Goal: Contribute content: Contribute content

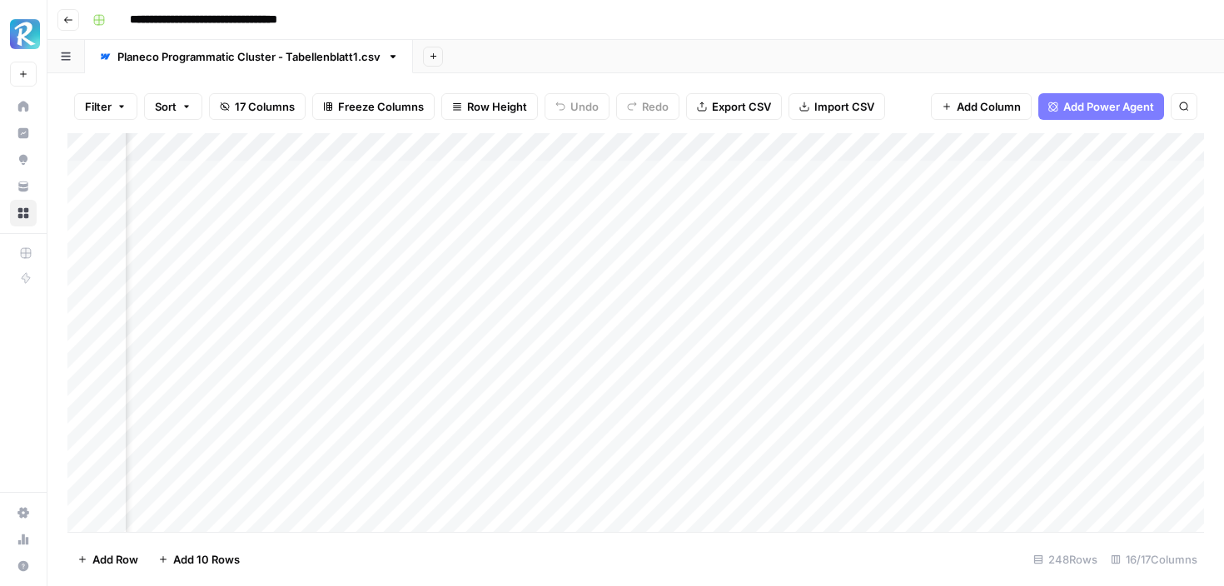
scroll to position [0, 430]
click at [753, 396] on div "Add Column" at bounding box center [635, 332] width 1137 height 399
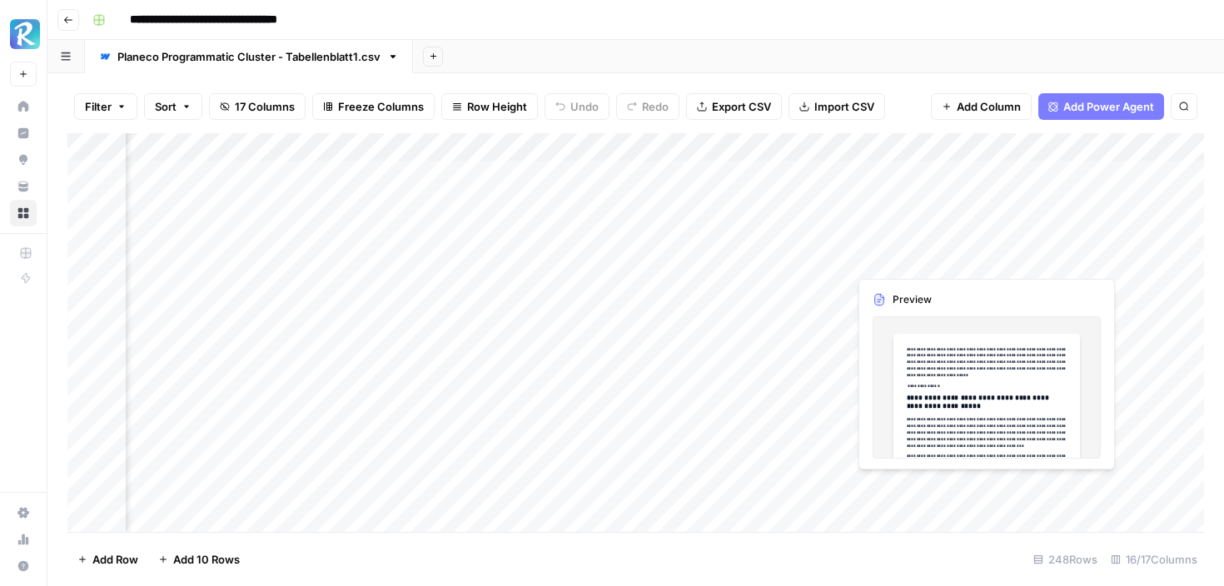
click at [868, 254] on div "Add Column" at bounding box center [635, 332] width 1137 height 399
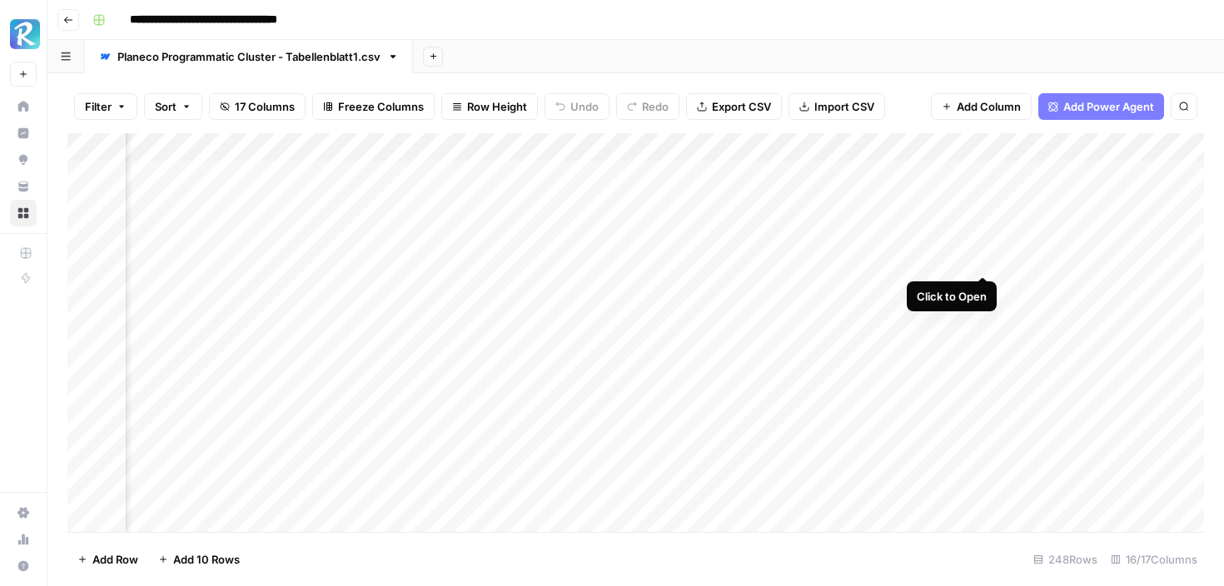
click at [982, 256] on div "Add Column" at bounding box center [635, 332] width 1137 height 399
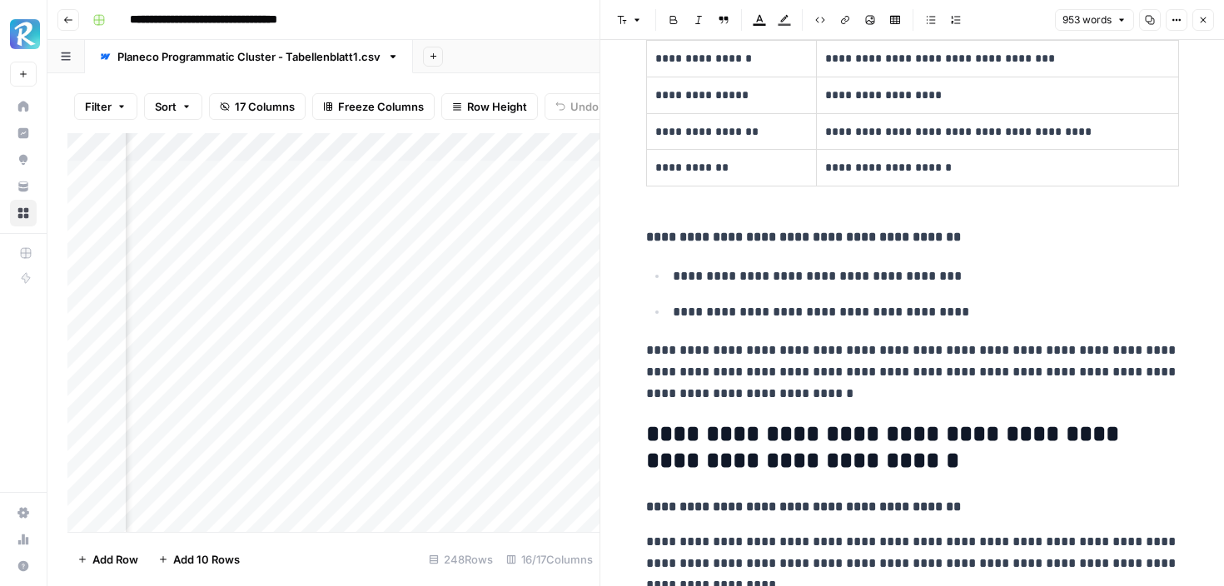
scroll to position [1607, 0]
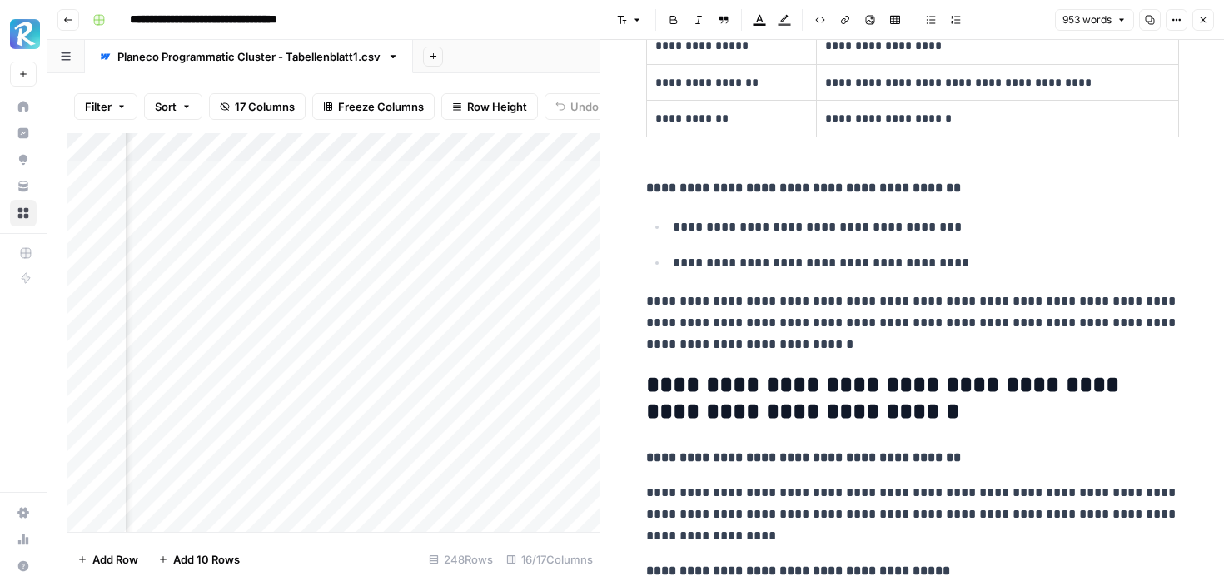
click at [1213, 20] on button "Close" at bounding box center [1203, 20] width 22 height 22
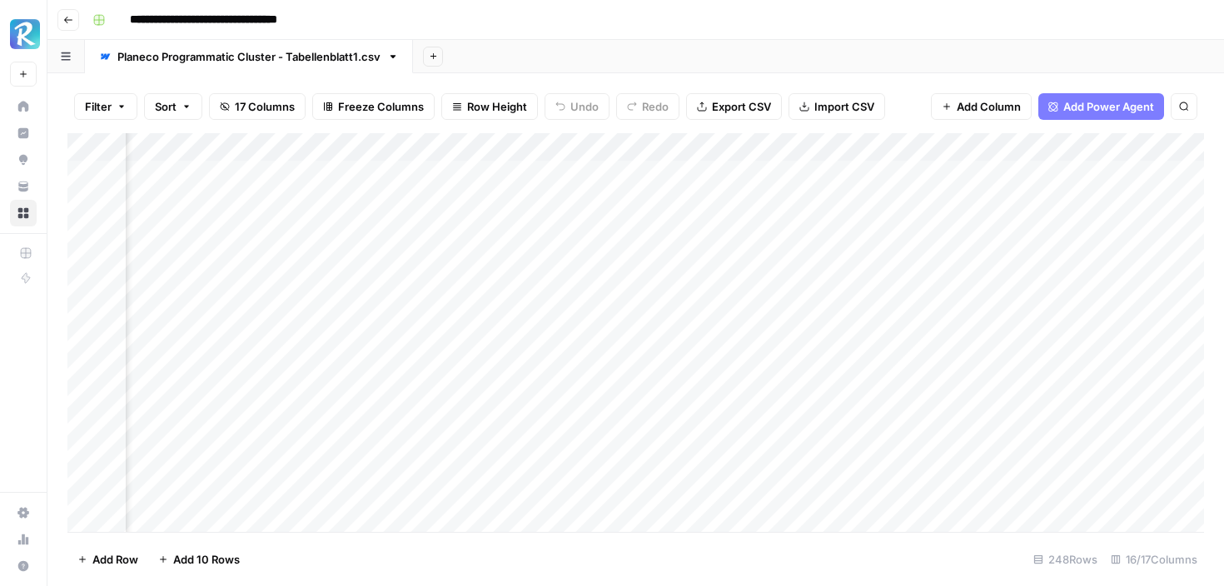
scroll to position [0, 1236]
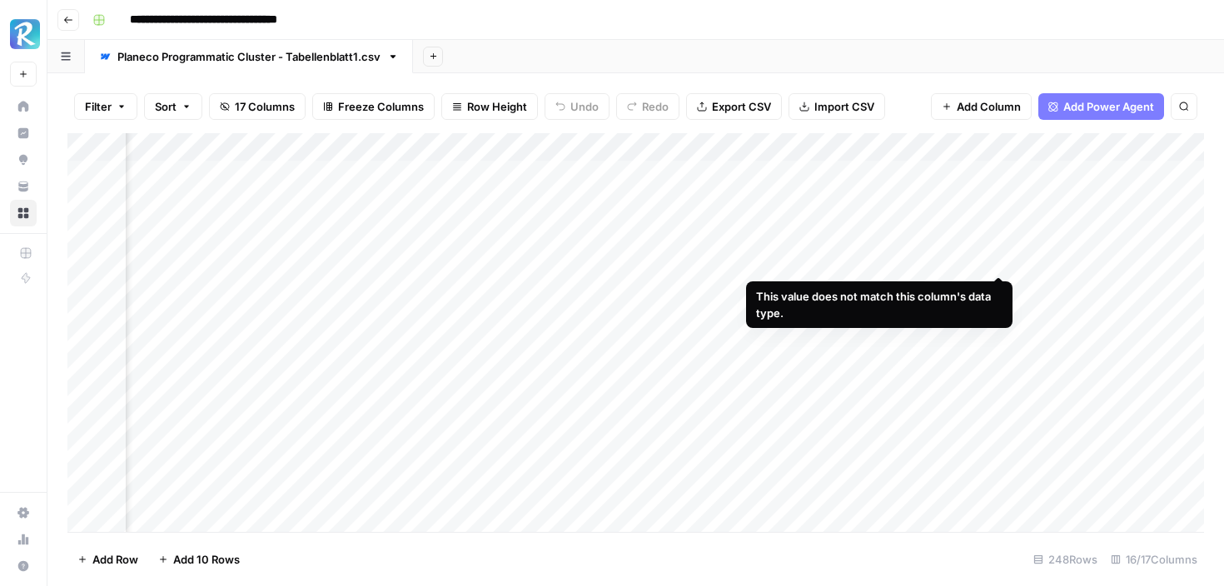
click at [994, 260] on div "Add Column" at bounding box center [635, 332] width 1137 height 399
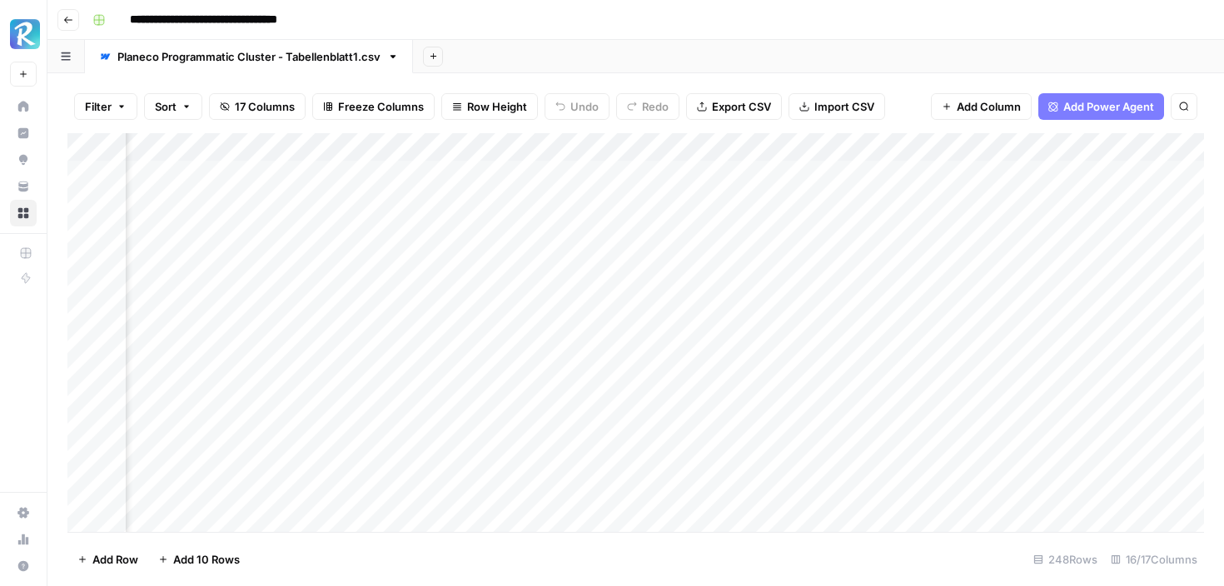
click at [896, 313] on div "Add Column" at bounding box center [635, 332] width 1137 height 399
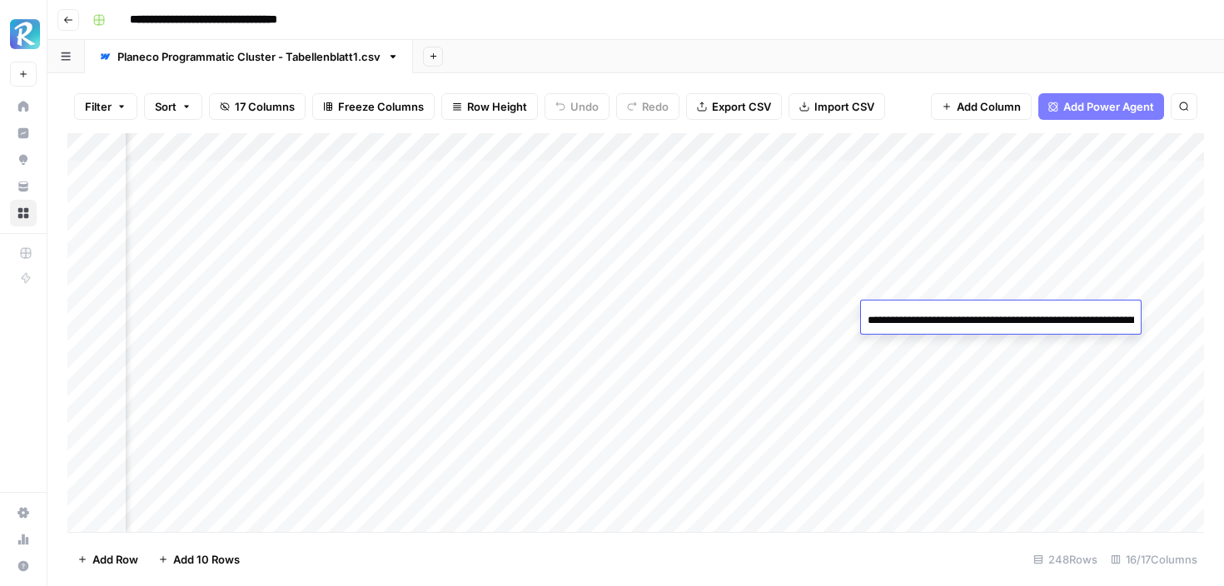
scroll to position [0, 1662]
click at [948, 360] on div "Add Column" at bounding box center [635, 332] width 1137 height 399
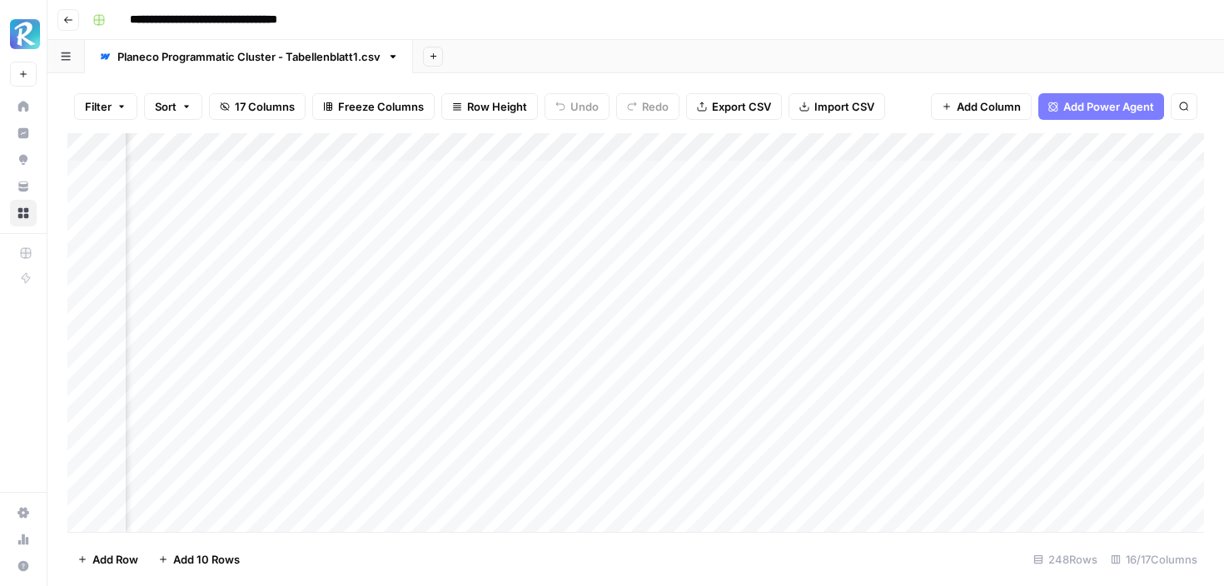
scroll to position [0, 718]
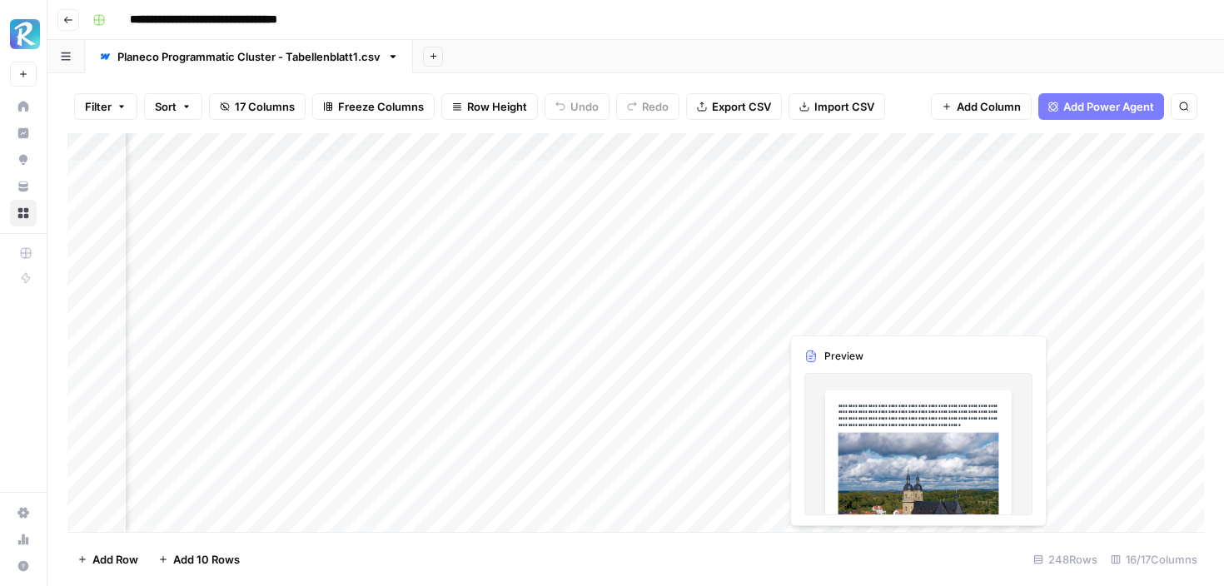
click at [839, 322] on div "Add Column" at bounding box center [635, 332] width 1137 height 399
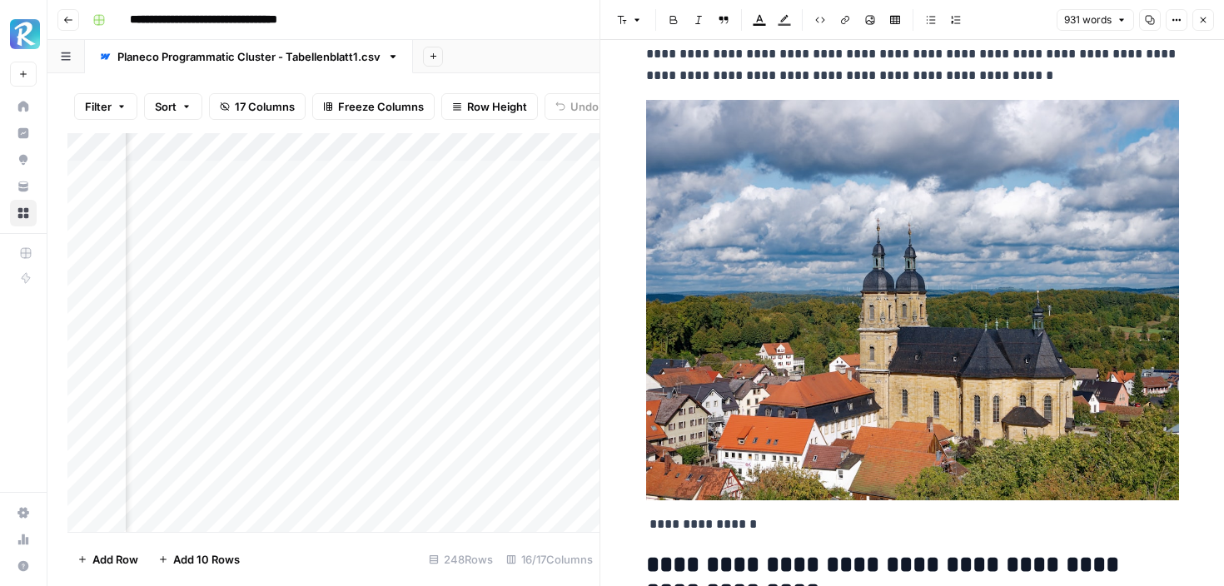
scroll to position [135, 0]
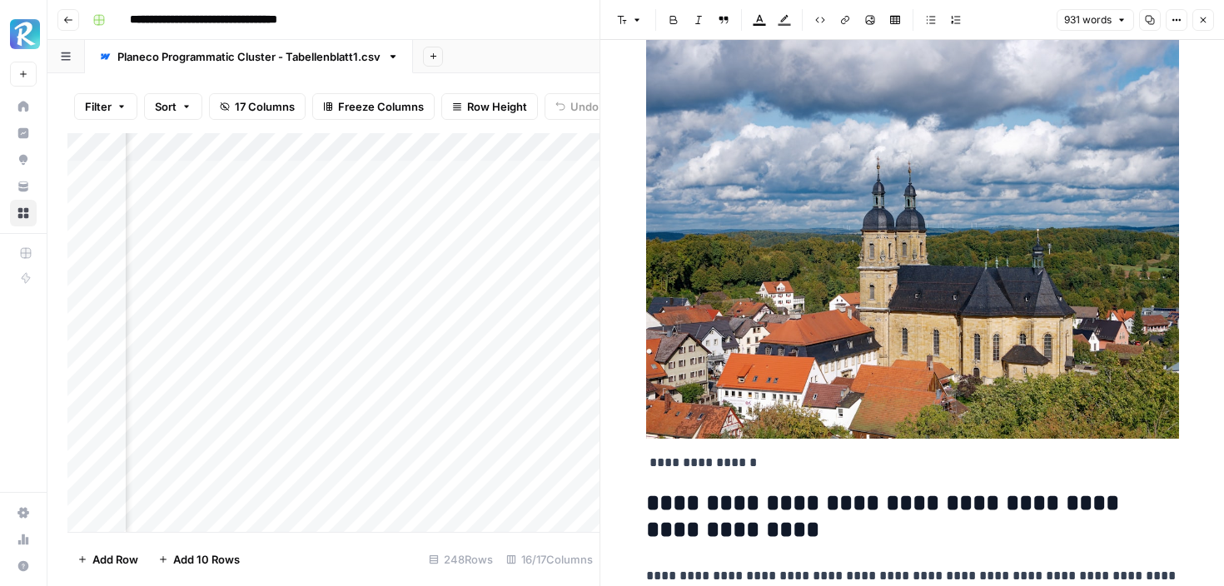
click at [1200, 23] on icon "button" at bounding box center [1203, 20] width 10 height 10
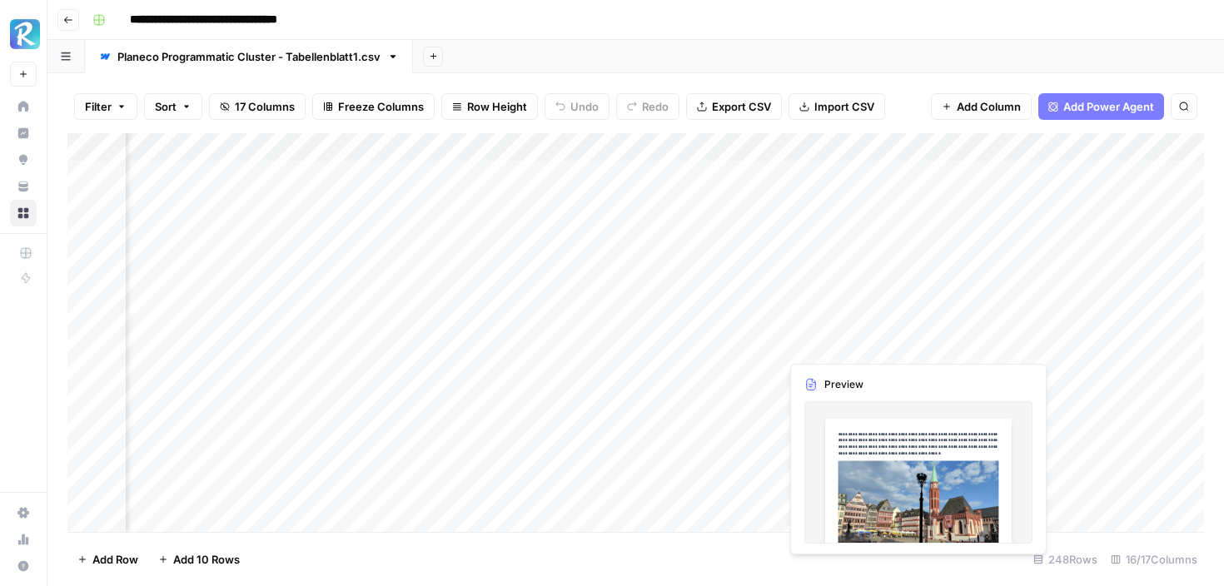
click at [842, 342] on div "Add Column" at bounding box center [635, 332] width 1137 height 399
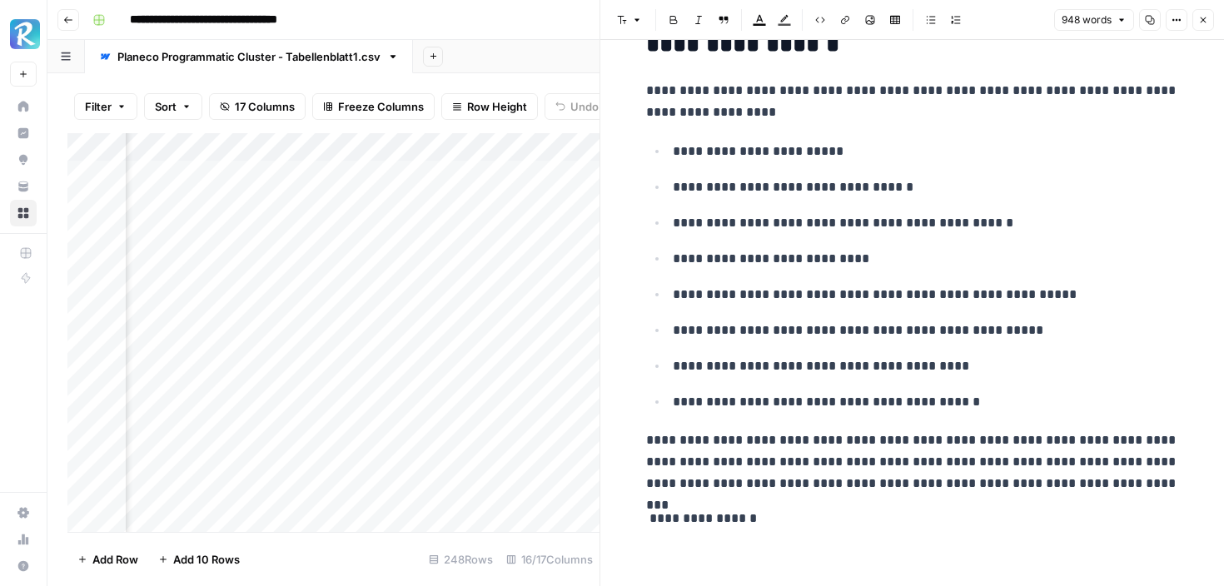
scroll to position [4117, 0]
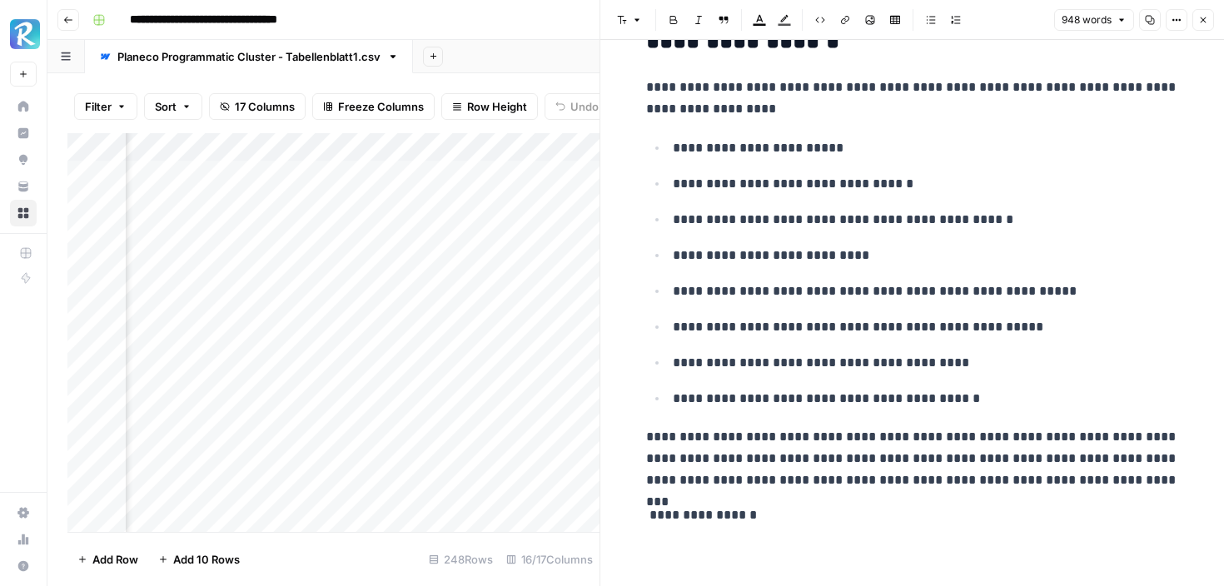
click at [1201, 26] on button "Close" at bounding box center [1203, 20] width 22 height 22
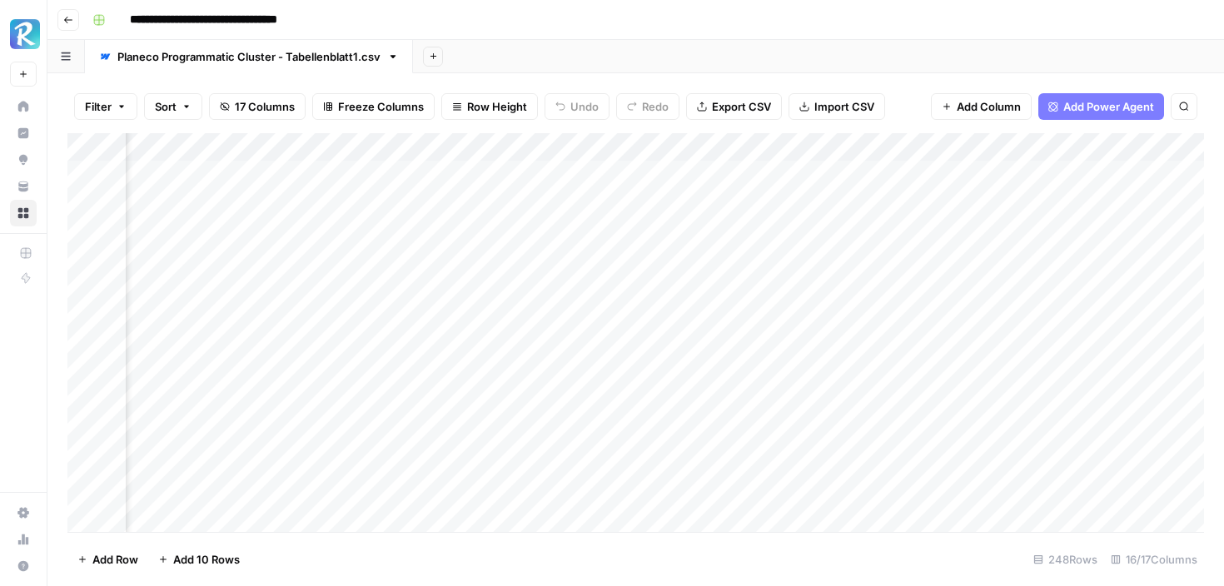
click at [856, 371] on div "Add Column" at bounding box center [635, 332] width 1137 height 399
click at [913, 368] on div "Add Column" at bounding box center [635, 332] width 1137 height 399
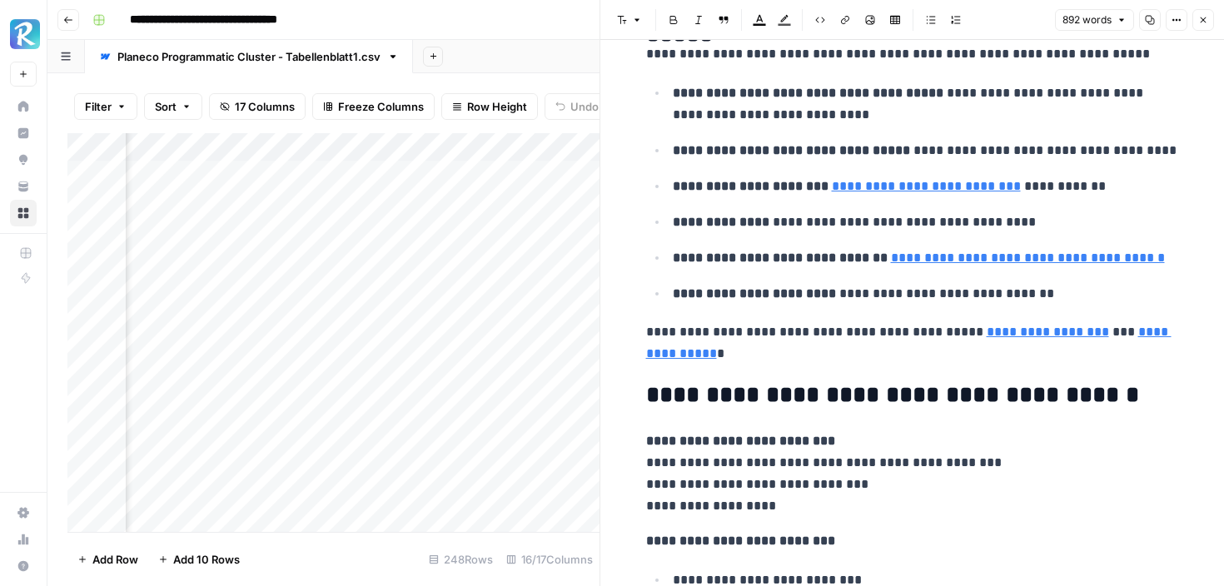
scroll to position [3215, 0]
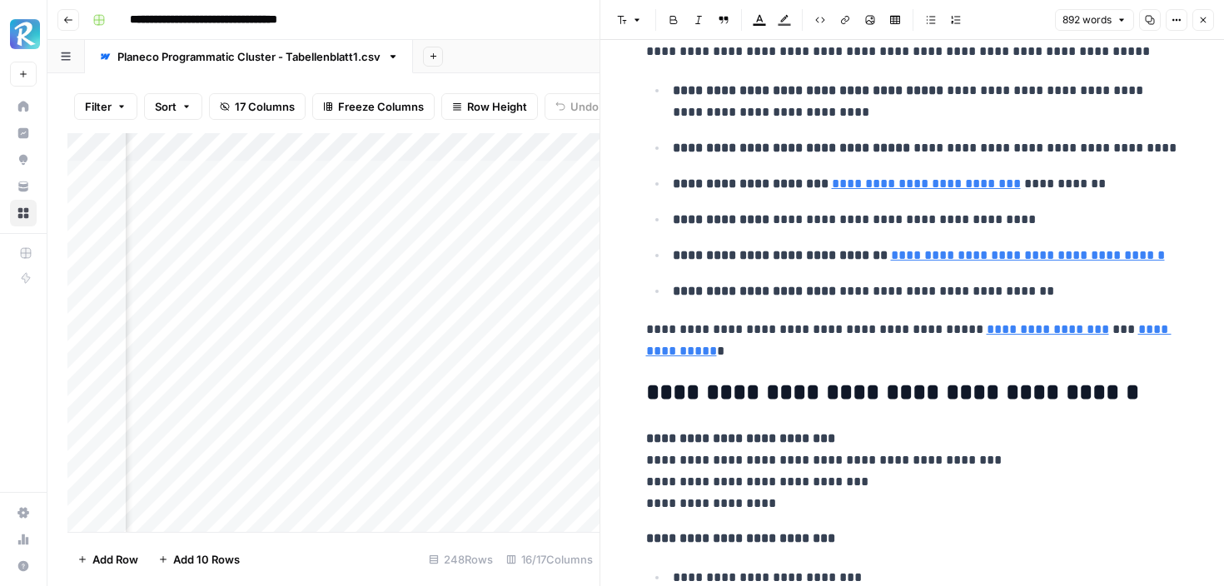
click at [913, 355] on p "**********" at bounding box center [912, 340] width 533 height 43
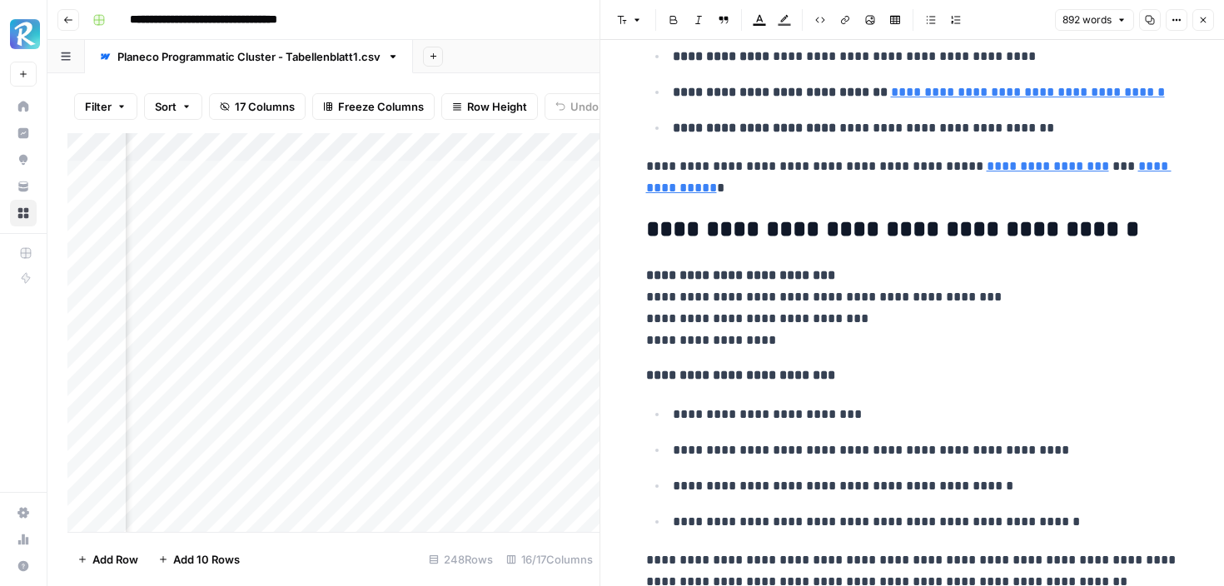
scroll to position [3221, 0]
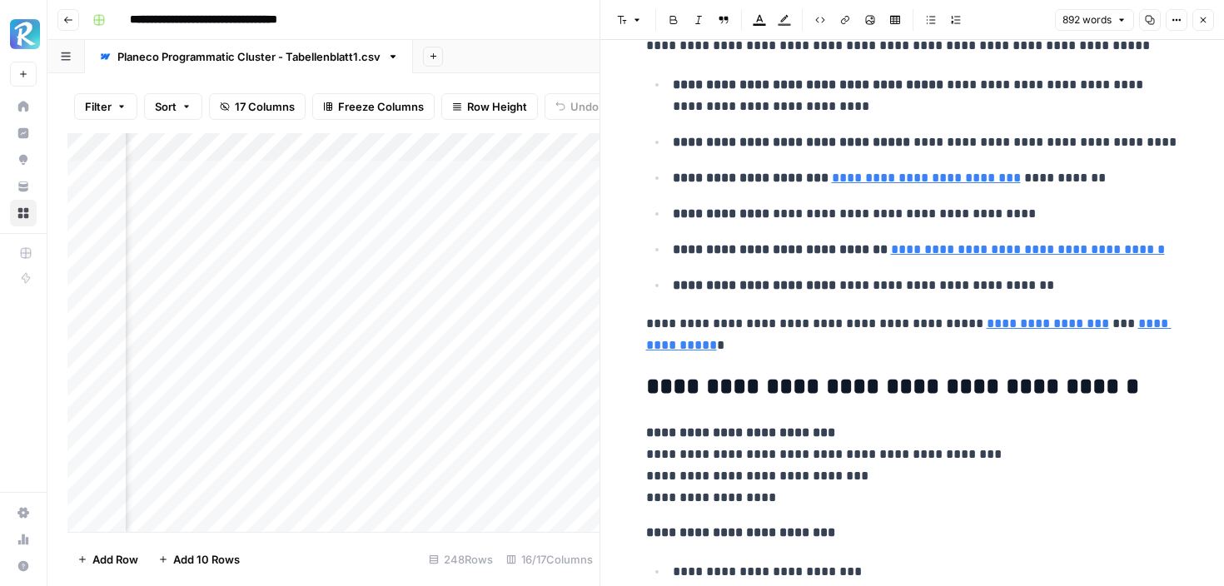
click at [913, 355] on p "**********" at bounding box center [912, 334] width 533 height 43
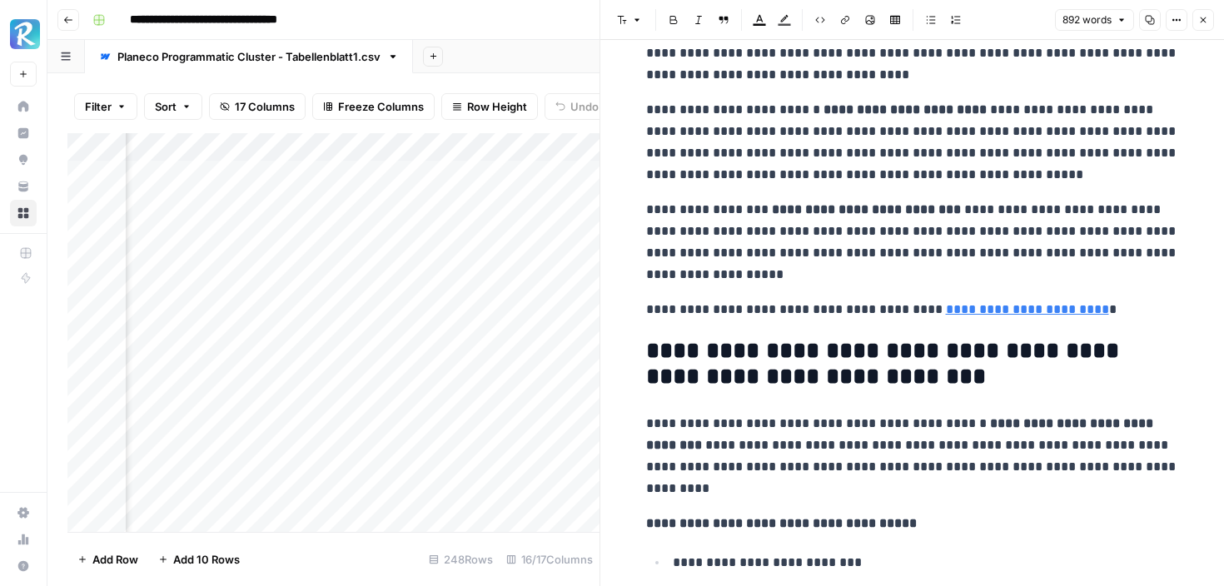
scroll to position [0, 0]
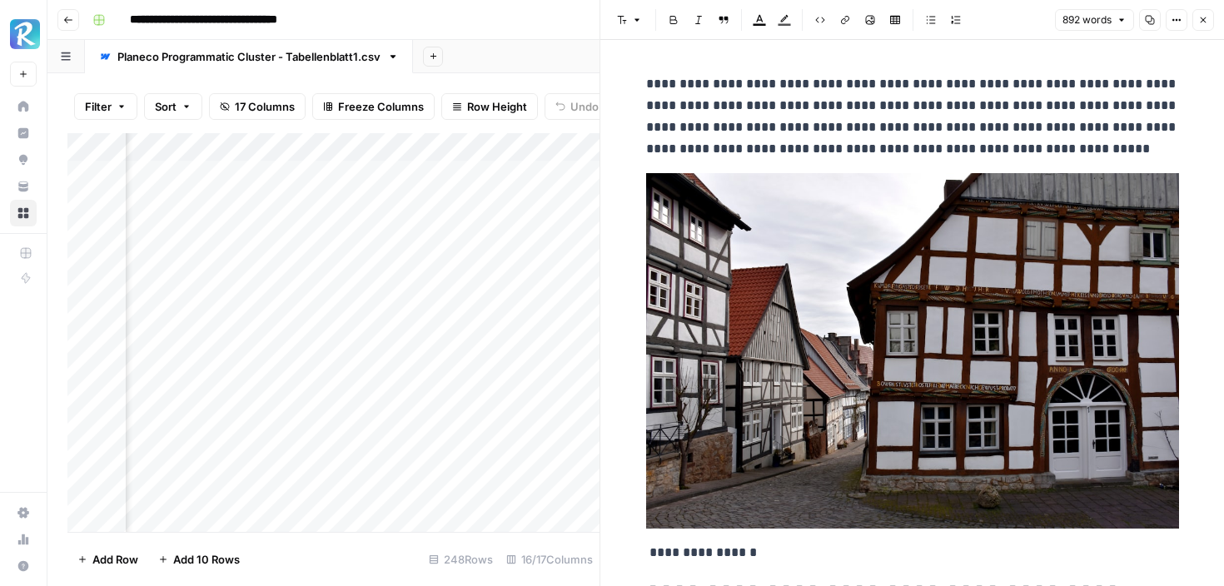
click at [538, 17] on div "**********" at bounding box center [647, 20] width 1122 height 27
click at [1199, 12] on button "Close" at bounding box center [1203, 20] width 22 height 22
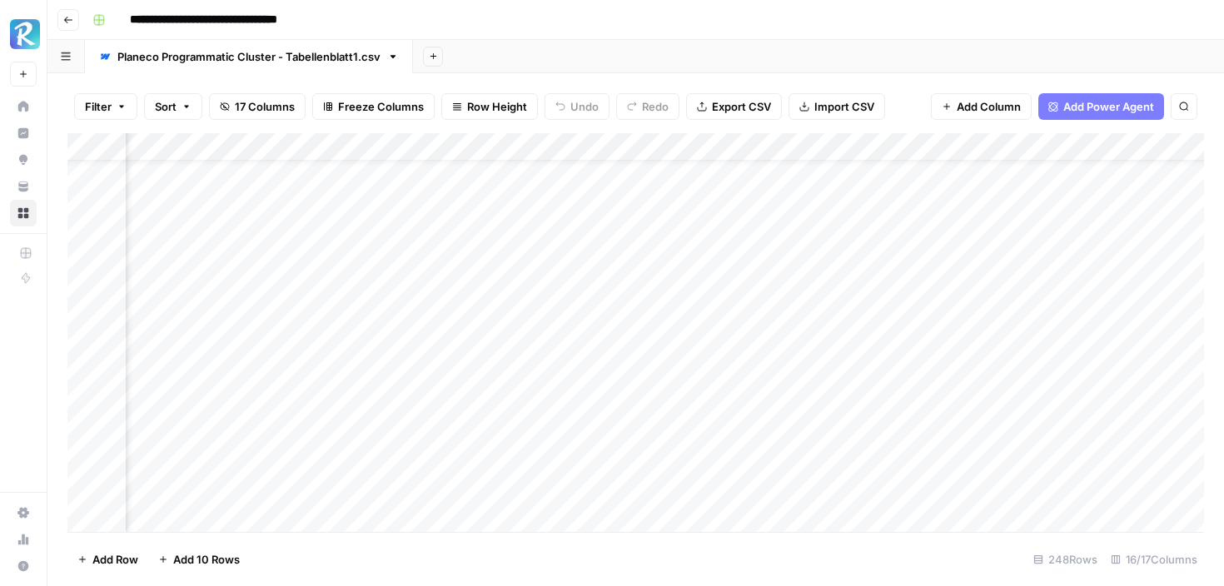
scroll to position [43, 718]
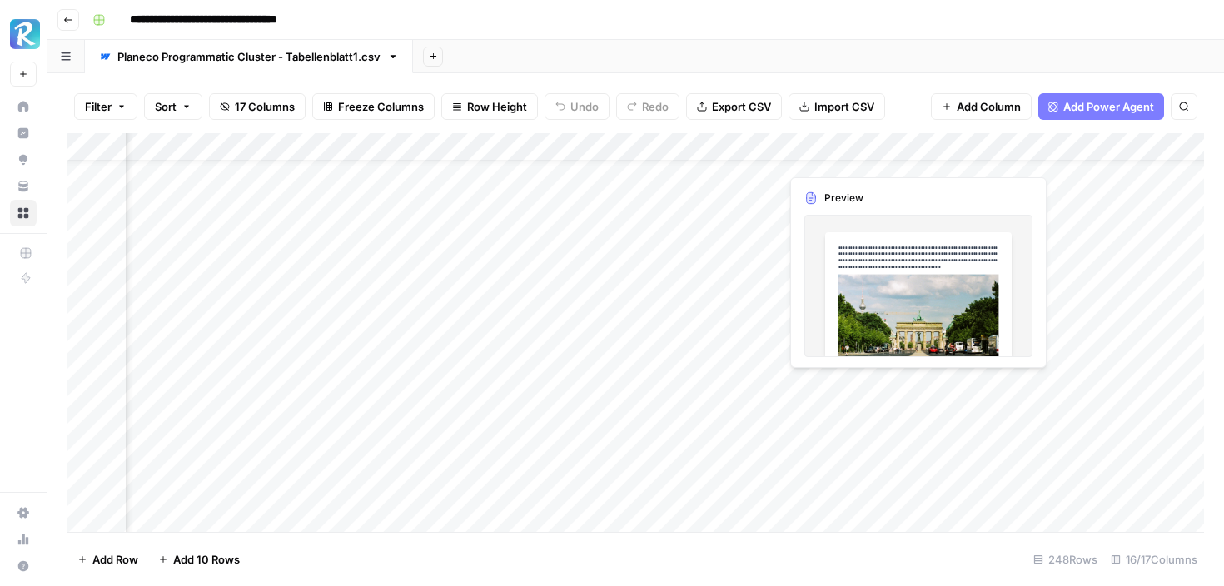
click at [864, 388] on div "Add Column" at bounding box center [635, 332] width 1137 height 399
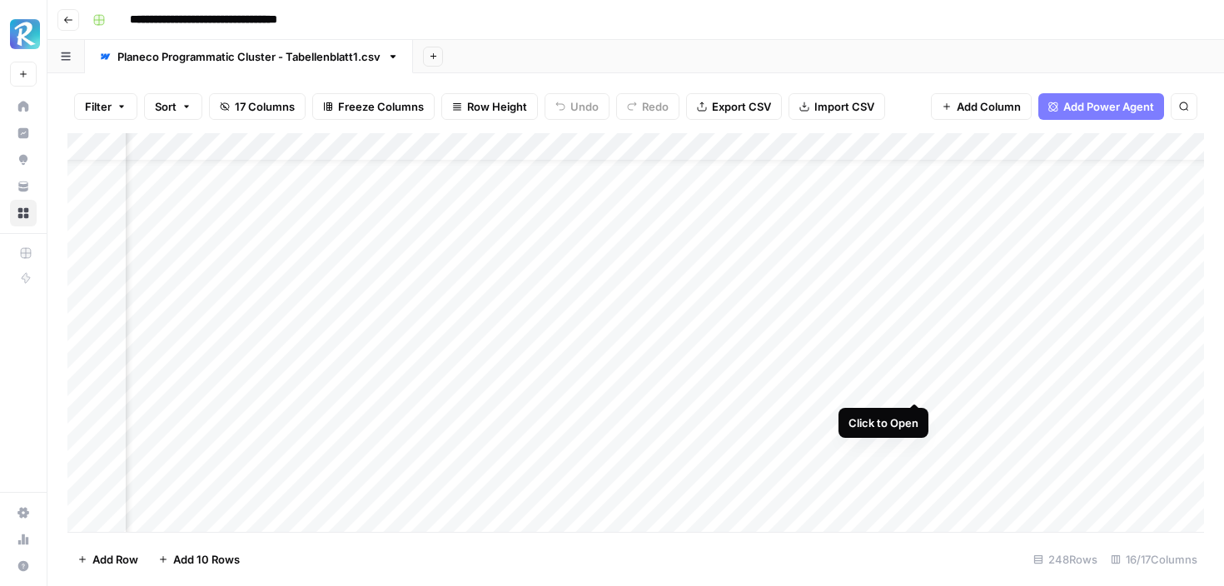
click at [910, 392] on div "Add Column" at bounding box center [635, 332] width 1137 height 399
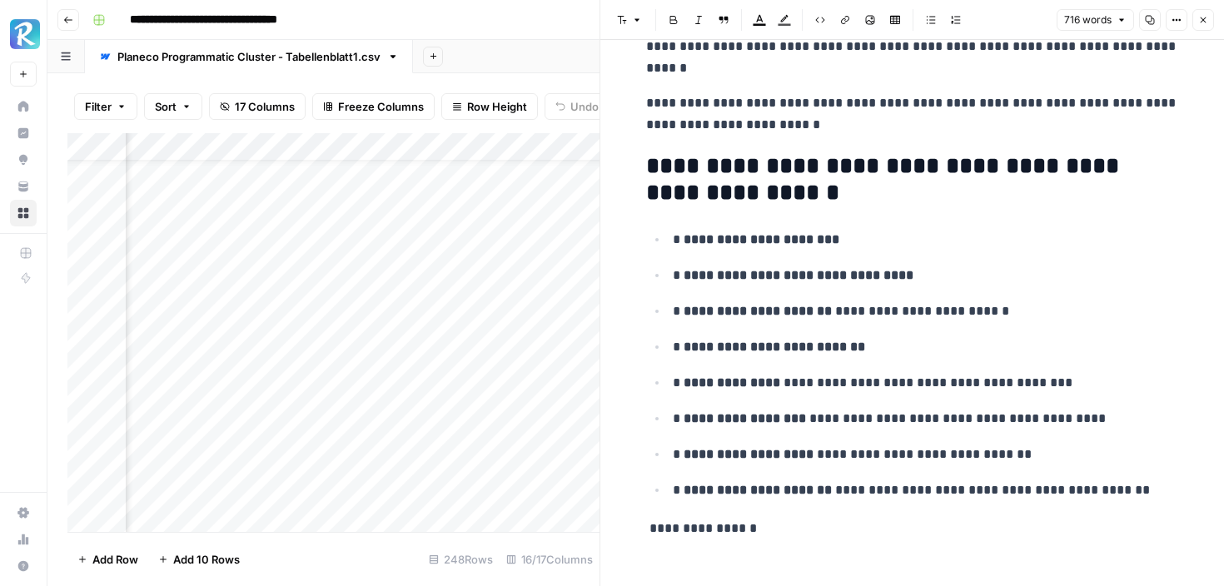
scroll to position [3663, 0]
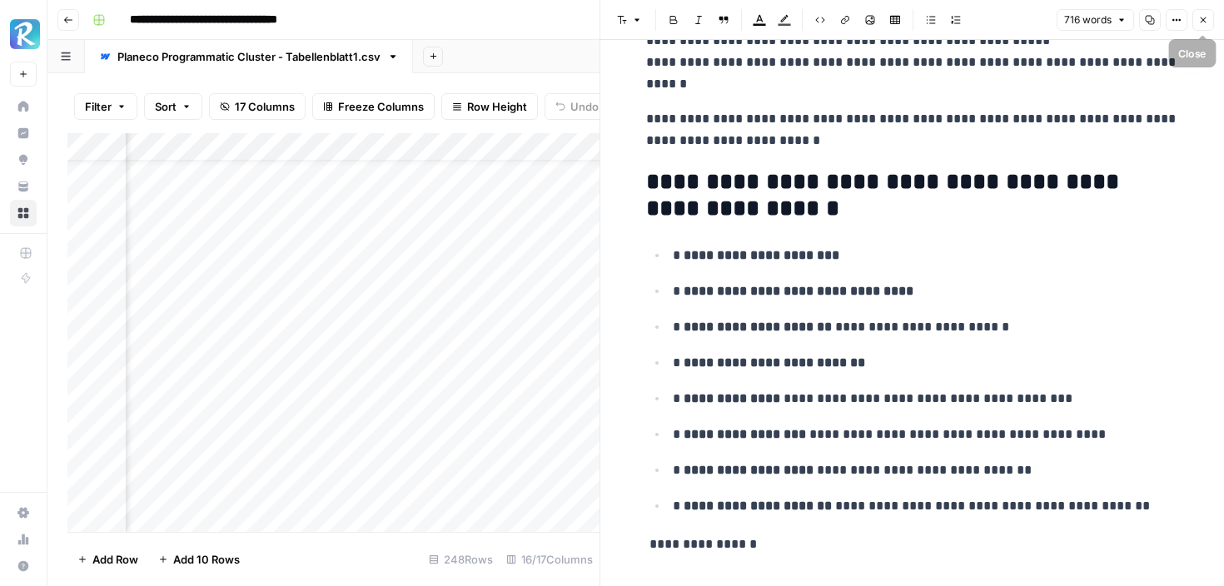
click at [1205, 17] on icon "button" at bounding box center [1204, 20] width 6 height 6
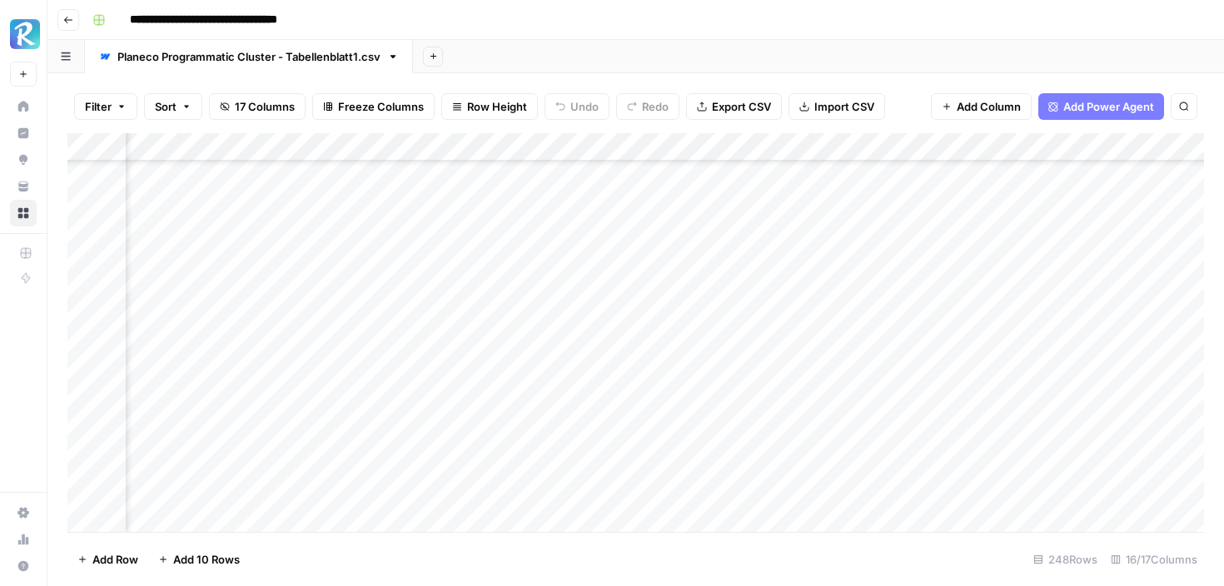
scroll to position [1809, 230]
click at [881, 341] on div "Add Column" at bounding box center [635, 332] width 1137 height 399
click at [1117, 372] on div "Add Column" at bounding box center [635, 332] width 1137 height 399
click at [1114, 404] on div "Add Column" at bounding box center [635, 332] width 1137 height 399
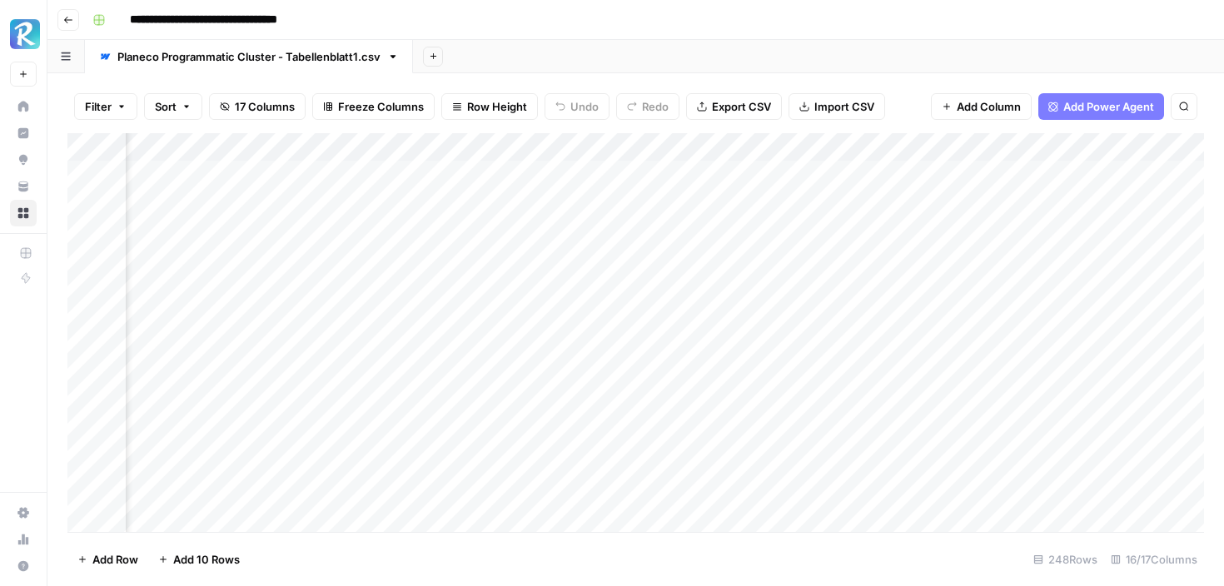
scroll to position [0, 1262]
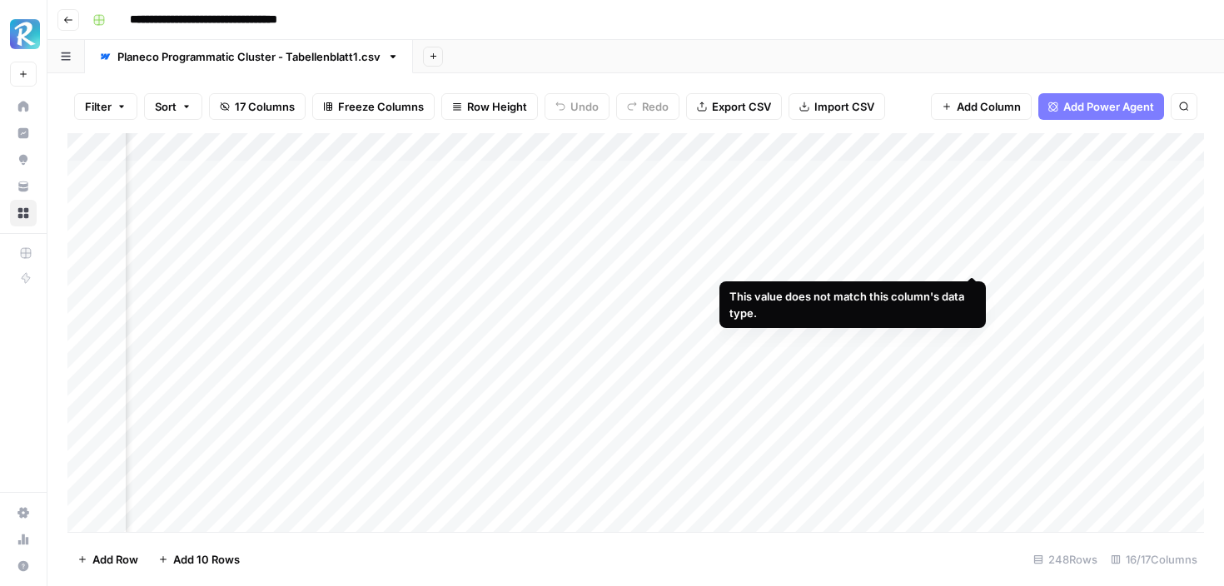
click at [972, 259] on div "Add Column" at bounding box center [635, 332] width 1137 height 399
click at [987, 319] on div "Add Column" at bounding box center [635, 332] width 1137 height 399
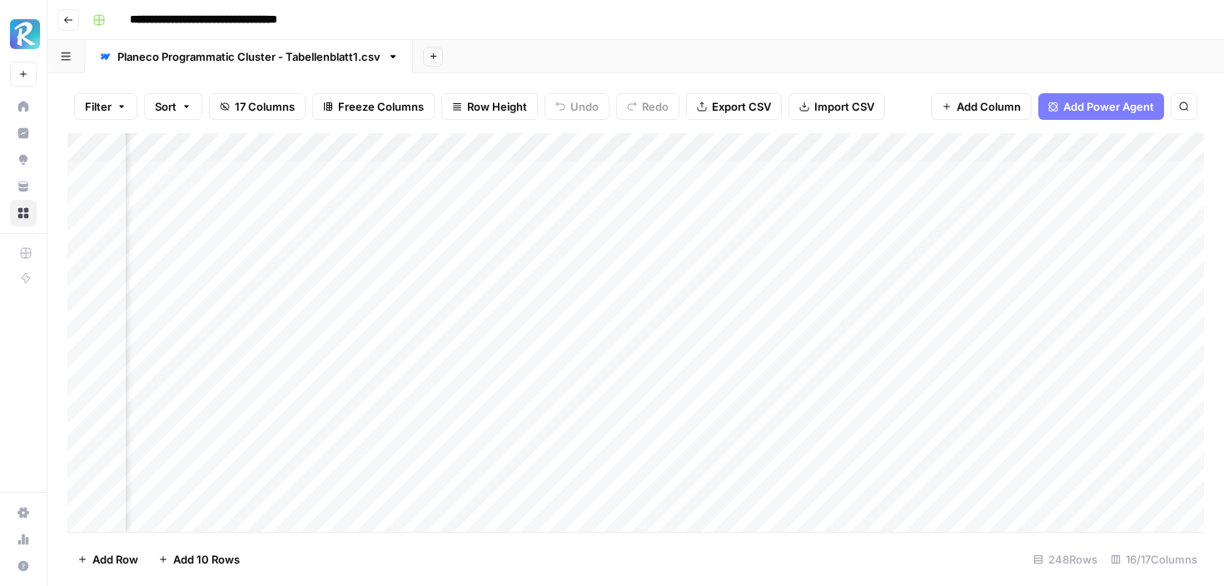
scroll to position [0, 176]
click at [983, 257] on div "Add Column" at bounding box center [635, 332] width 1137 height 399
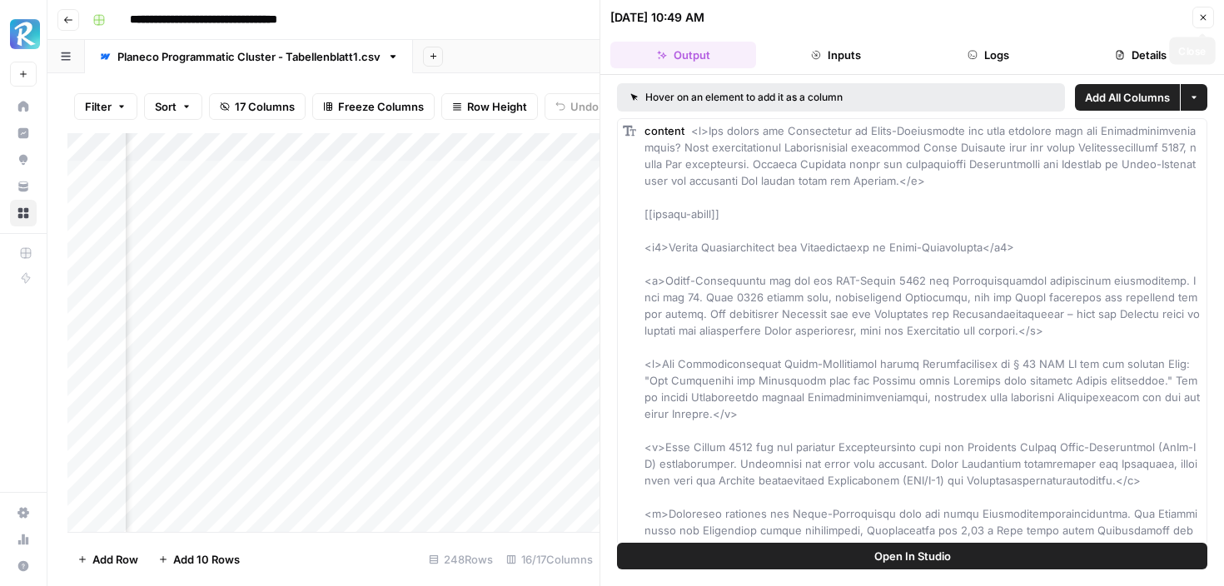
click at [1205, 13] on icon "button" at bounding box center [1203, 17] width 10 height 10
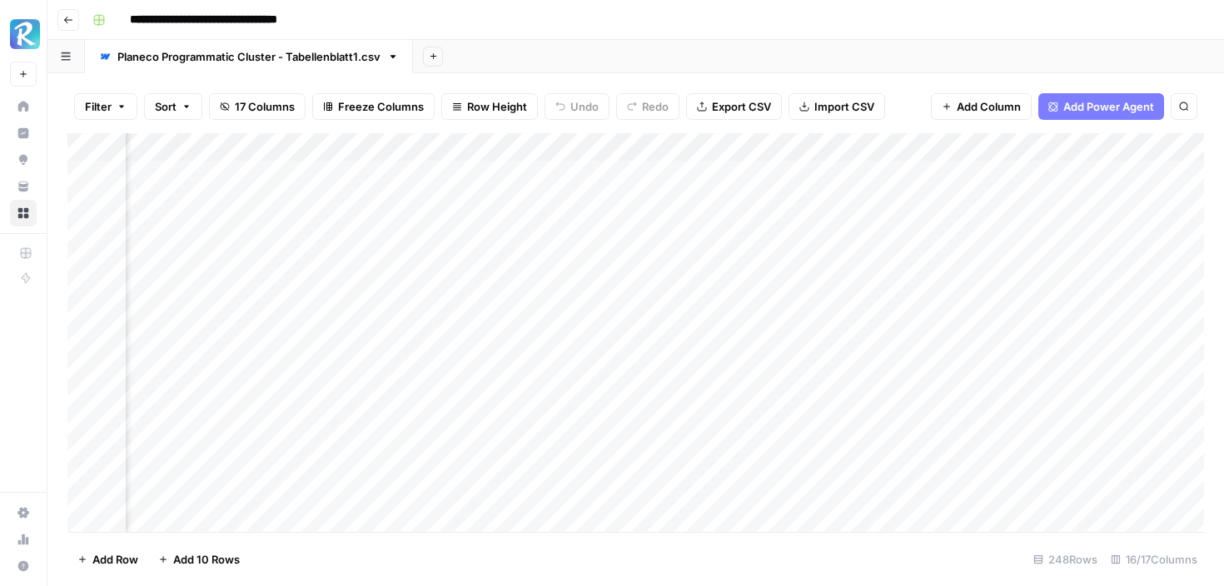
scroll to position [0, 520]
click at [757, 398] on div "Add Column" at bounding box center [635, 332] width 1137 height 399
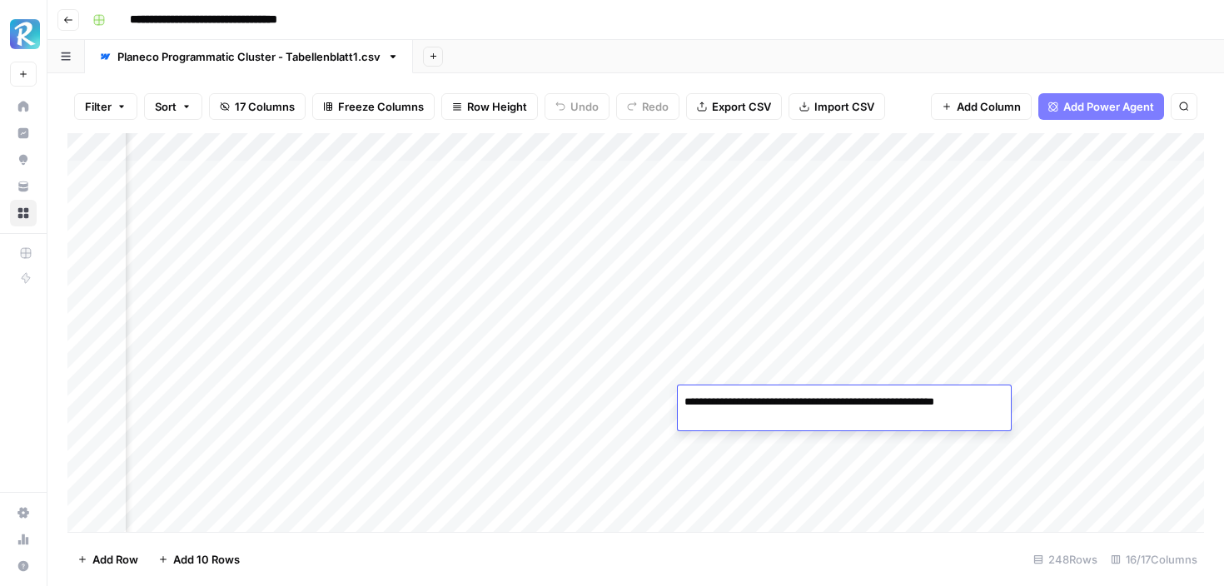
click at [920, 373] on div "Add Column" at bounding box center [635, 332] width 1137 height 399
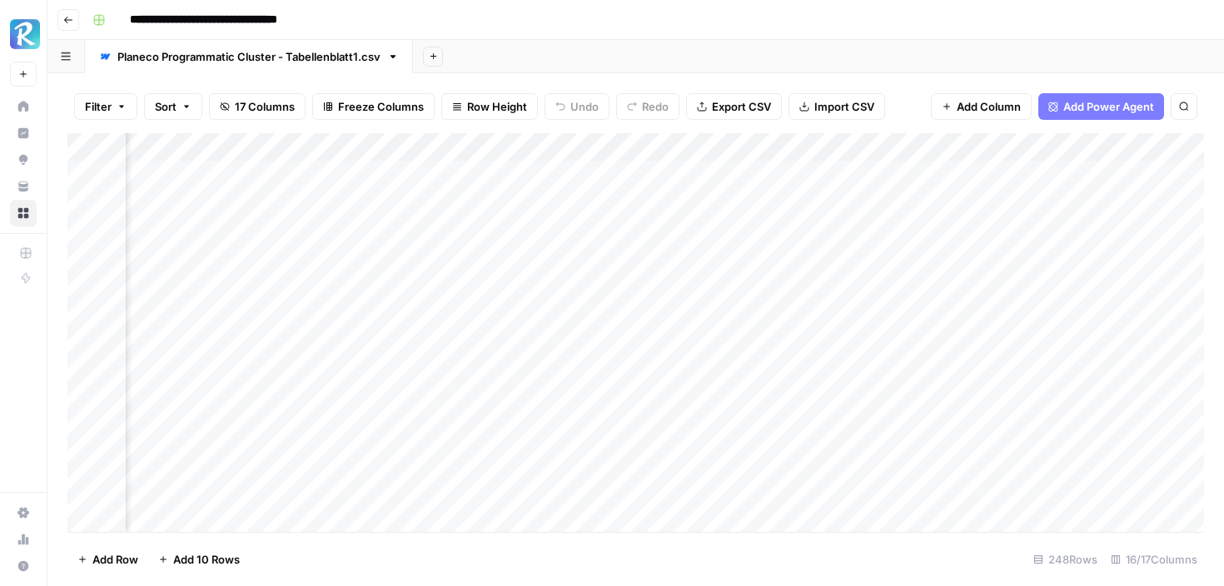
click at [920, 373] on div "Add Column" at bounding box center [635, 332] width 1137 height 399
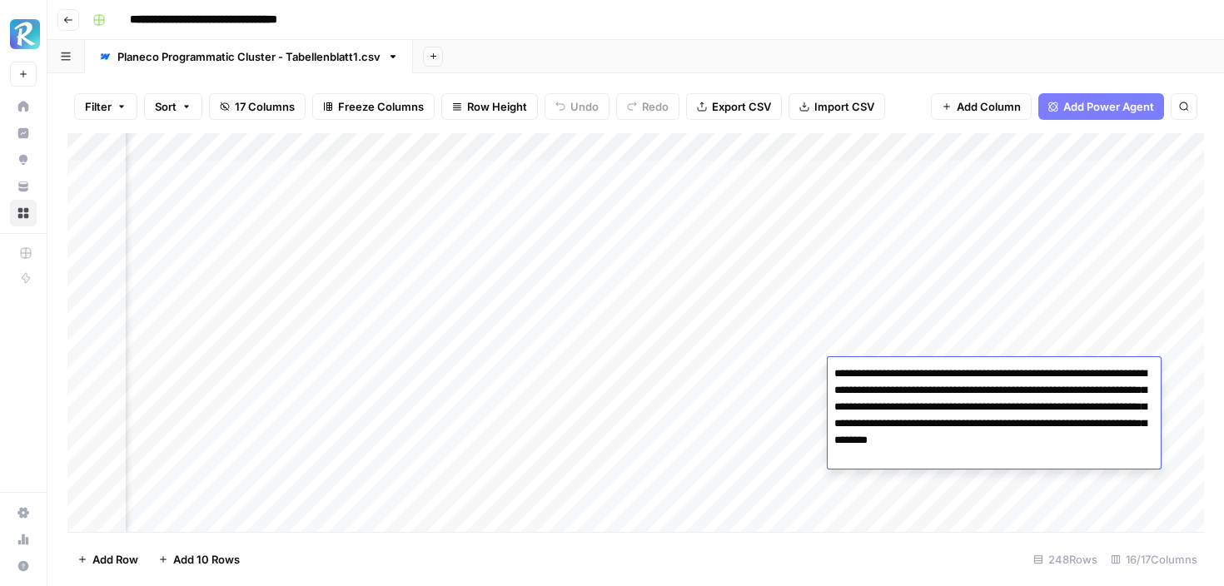
click at [918, 484] on div "Add Column" at bounding box center [635, 332] width 1137 height 399
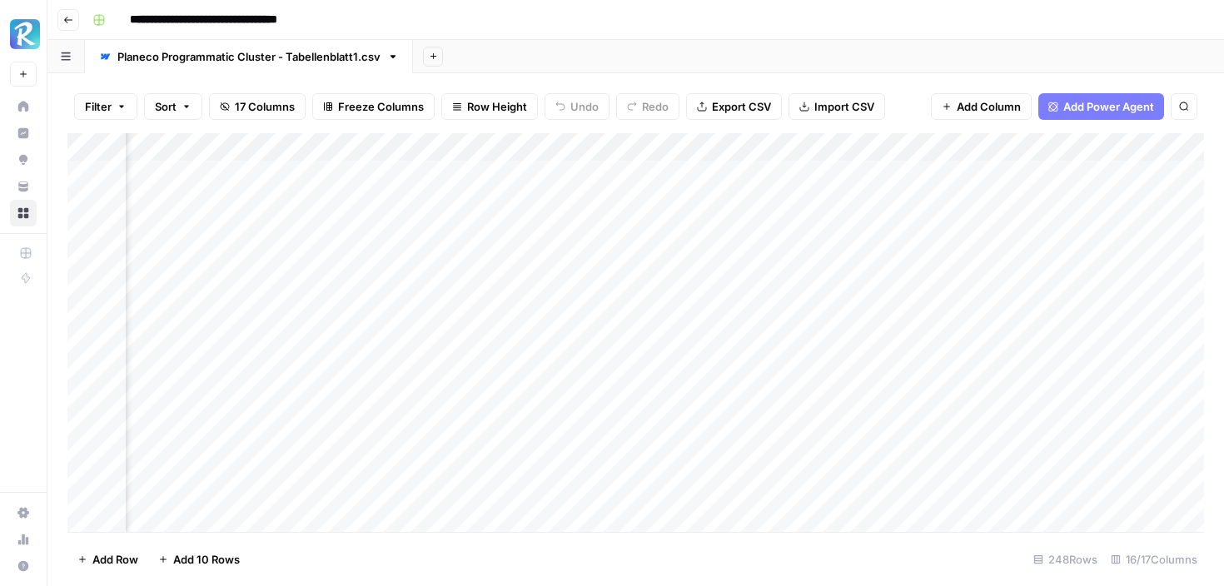
scroll to position [0, 737]
click at [835, 380] on div "Add Column" at bounding box center [635, 332] width 1137 height 399
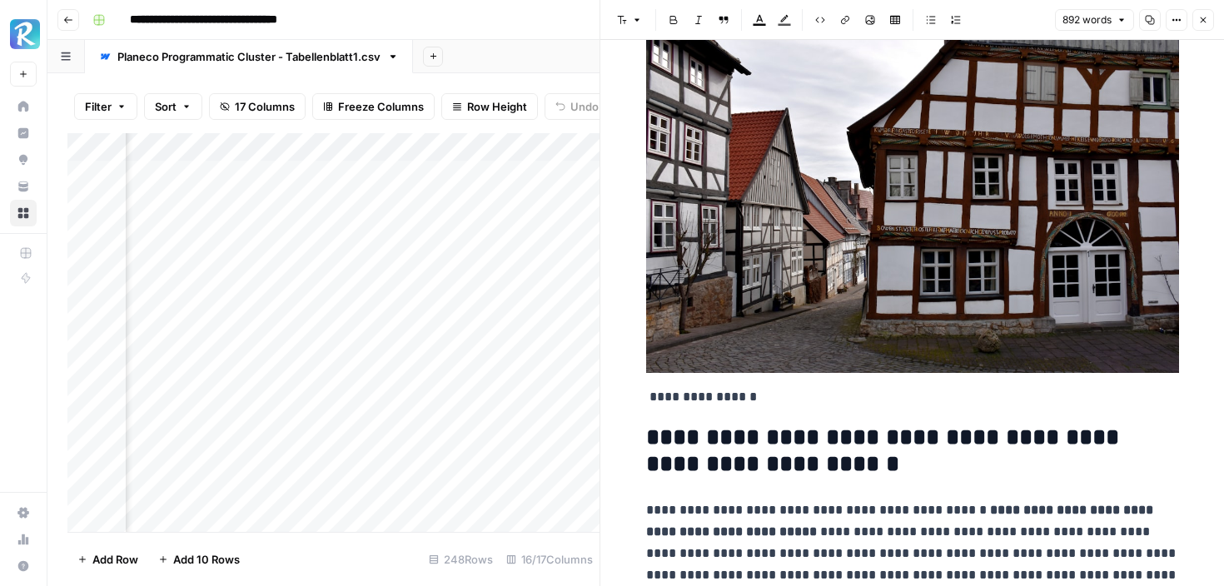
scroll to position [162, 0]
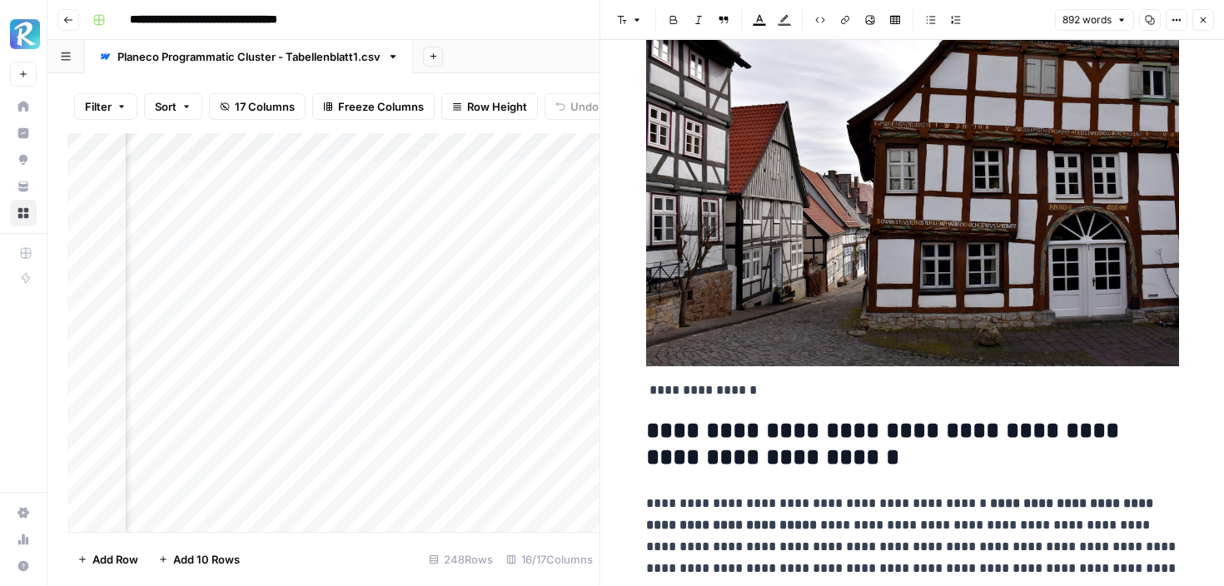
click at [1202, 21] on icon "button" at bounding box center [1203, 20] width 10 height 10
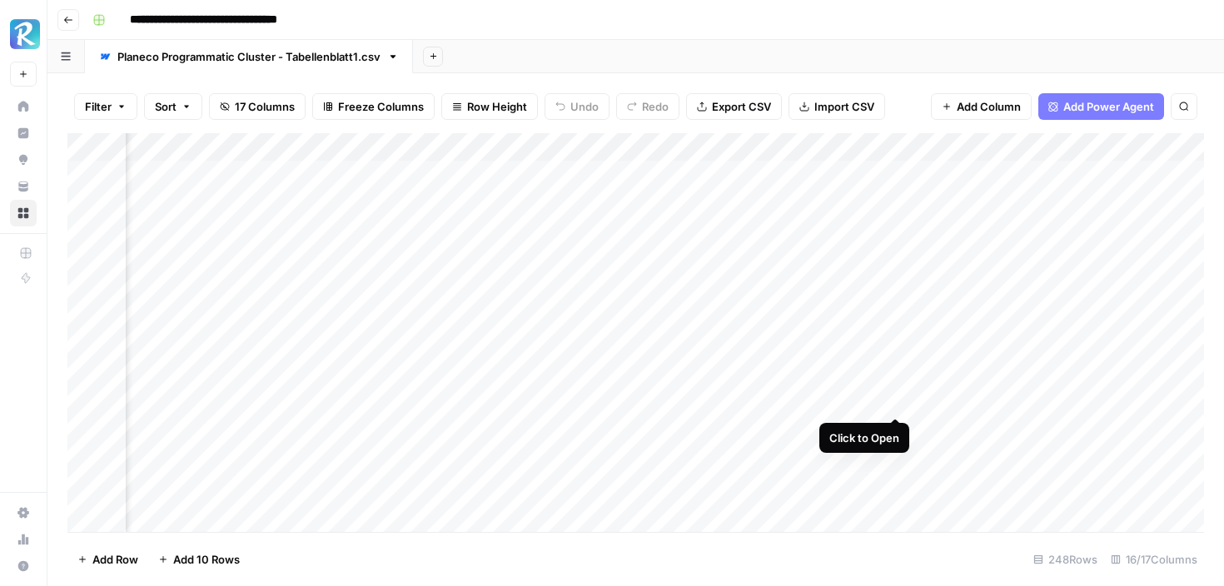
click at [899, 398] on div "Add Column" at bounding box center [635, 332] width 1137 height 399
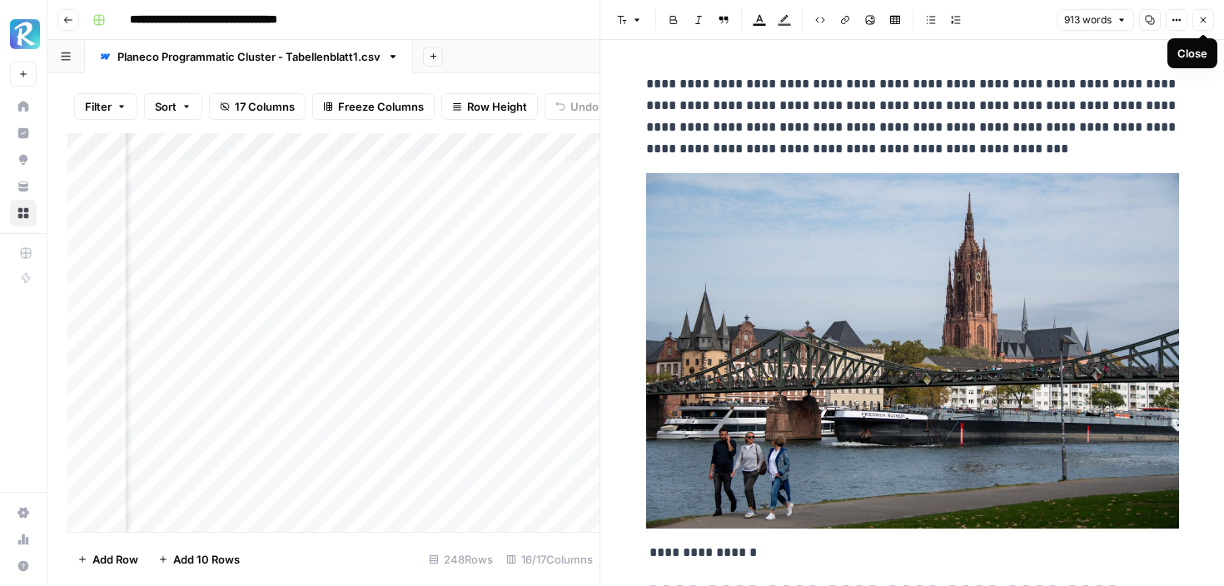
click at [1204, 21] on icon "button" at bounding box center [1204, 20] width 6 height 6
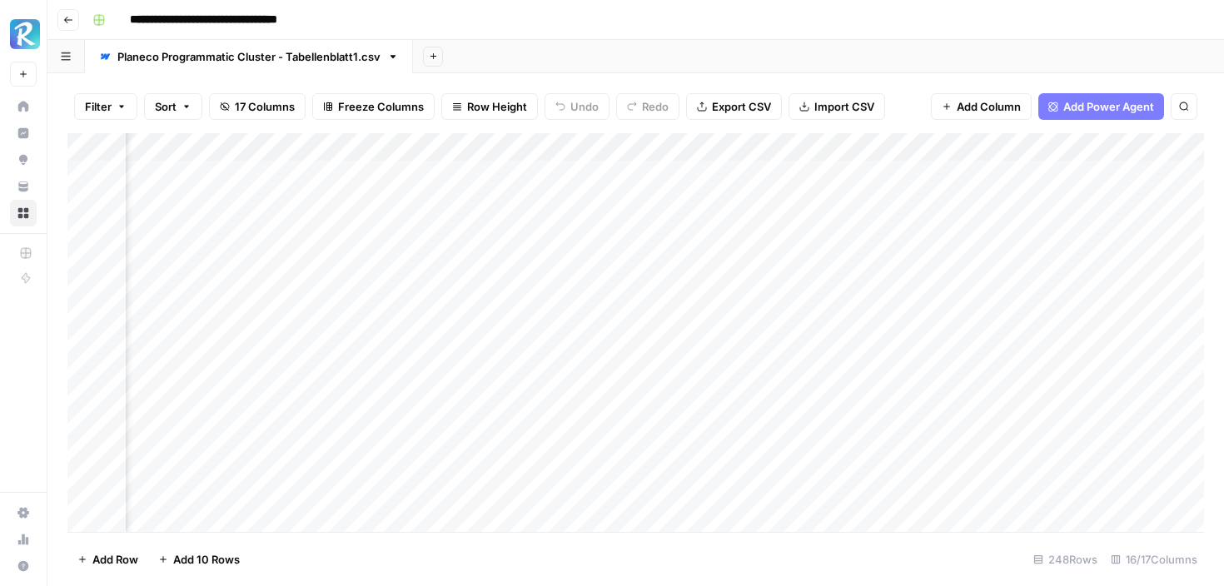
click at [820, 429] on div "Add Column" at bounding box center [635, 332] width 1137 height 399
click at [896, 424] on div "Add Column" at bounding box center [635, 332] width 1137 height 399
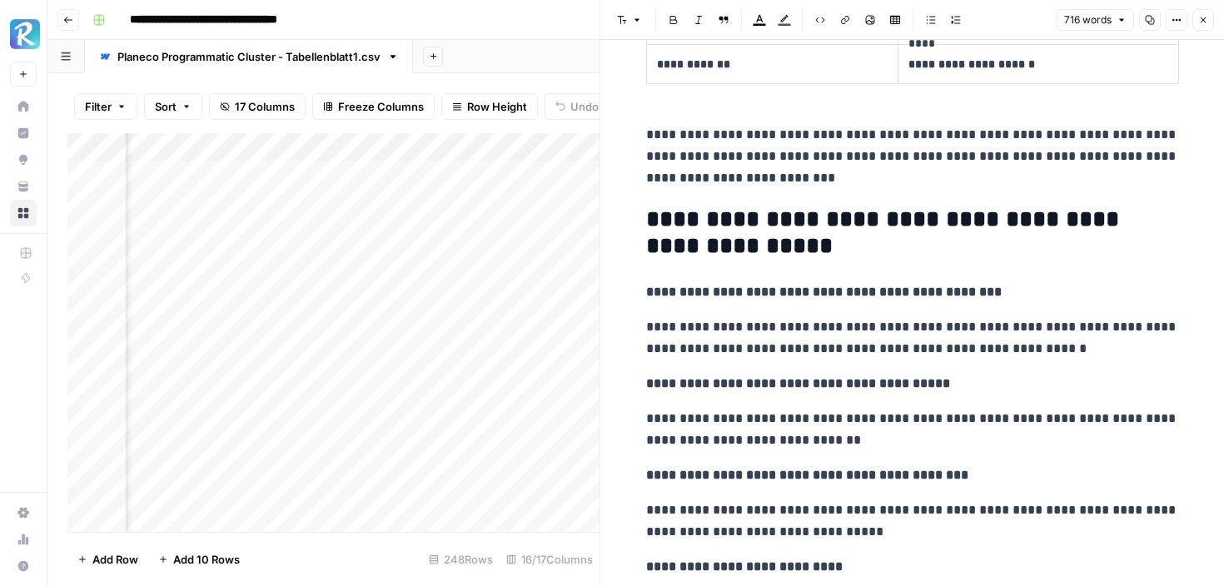
scroll to position [1926, 0]
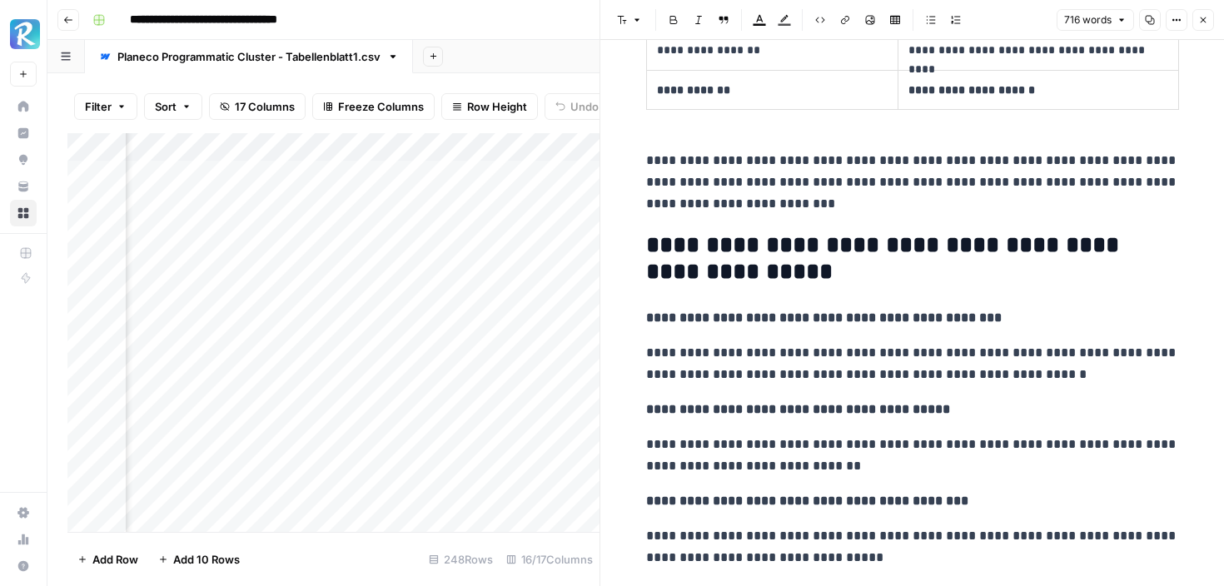
click at [1202, 21] on icon "button" at bounding box center [1204, 20] width 6 height 6
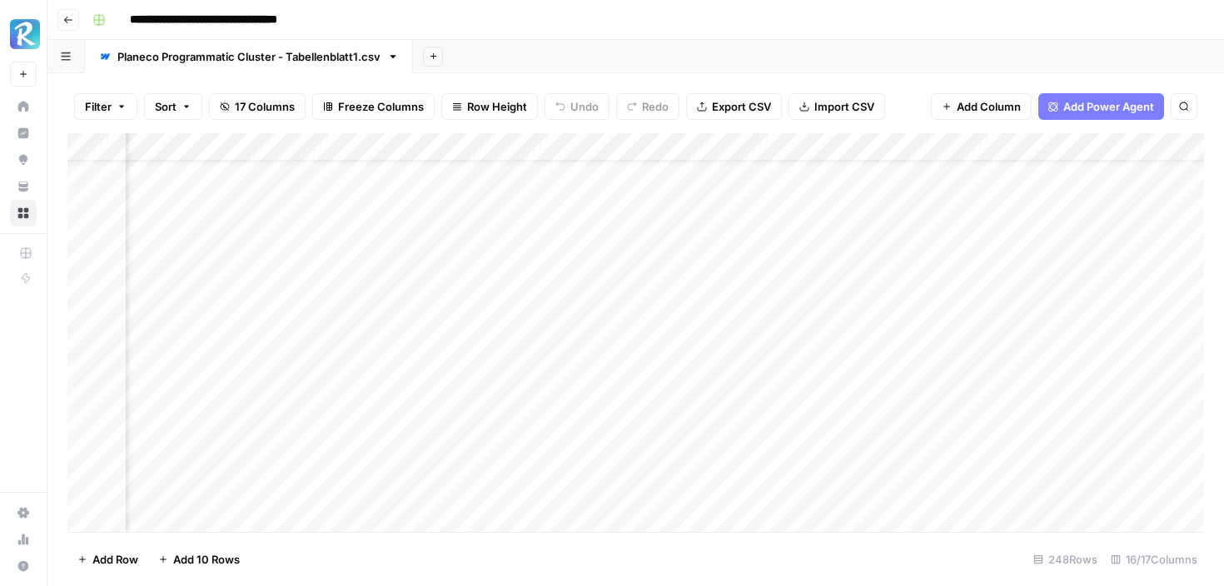
scroll to position [0, 732]
click at [899, 228] on div "Add Column" at bounding box center [635, 332] width 1137 height 399
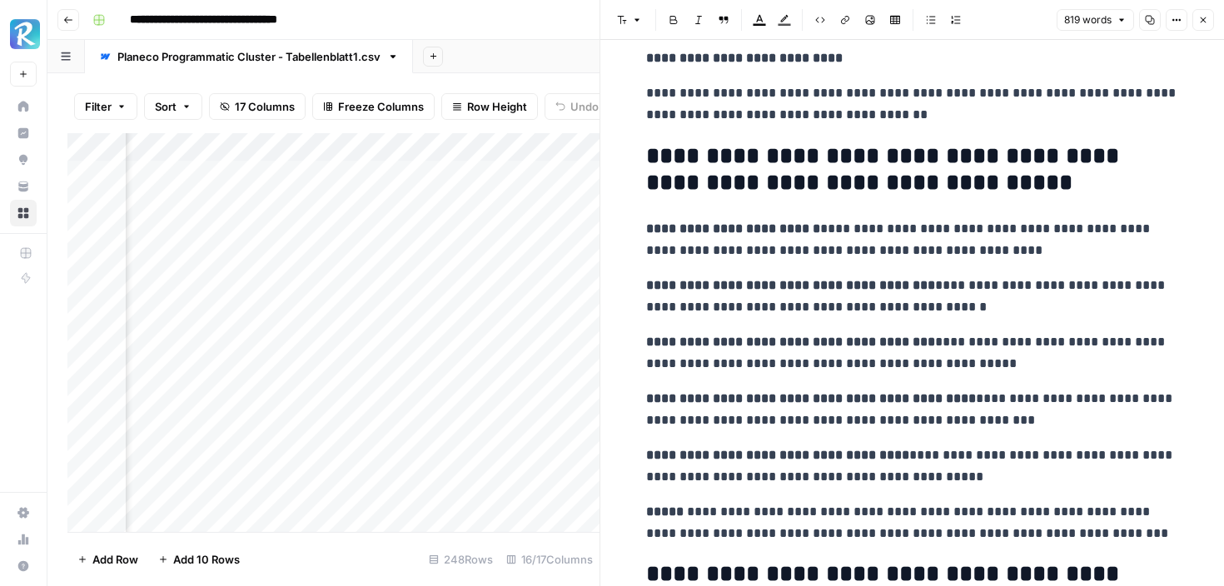
scroll to position [2602, 0]
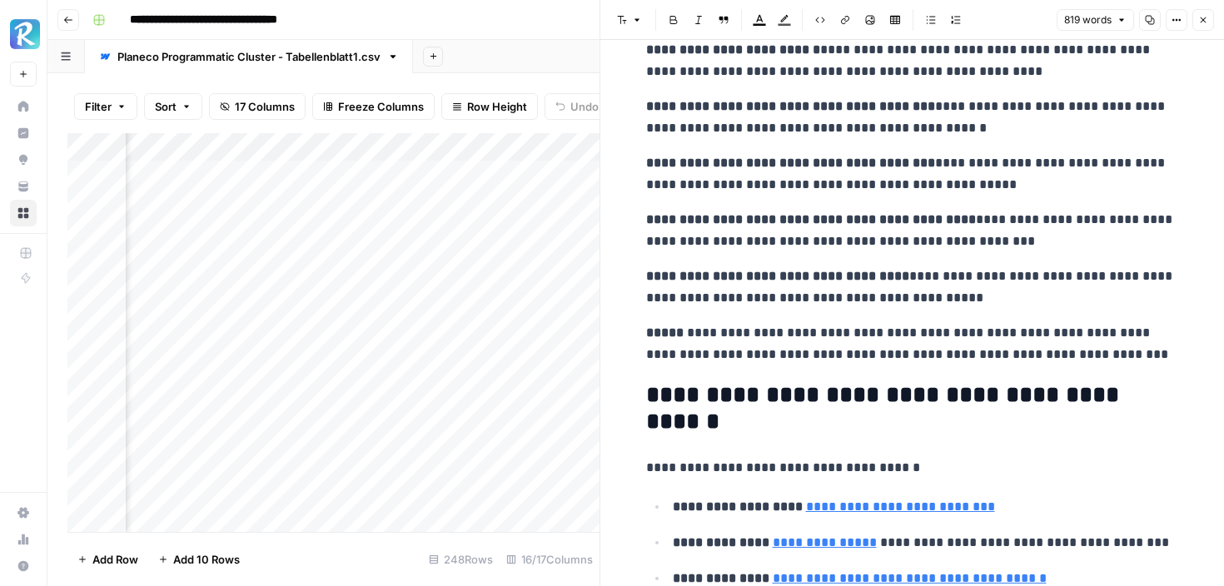
click at [1206, 23] on icon "button" at bounding box center [1203, 20] width 10 height 10
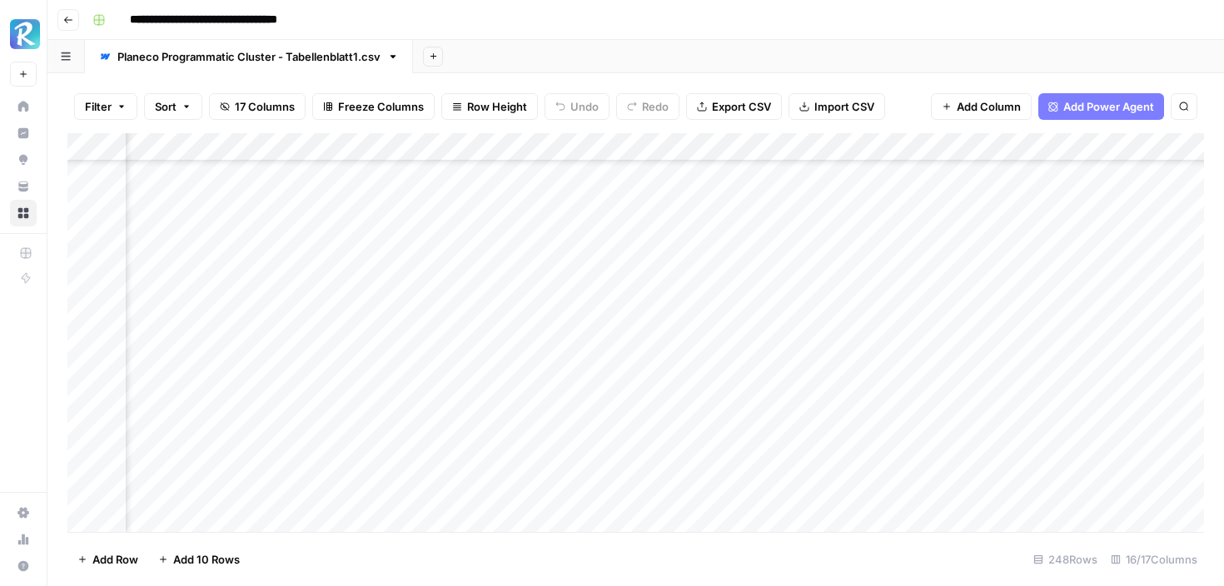
scroll to position [1928, 732]
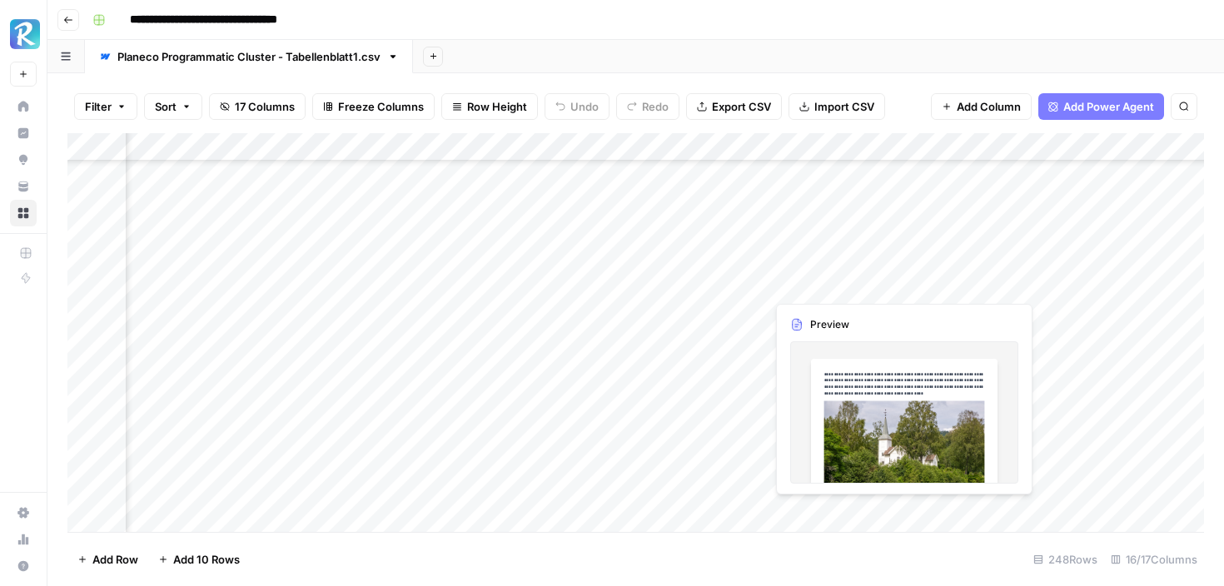
click at [820, 281] on div "Add Column" at bounding box center [635, 332] width 1137 height 399
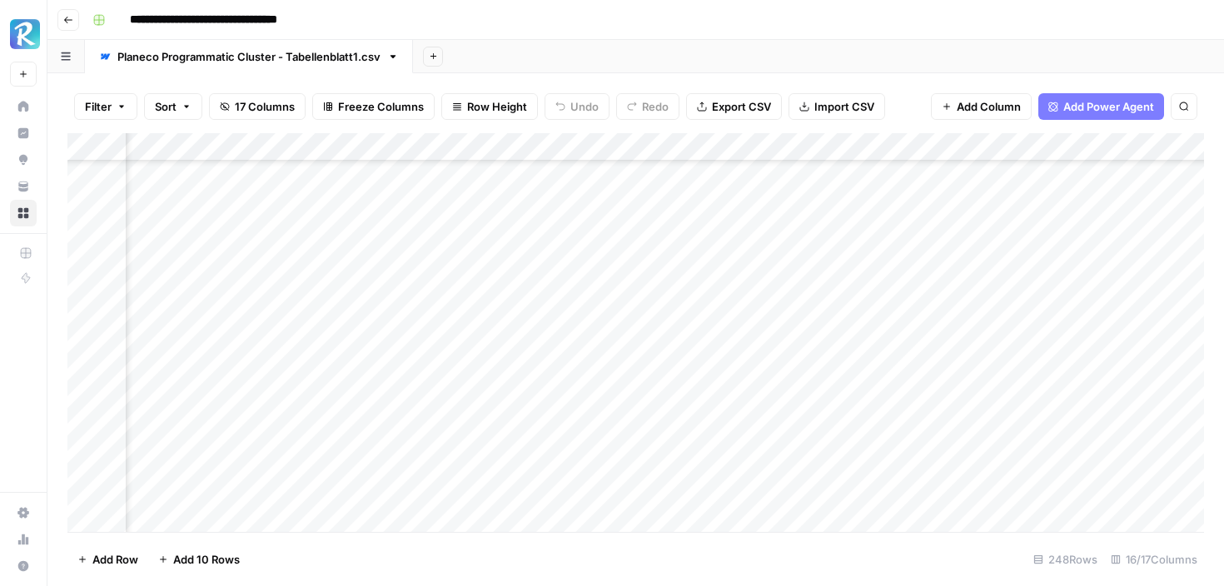
scroll to position [1928, 754]
click at [873, 283] on div "Add Column" at bounding box center [635, 332] width 1137 height 399
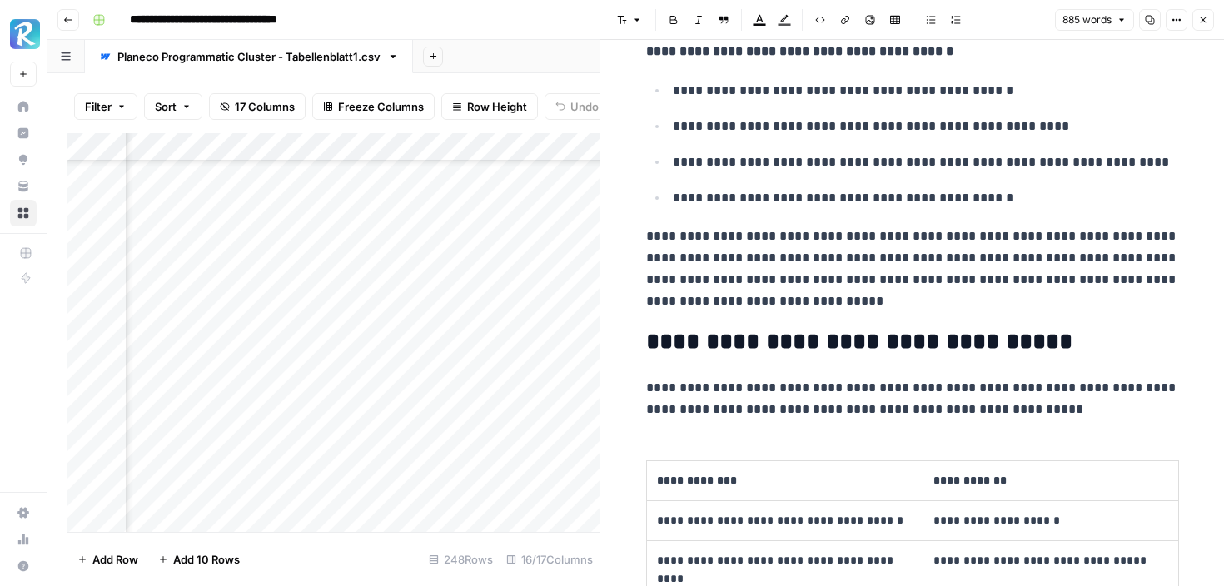
scroll to position [1470, 0]
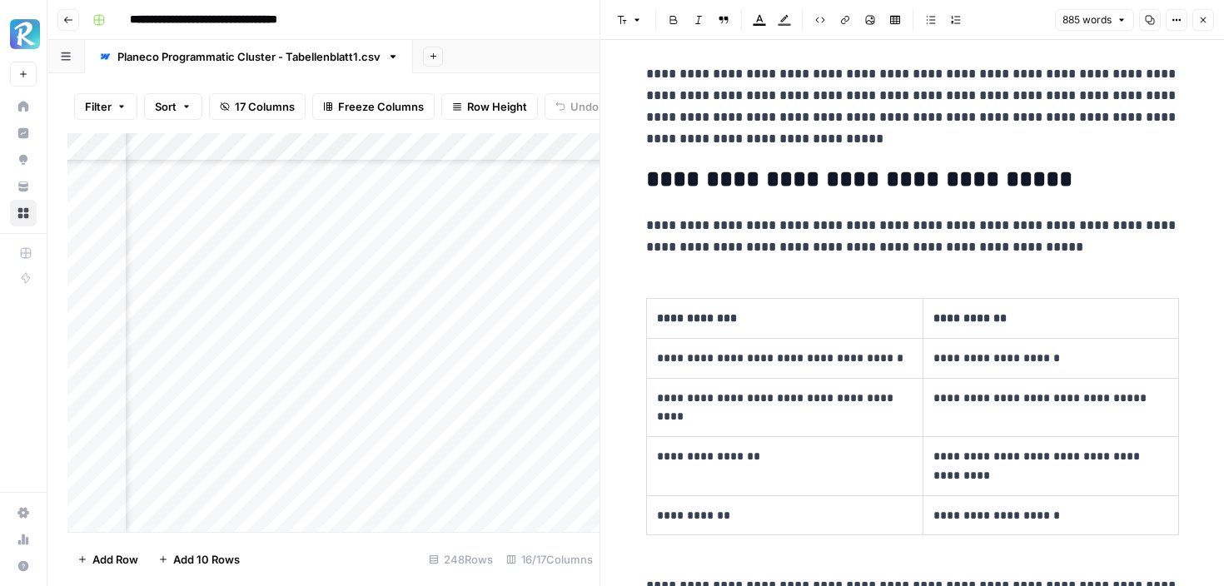
click at [963, 398] on p "**********" at bounding box center [1050, 398] width 235 height 19
click at [956, 398] on p "**********" at bounding box center [1050, 398] width 235 height 19
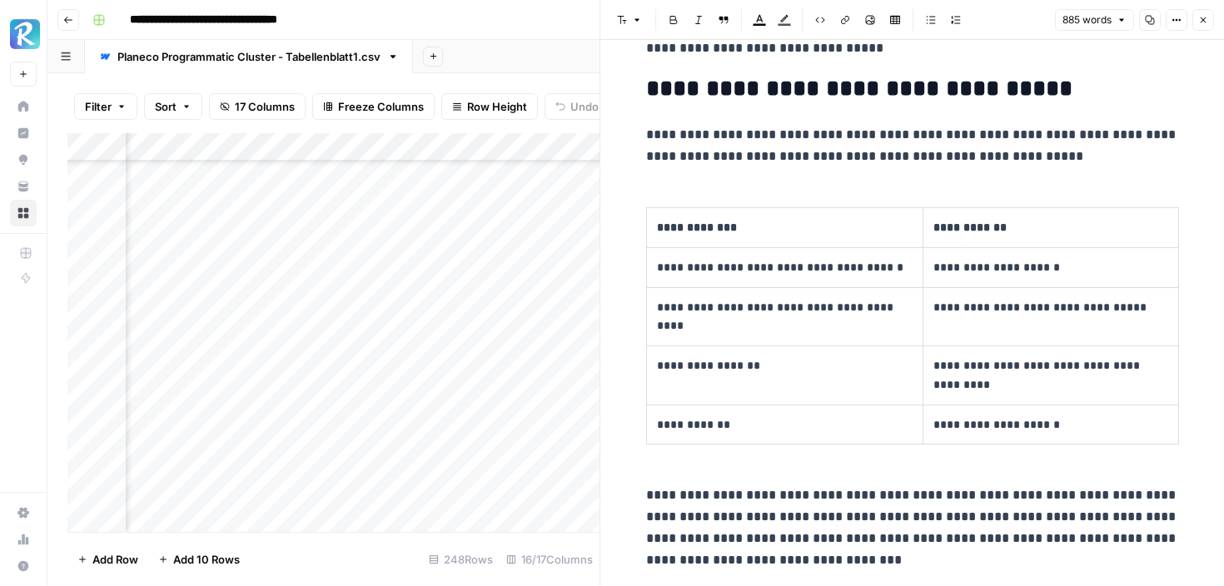
scroll to position [1570, 0]
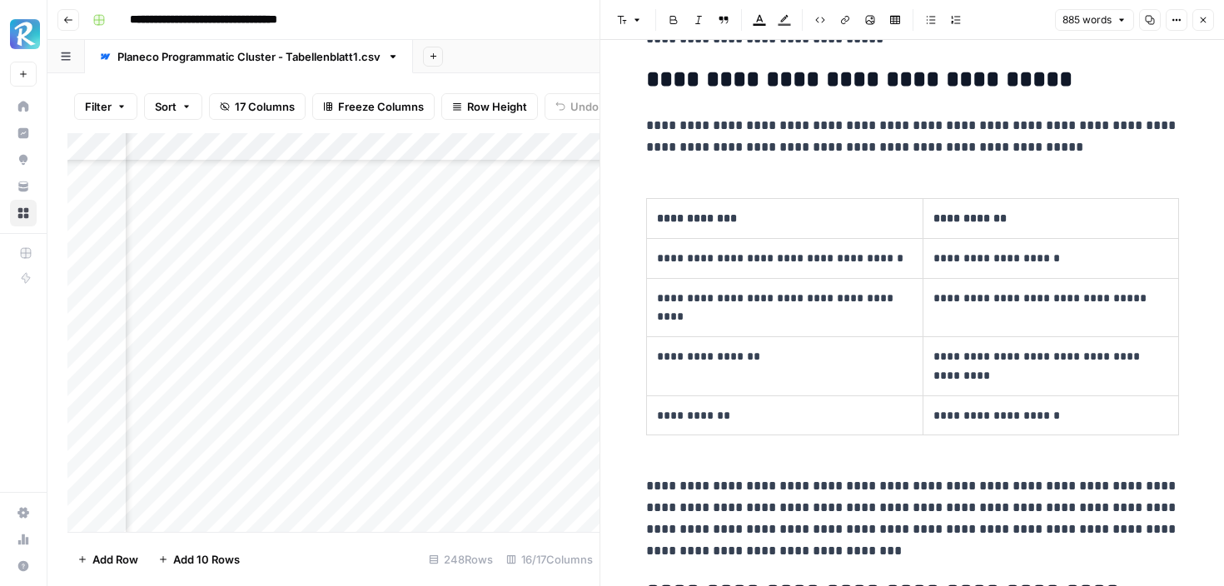
click at [960, 296] on p "**********" at bounding box center [1050, 298] width 235 height 19
click at [916, 510] on p "**********" at bounding box center [912, 518] width 533 height 87
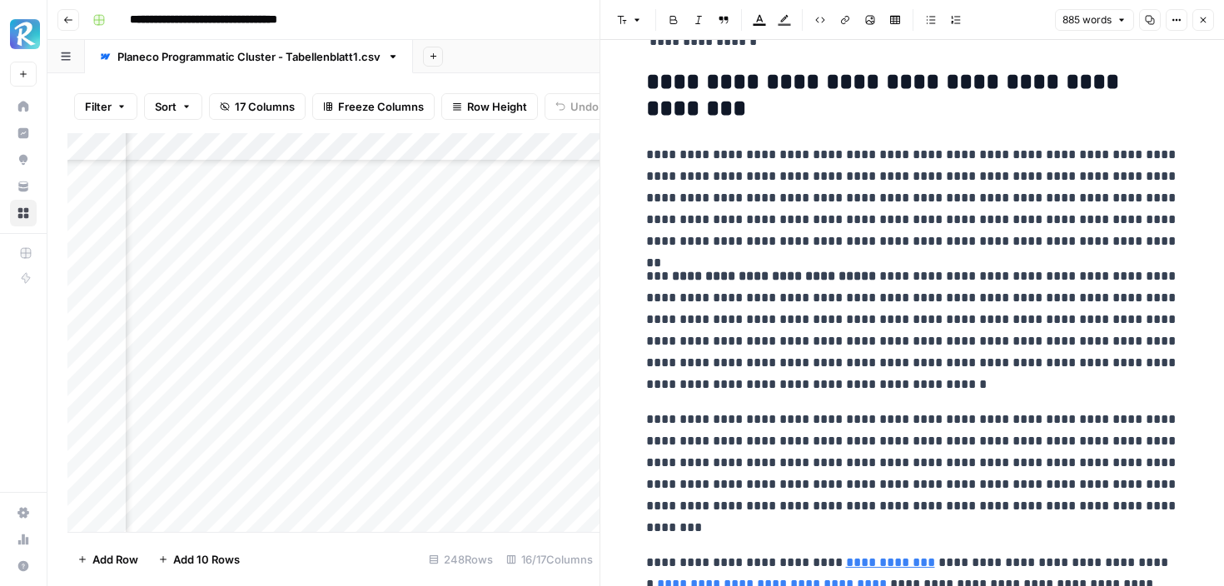
scroll to position [520, 0]
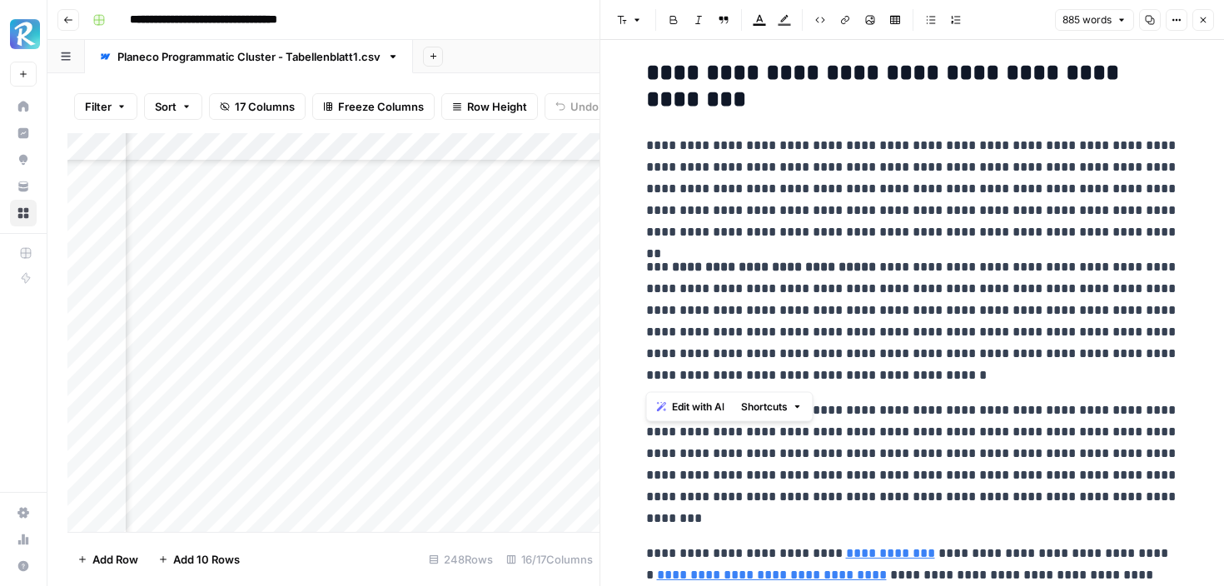
drag, startPoint x: 648, startPoint y: 267, endPoint x: 943, endPoint y: 371, distance: 312.3
click at [943, 371] on p "**********" at bounding box center [912, 321] width 533 height 130
copy p "**********"
click at [1204, 19] on icon "button" at bounding box center [1203, 20] width 10 height 10
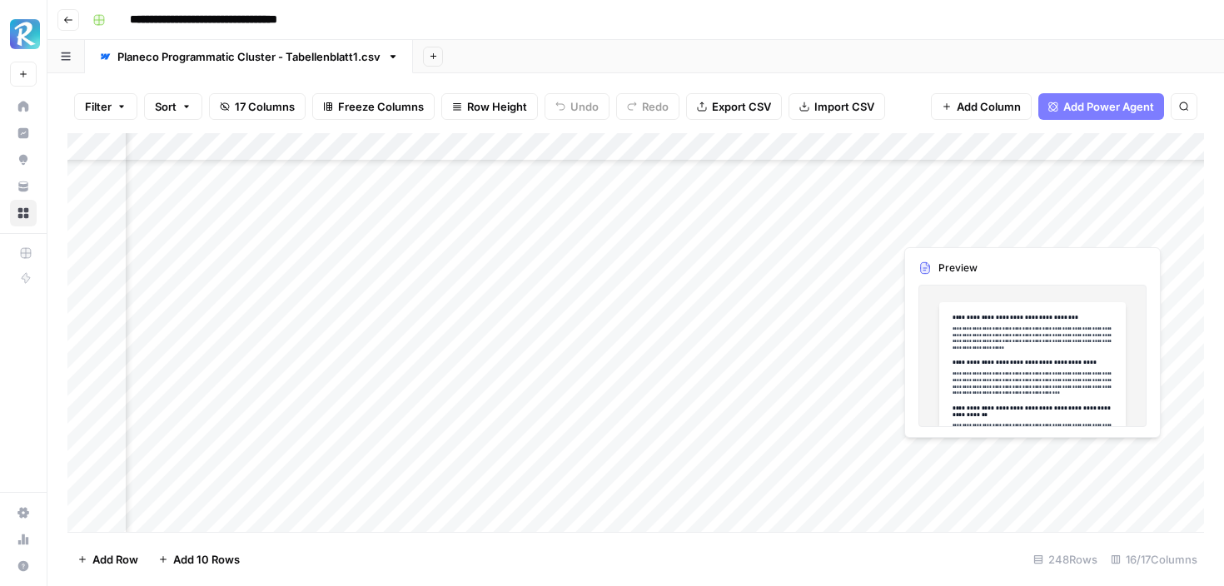
click at [878, 224] on div "Add Column" at bounding box center [635, 332] width 1137 height 399
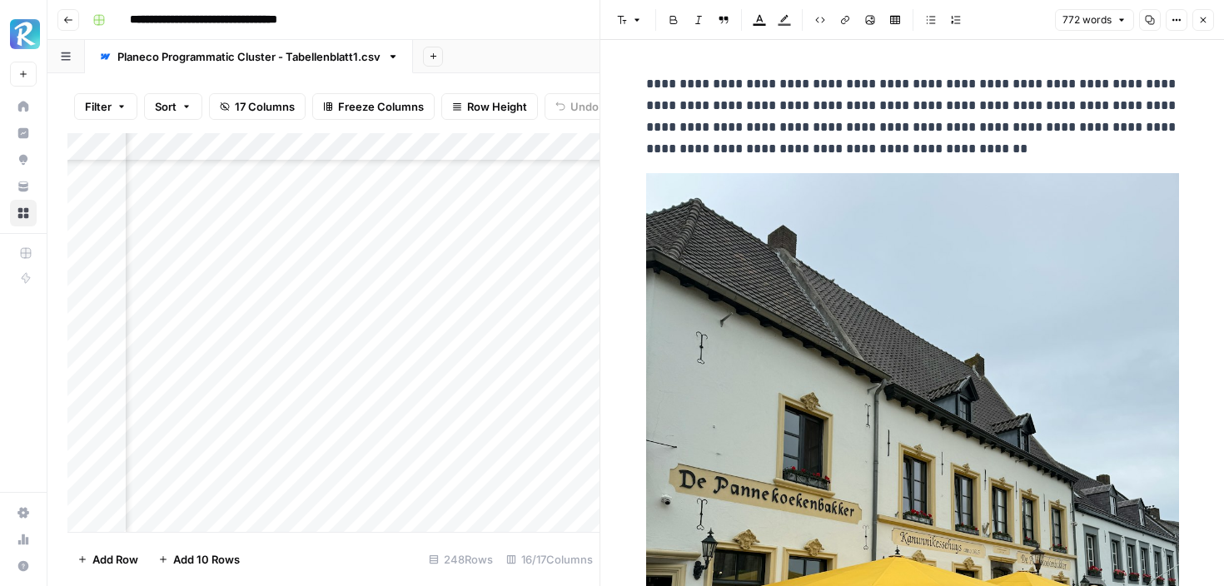
click at [878, 224] on img at bounding box center [912, 528] width 533 height 710
click at [998, 140] on p "**********" at bounding box center [912, 116] width 533 height 87
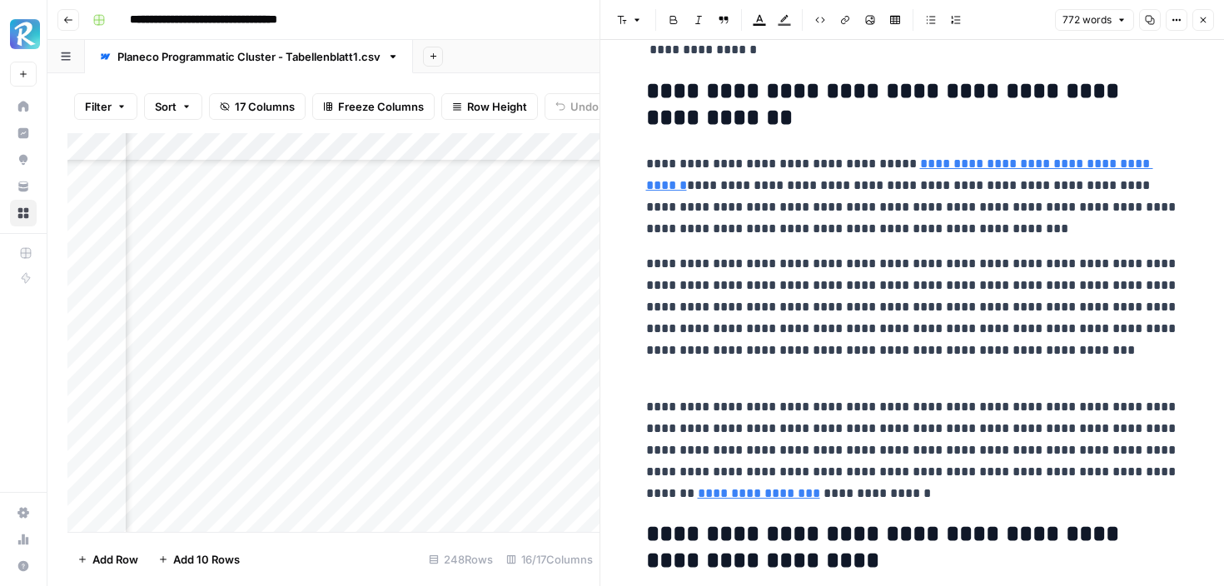
scroll to position [862, 0]
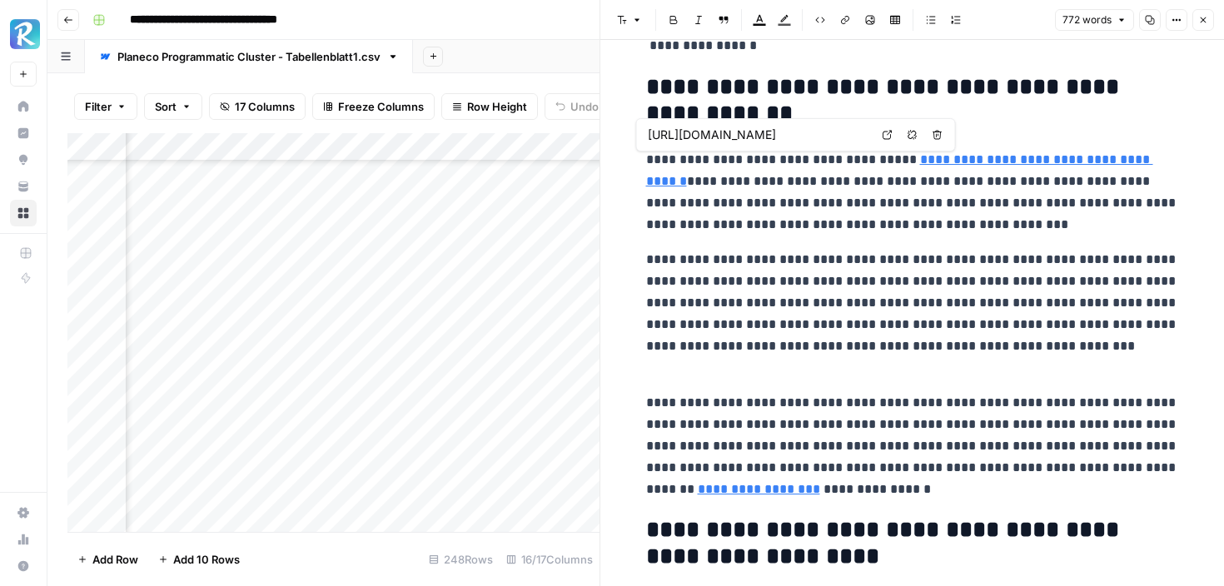
click at [998, 157] on link "**********" at bounding box center [899, 170] width 507 height 34
click at [1008, 159] on link "**********" at bounding box center [899, 170] width 507 height 34
click at [959, 160] on link "**********" at bounding box center [899, 170] width 507 height 34
click at [888, 132] on icon at bounding box center [887, 135] width 9 height 9
click at [1210, 17] on button "Close" at bounding box center [1203, 20] width 22 height 22
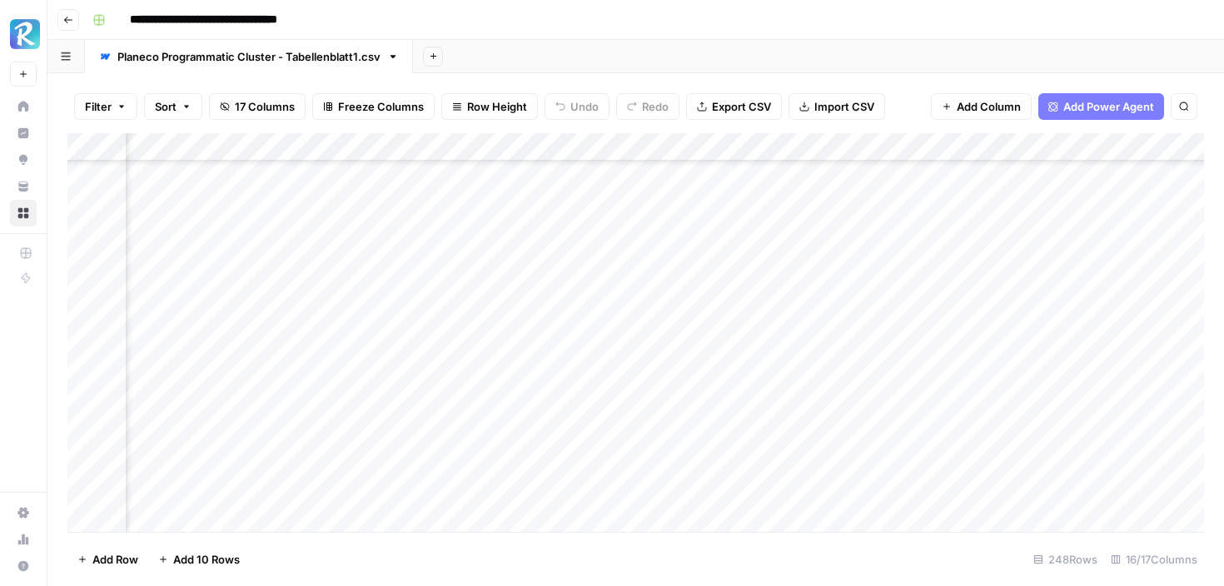
scroll to position [1903, 754]
click at [407, 279] on div "Add Column" at bounding box center [635, 332] width 1137 height 399
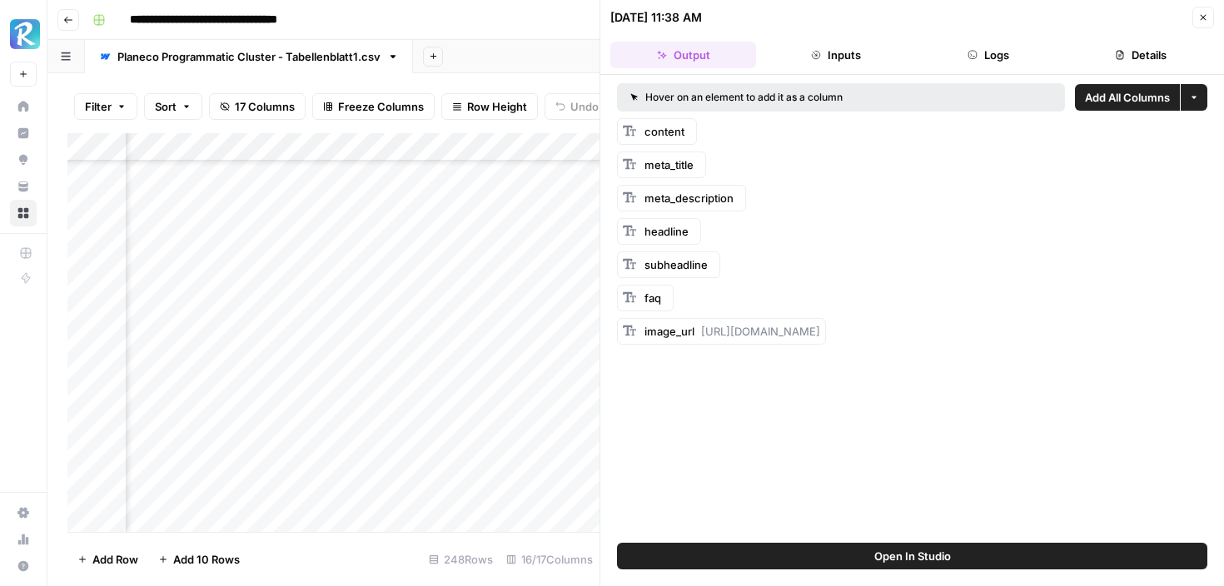
click at [1199, 12] on icon "button" at bounding box center [1203, 17] width 10 height 10
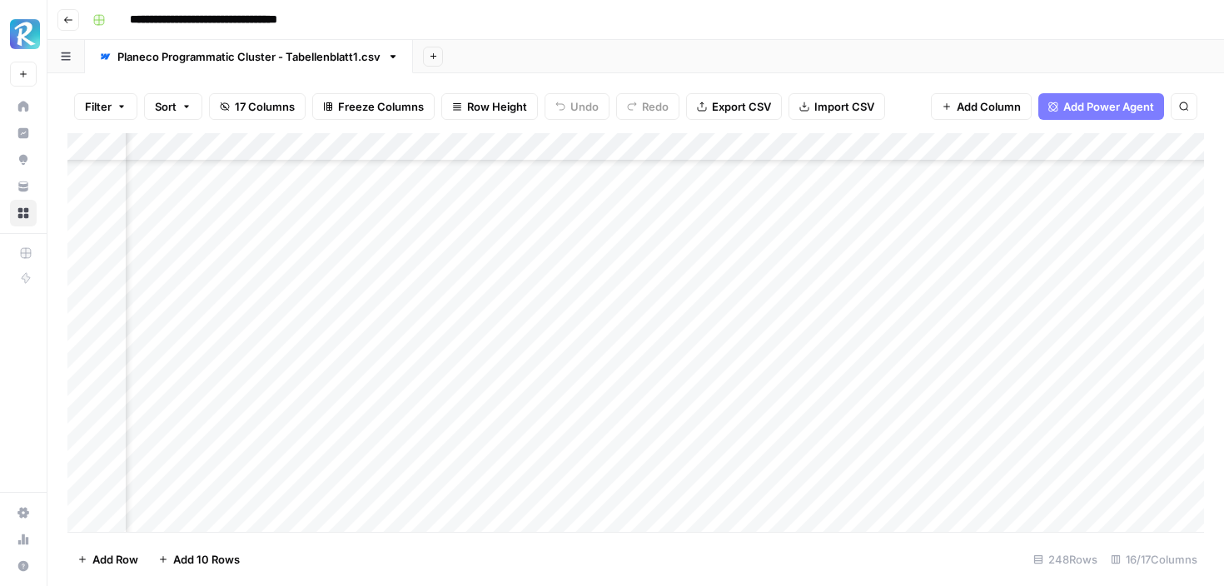
scroll to position [1903, 405]
click at [780, 281] on div "Add Column" at bounding box center [635, 332] width 1137 height 399
click at [719, 266] on div "Add Column" at bounding box center [635, 332] width 1137 height 399
click at [759, 256] on div "Add Column" at bounding box center [635, 332] width 1137 height 399
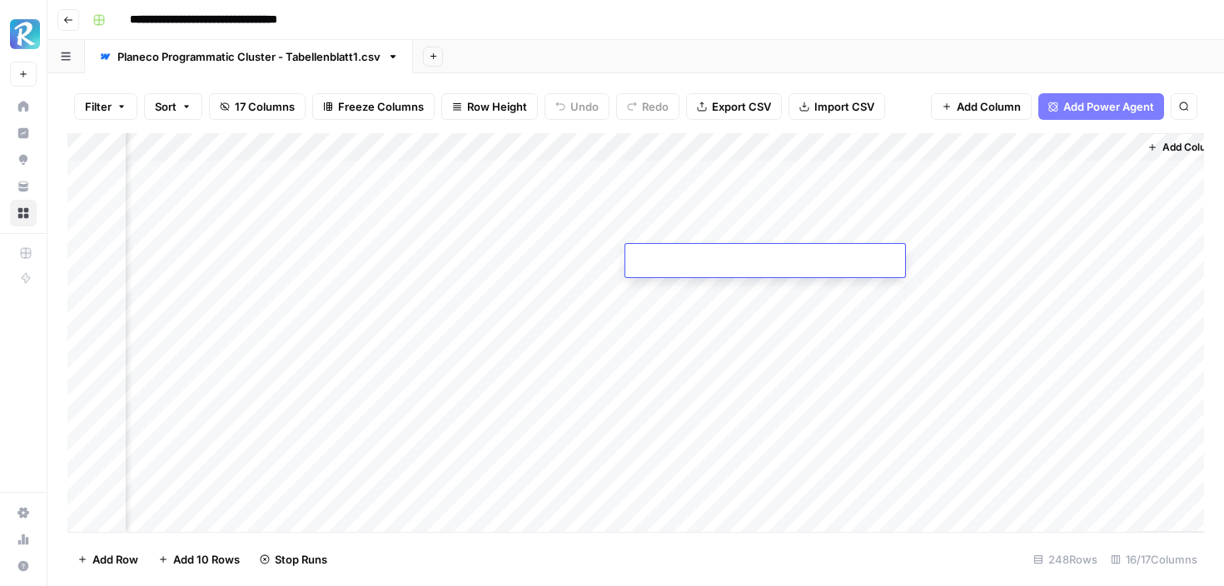
click at [828, 298] on div "Add Column" at bounding box center [635, 332] width 1137 height 399
click at [696, 256] on div "Add Column" at bounding box center [635, 332] width 1137 height 399
click at [515, 258] on div "Add Column" at bounding box center [635, 332] width 1137 height 399
click at [647, 252] on div "Add Column" at bounding box center [635, 332] width 1137 height 399
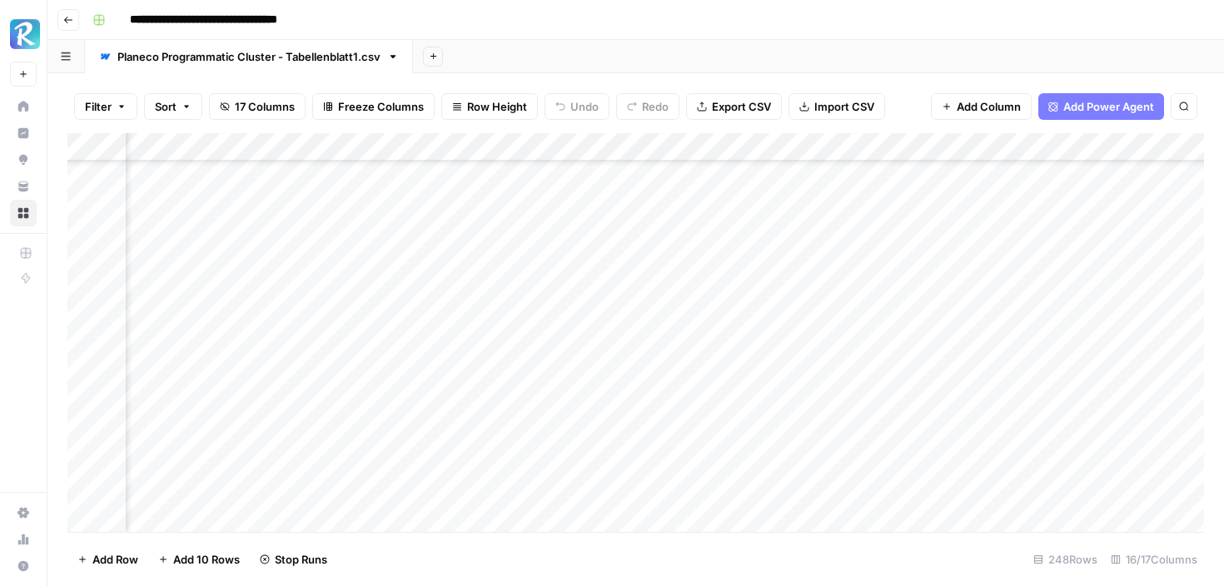
click at [854, 367] on div "Add Column" at bounding box center [635, 332] width 1137 height 399
click at [851, 395] on div "Add Column" at bounding box center [635, 332] width 1137 height 399
click at [849, 422] on div "Add Column" at bounding box center [635, 332] width 1137 height 399
click at [855, 378] on div "Add Column" at bounding box center [635, 332] width 1137 height 399
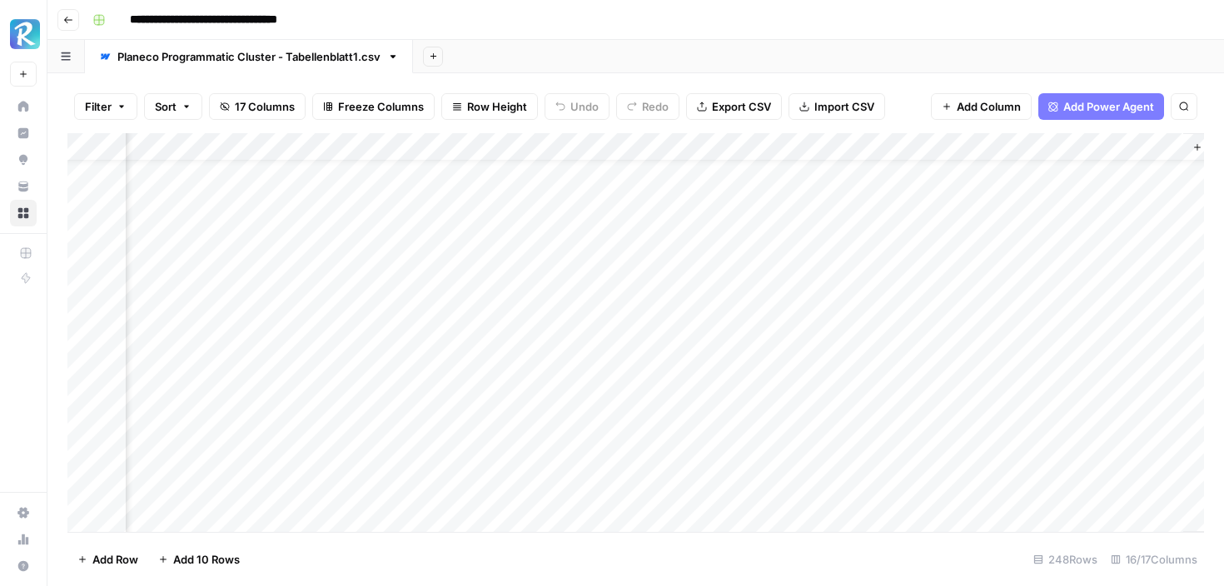
scroll to position [39, 1411]
click at [739, 181] on div "Add Column" at bounding box center [635, 332] width 1137 height 399
click at [823, 191] on div "Add Column" at bounding box center [635, 332] width 1137 height 399
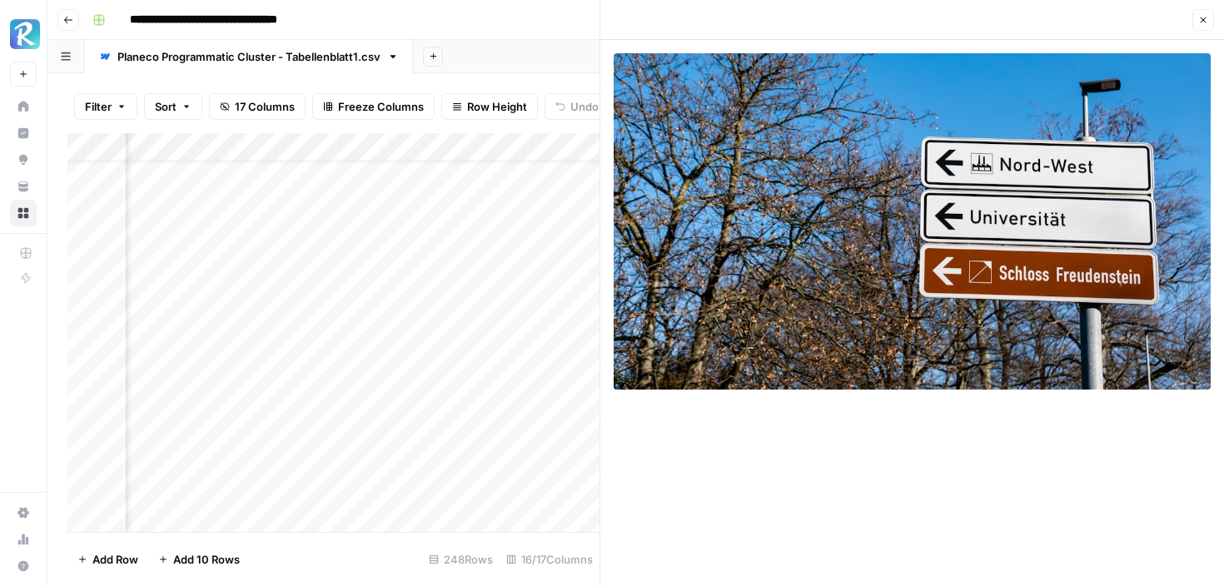
click at [1190, 17] on div "Close" at bounding box center [912, 20] width 604 height 22
click at [1199, 17] on icon "button" at bounding box center [1203, 20] width 10 height 10
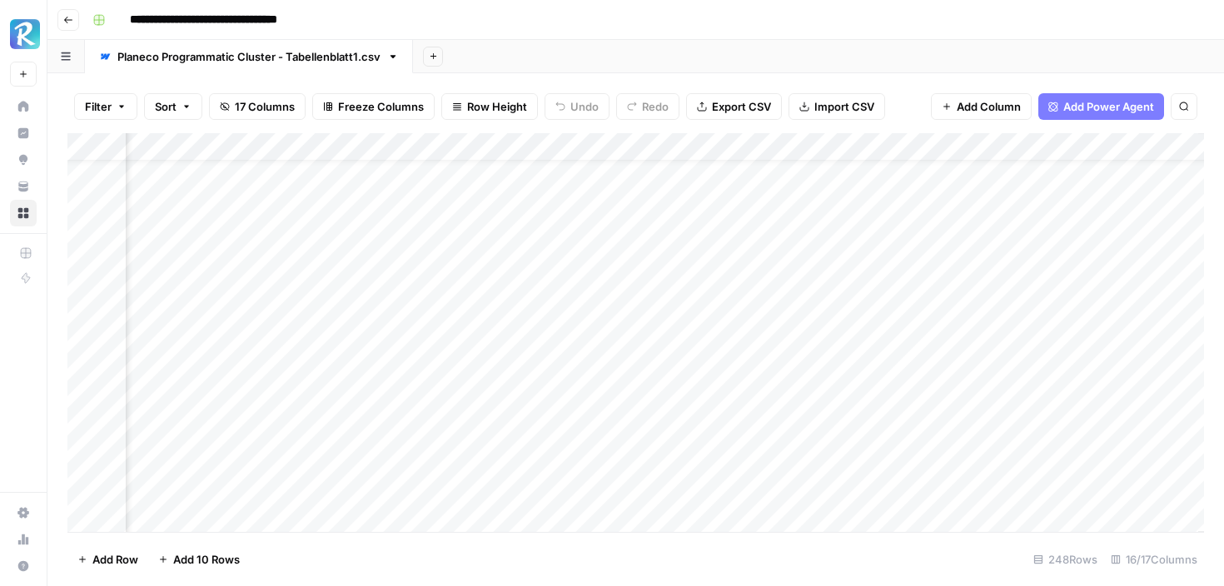
click at [769, 191] on div "Add Column" at bounding box center [635, 332] width 1137 height 399
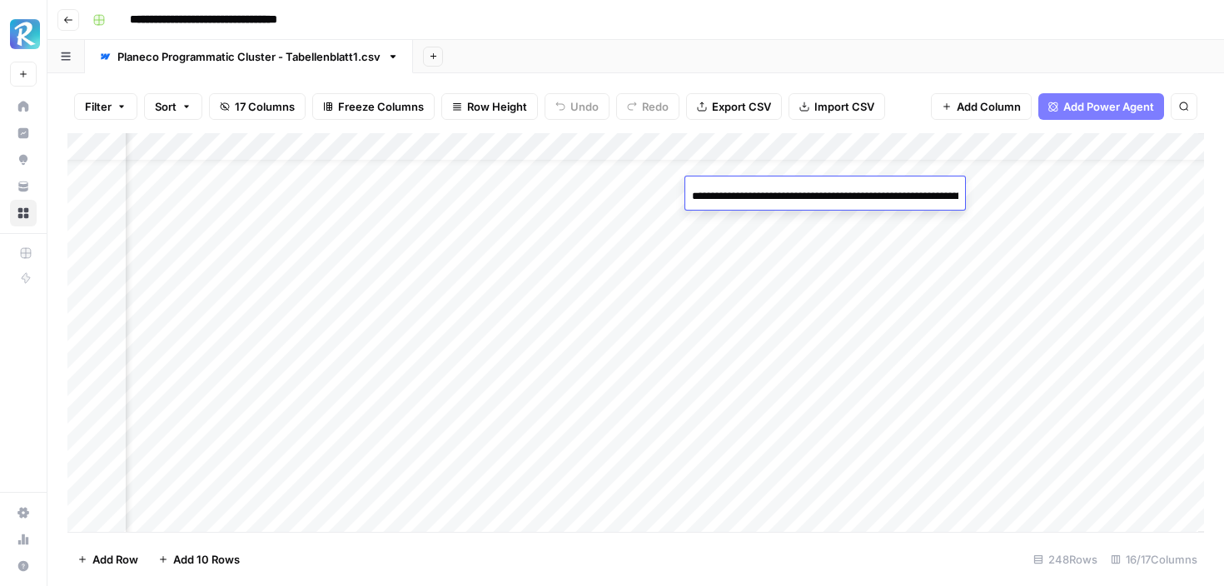
scroll to position [0, 1729]
click at [769, 191] on input "**********" at bounding box center [825, 197] width 266 height 20
click at [760, 282] on div "Add Column" at bounding box center [635, 332] width 1137 height 399
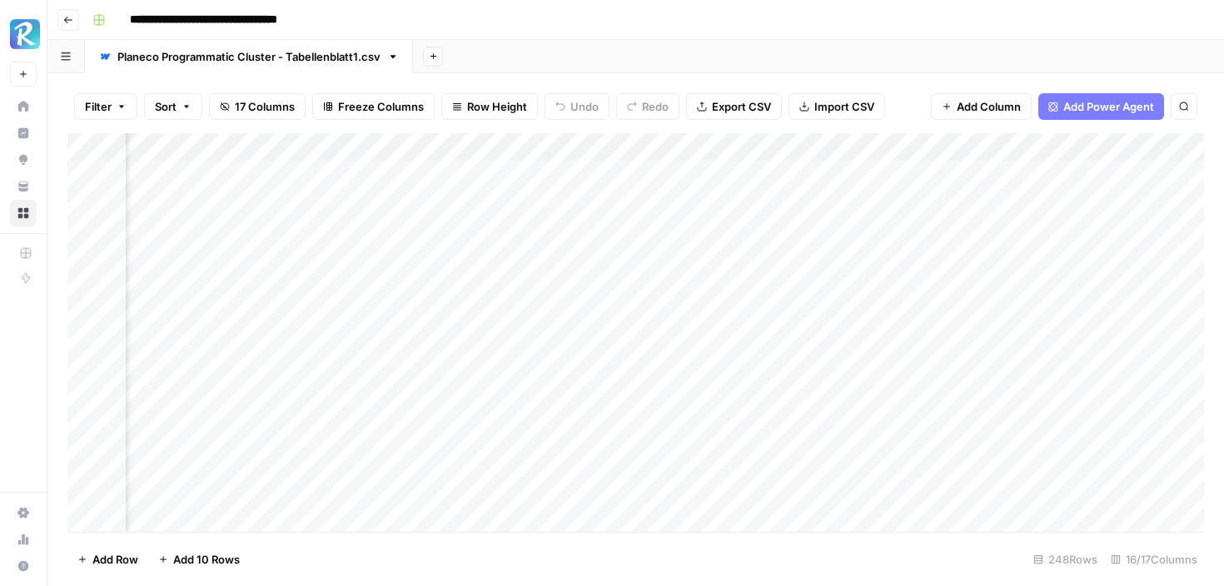
scroll to position [0, 892]
click at [680, 230] on div "Add Column" at bounding box center [635, 332] width 1137 height 399
click at [743, 226] on div "Add Column" at bounding box center [635, 332] width 1137 height 399
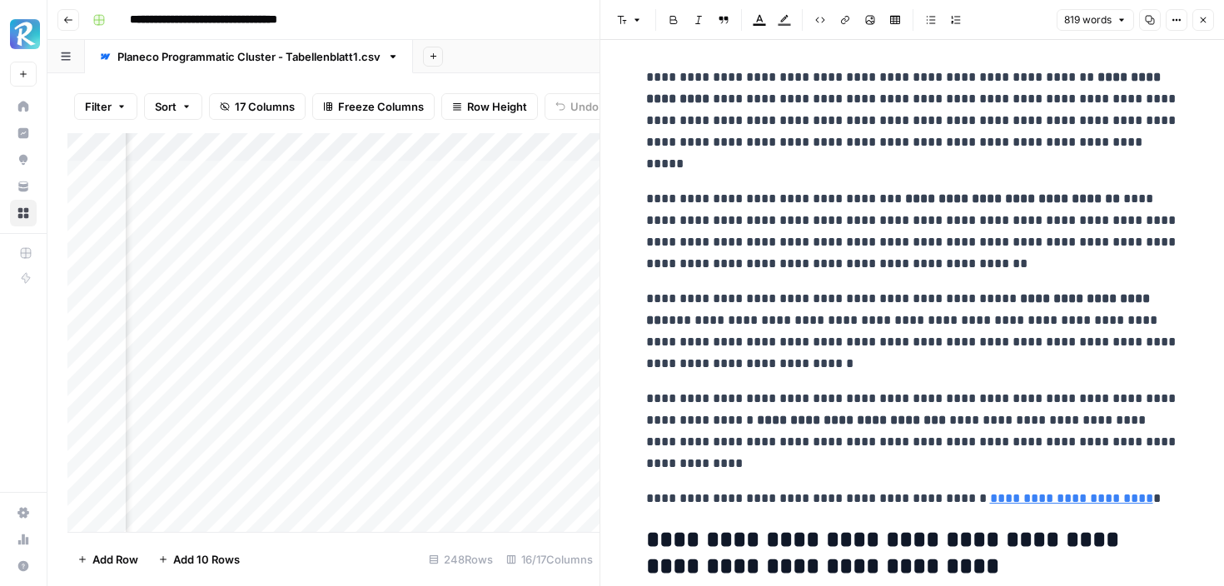
scroll to position [535, 0]
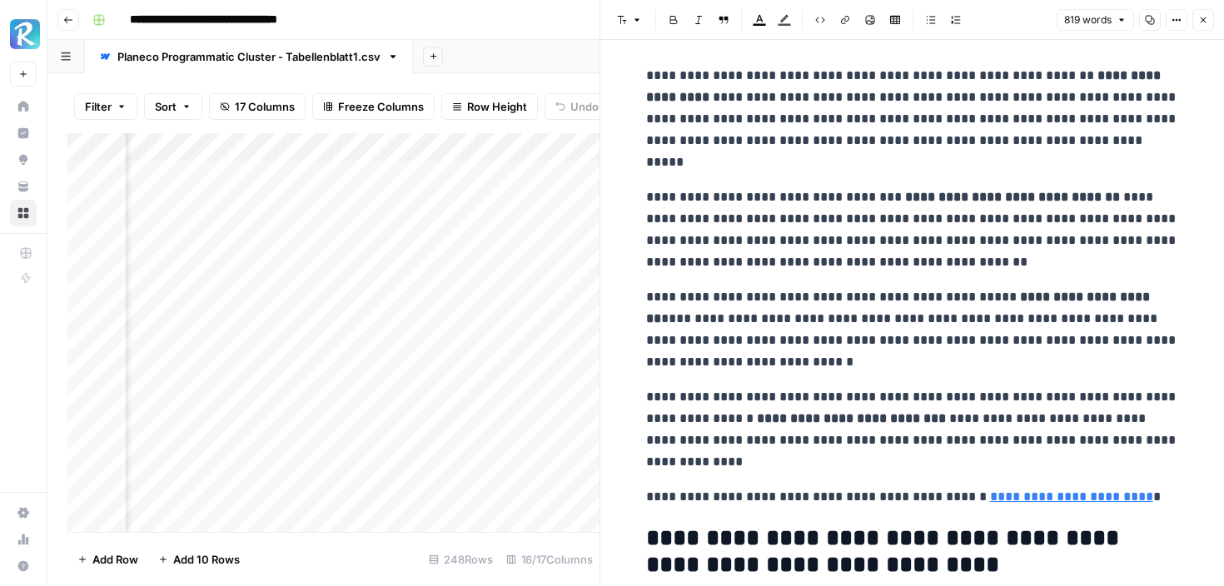
click at [1043, 503] on link "**********" at bounding box center [1071, 496] width 163 height 12
click at [914, 336] on p "**********" at bounding box center [912, 329] width 533 height 87
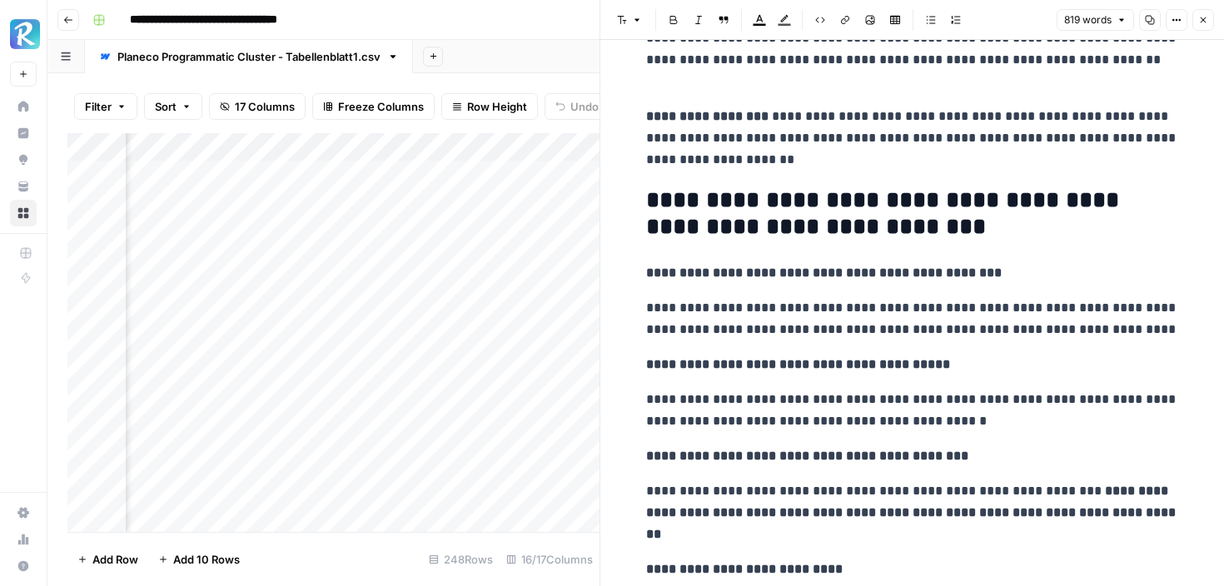
scroll to position [1931, 0]
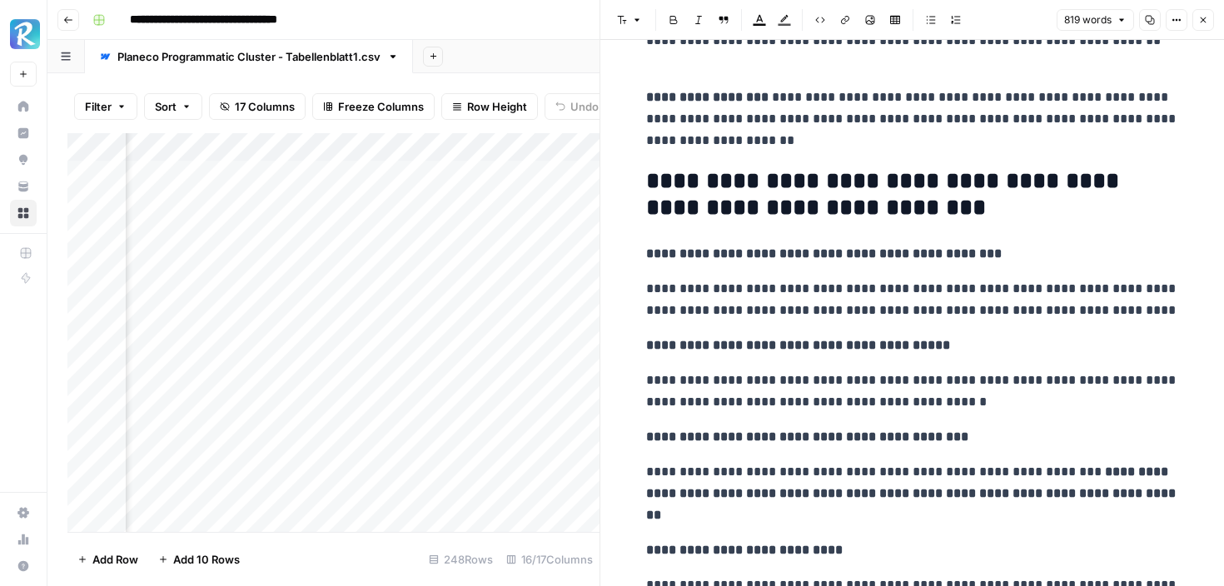
click at [1202, 19] on icon "button" at bounding box center [1203, 20] width 10 height 10
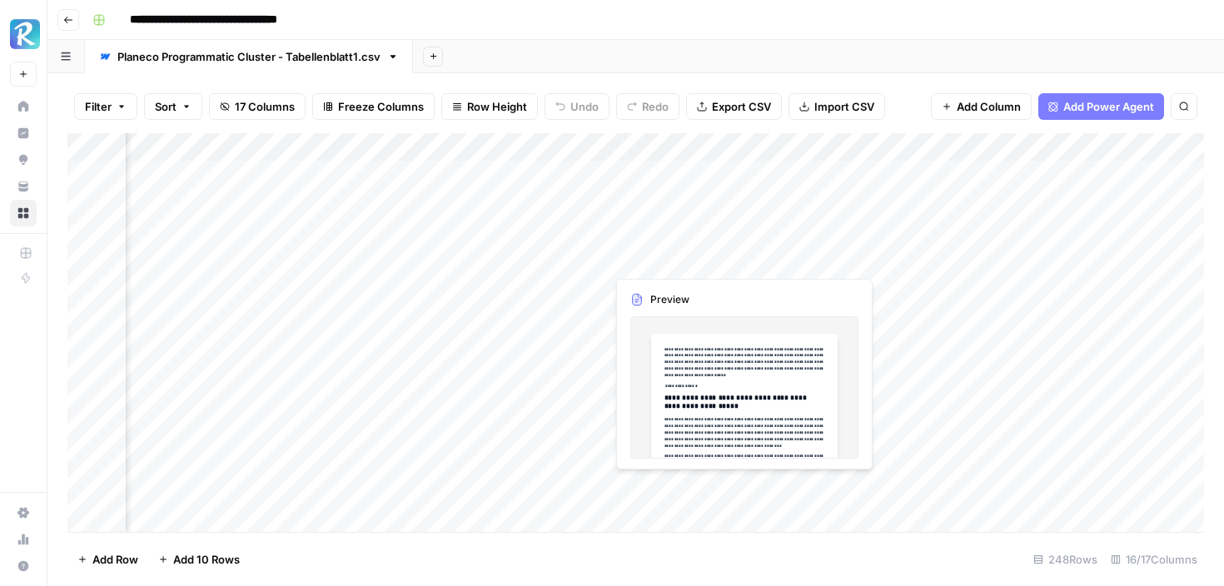
click at [738, 250] on div "Add Column" at bounding box center [635, 332] width 1137 height 399
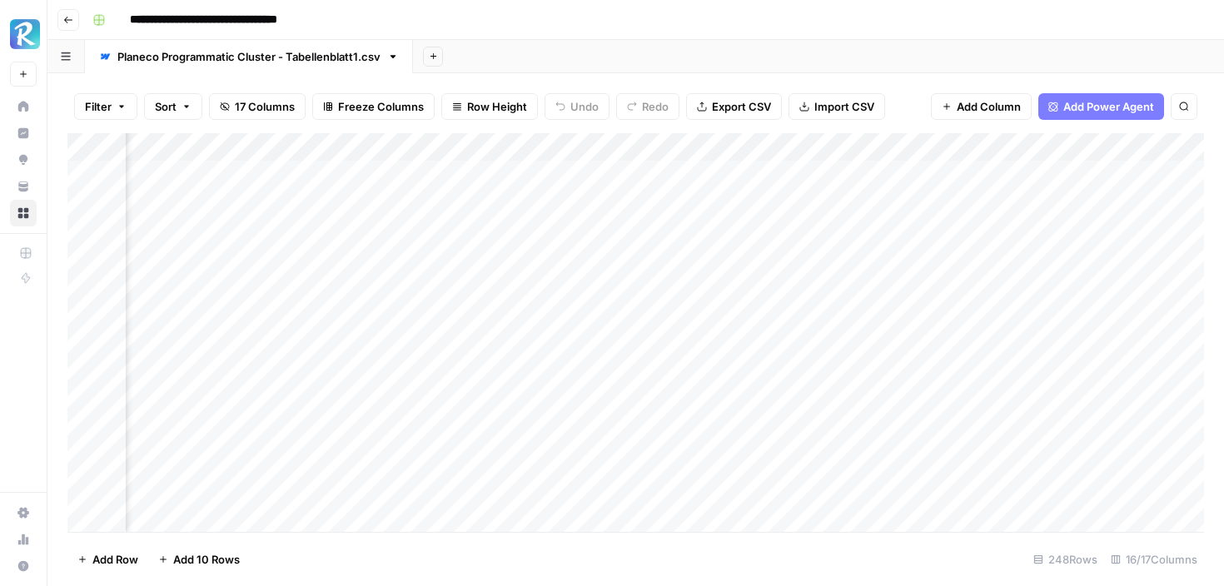
click at [738, 257] on div "Add Column" at bounding box center [635, 332] width 1137 height 399
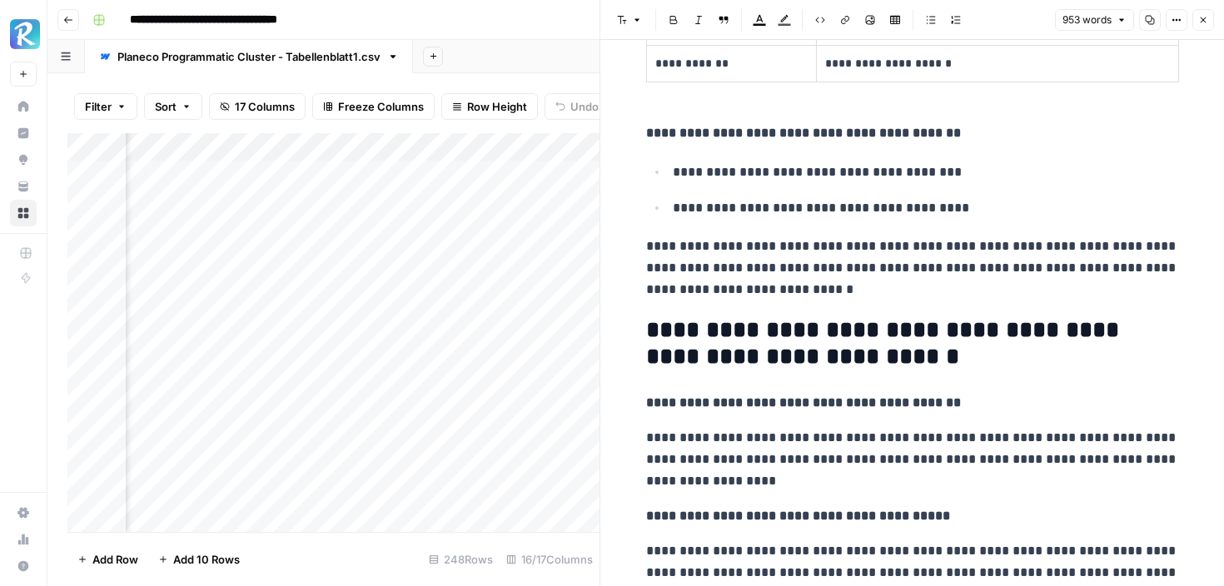
scroll to position [1746, 0]
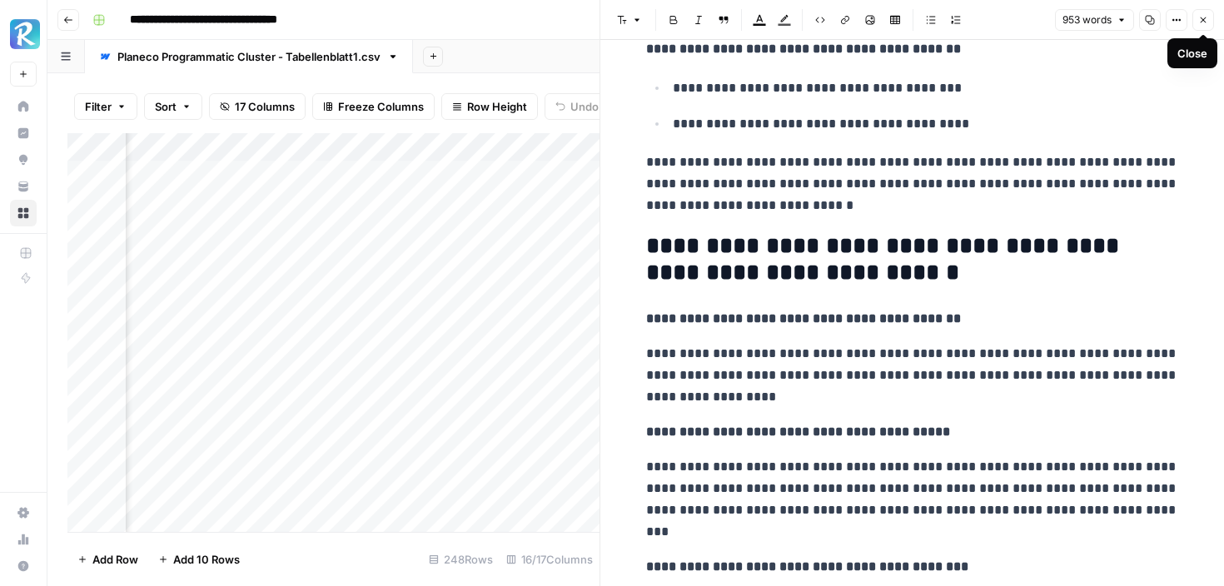
click at [1202, 23] on icon "button" at bounding box center [1203, 20] width 10 height 10
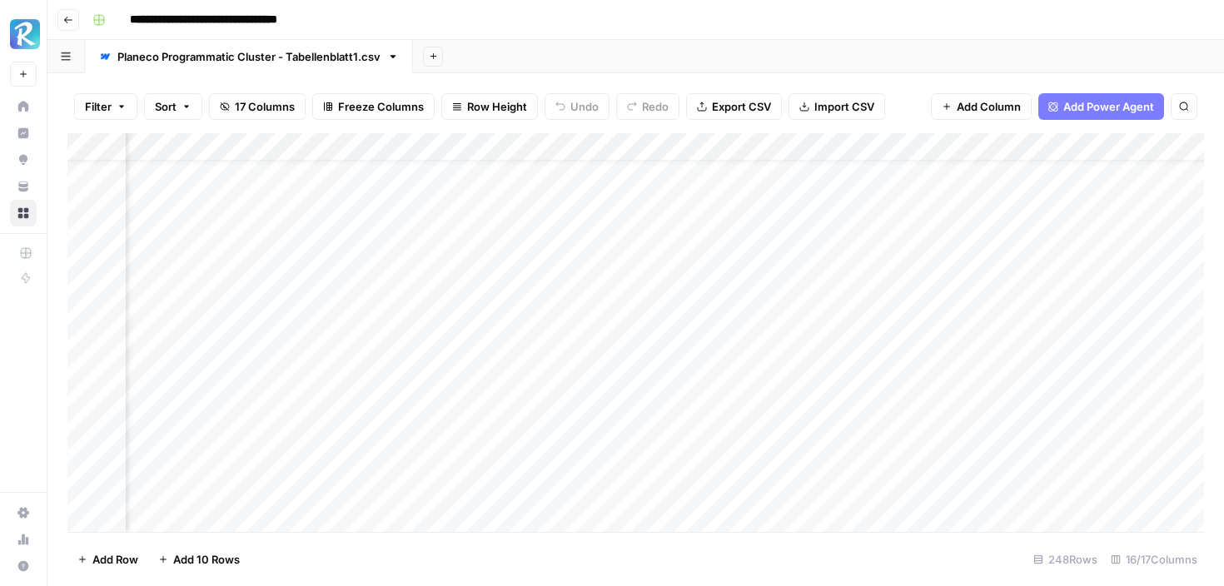
scroll to position [37, 1117]
click at [512, 389] on div "Add Column" at bounding box center [635, 332] width 1137 height 399
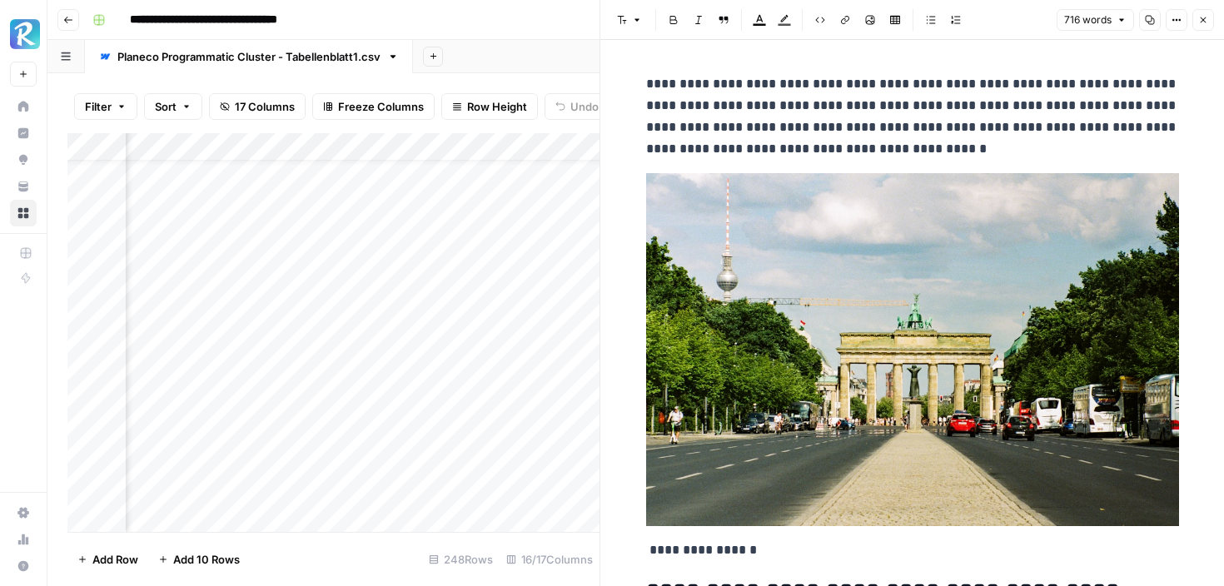
click at [1202, 23] on icon "button" at bounding box center [1203, 20] width 10 height 10
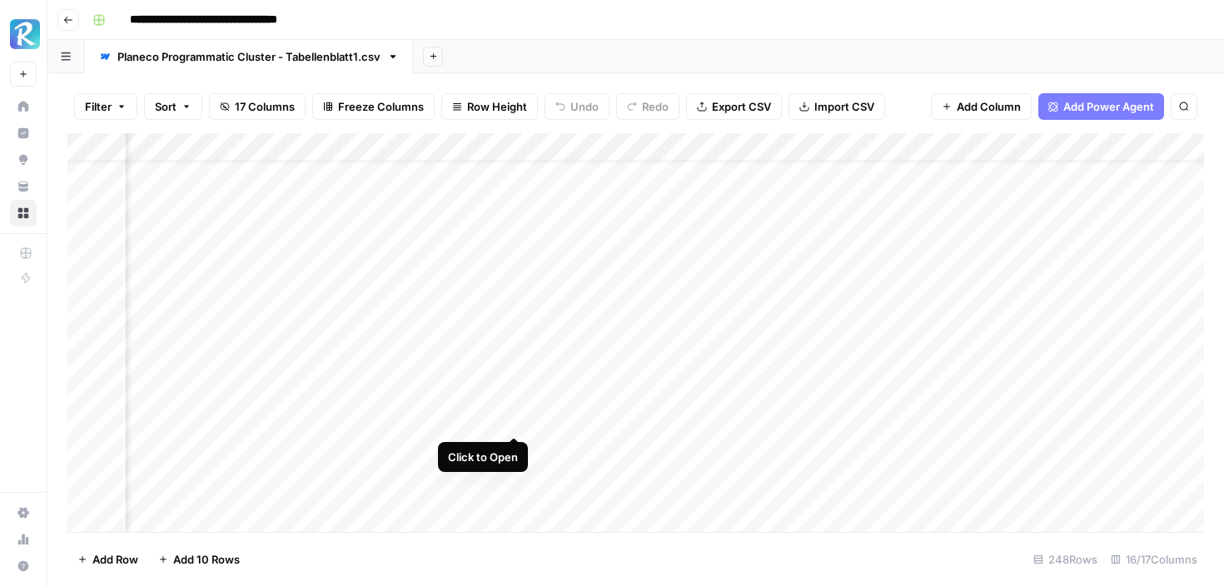
click at [520, 421] on div "Add Column" at bounding box center [635, 332] width 1137 height 399
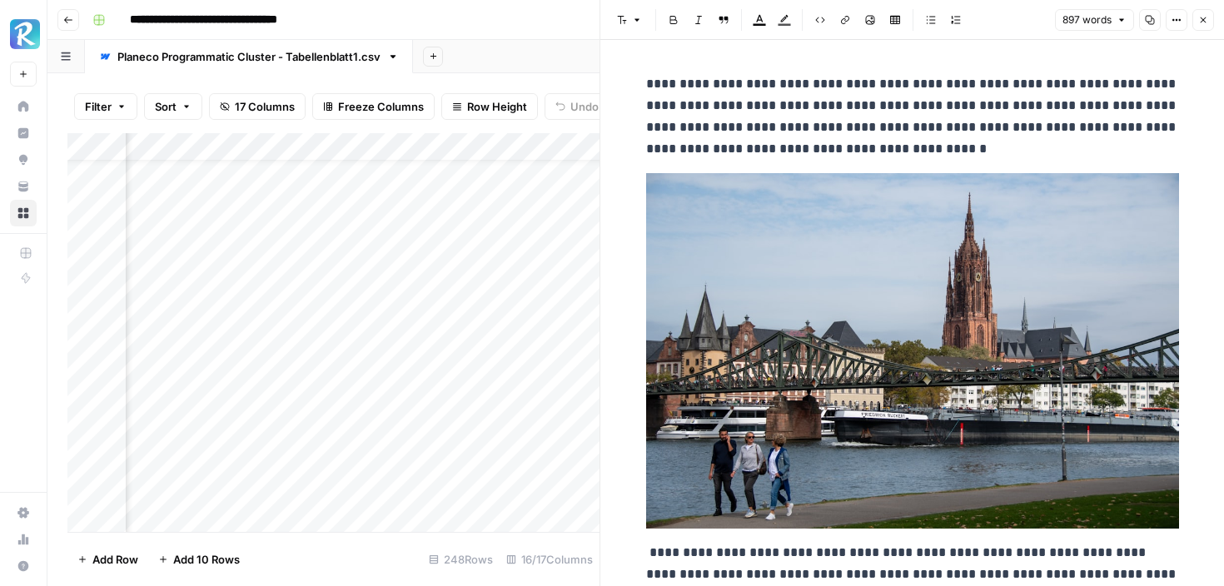
scroll to position [7, 0]
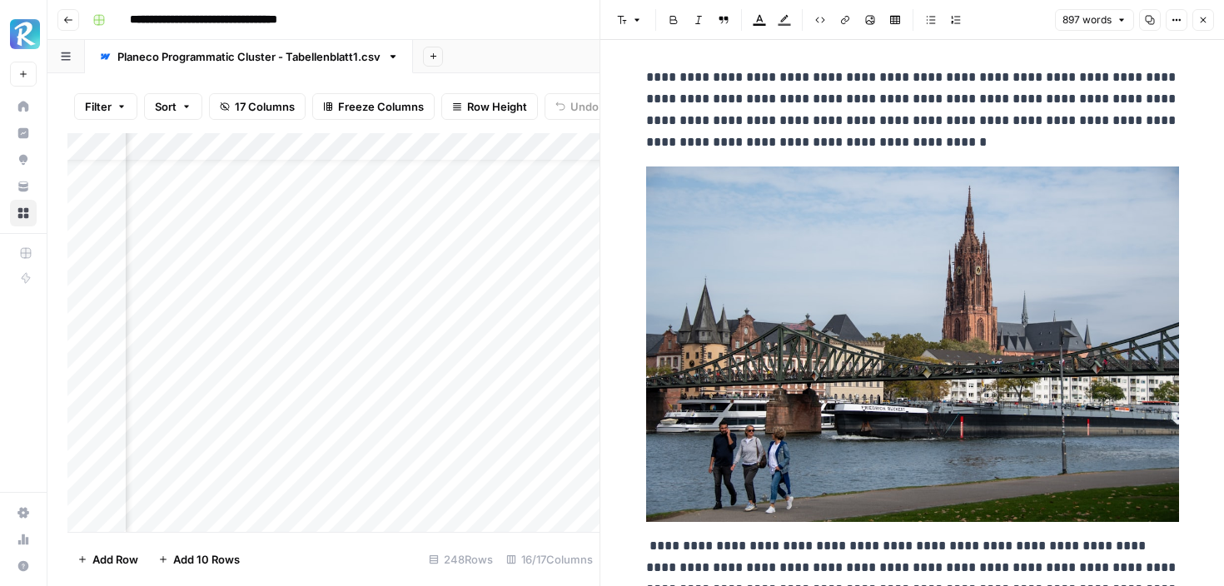
click at [1202, 20] on icon "button" at bounding box center [1203, 20] width 10 height 10
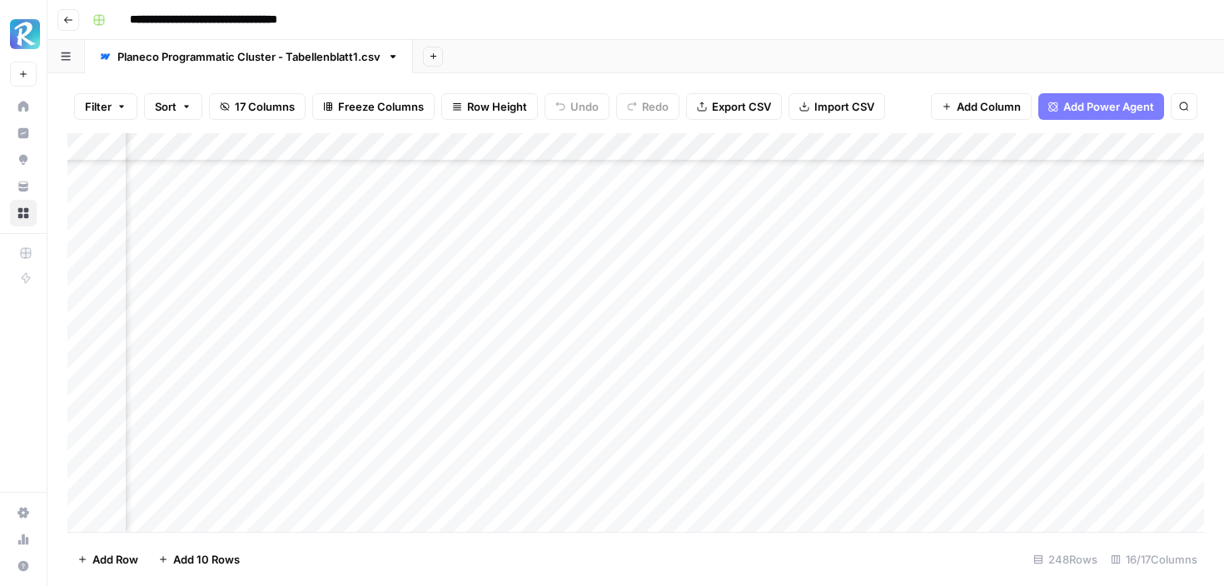
scroll to position [162, 916]
click at [719, 324] on div "Add Column" at bounding box center [635, 332] width 1137 height 399
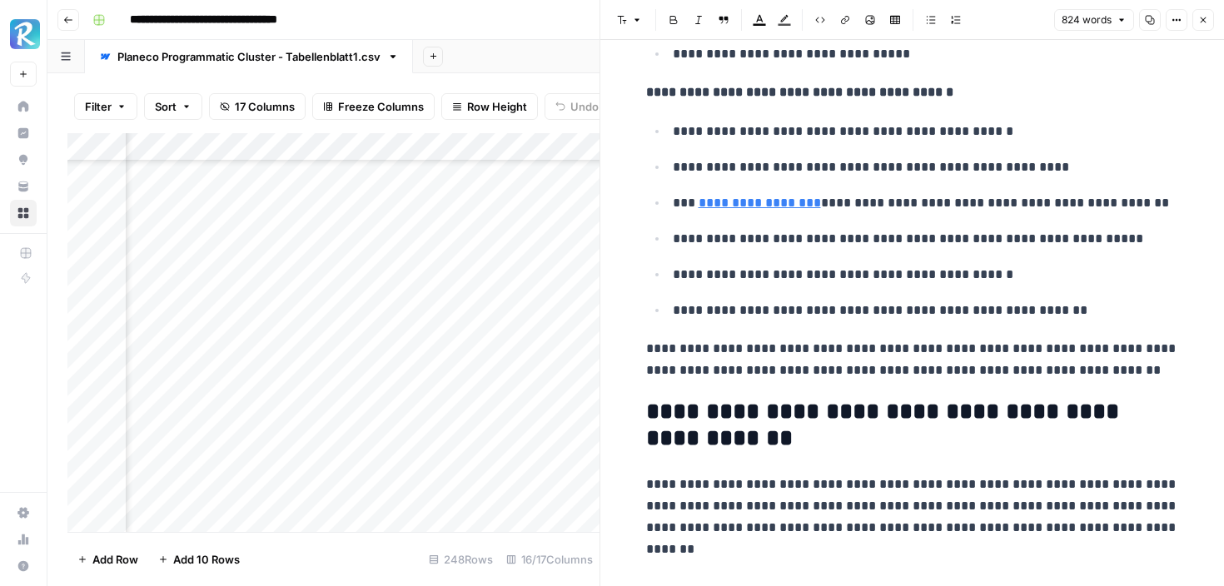
scroll to position [1276, 0]
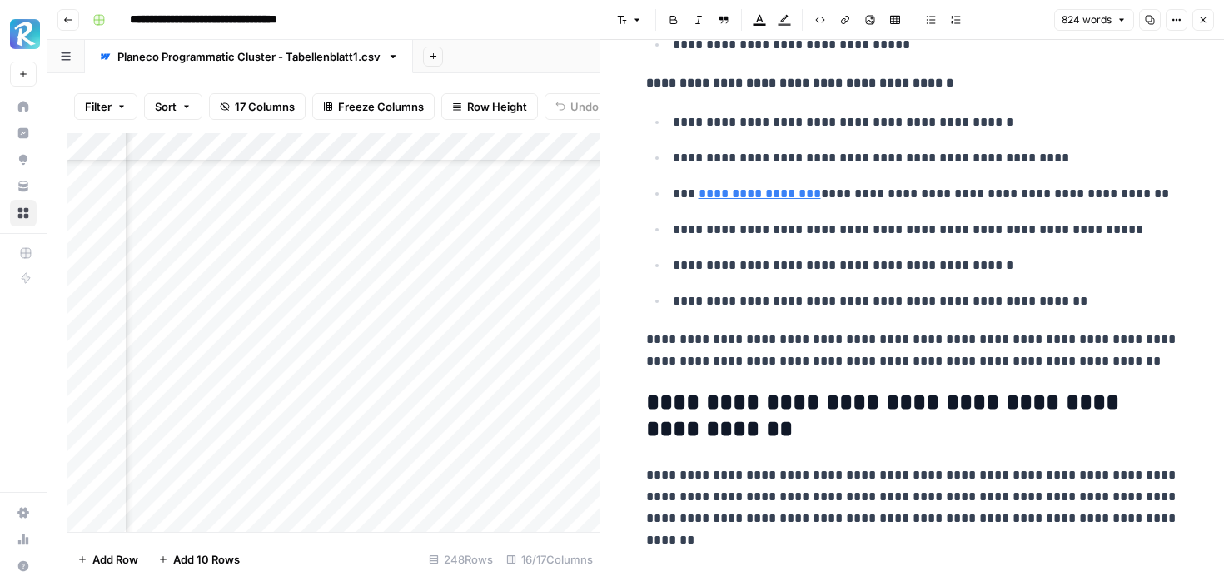
click at [788, 197] on link "**********" at bounding box center [760, 193] width 122 height 12
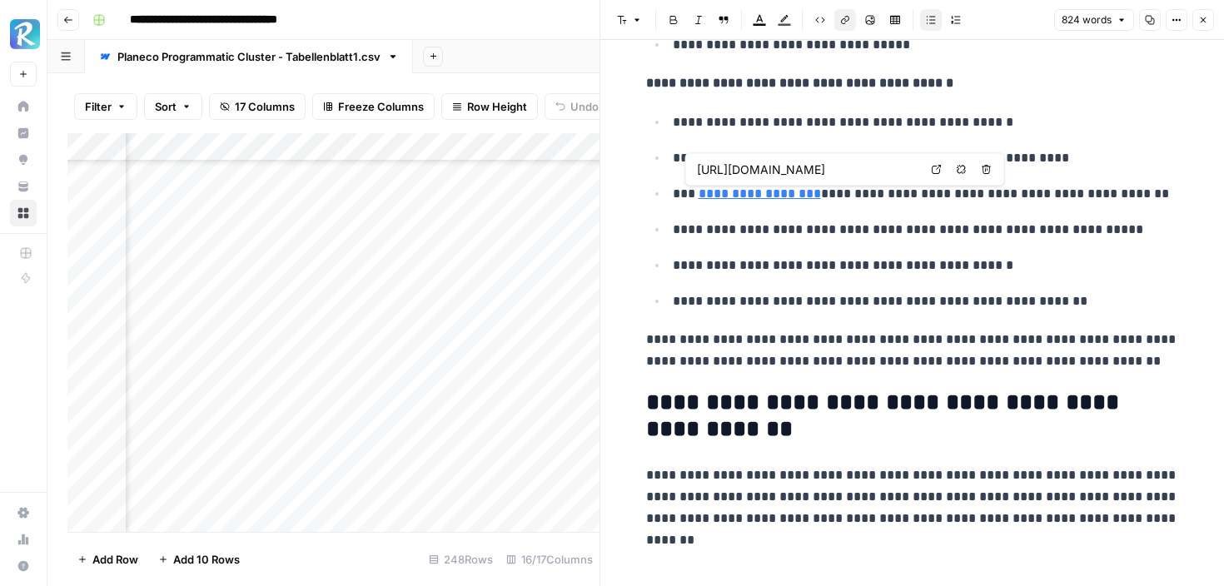
click at [832, 166] on input "https://www.planecobuilding.de/nutzungsaenderung" at bounding box center [807, 170] width 221 height 17
click at [832, 358] on p "**********" at bounding box center [912, 350] width 533 height 43
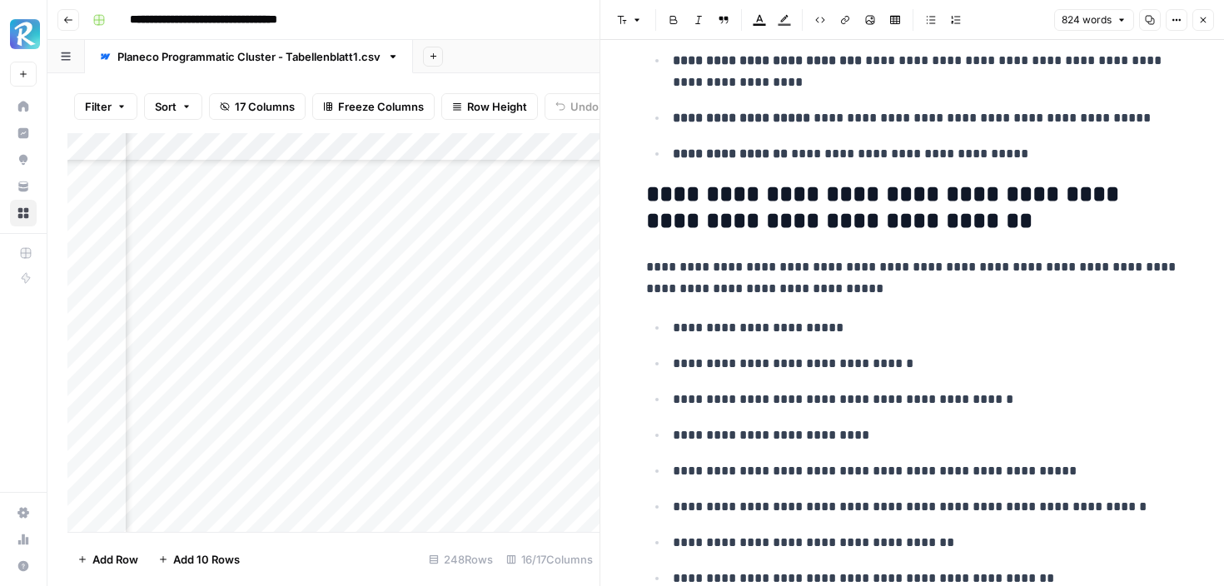
scroll to position [4153, 0]
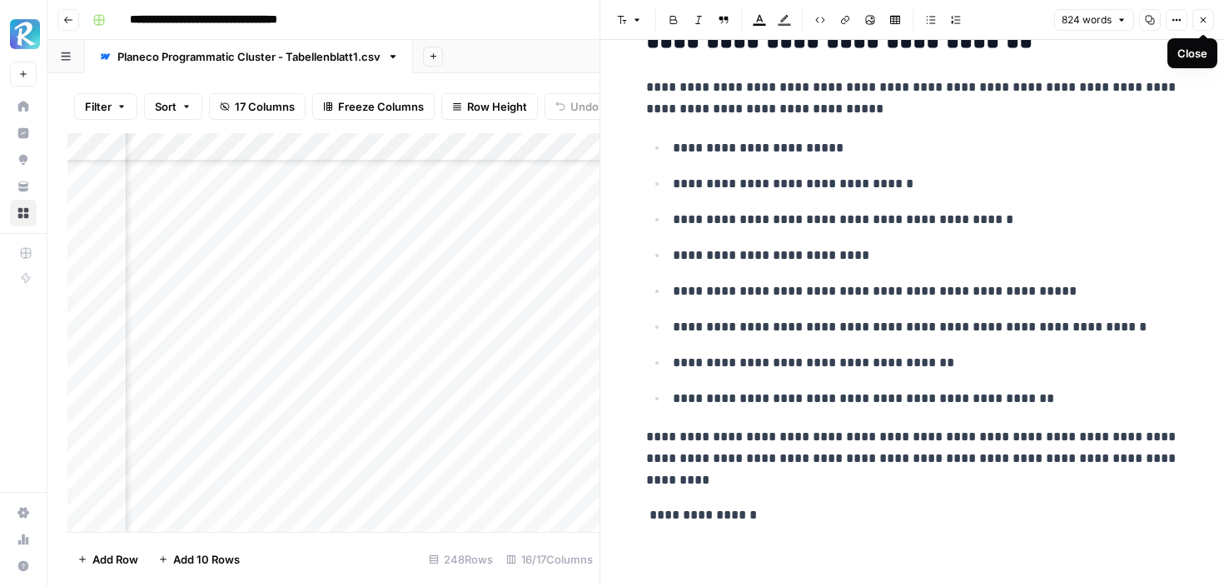
click at [1198, 17] on icon "button" at bounding box center [1203, 20] width 10 height 10
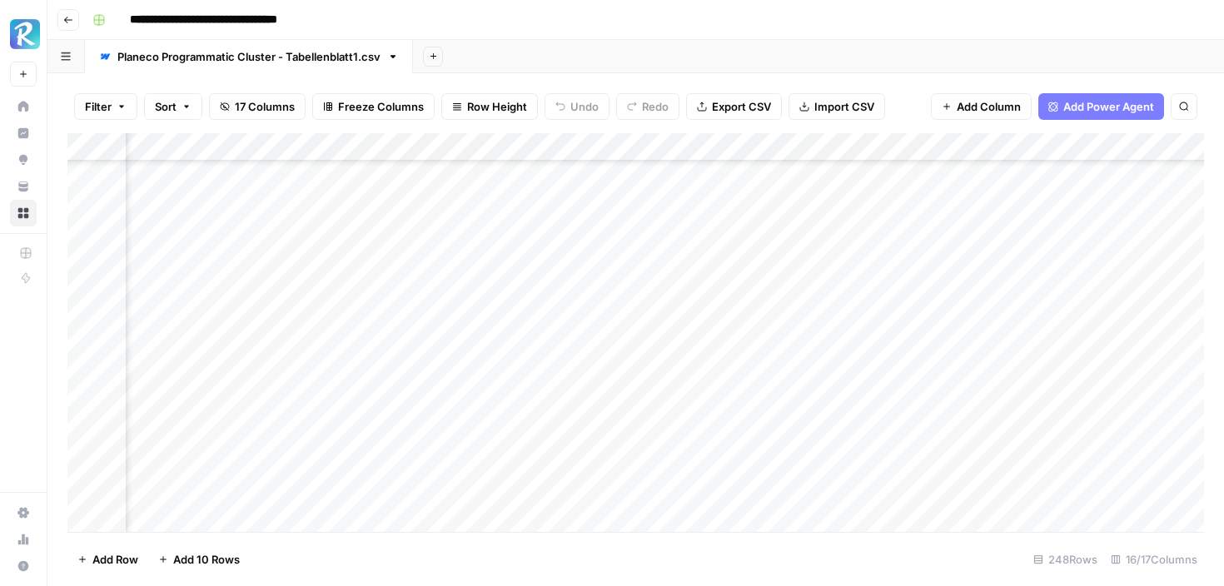
scroll to position [1880, 784]
click at [852, 301] on div "Add Column" at bounding box center [635, 332] width 1137 height 399
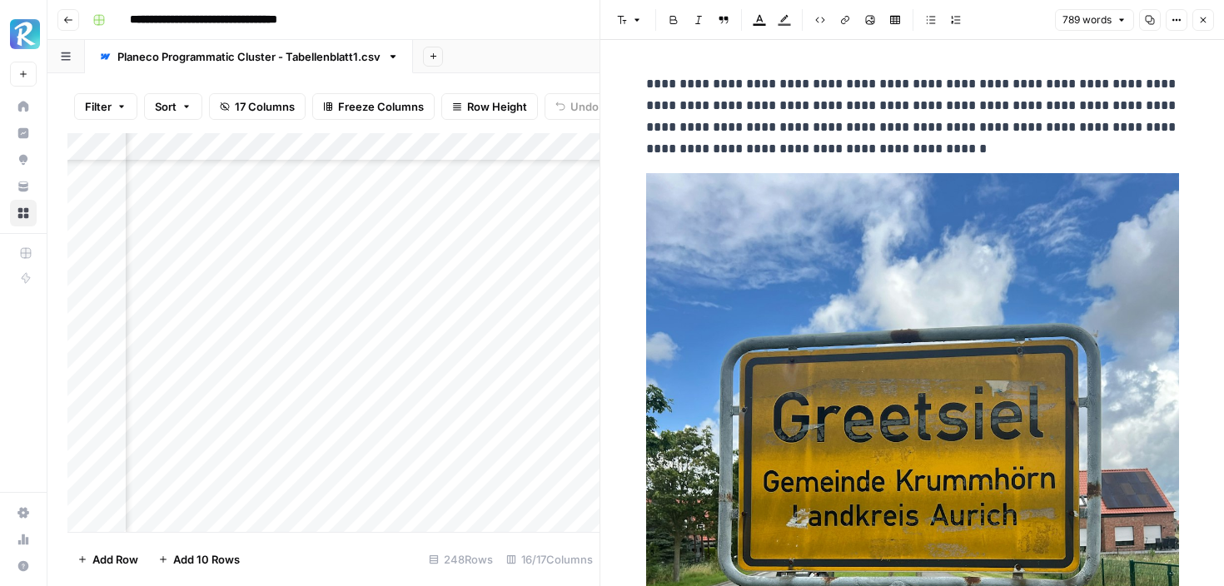
click at [1199, 18] on icon "button" at bounding box center [1203, 20] width 10 height 10
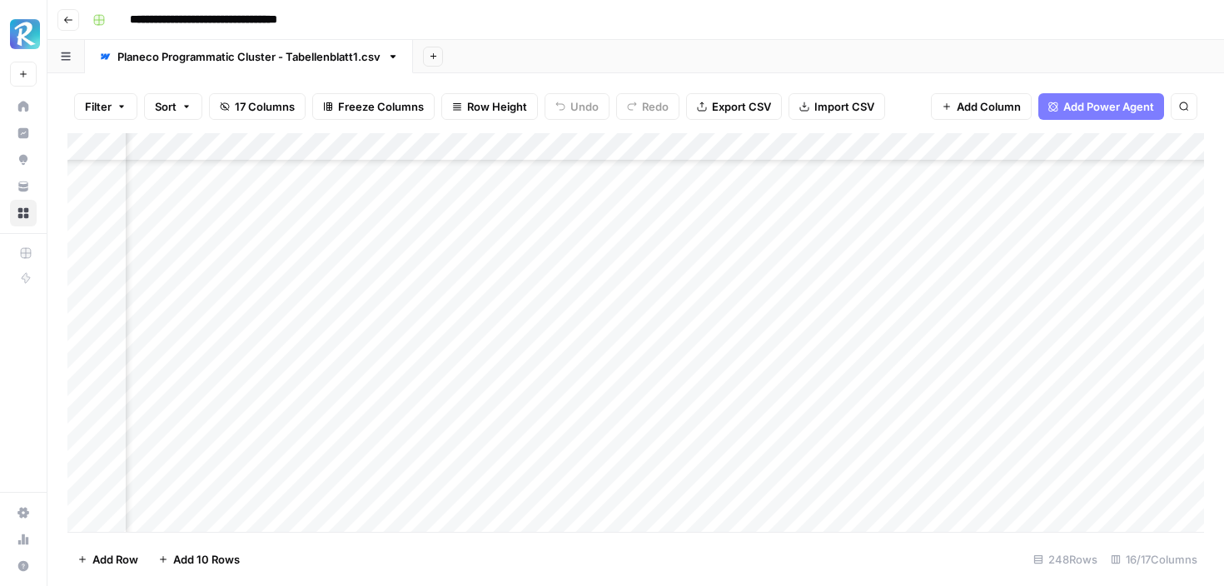
click at [852, 329] on div "Add Column" at bounding box center [635, 332] width 1137 height 399
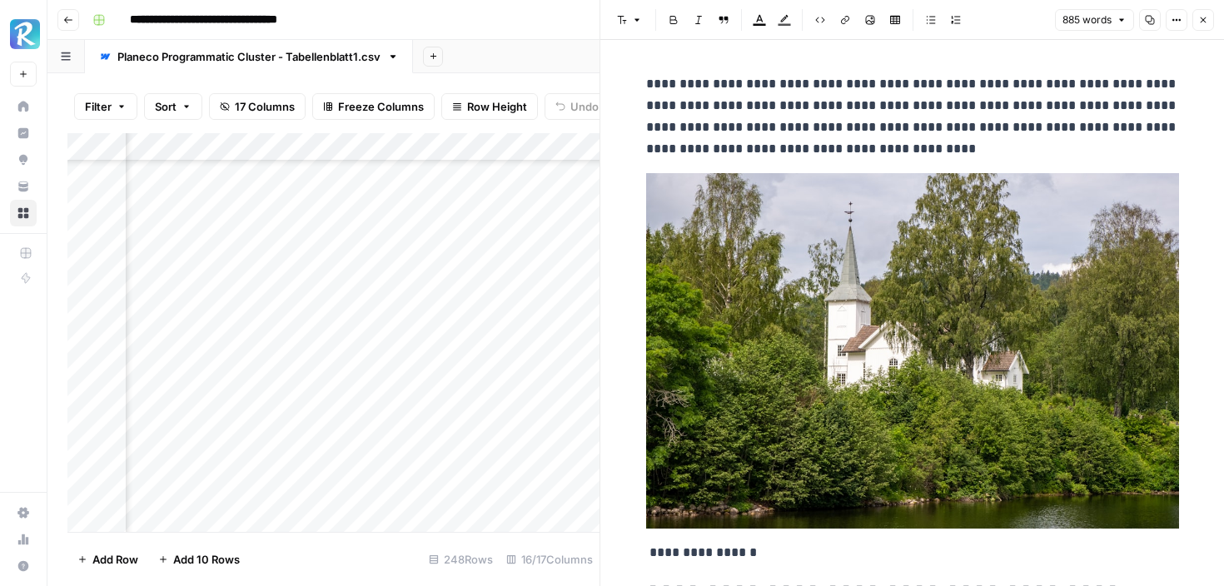
click at [1200, 18] on icon "button" at bounding box center [1203, 20] width 10 height 10
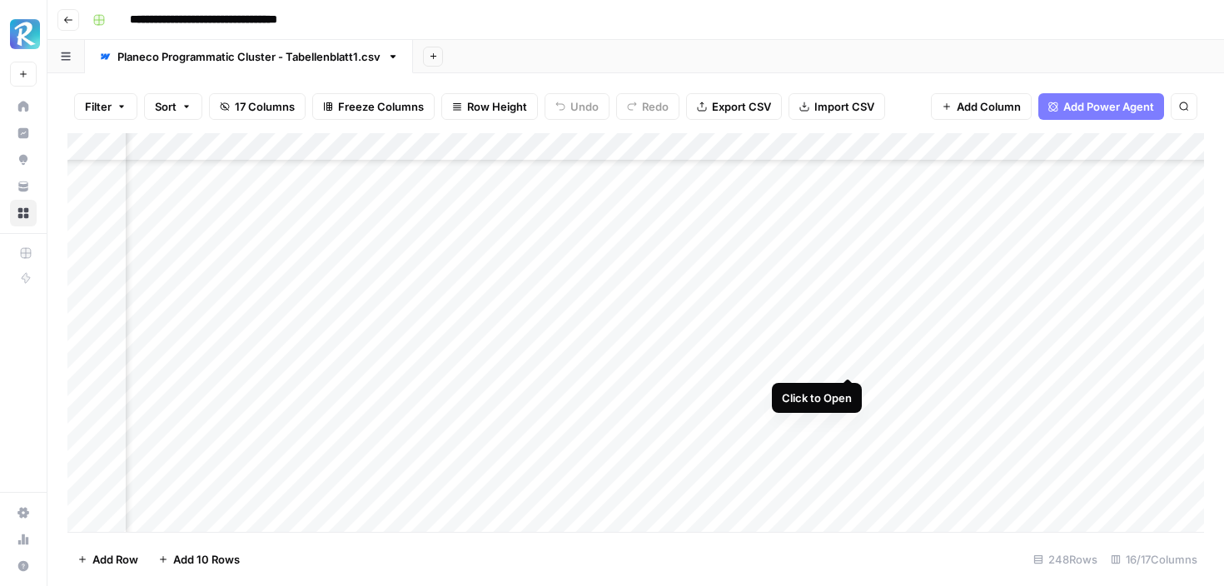
click at [848, 361] on div "Add Column" at bounding box center [635, 332] width 1137 height 399
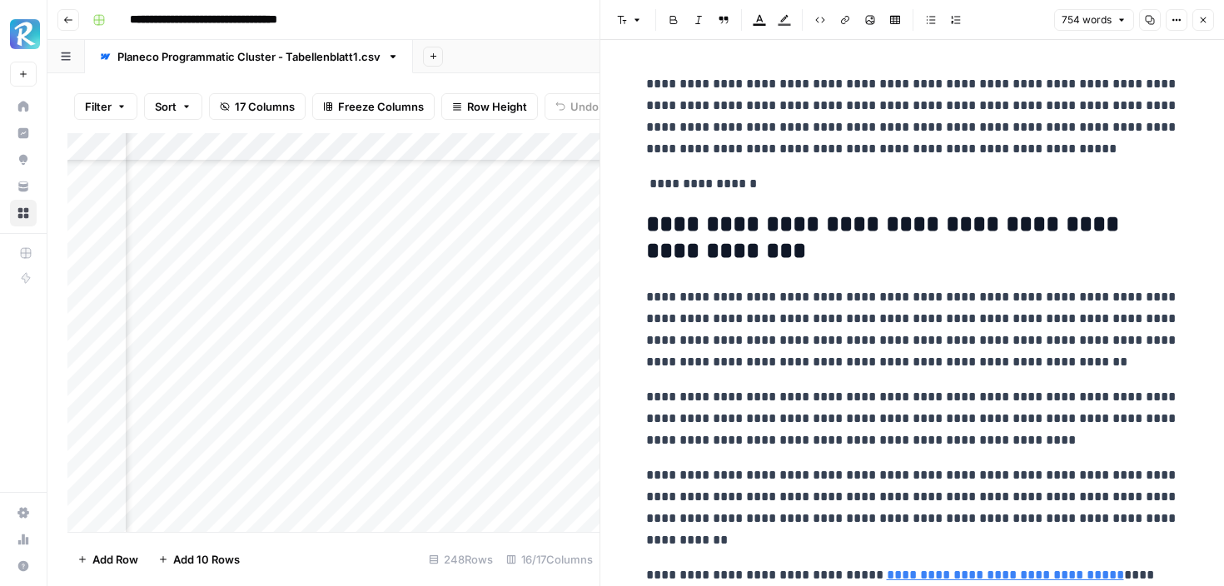
scroll to position [9, 0]
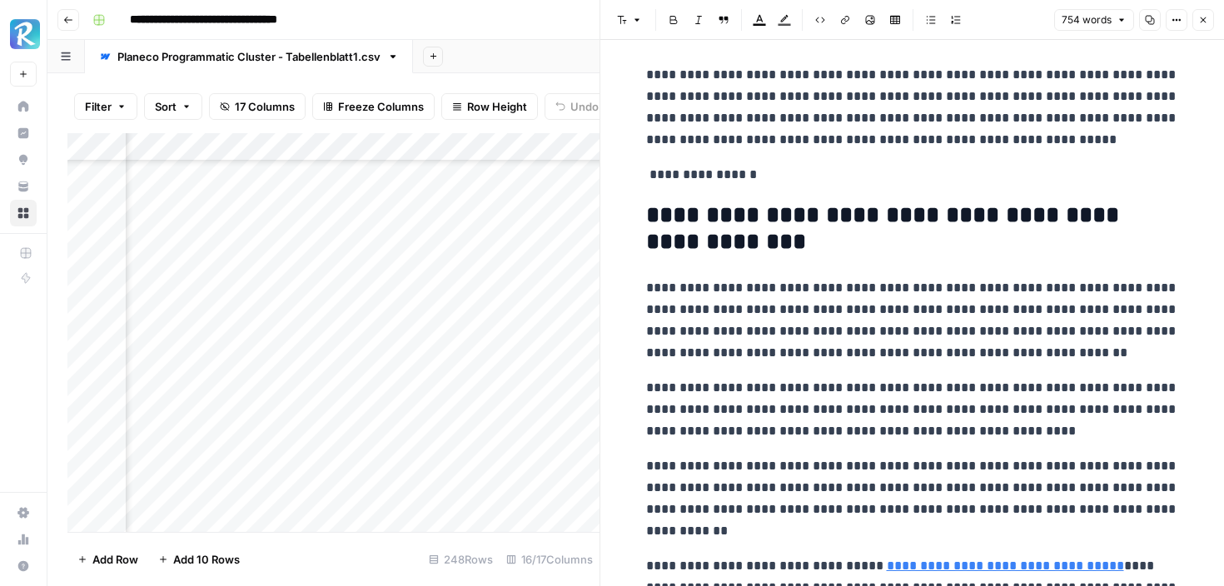
click at [1204, 18] on icon "button" at bounding box center [1204, 20] width 6 height 6
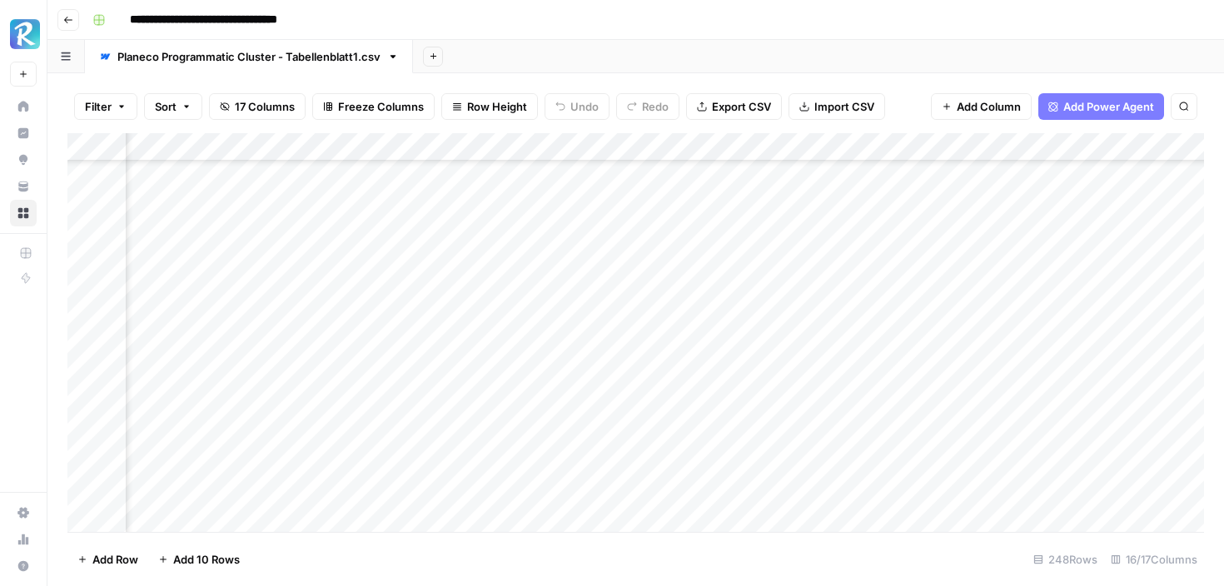
scroll to position [1880, 1172]
click at [460, 360] on div "Add Column" at bounding box center [635, 332] width 1137 height 399
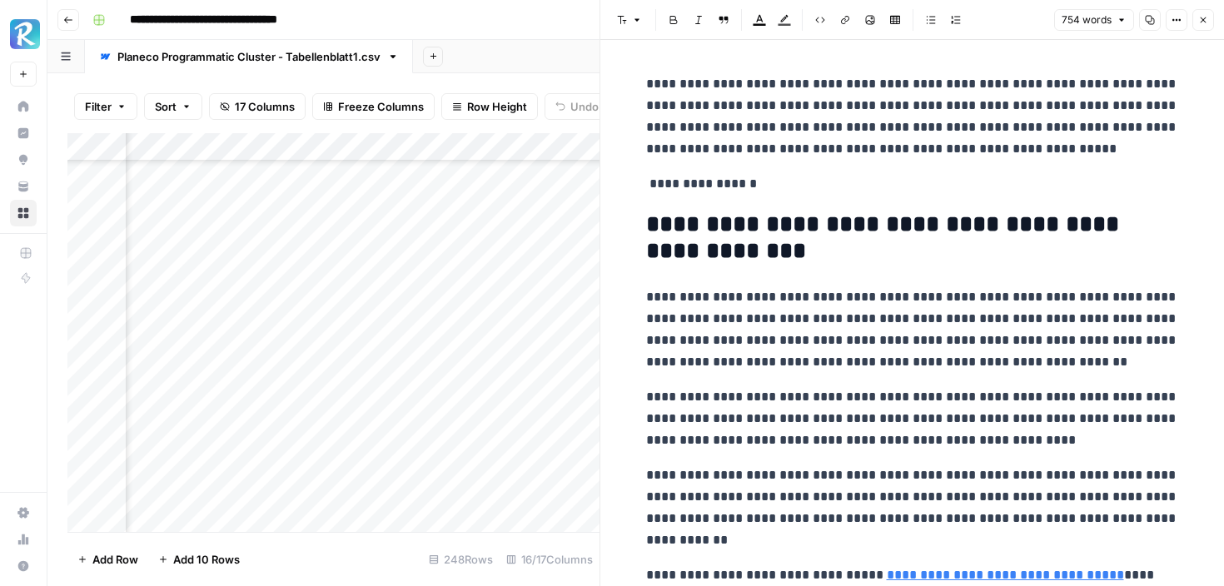
click at [1202, 21] on icon "button" at bounding box center [1204, 20] width 6 height 6
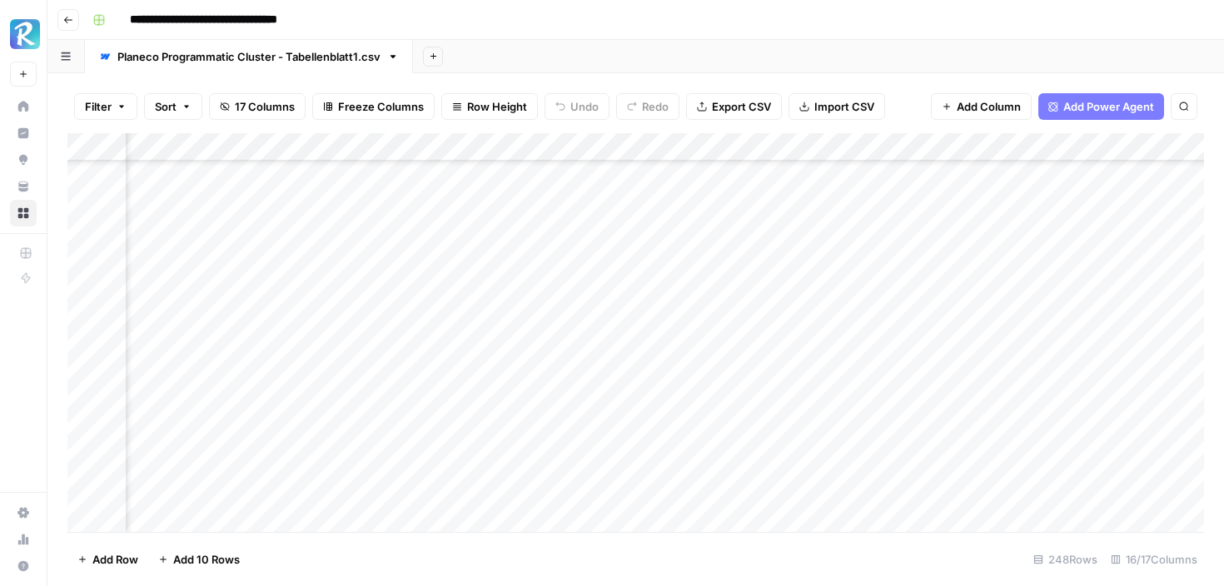
scroll to position [1880, 587]
click at [704, 368] on div "Add Column" at bounding box center [635, 332] width 1137 height 399
click at [694, 363] on div "Add Column" at bounding box center [635, 332] width 1137 height 399
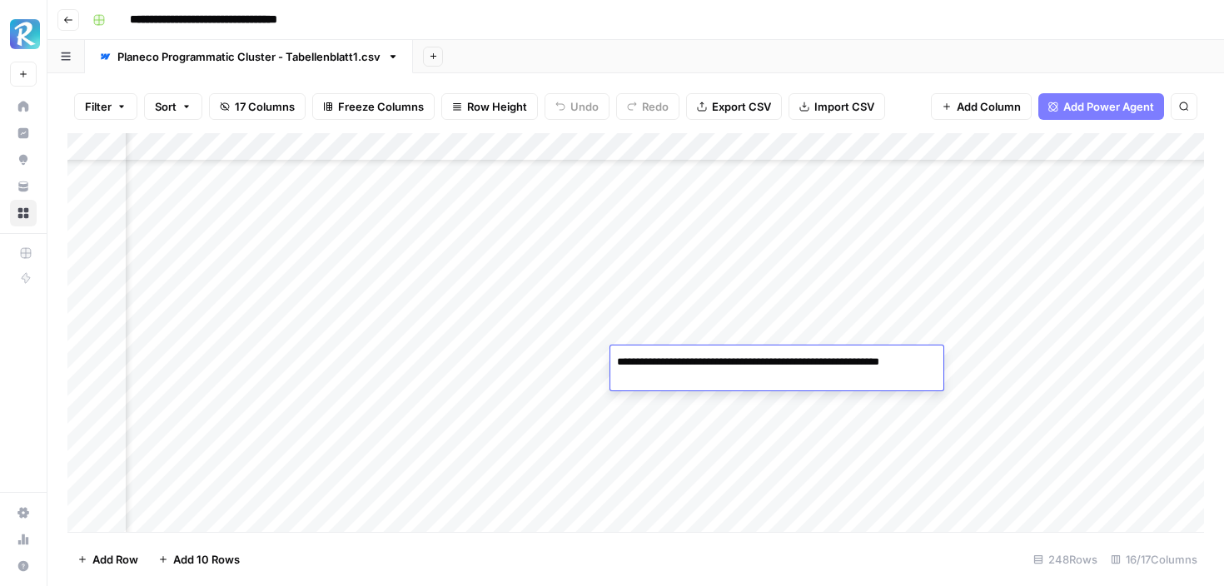
click at [694, 363] on textarea "**********" at bounding box center [776, 371] width 333 height 40
click at [789, 330] on div "Add Column" at bounding box center [635, 332] width 1137 height 399
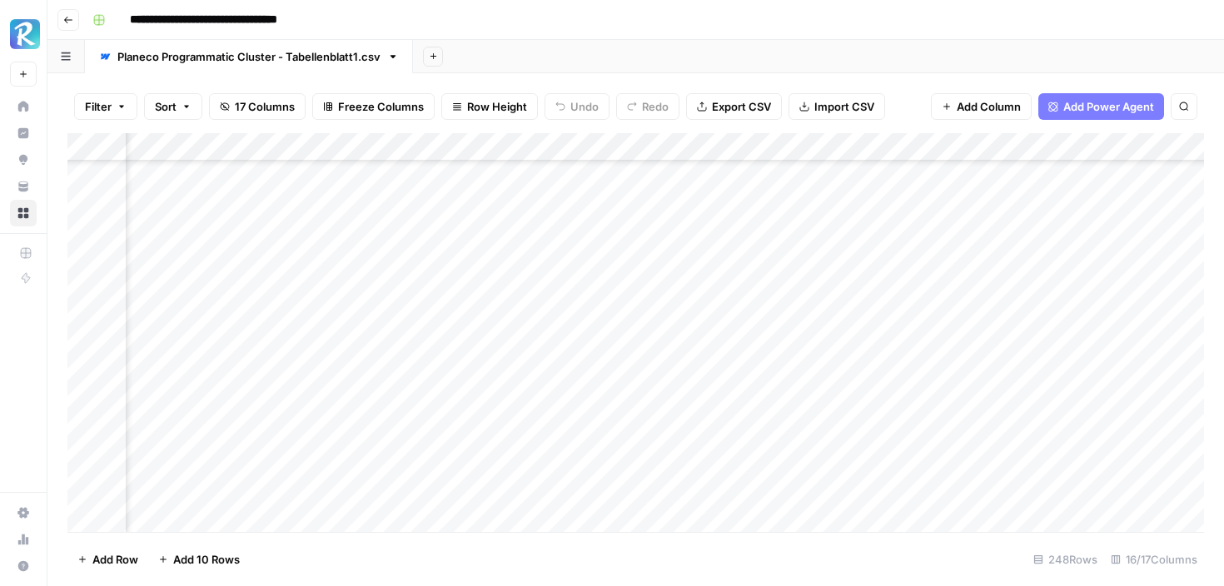
click at [806, 348] on div "Add Column" at bounding box center [635, 332] width 1137 height 399
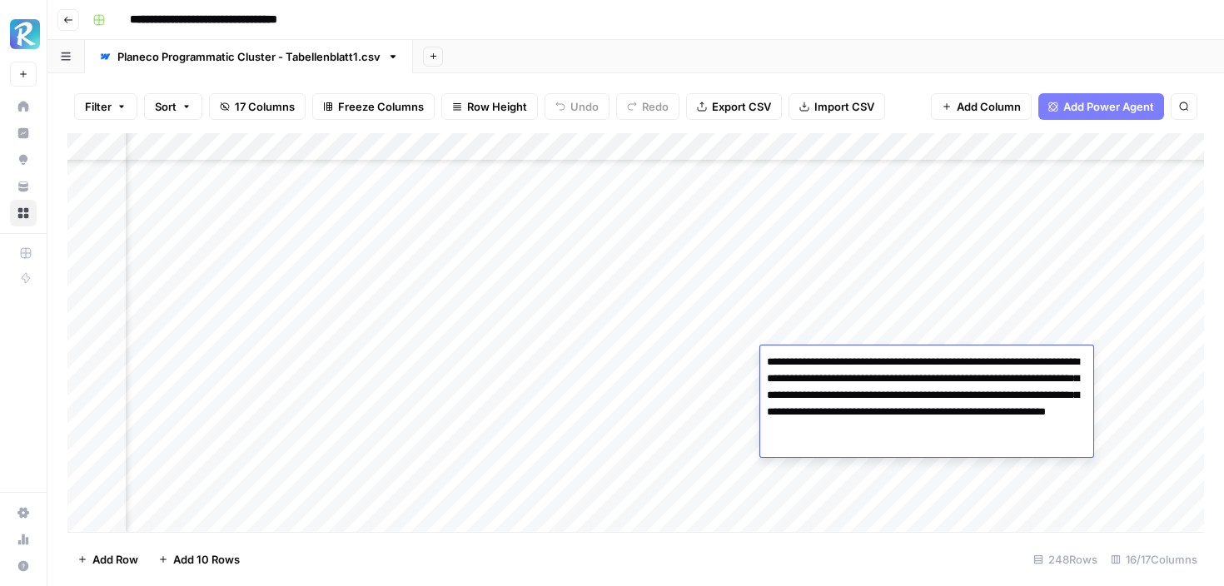
click at [842, 300] on div "Add Column" at bounding box center [635, 332] width 1137 height 399
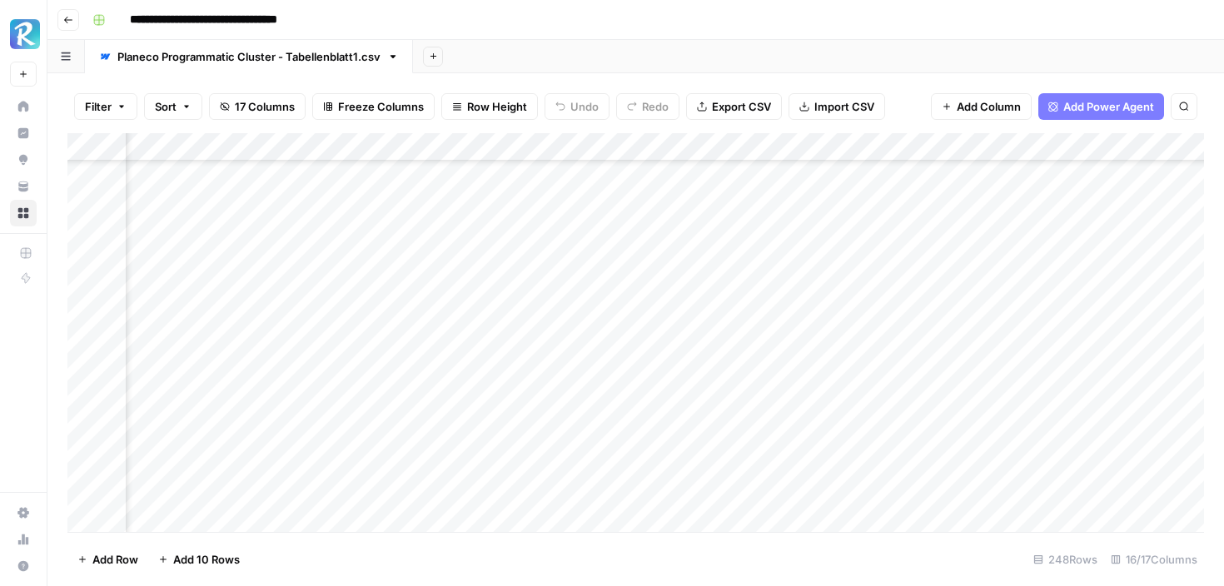
scroll to position [1880, 777]
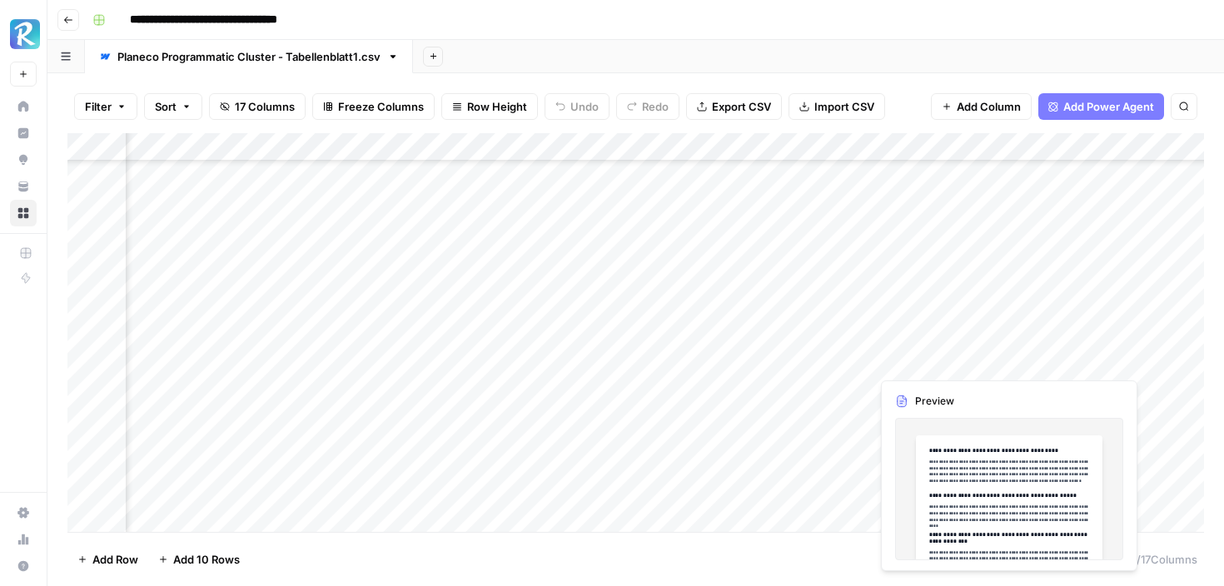
click at [928, 359] on div "Add Column" at bounding box center [635, 332] width 1137 height 399
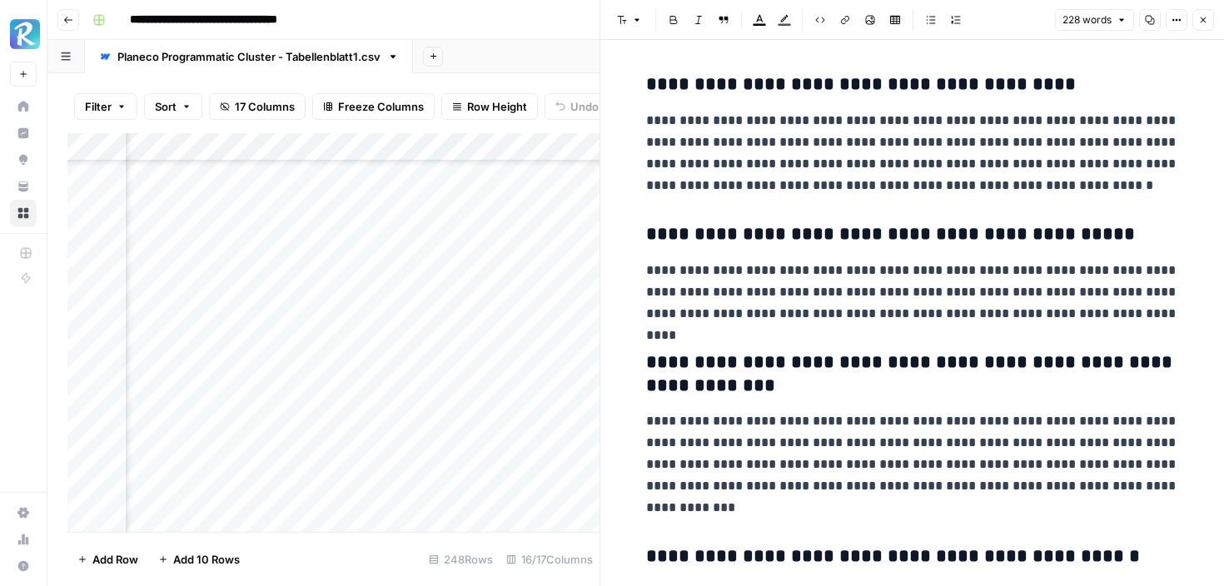
click at [1210, 17] on button "Close" at bounding box center [1203, 20] width 22 height 22
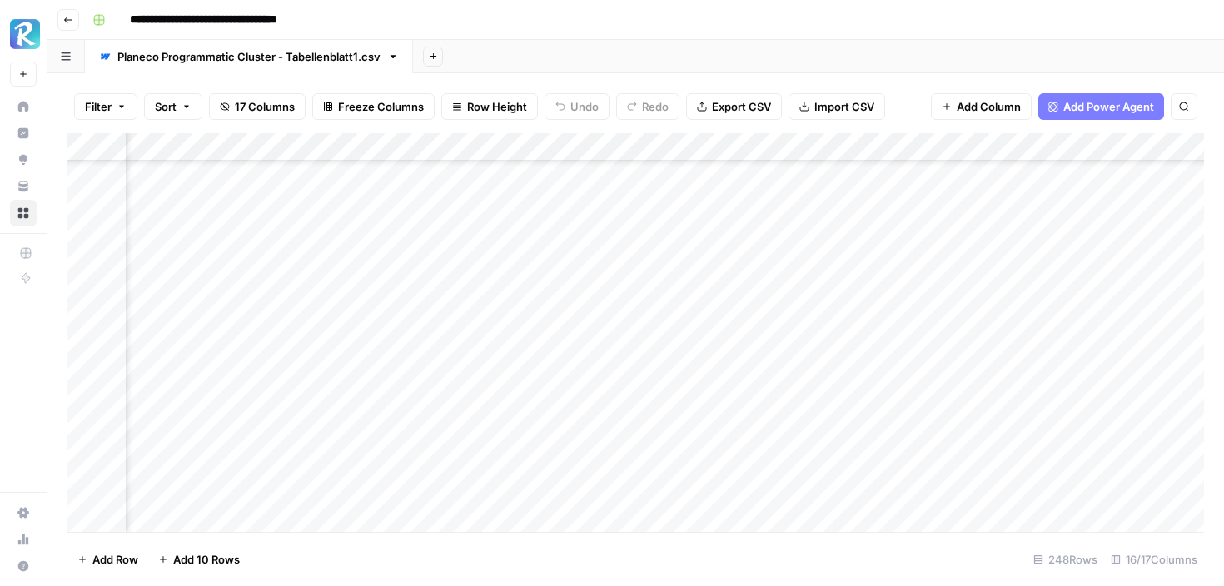
scroll to position [241, 571]
click at [610, 271] on div "Add Column" at bounding box center [635, 332] width 1137 height 399
click at [615, 335] on div "Add Column" at bounding box center [635, 332] width 1137 height 399
click at [615, 271] on div "Add Column" at bounding box center [635, 332] width 1137 height 399
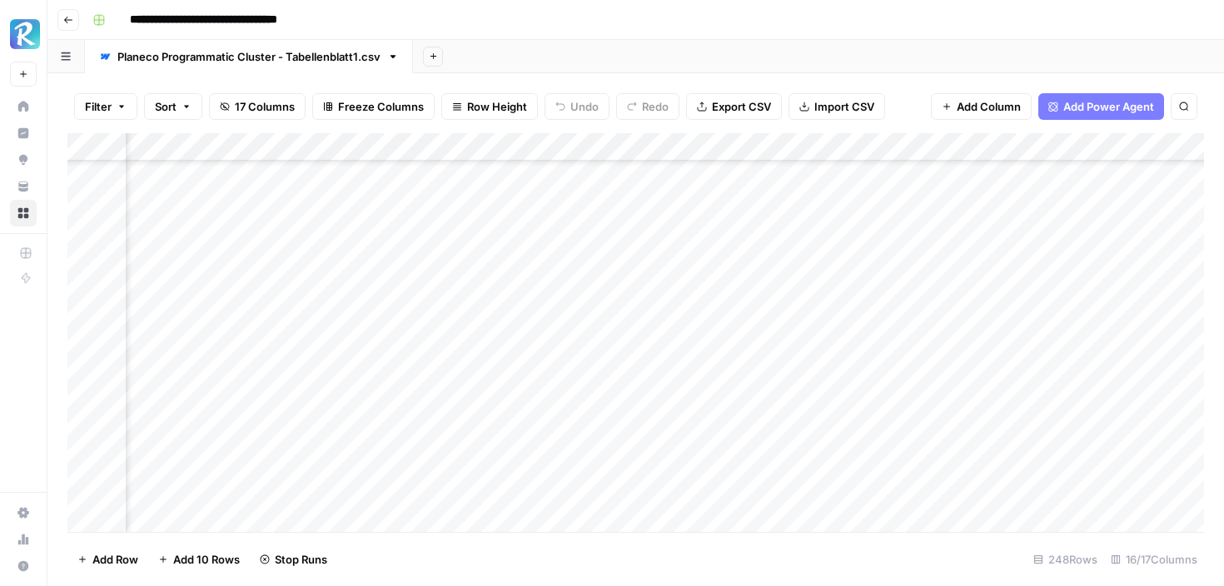
click at [608, 330] on div "Add Column" at bounding box center [635, 332] width 1137 height 399
click at [296, 211] on div "Add Column" at bounding box center [635, 332] width 1137 height 399
click at [301, 242] on div "Add Column" at bounding box center [635, 332] width 1137 height 399
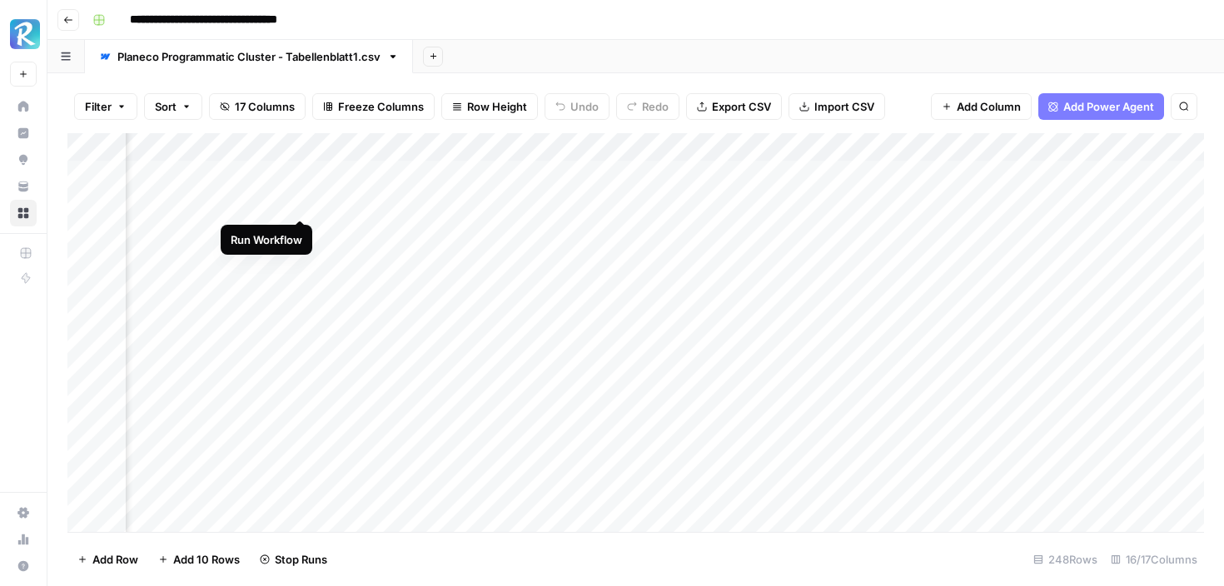
click at [297, 201] on div "Add Column" at bounding box center [635, 332] width 1137 height 399
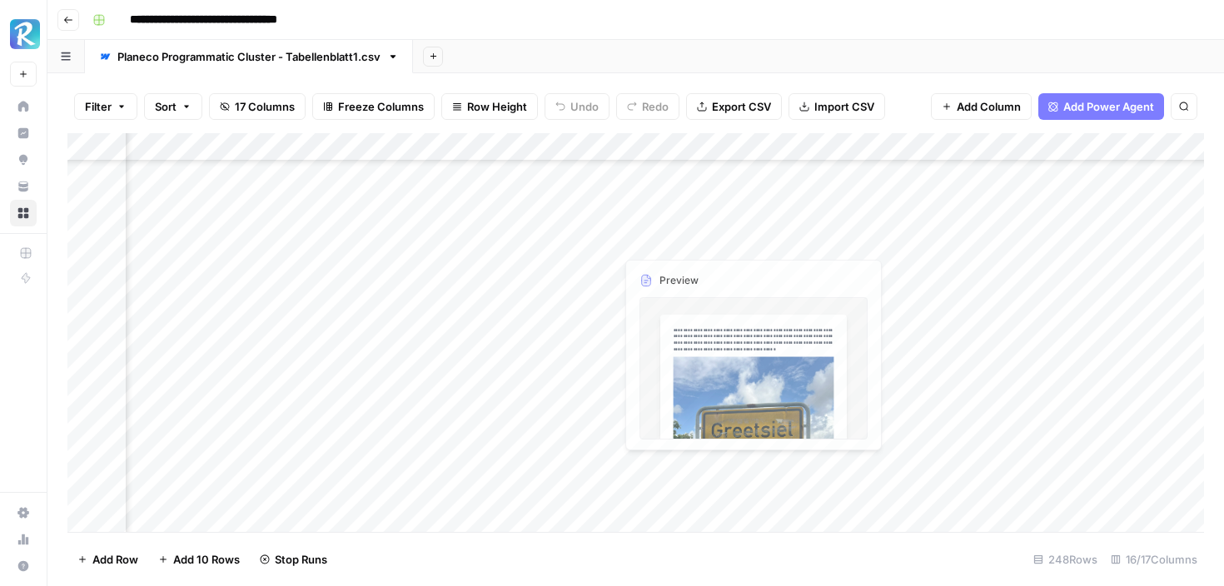
click at [655, 215] on div "Add Column" at bounding box center [635, 332] width 1137 height 399
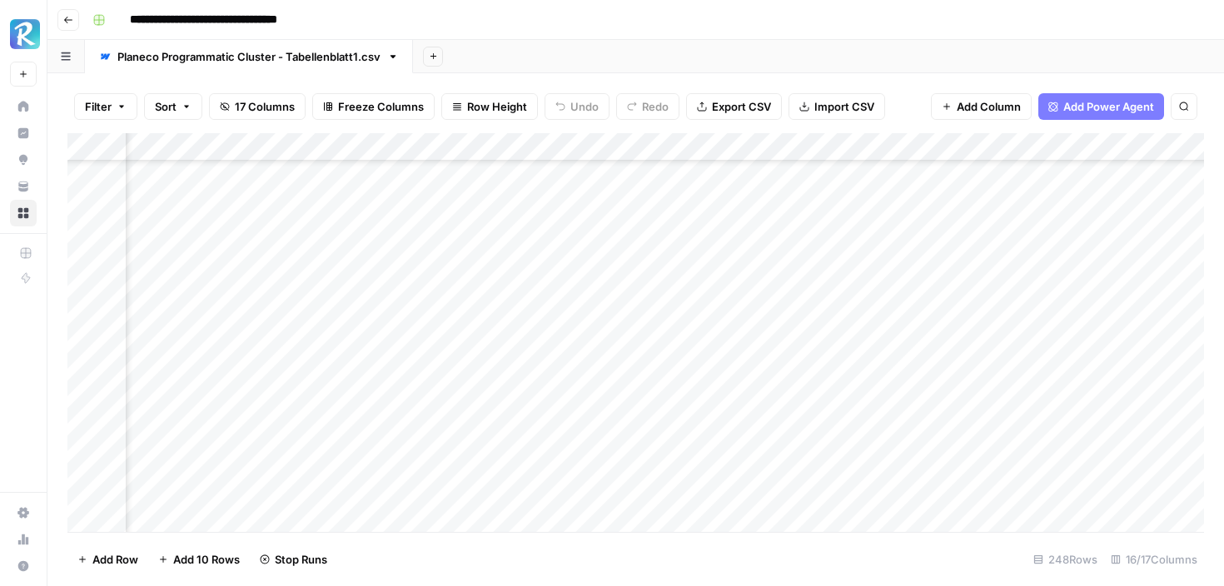
click at [745, 210] on div "Add Column" at bounding box center [635, 332] width 1137 height 399
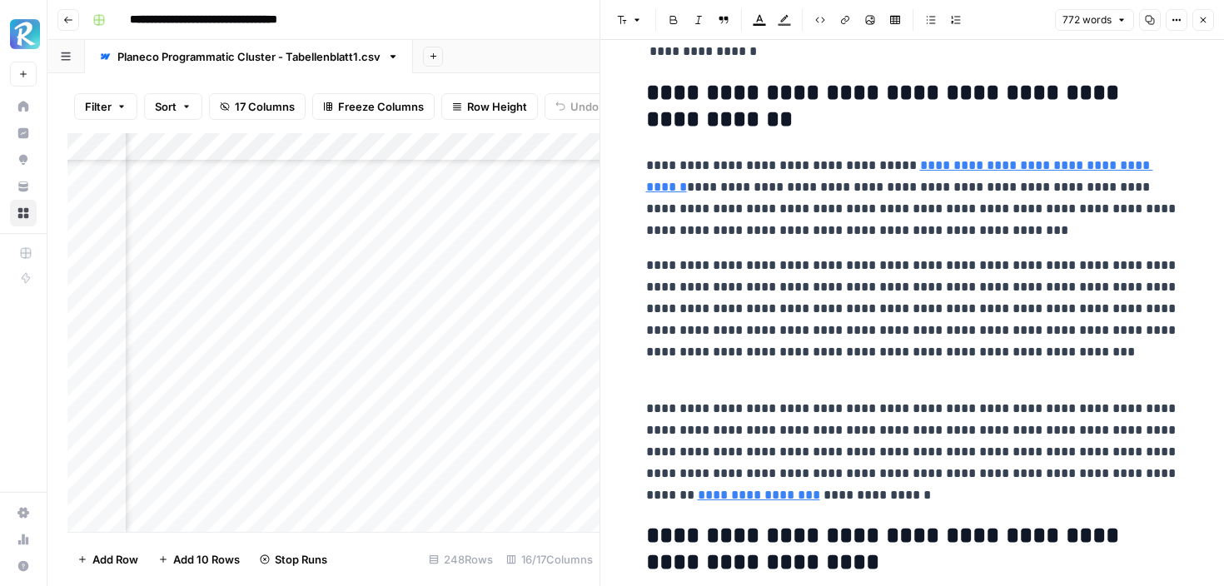
scroll to position [876, 0]
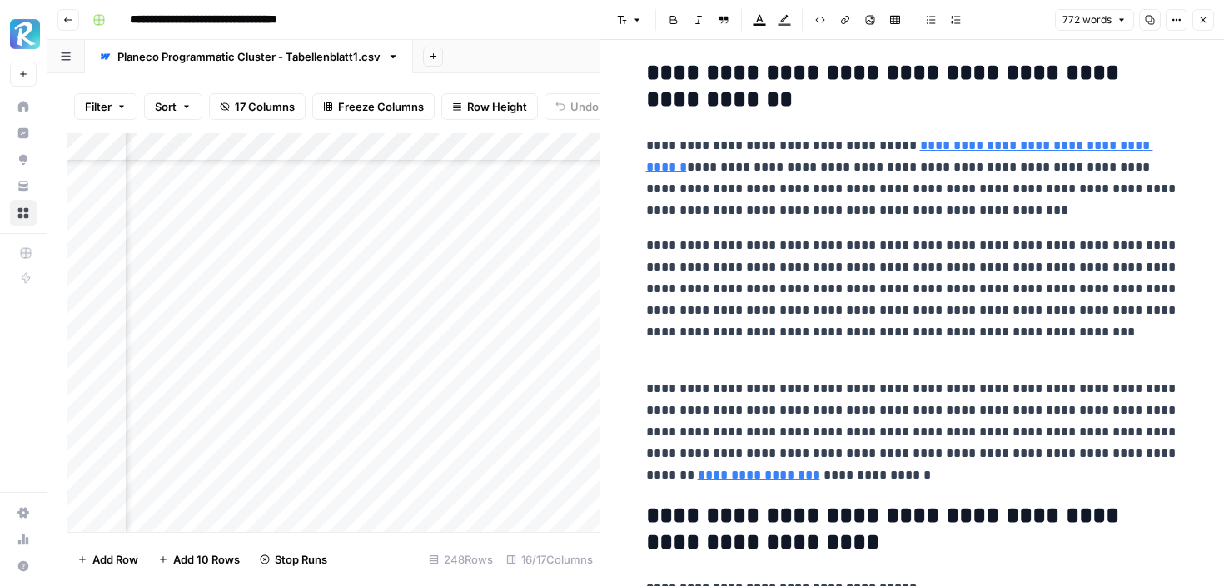
click at [1205, 17] on icon "button" at bounding box center [1203, 20] width 10 height 10
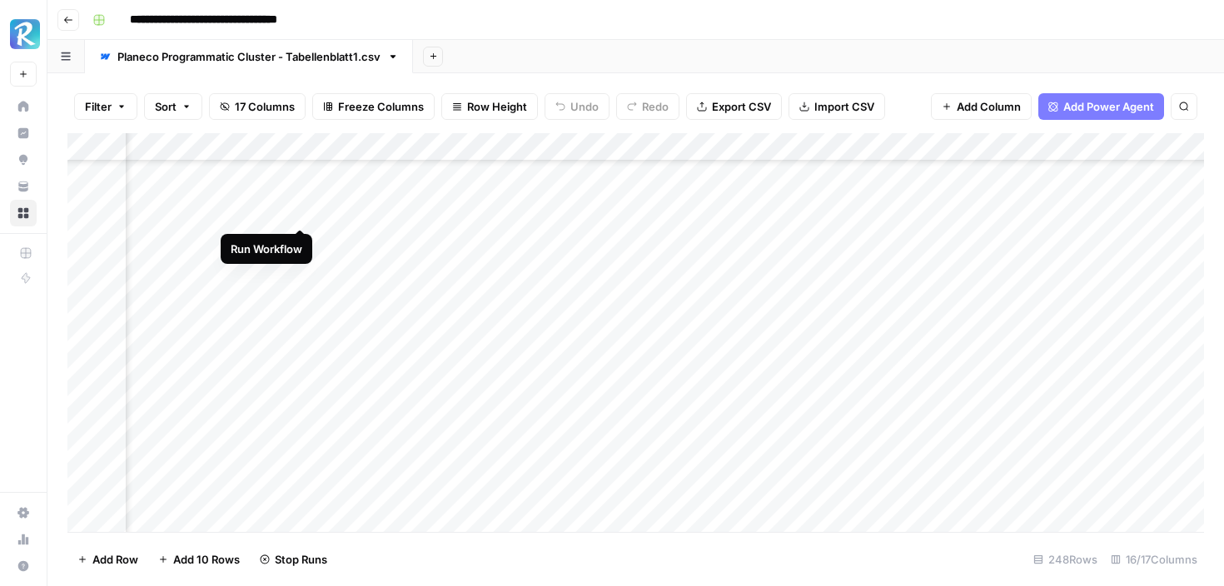
click at [300, 210] on div "Add Column" at bounding box center [635, 332] width 1137 height 399
click at [442, 236] on div "Add Column" at bounding box center [635, 332] width 1137 height 399
click at [645, 224] on div "Add Column" at bounding box center [635, 332] width 1137 height 399
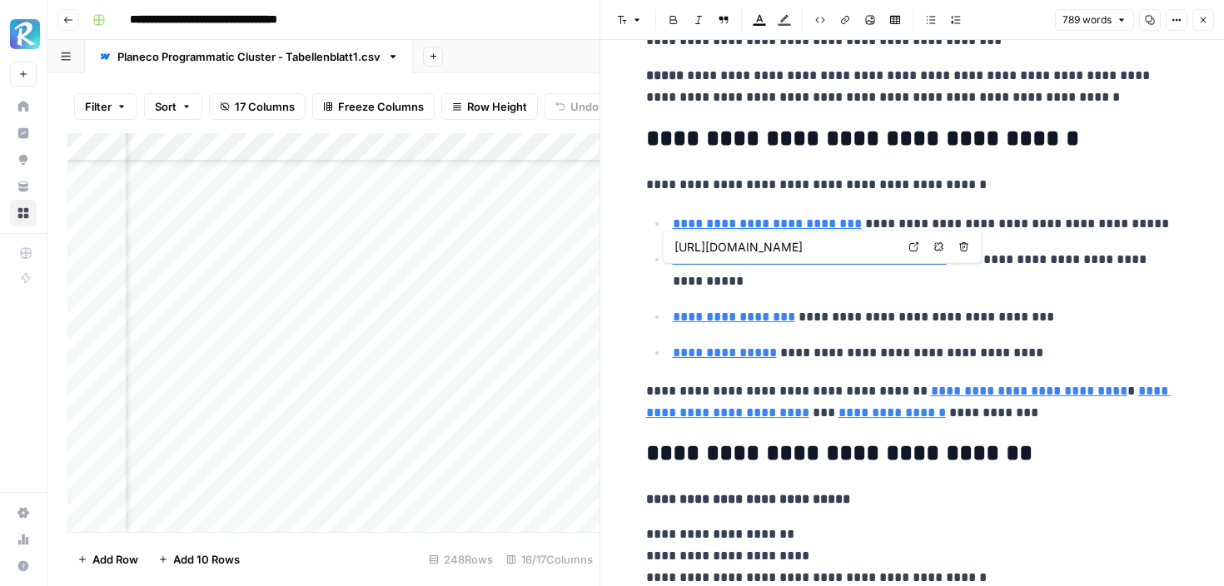
scroll to position [2621, 0]
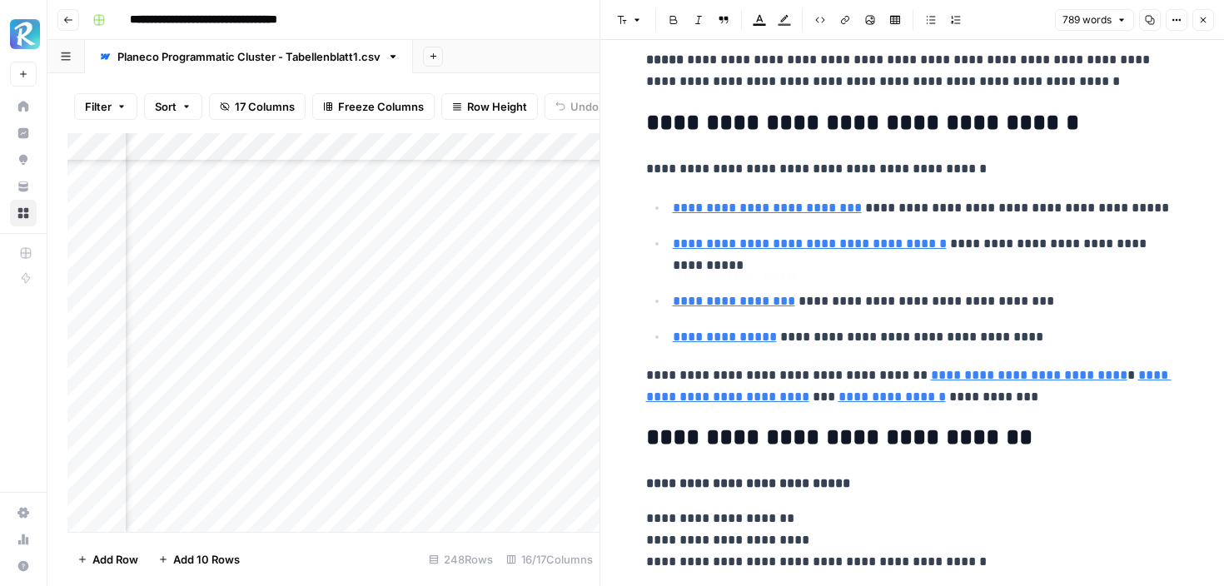
type input "https://www.planecobuilding.de/nutzungsaenderung/nutzungsaenderung-wohnraum-in-…"
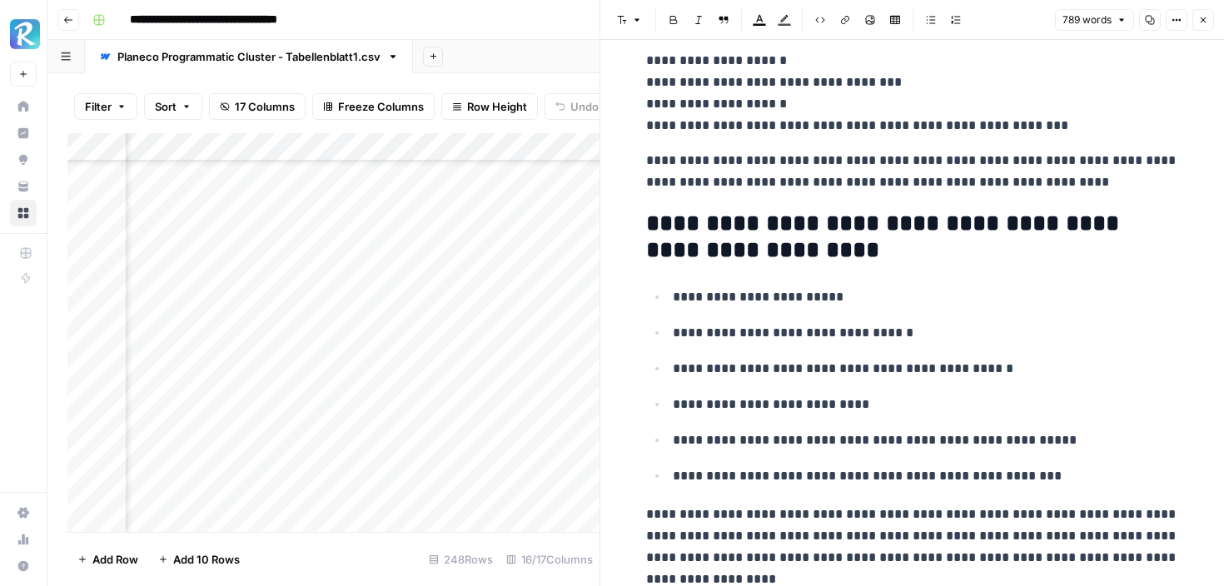
scroll to position [3292, 0]
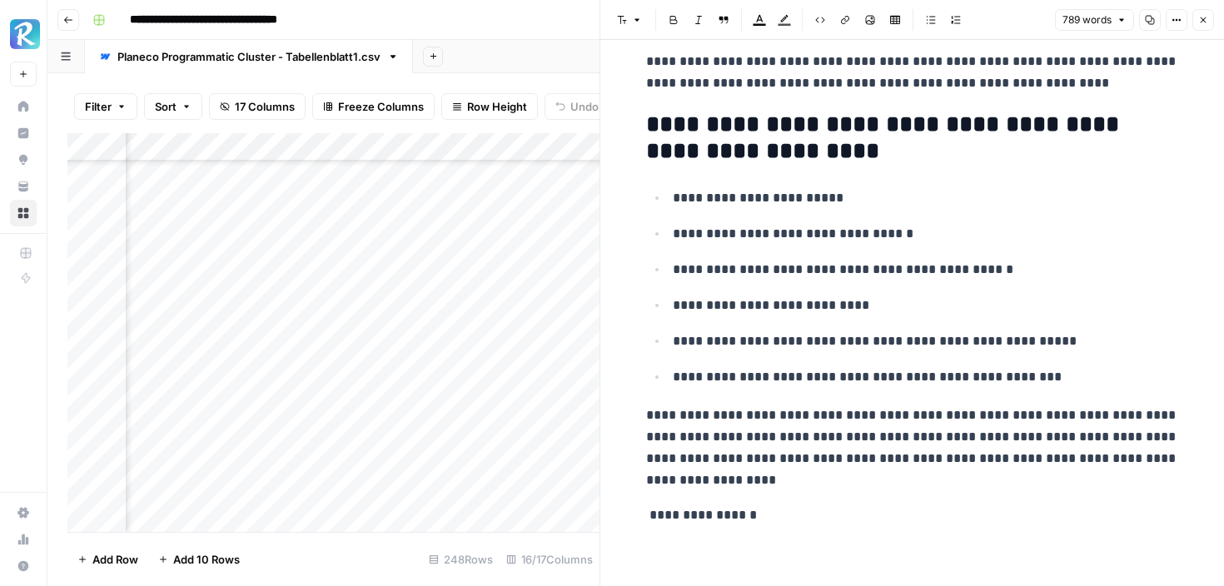
click at [1210, 21] on button "Close" at bounding box center [1203, 20] width 22 height 22
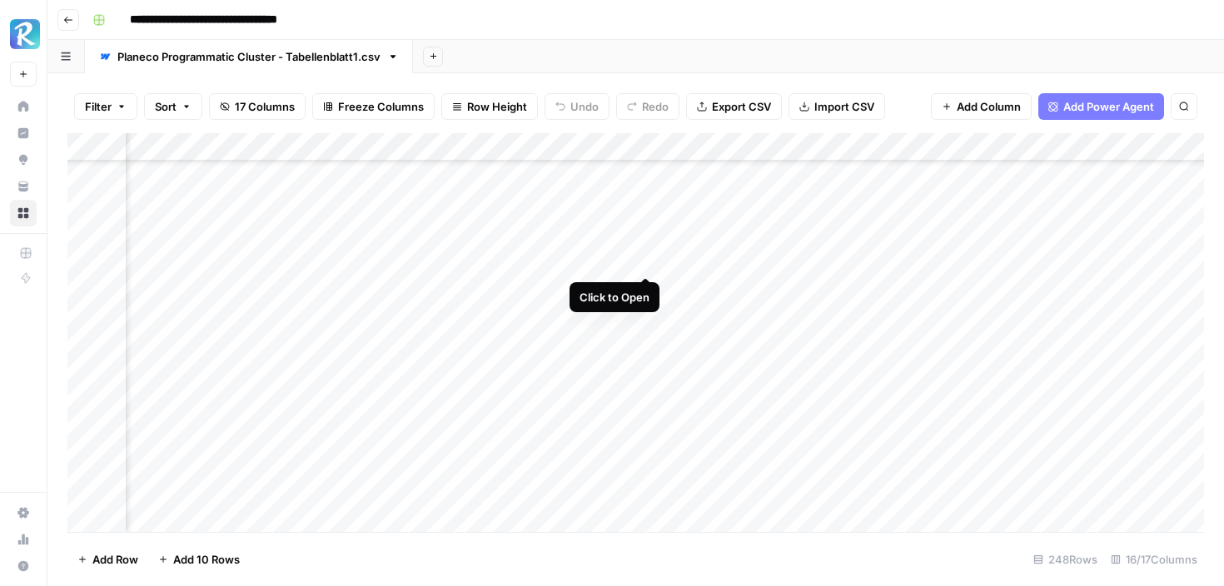
click at [643, 258] on div "Add Column" at bounding box center [635, 332] width 1137 height 399
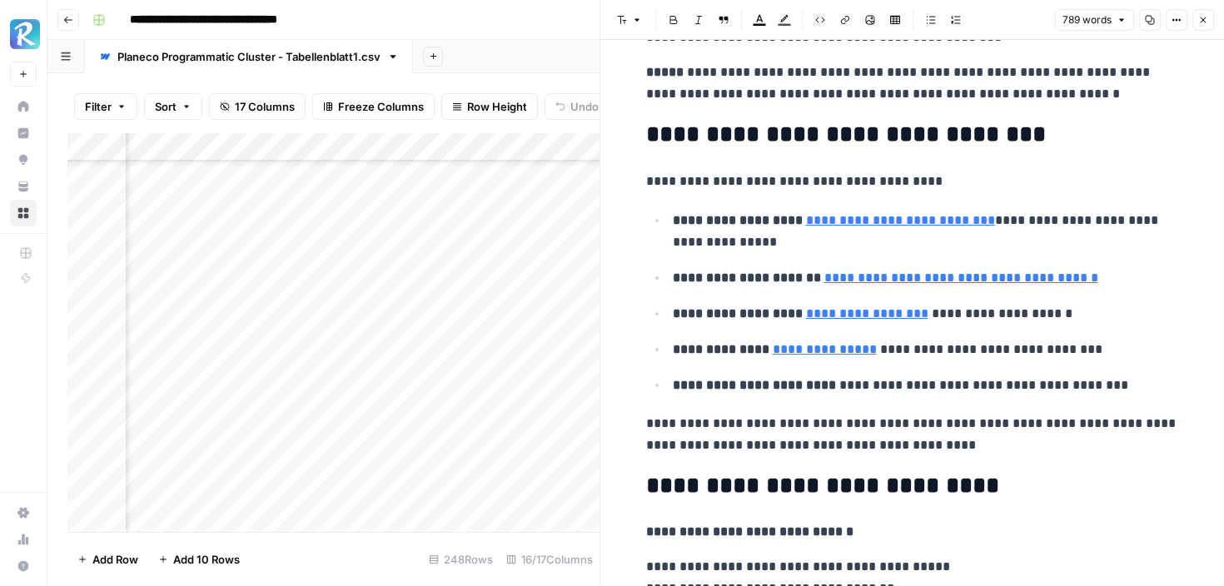
scroll to position [3367, 0]
click at [1205, 16] on icon "button" at bounding box center [1203, 20] width 10 height 10
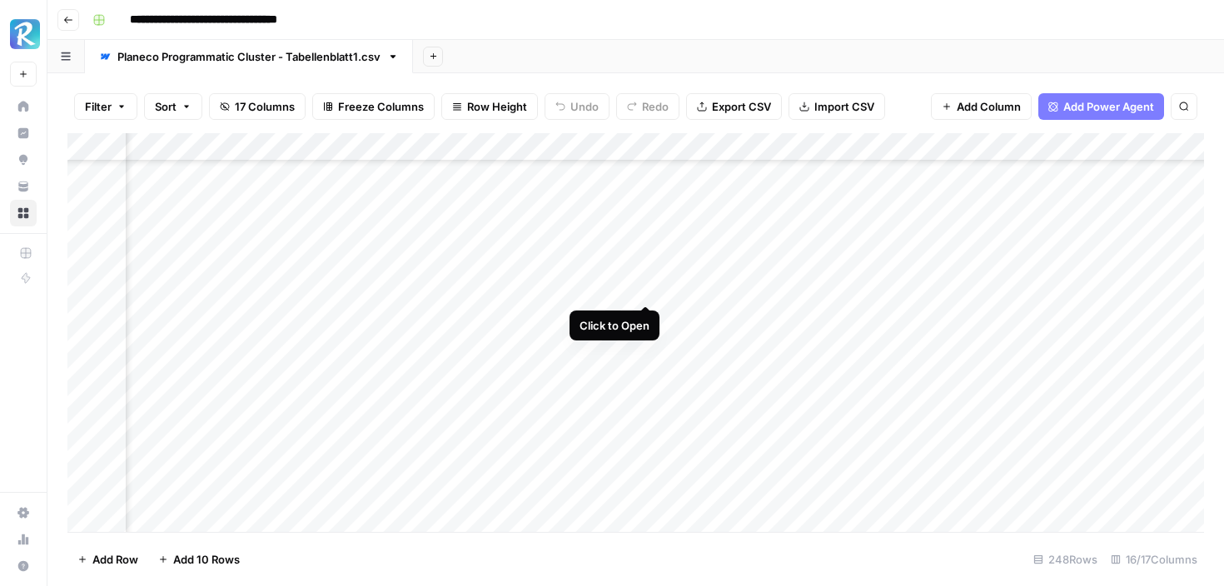
click at [649, 289] on div "Add Column" at bounding box center [635, 332] width 1137 height 399
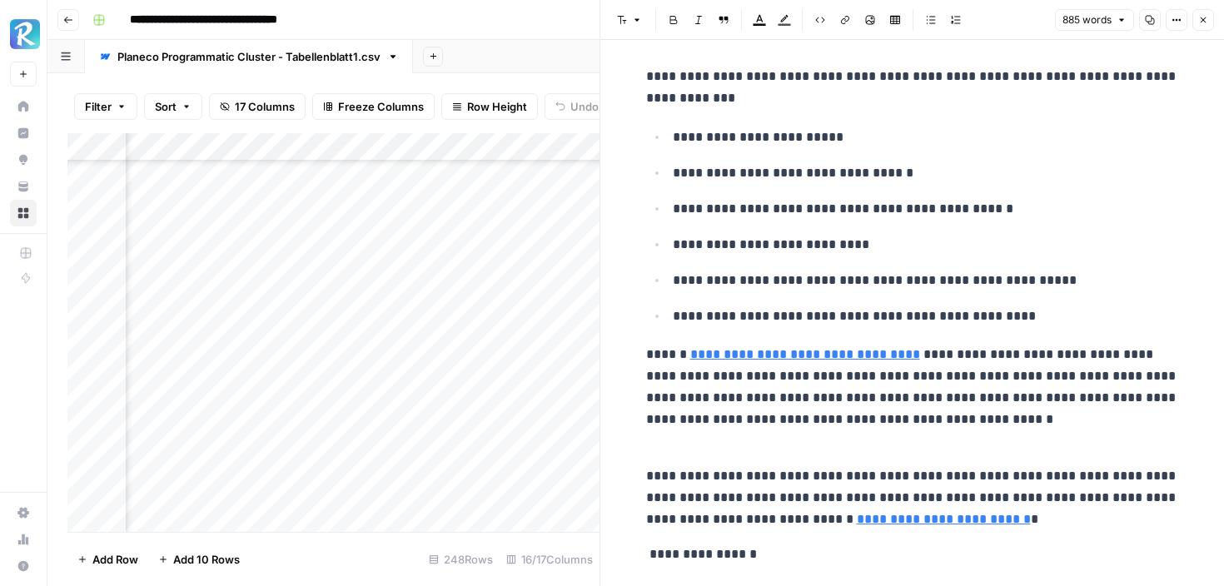
scroll to position [3996, 0]
click at [918, 530] on p "**********" at bounding box center [912, 498] width 533 height 65
click at [925, 521] on link "**********" at bounding box center [944, 520] width 174 height 12
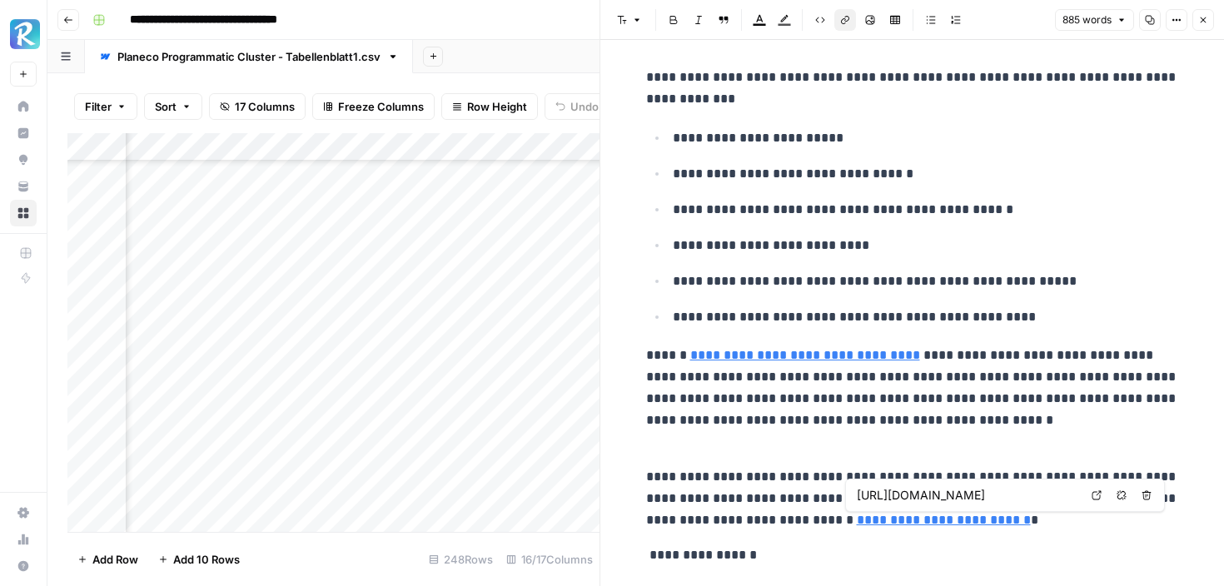
click at [960, 367] on p "**********" at bounding box center [912, 399] width 533 height 108
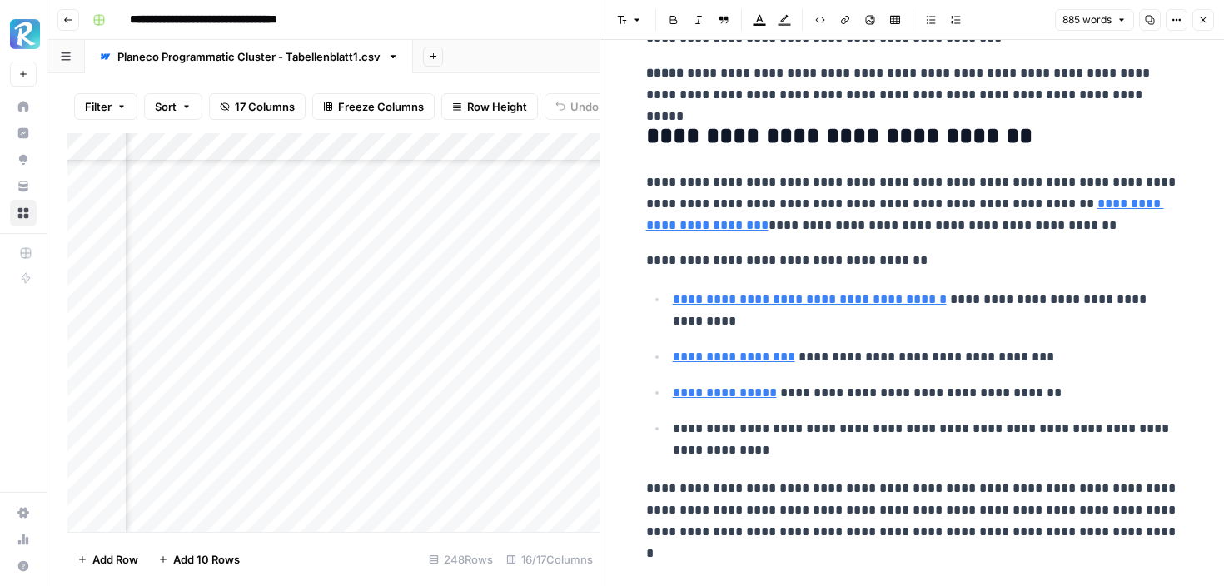
scroll to position [2973, 0]
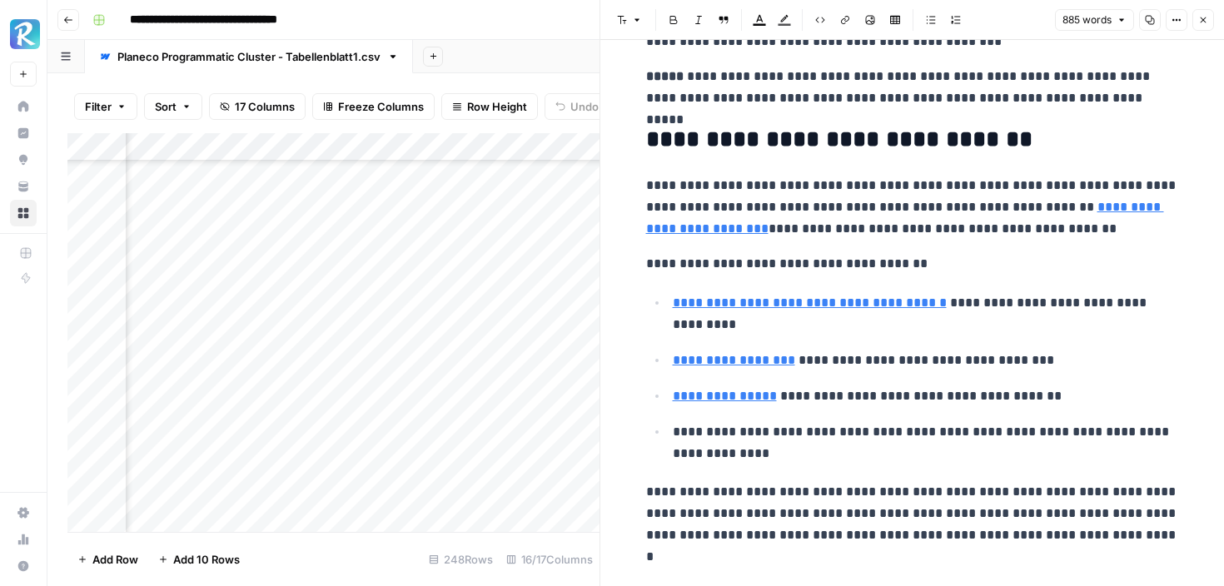
click at [1202, 19] on icon "button" at bounding box center [1203, 20] width 10 height 10
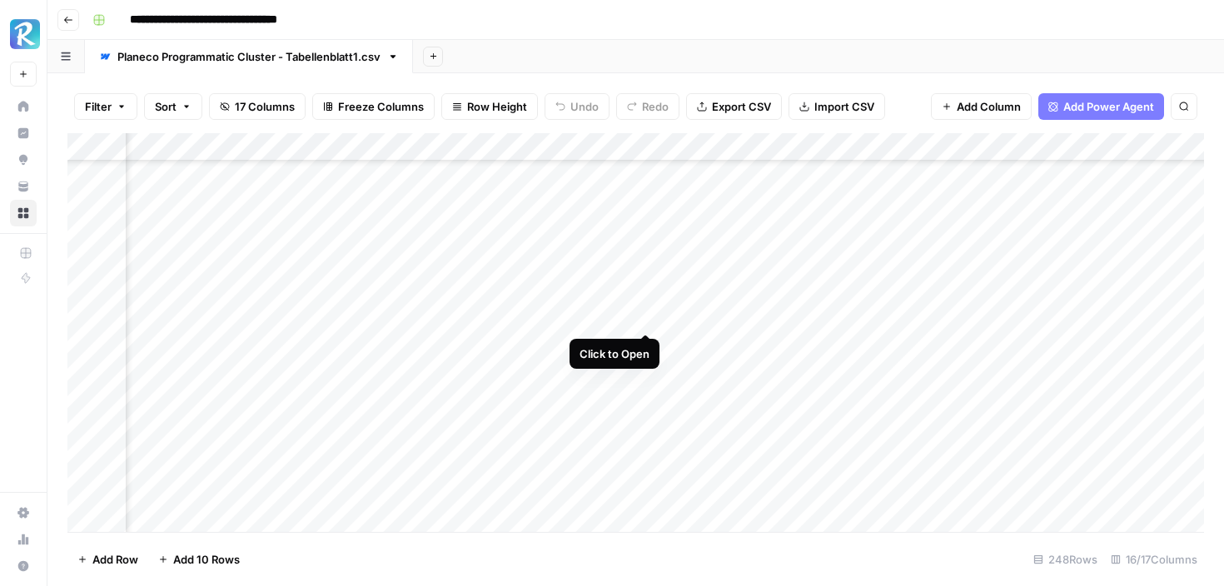
click at [644, 316] on div "Add Column" at bounding box center [635, 332] width 1137 height 399
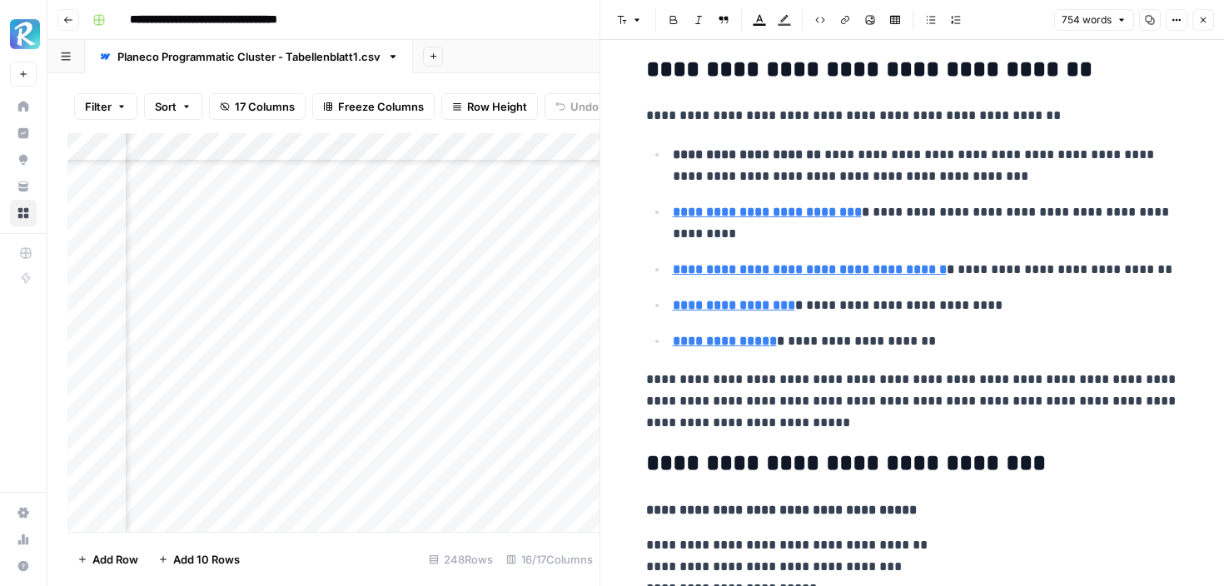
scroll to position [2660, 0]
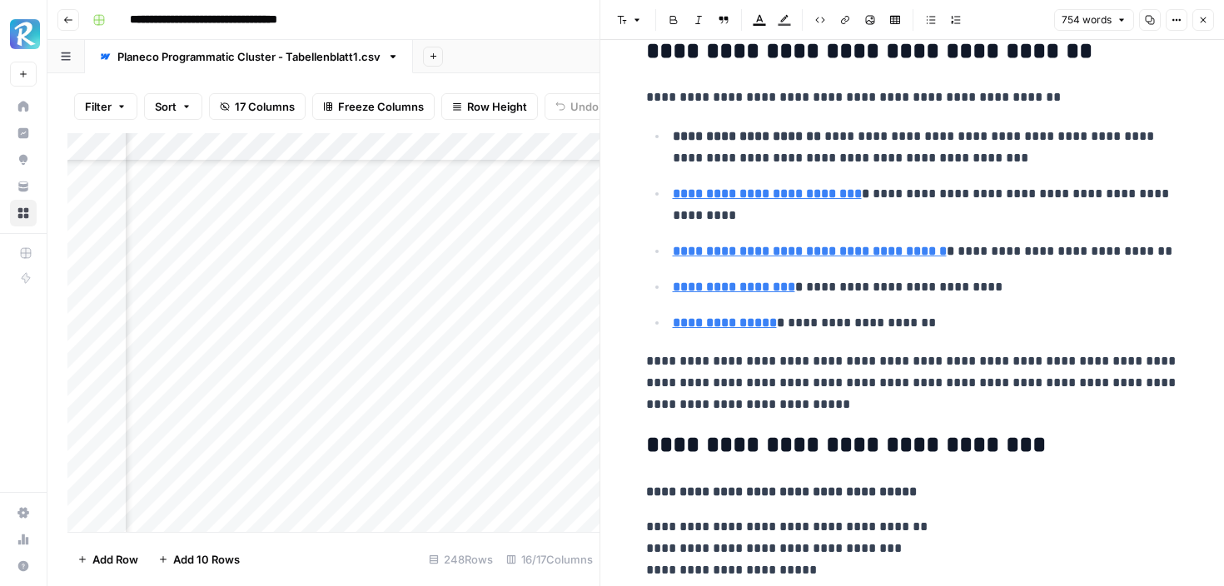
click at [1204, 15] on icon "button" at bounding box center [1203, 20] width 10 height 10
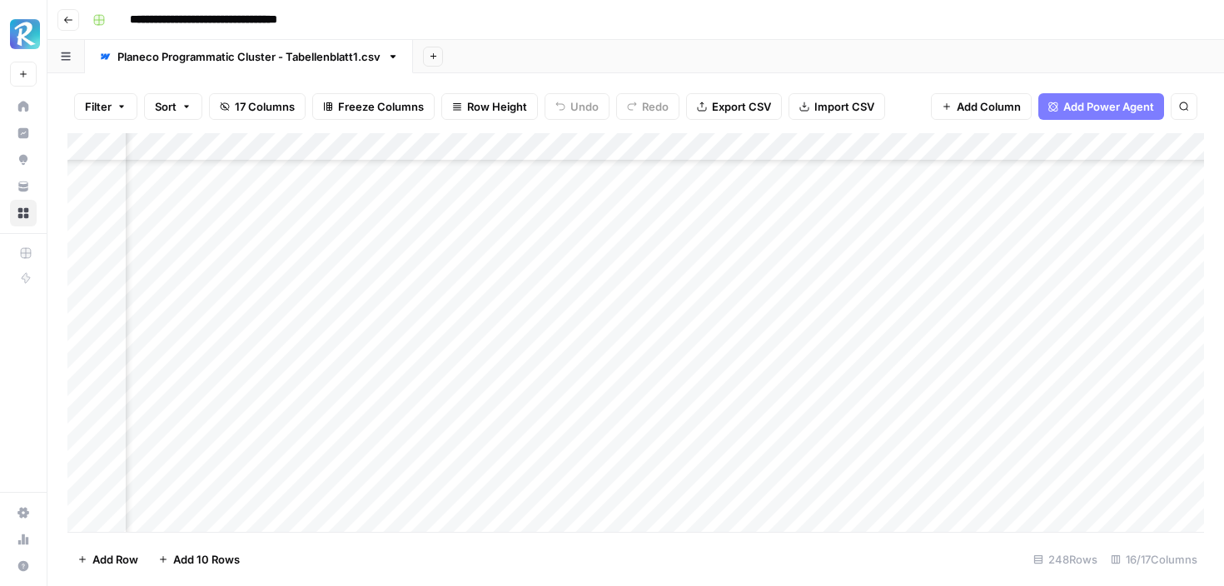
scroll to position [0, 987]
click at [645, 203] on div "Add Column" at bounding box center [635, 332] width 1137 height 399
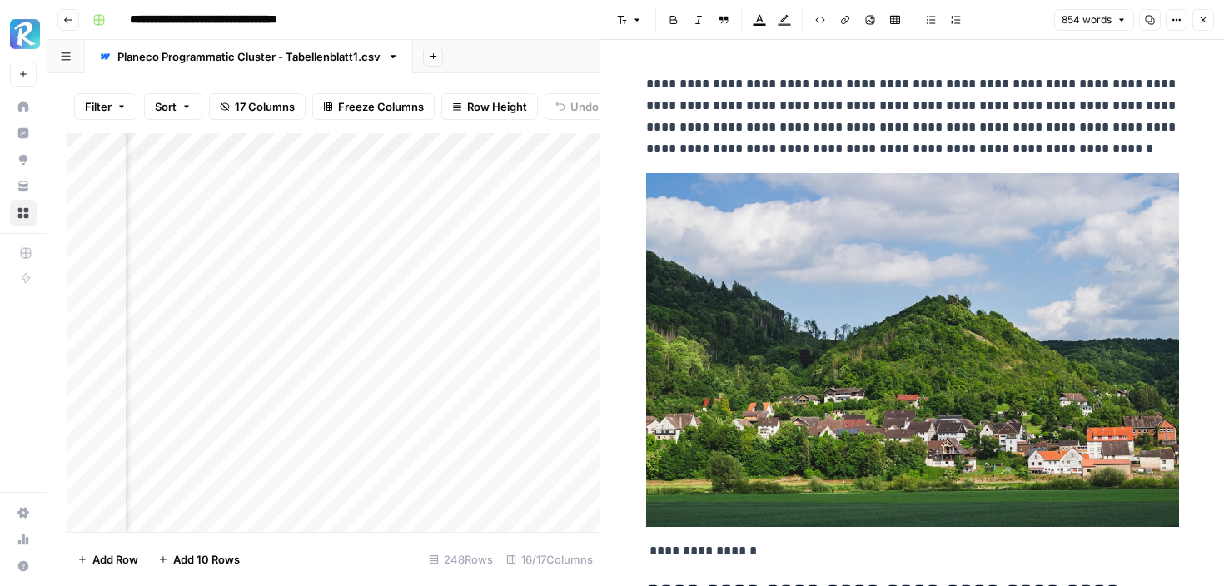
click at [1204, 22] on icon "button" at bounding box center [1203, 20] width 10 height 10
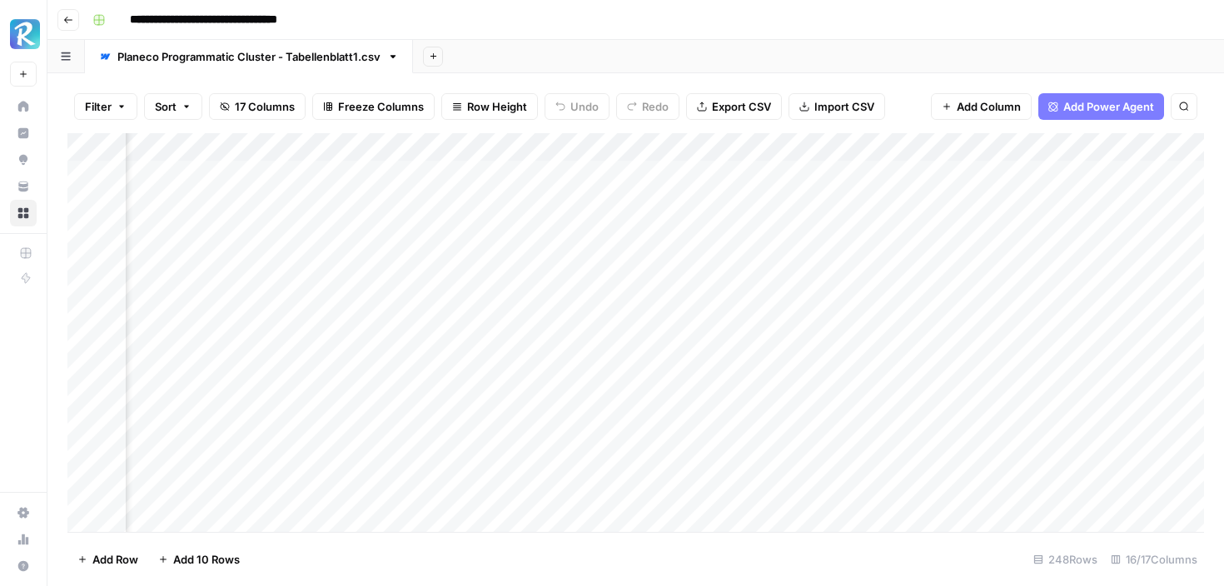
scroll to position [0, 1011]
click at [619, 200] on div "Add Column" at bounding box center [635, 332] width 1137 height 399
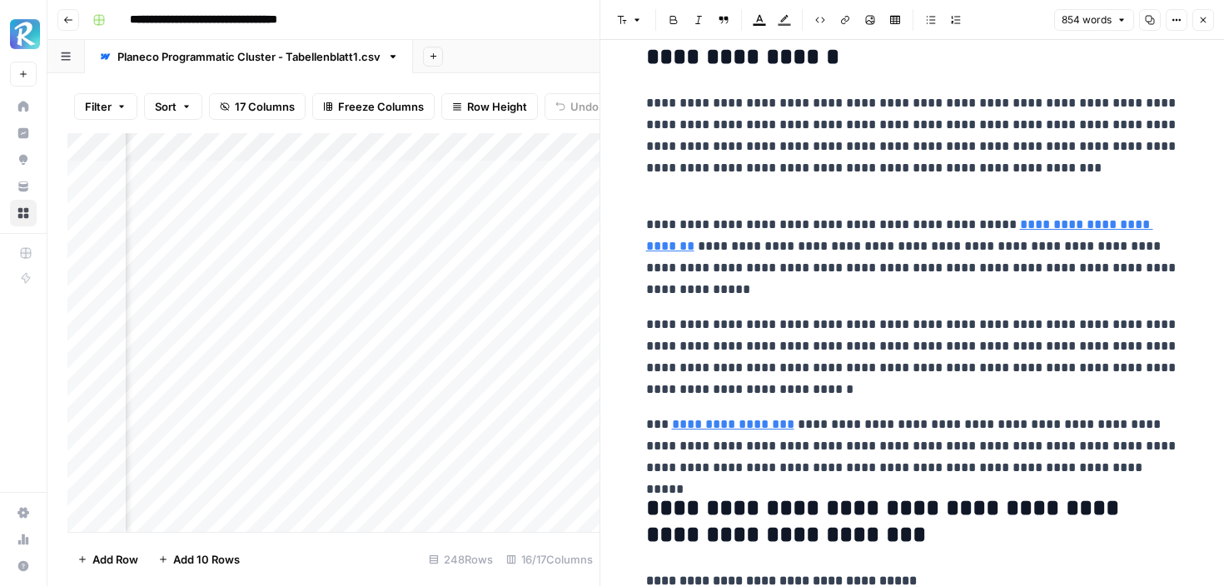
scroll to position [560, 0]
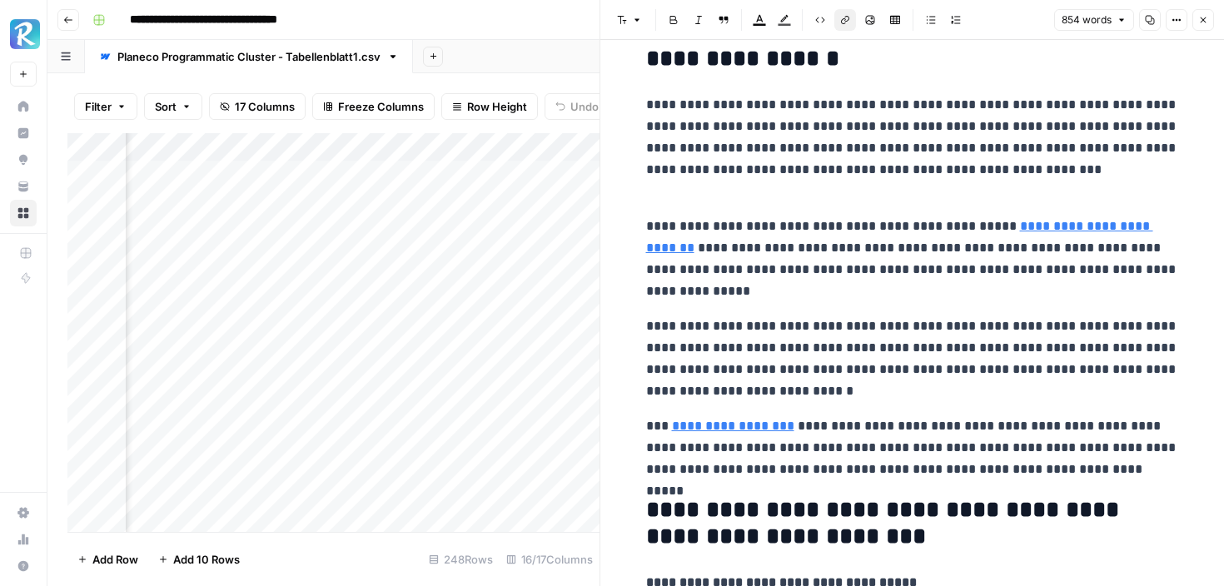
click at [1014, 225] on link "**********" at bounding box center [899, 237] width 507 height 34
click at [686, 249] on link "**********" at bounding box center [899, 237] width 507 height 34
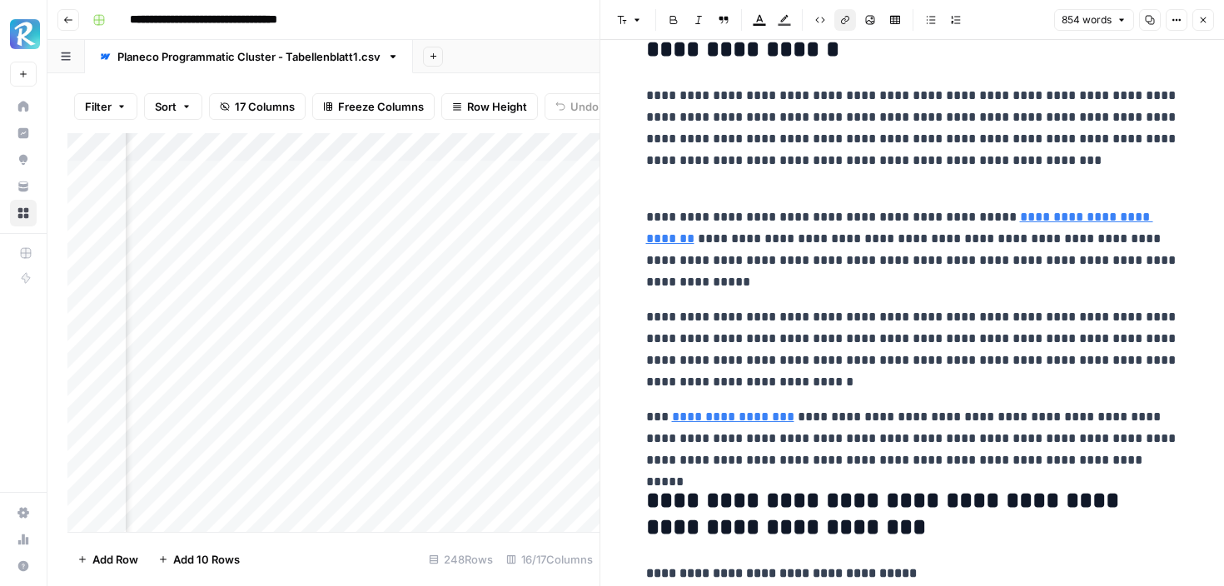
click at [749, 419] on link "**********" at bounding box center [733, 417] width 122 height 12
click at [709, 241] on link "**********" at bounding box center [899, 228] width 507 height 34
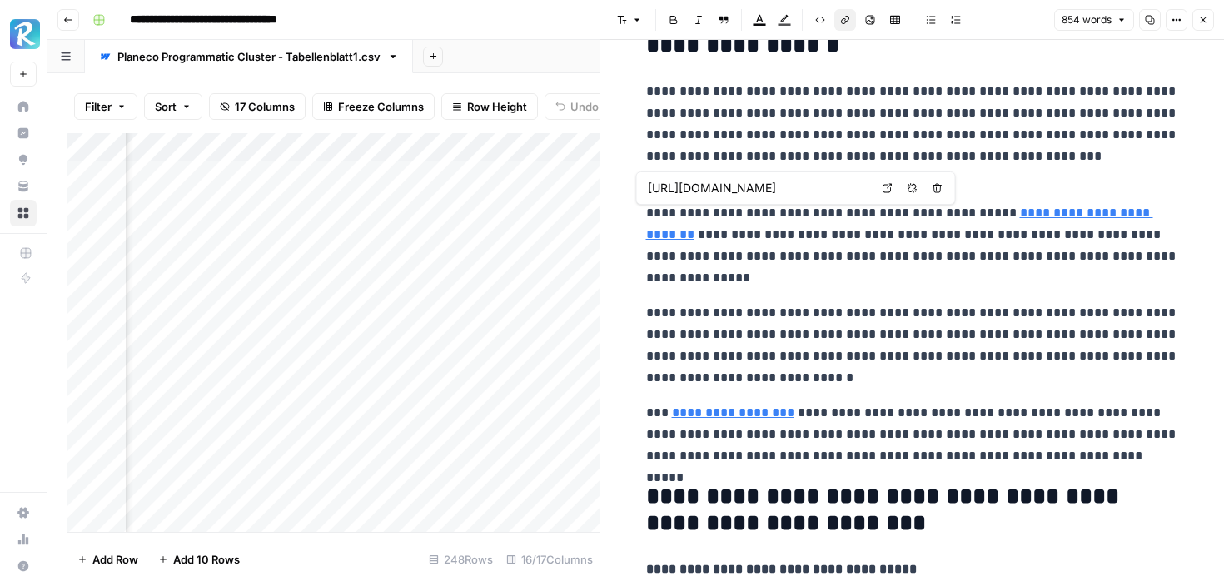
click at [1023, 214] on link "**********" at bounding box center [899, 224] width 507 height 34
click at [704, 236] on link "**********" at bounding box center [899, 224] width 507 height 34
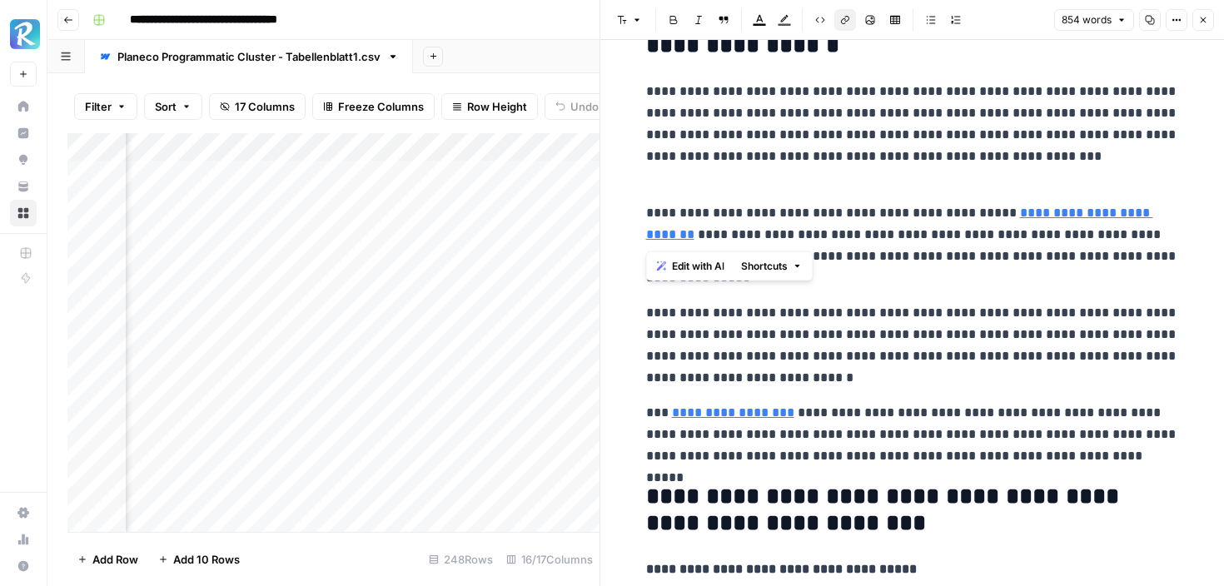
click at [689, 231] on link "**********" at bounding box center [899, 224] width 507 height 34
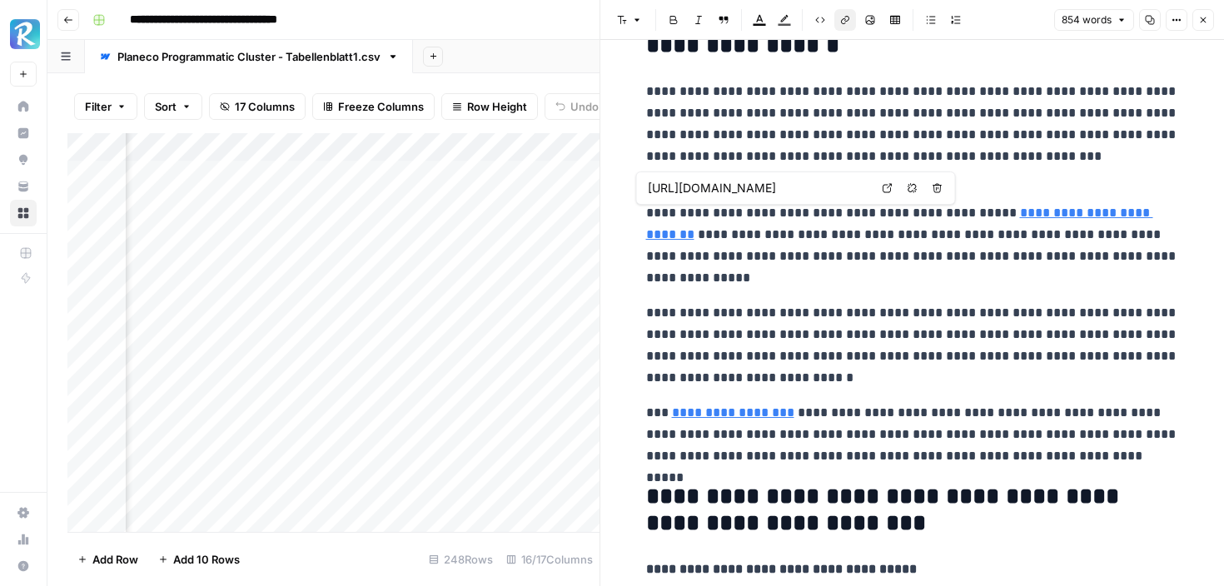
click at [689, 231] on link "**********" at bounding box center [899, 224] width 507 height 34
click at [1002, 211] on link "**********" at bounding box center [899, 224] width 507 height 34
click at [942, 286] on p "**********" at bounding box center [912, 245] width 533 height 87
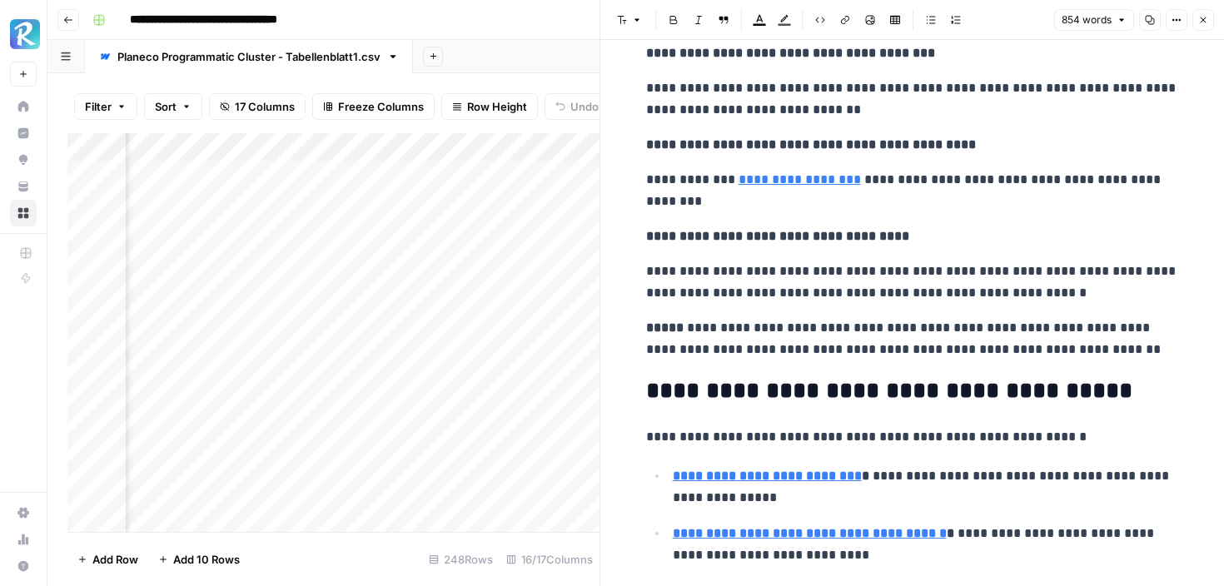
scroll to position [2905, 0]
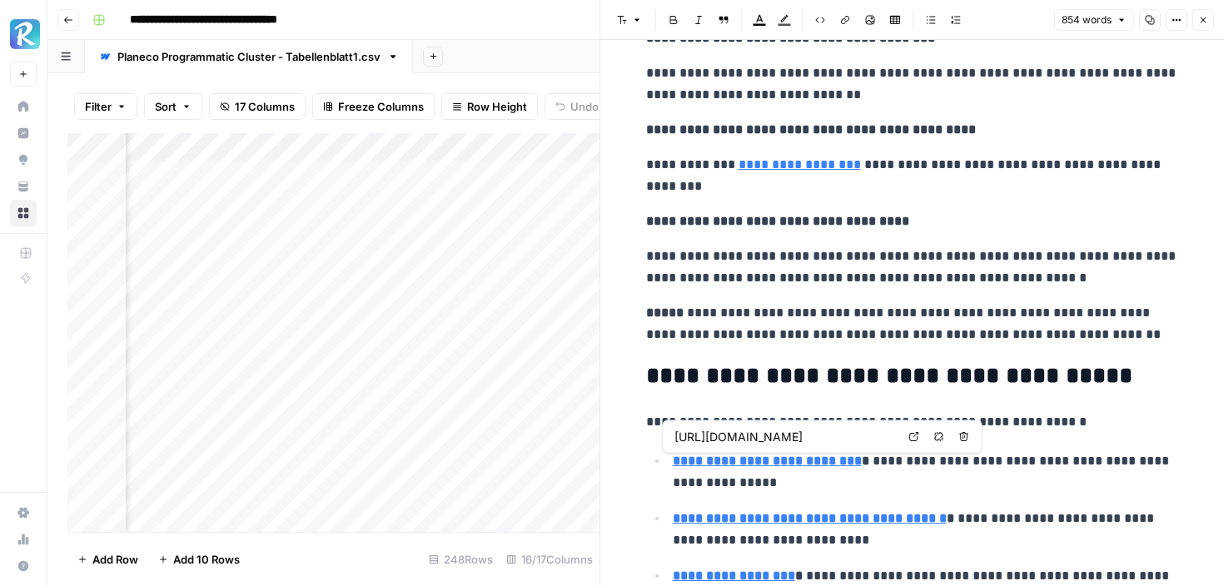
click at [834, 462] on strong "**********" at bounding box center [767, 461] width 189 height 12
click at [848, 374] on h2 "**********" at bounding box center [912, 376] width 533 height 27
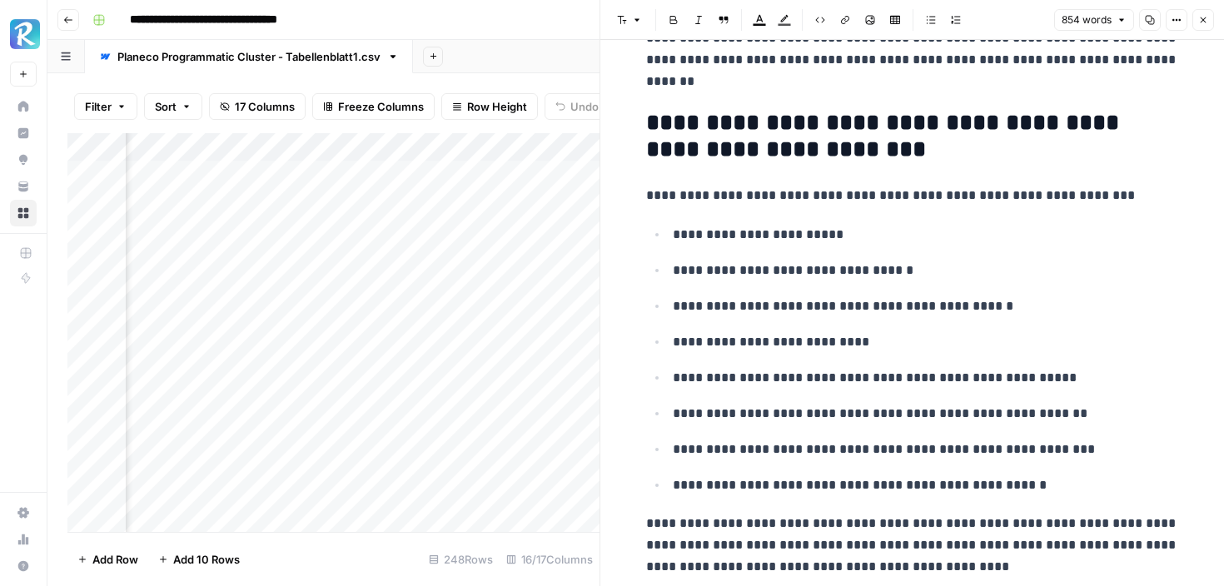
scroll to position [4133, 0]
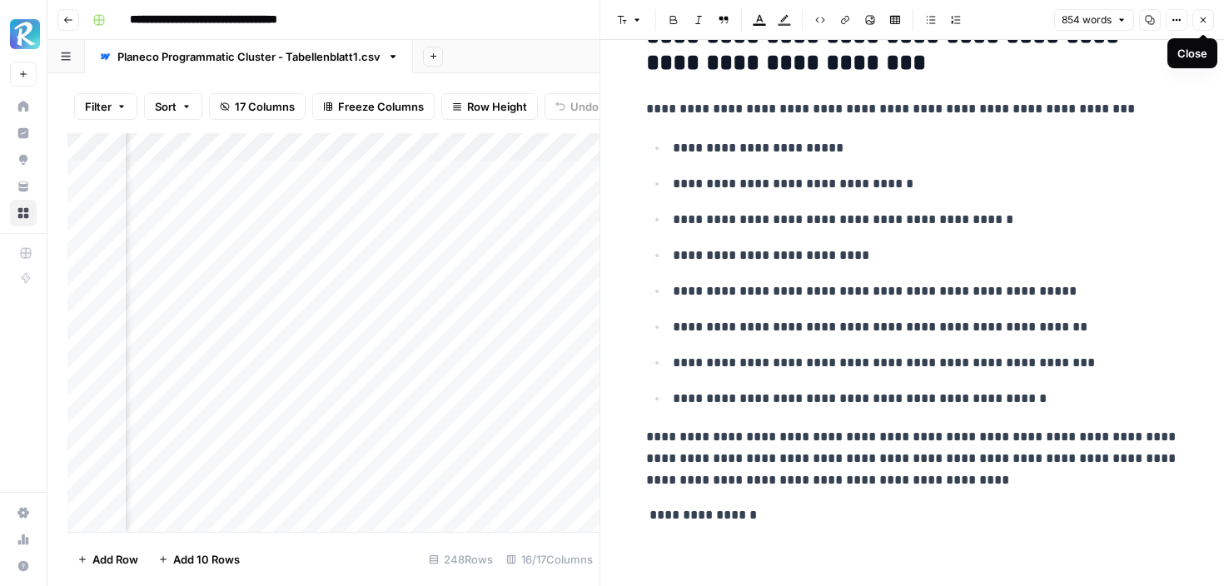
click at [1203, 19] on icon "button" at bounding box center [1204, 20] width 6 height 6
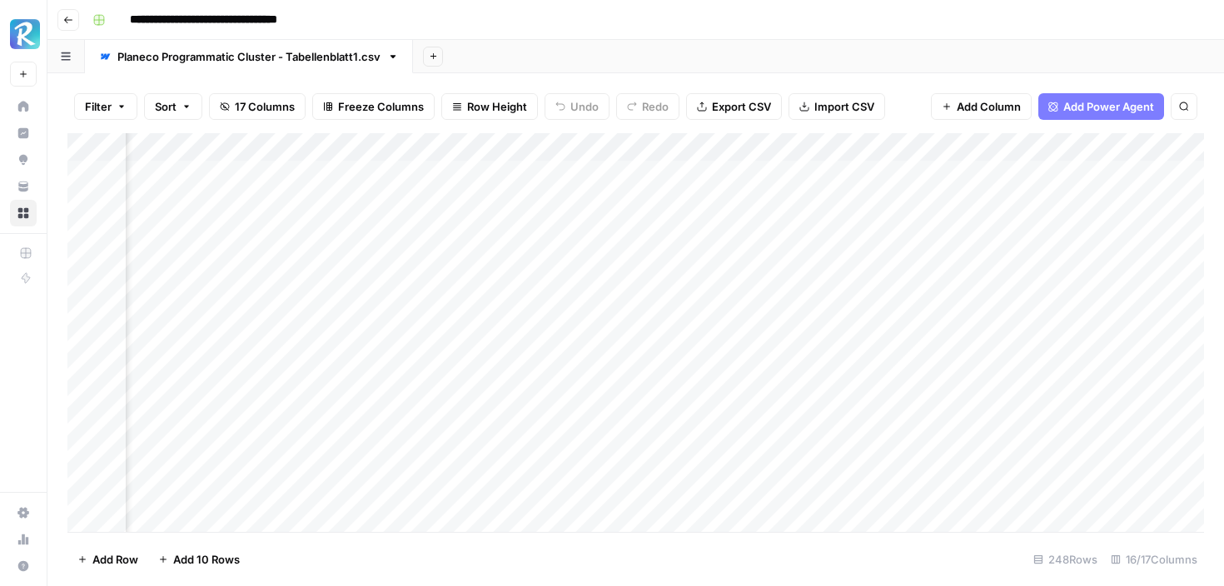
scroll to position [0, 1040]
click at [594, 256] on div "Add Column" at bounding box center [635, 332] width 1137 height 399
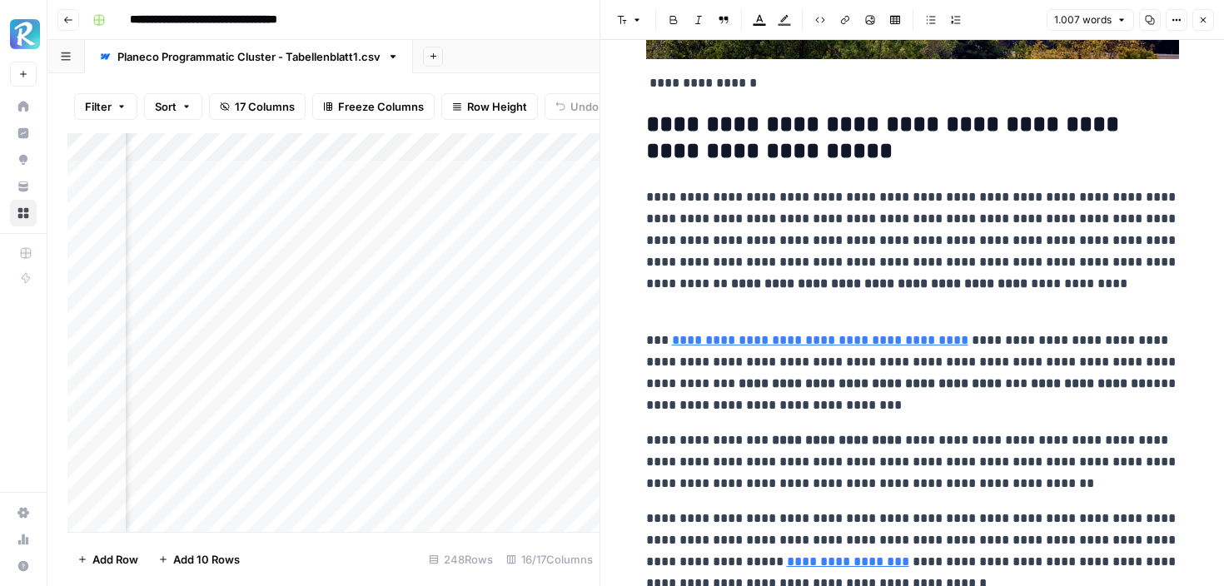
scroll to position [493, 0]
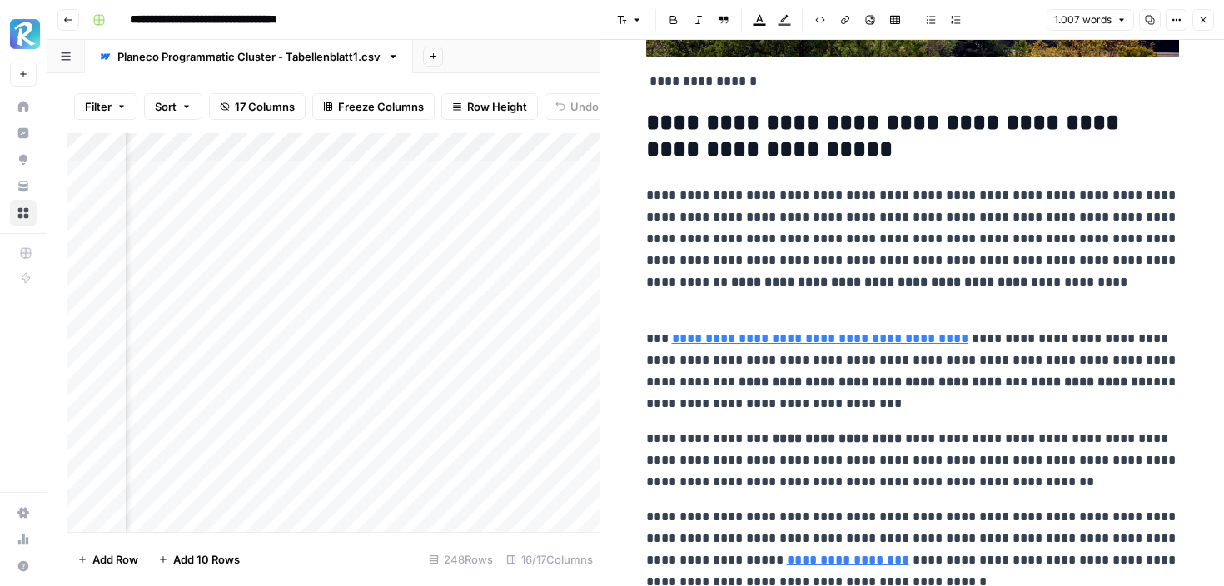
click at [729, 336] on link "**********" at bounding box center [820, 338] width 296 height 12
click at [729, 370] on p "**********" at bounding box center [912, 371] width 533 height 87
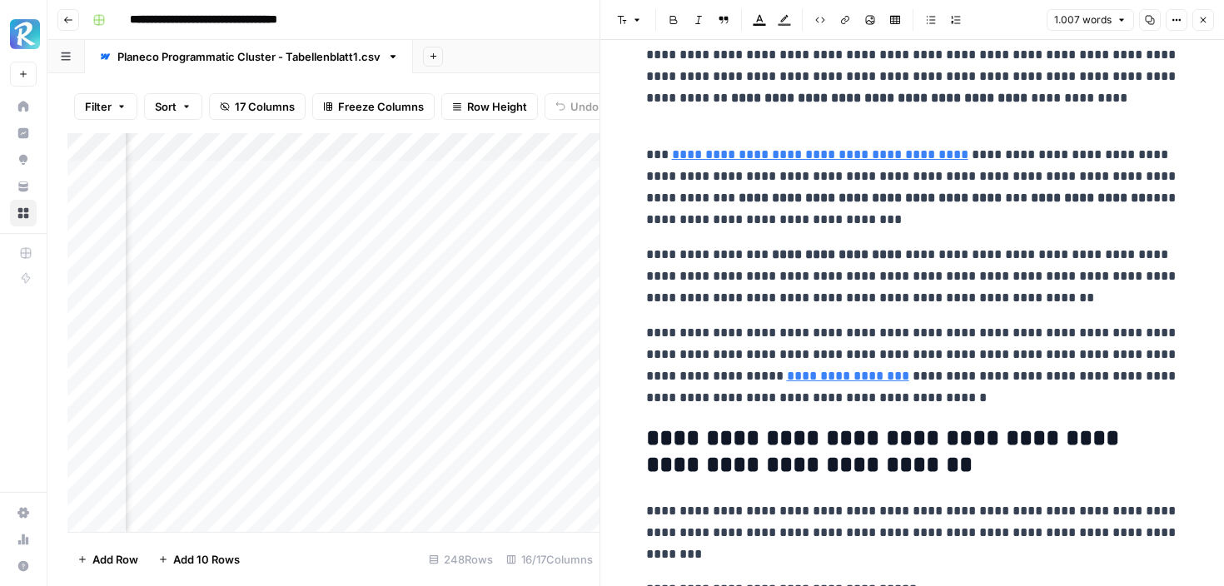
scroll to position [681, 0]
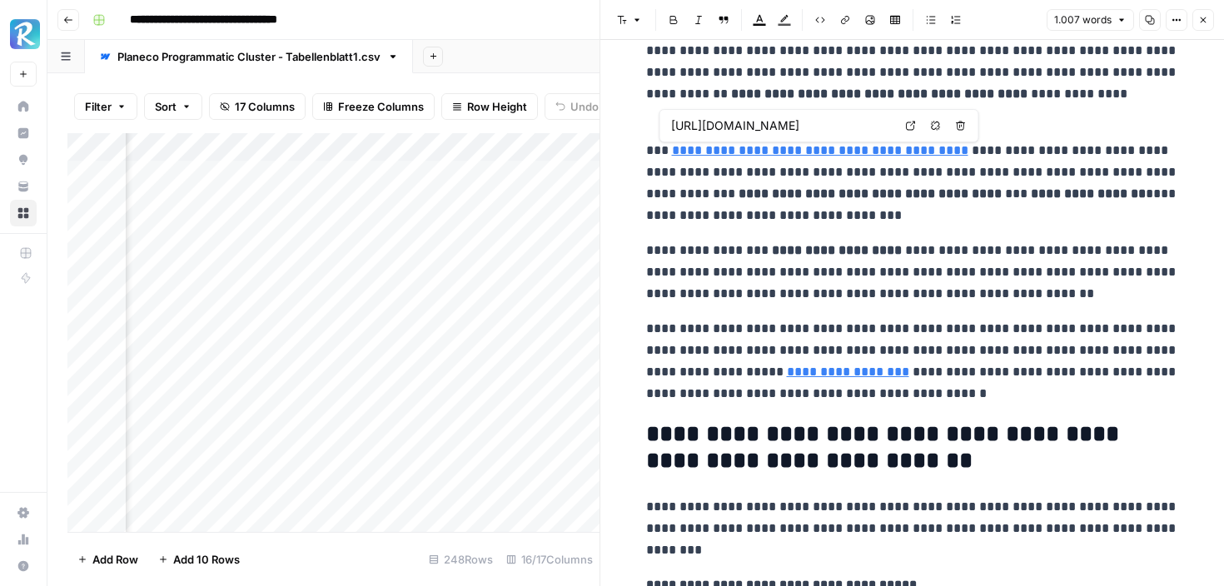
click at [732, 257] on p "**********" at bounding box center [912, 272] width 533 height 65
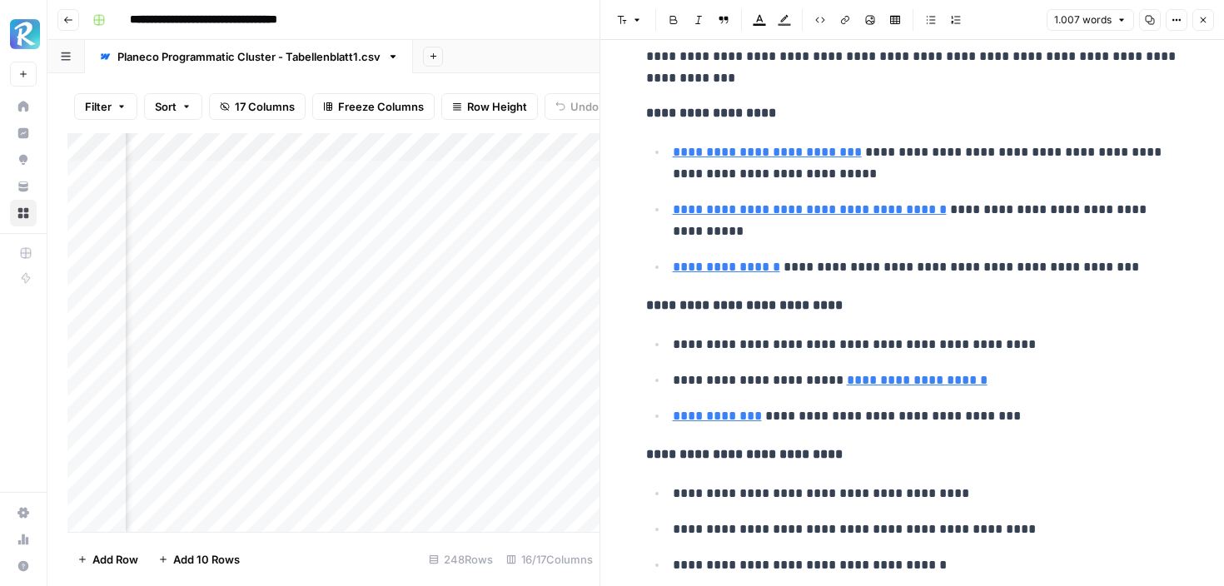
type input "https://www.planecobuilding.de/nutzungsaenderung/umwandlung-buero-in-wohnraum"
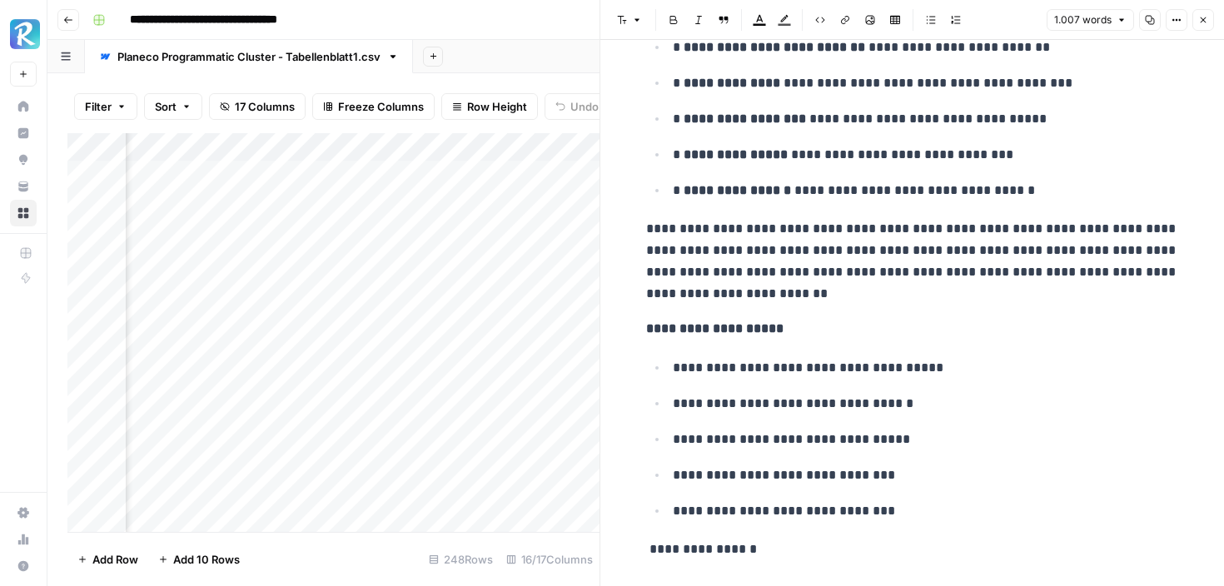
scroll to position [5120, 0]
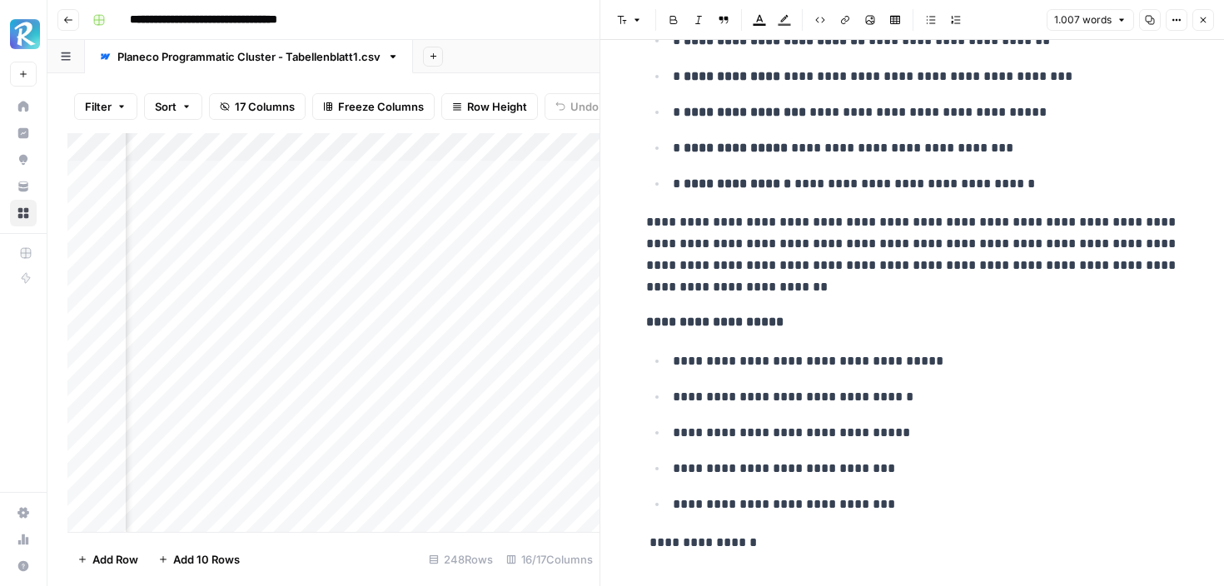
click at [1207, 17] on icon "button" at bounding box center [1203, 20] width 10 height 10
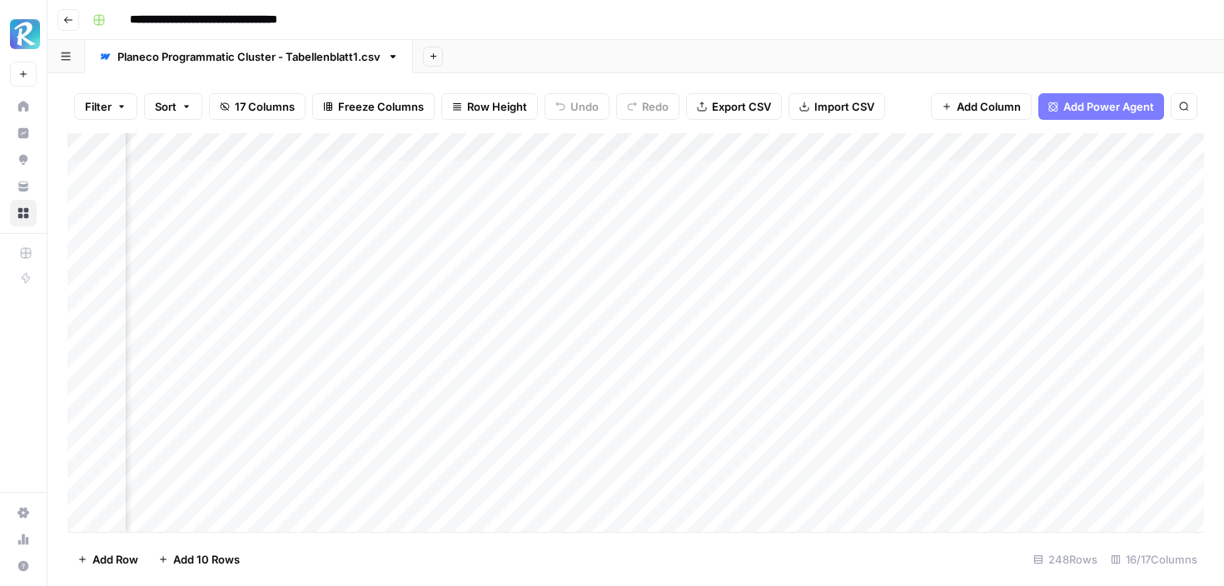
scroll to position [0, 868]
click at [316, 258] on div "Add Column" at bounding box center [635, 332] width 1137 height 399
click at [317, 286] on div "Add Column" at bounding box center [635, 332] width 1137 height 399
click at [246, 376] on div "Add Column" at bounding box center [635, 332] width 1137 height 399
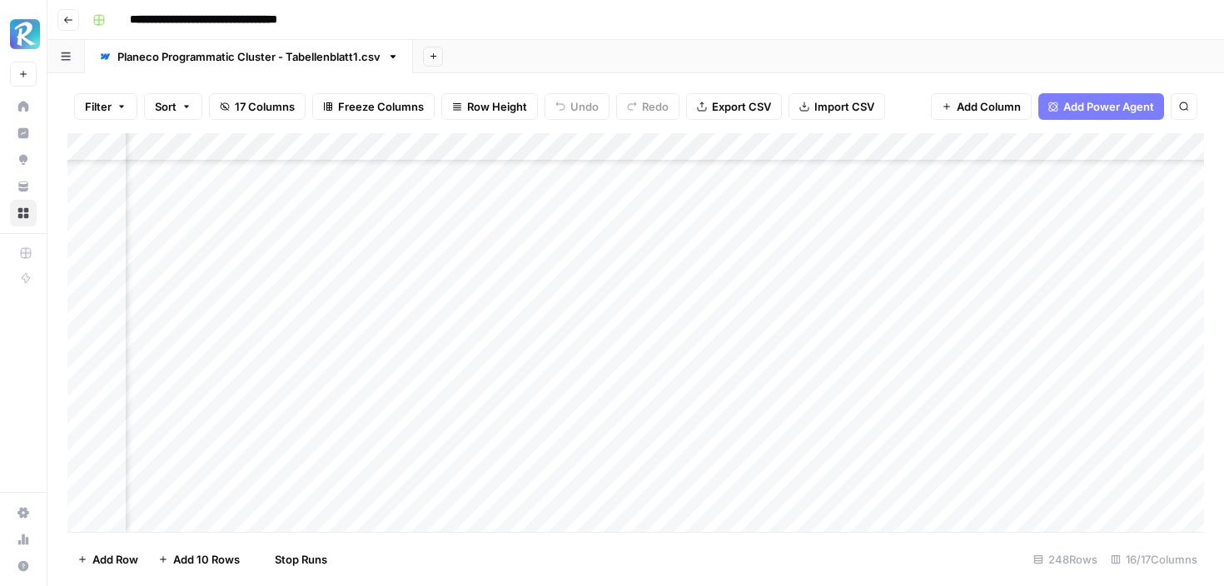
click at [240, 407] on div "Add Column" at bounding box center [635, 332] width 1137 height 399
click at [242, 435] on div "Add Column" at bounding box center [635, 332] width 1137 height 399
click at [243, 460] on div "Add Column" at bounding box center [635, 332] width 1137 height 399
click at [558, 258] on div "Add Column" at bounding box center [635, 332] width 1137 height 399
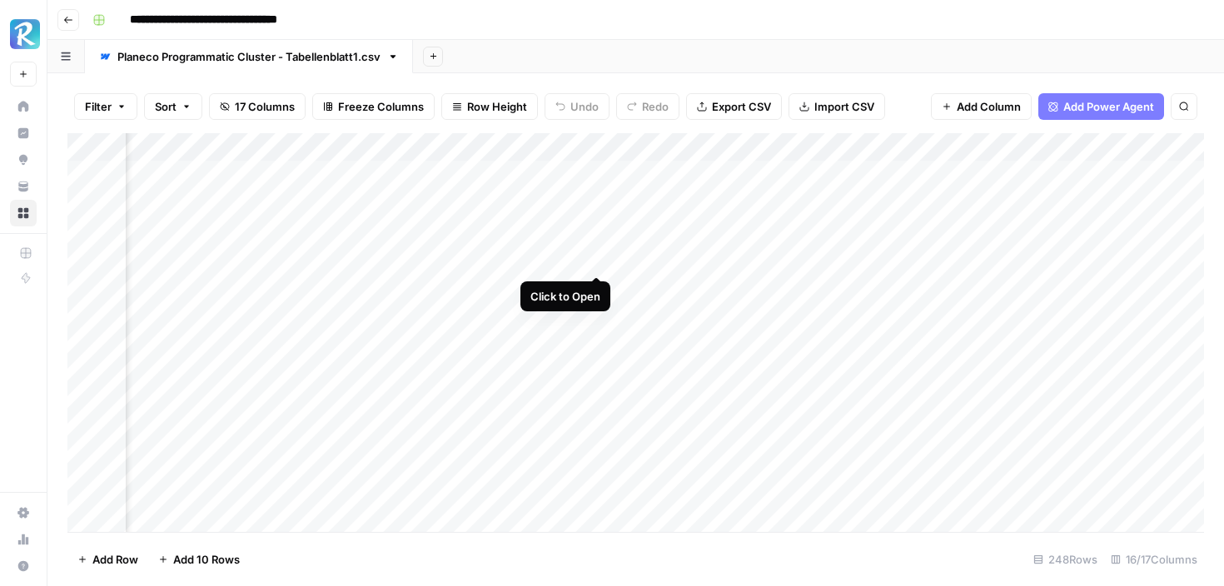
click at [558, 258] on div "Add Column" at bounding box center [635, 332] width 1137 height 399
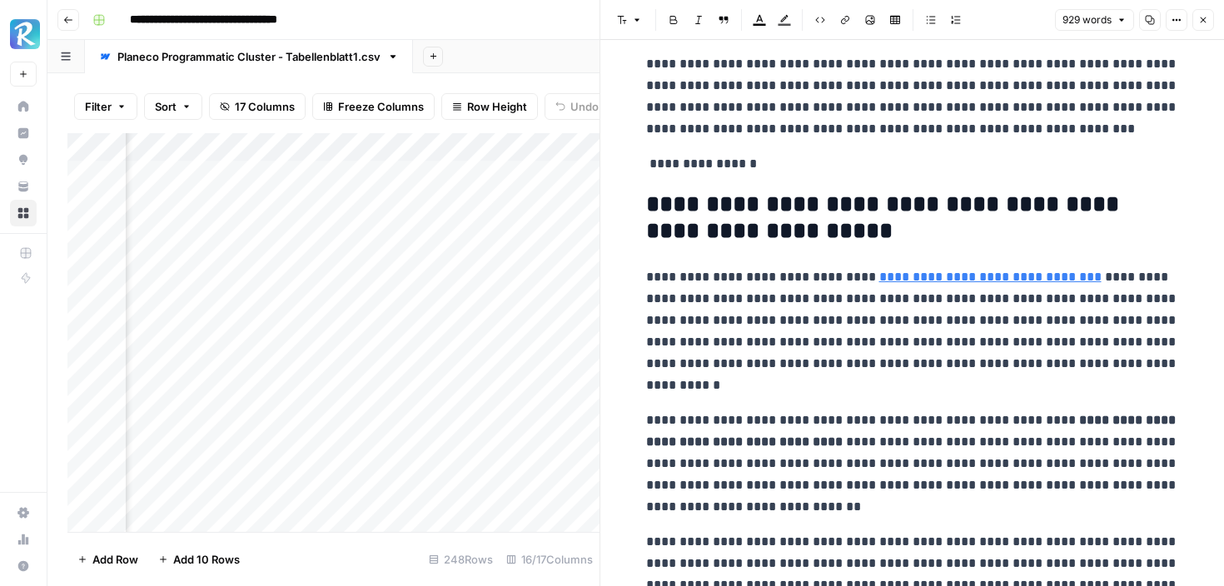
scroll to position [30, 0]
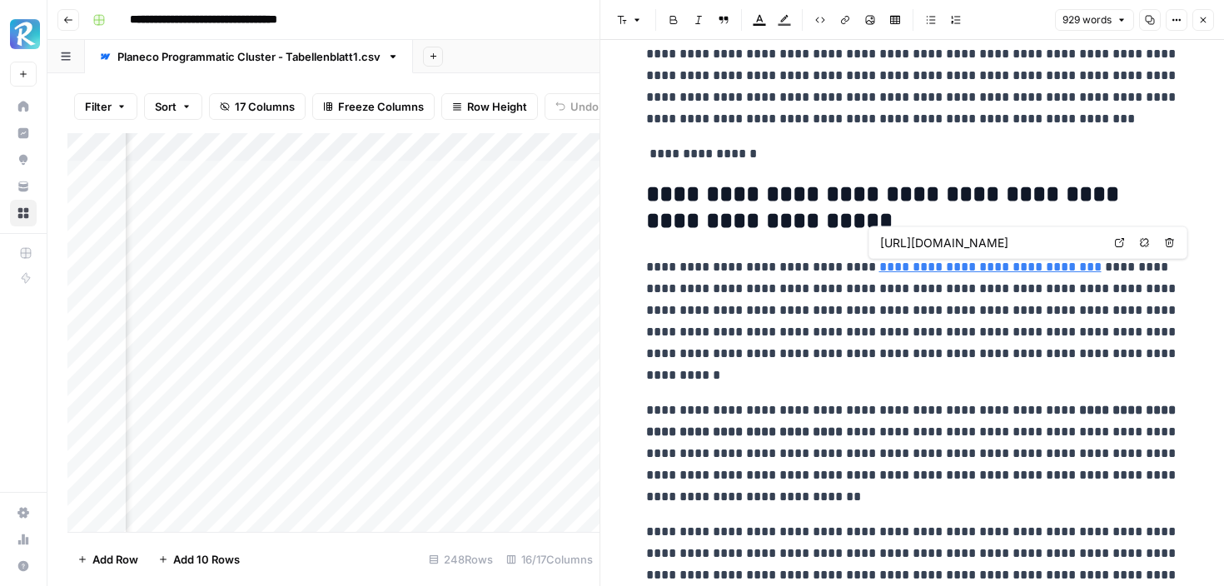
click at [923, 268] on link "**********" at bounding box center [990, 267] width 222 height 12
click at [913, 294] on p "**********" at bounding box center [912, 321] width 533 height 130
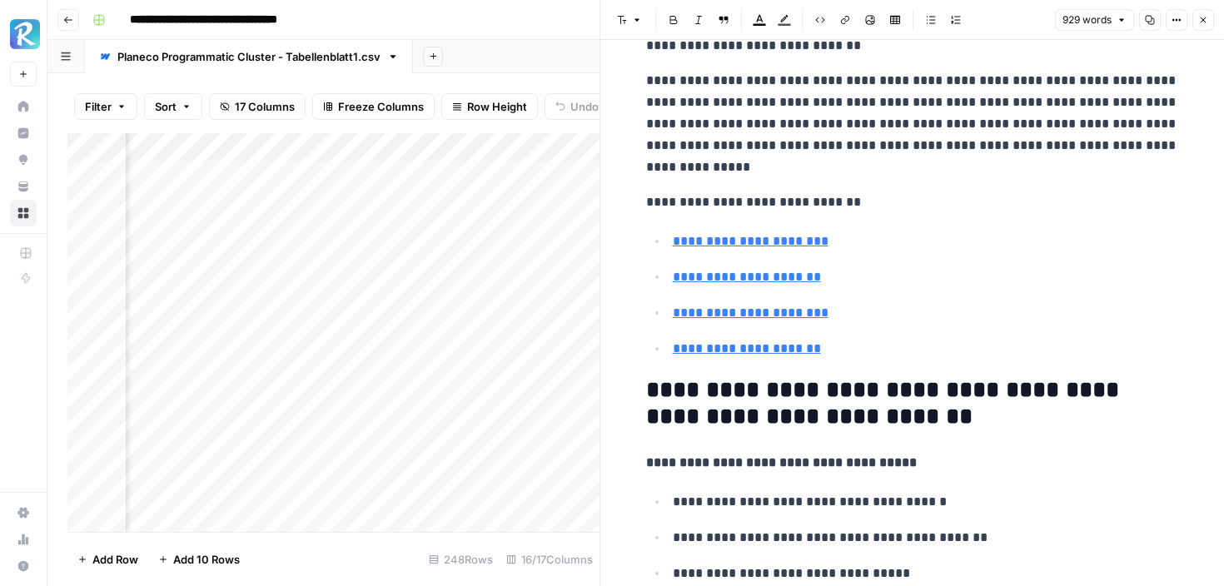
scroll to position [491, 0]
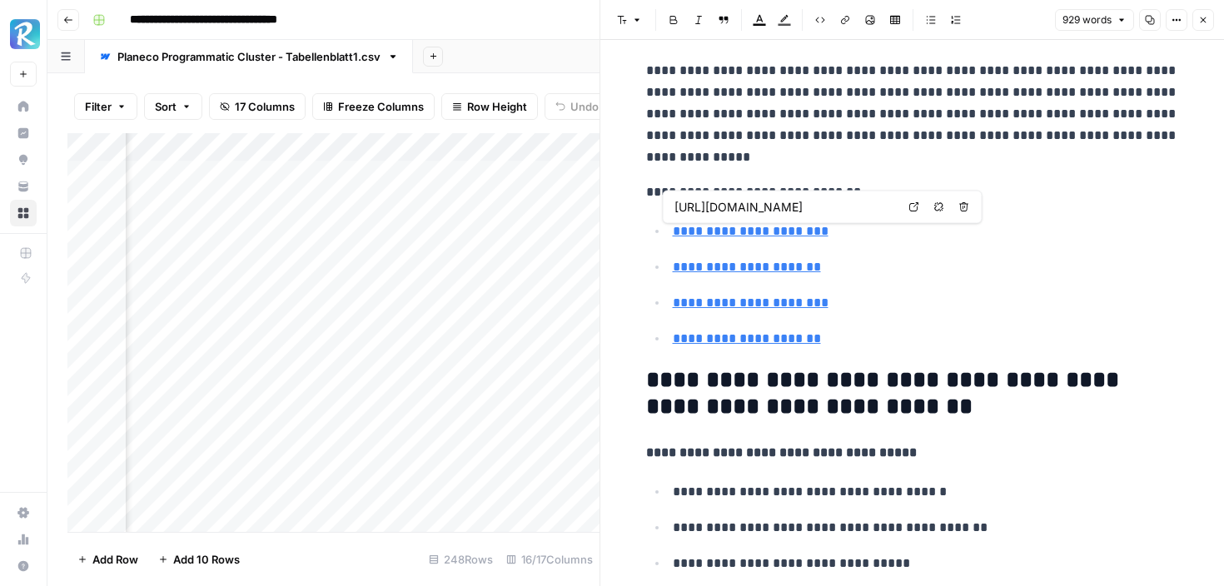
type input "https://www.planecobuilding.de/nutzungsaenderung/bauvoranfrage-mannheim"
click at [814, 209] on input "https://www.planecobuilding.de/nutzungsaenderung/bauvoranfrage-stuttgart" at bounding box center [784, 207] width 221 height 17
click at [814, 207] on input "https://www.planecobuilding.de/nutzungsaenderung/bauvoranfrage-stuttgart" at bounding box center [784, 207] width 221 height 17
click at [732, 266] on link "**********" at bounding box center [747, 267] width 148 height 12
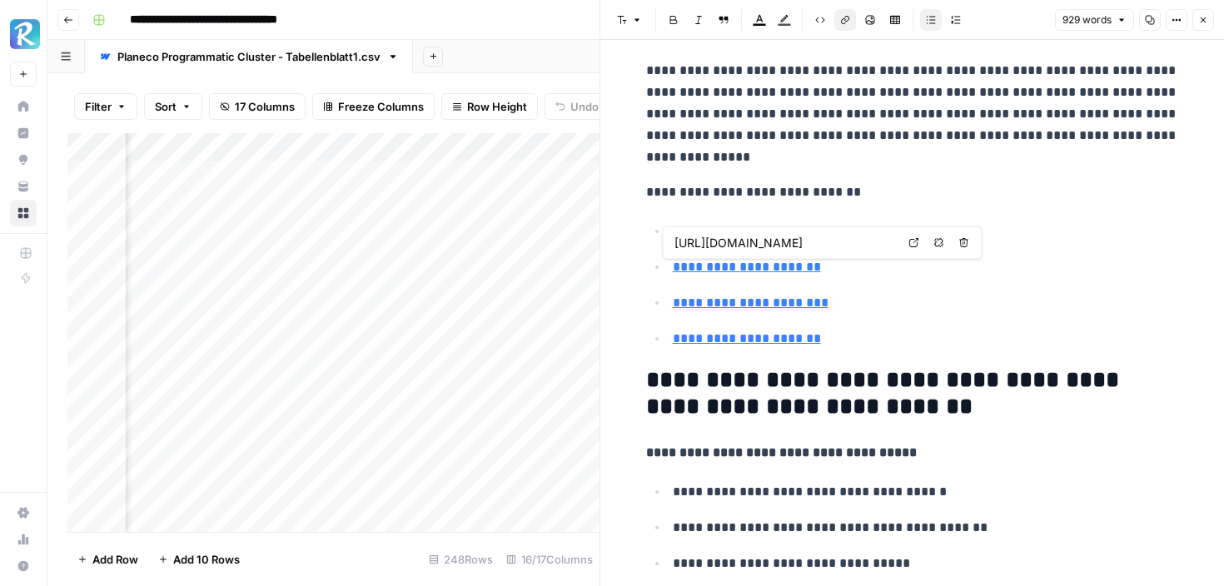
click at [769, 241] on input "https://www.planecobuilding.de/nutzungsaenderung/bauvoranfrage-mannheim" at bounding box center [784, 243] width 221 height 17
click at [779, 240] on p "**********" at bounding box center [926, 232] width 506 height 22
click at [775, 228] on link "**********" at bounding box center [751, 231] width 156 height 12
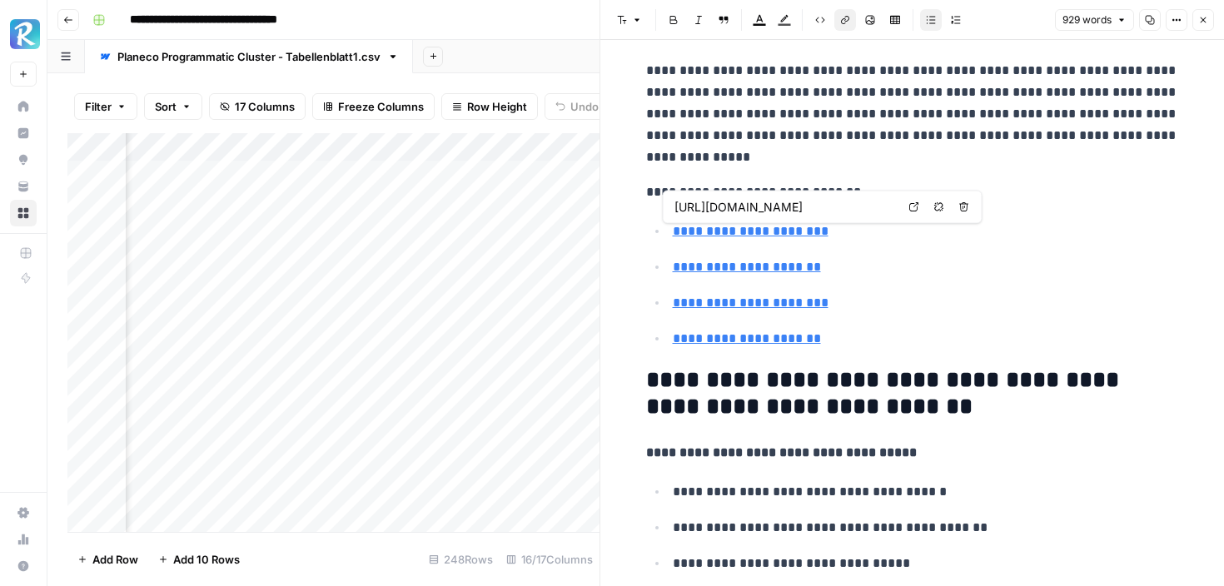
click at [784, 205] on input "https://www.planecobuilding.de/nutzungsaenderung/bauvoranfrage-stuttgart" at bounding box center [784, 207] width 221 height 17
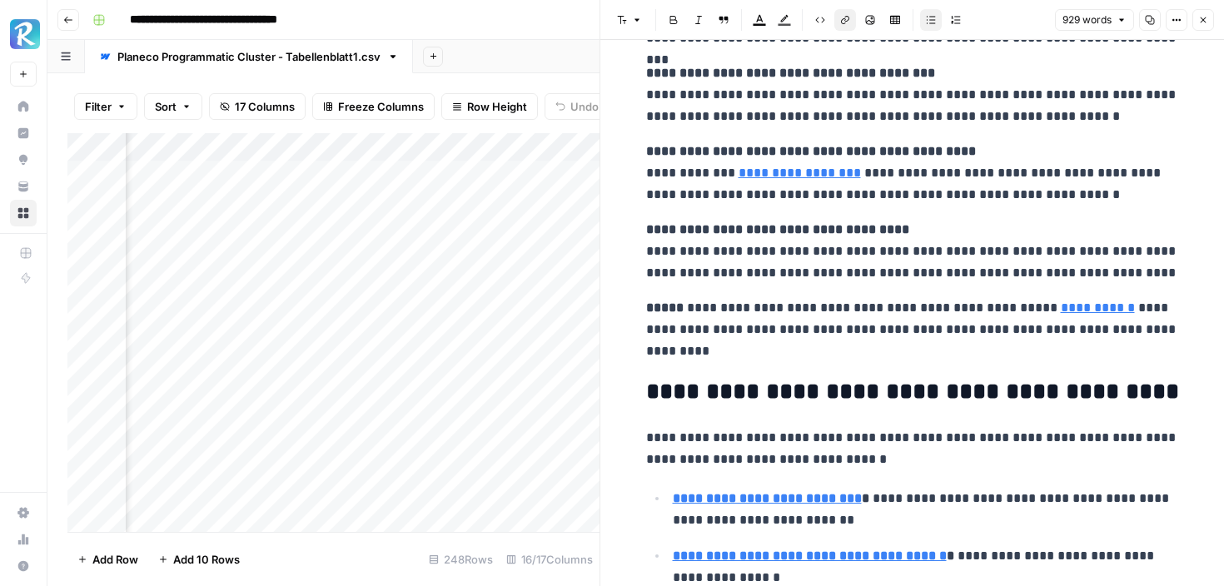
scroll to position [2924, 0]
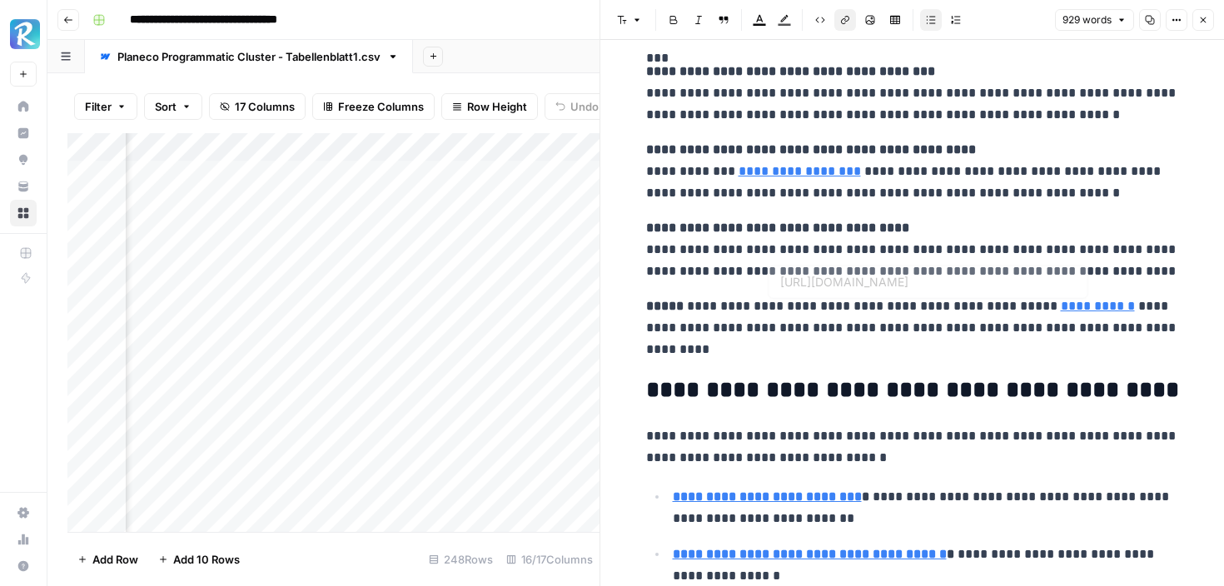
click at [1065, 307] on link "**********" at bounding box center [1098, 306] width 74 height 12
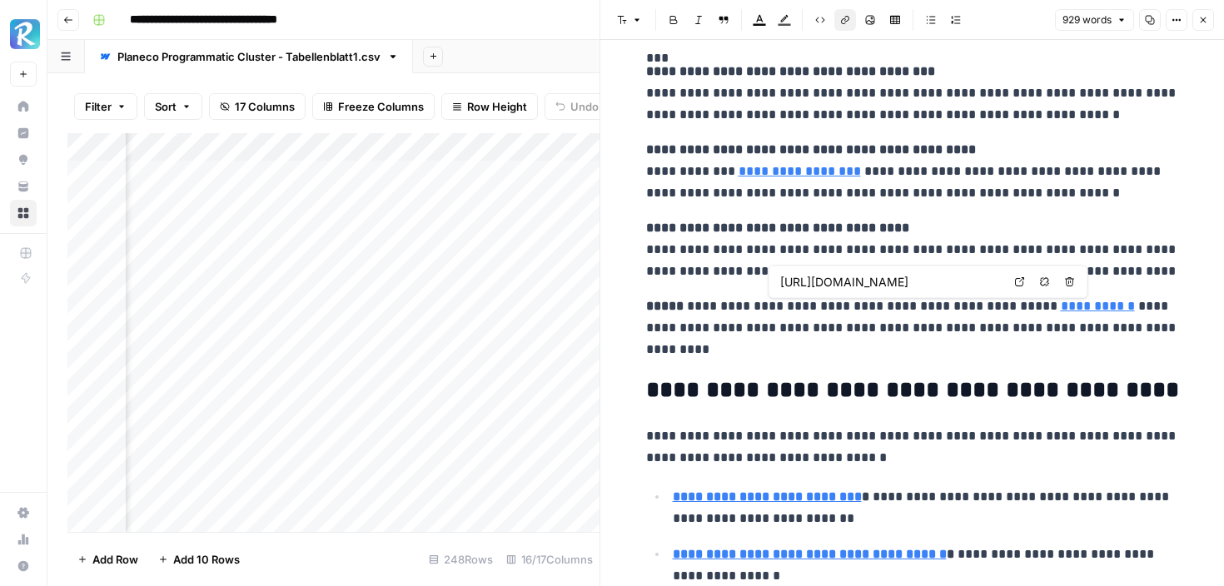
click at [1008, 326] on p "**********" at bounding box center [912, 328] width 533 height 65
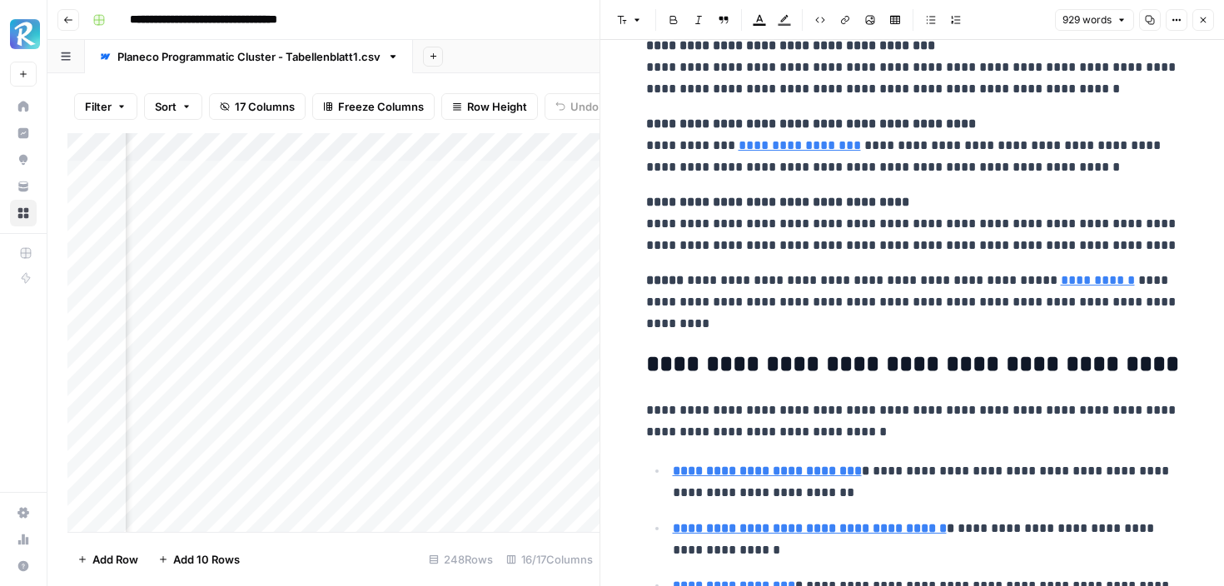
scroll to position [2961, 0]
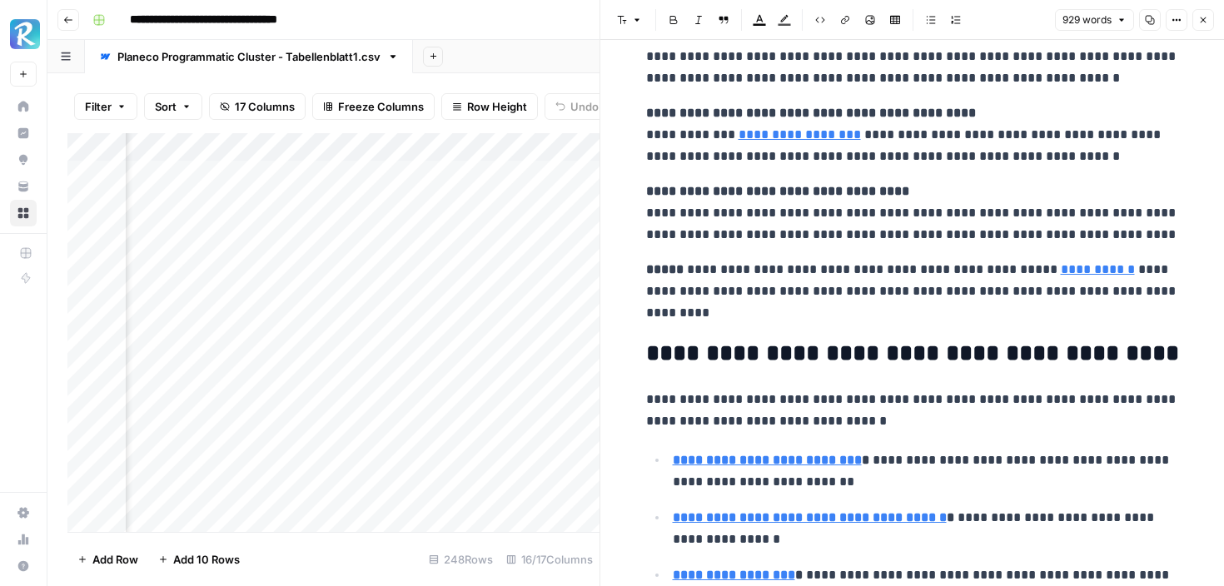
click at [893, 416] on p "**********" at bounding box center [912, 410] width 533 height 43
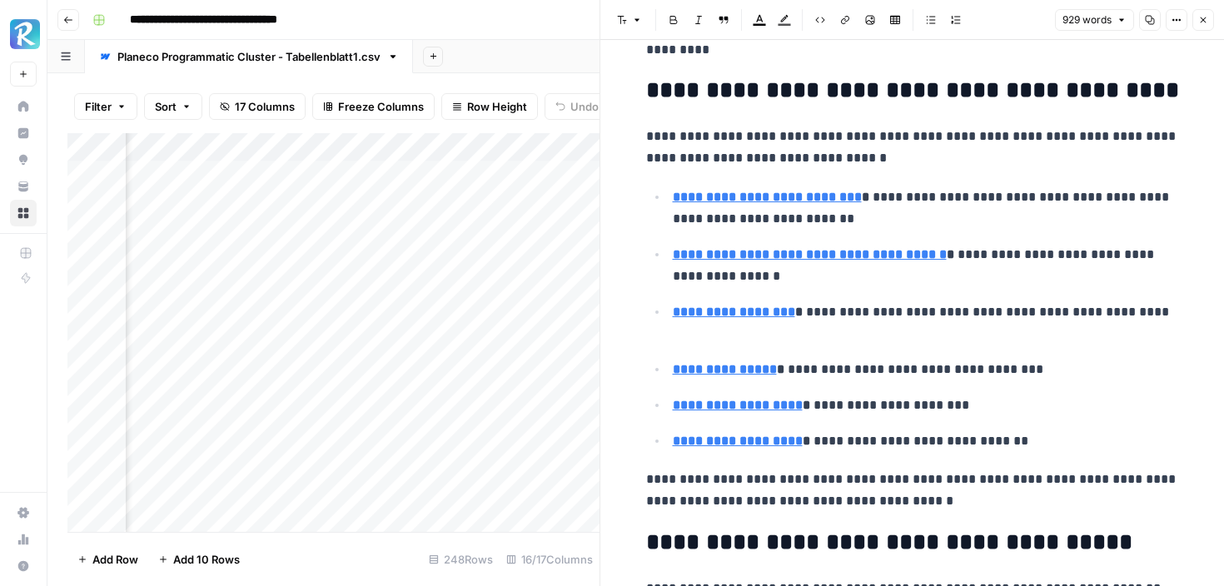
scroll to position [3237, 0]
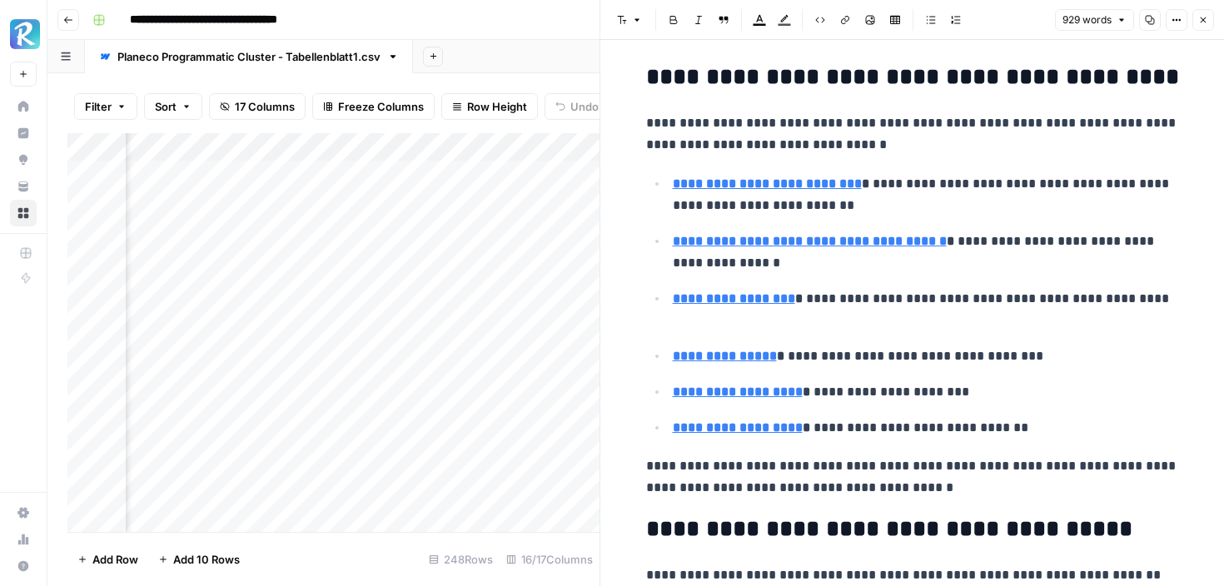
click at [973, 401] on p "**********" at bounding box center [926, 392] width 506 height 22
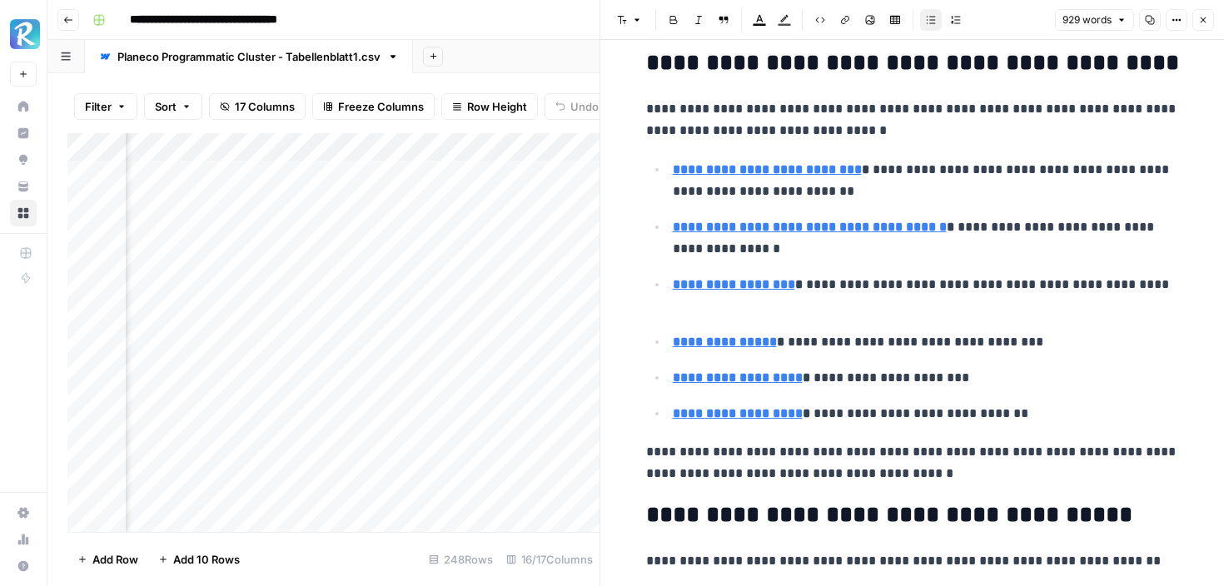
click at [774, 381] on strong "**********" at bounding box center [738, 377] width 130 height 12
click at [817, 358] on input "https://www.planecobuilding.de/nutzungsaenderung/nutzungsaenderung-gewerbe-in-w…" at bounding box center [784, 354] width 221 height 17
type input "https://www.planecobuilding.de/nutzungsaenderung/nutzungsaenderung-wohnraum-in-…"
click at [792, 414] on strong "**********" at bounding box center [738, 413] width 130 height 12
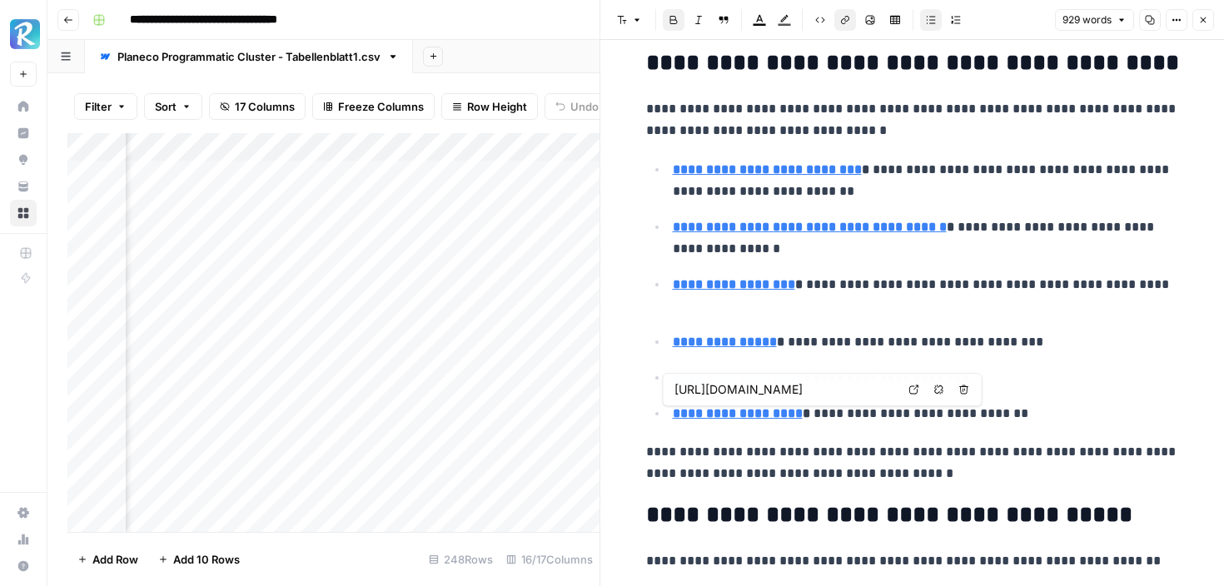
scroll to position [0, 0]
click at [798, 415] on strong "**********" at bounding box center [738, 413] width 130 height 12
click at [805, 396] on input "https://www.planecobuilding.de/nutzungsaenderung/nutzungsaenderung-wohnraum-in-…" at bounding box center [784, 389] width 221 height 17
click at [878, 298] on p "**********" at bounding box center [926, 295] width 506 height 43
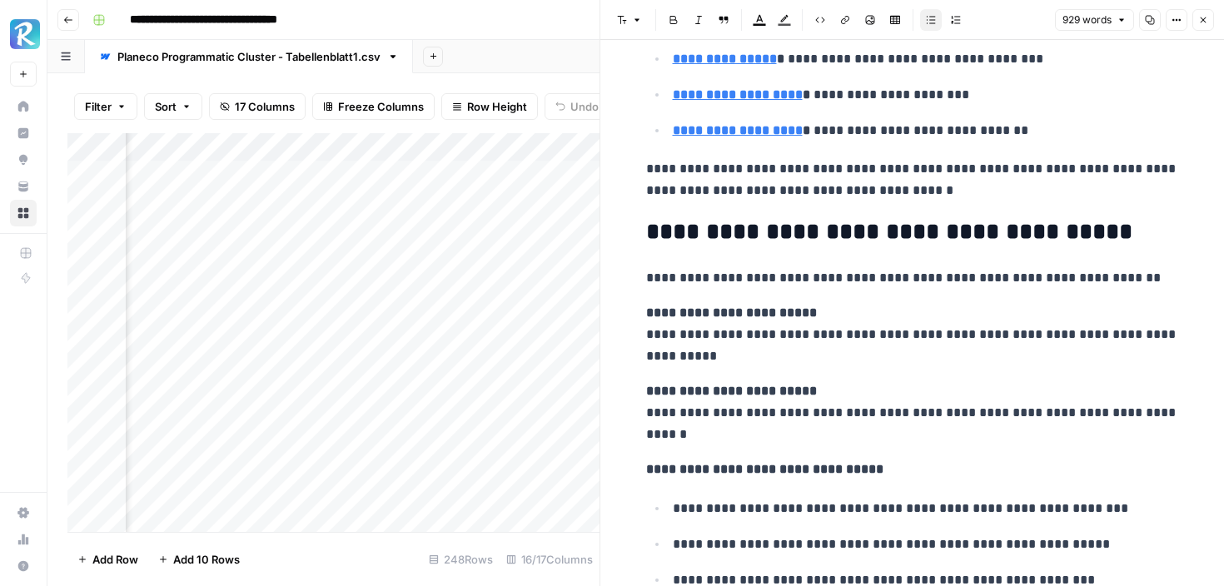
scroll to position [3272, 0]
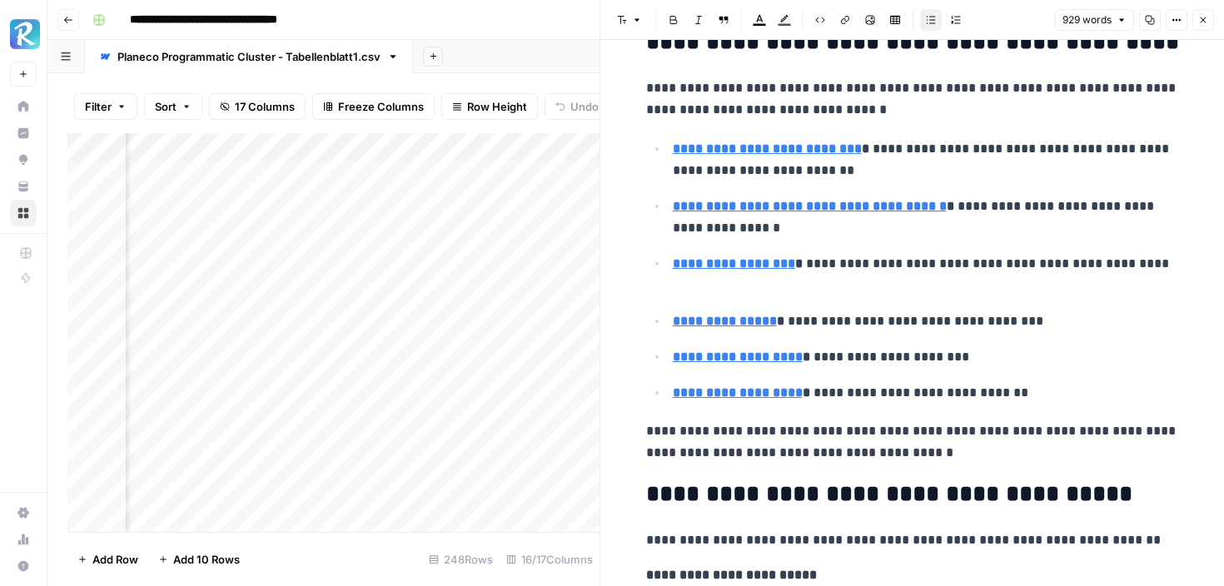
click at [1206, 22] on icon "button" at bounding box center [1203, 20] width 10 height 10
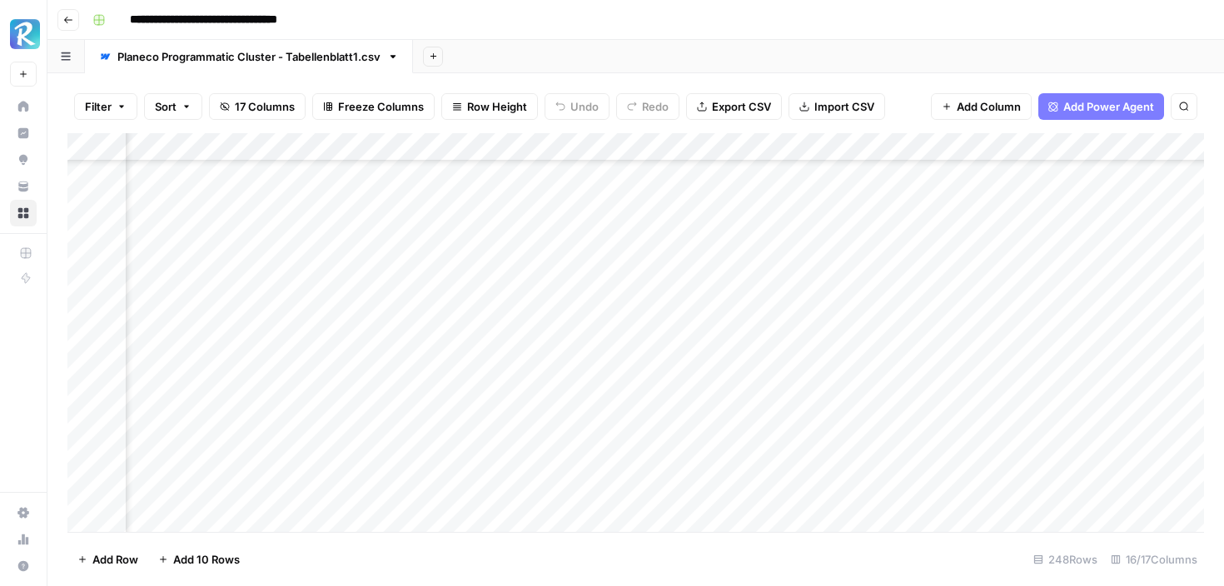
scroll to position [1871, 715]
click at [590, 425] on div "Add Column" at bounding box center [635, 332] width 1137 height 399
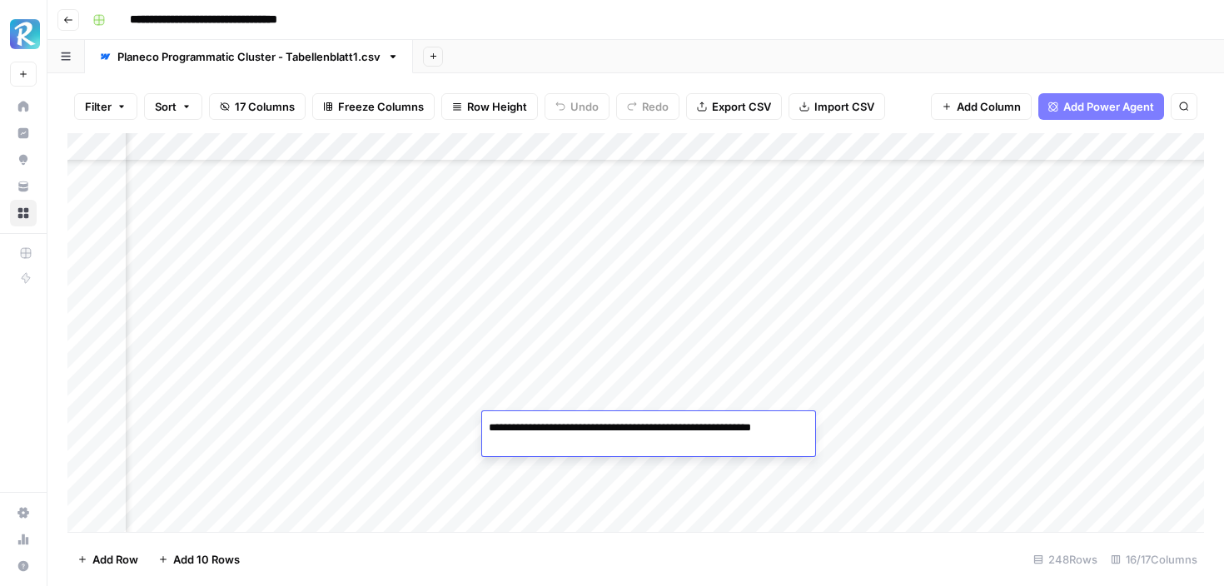
click at [670, 371] on div "Add Column" at bounding box center [635, 332] width 1137 height 399
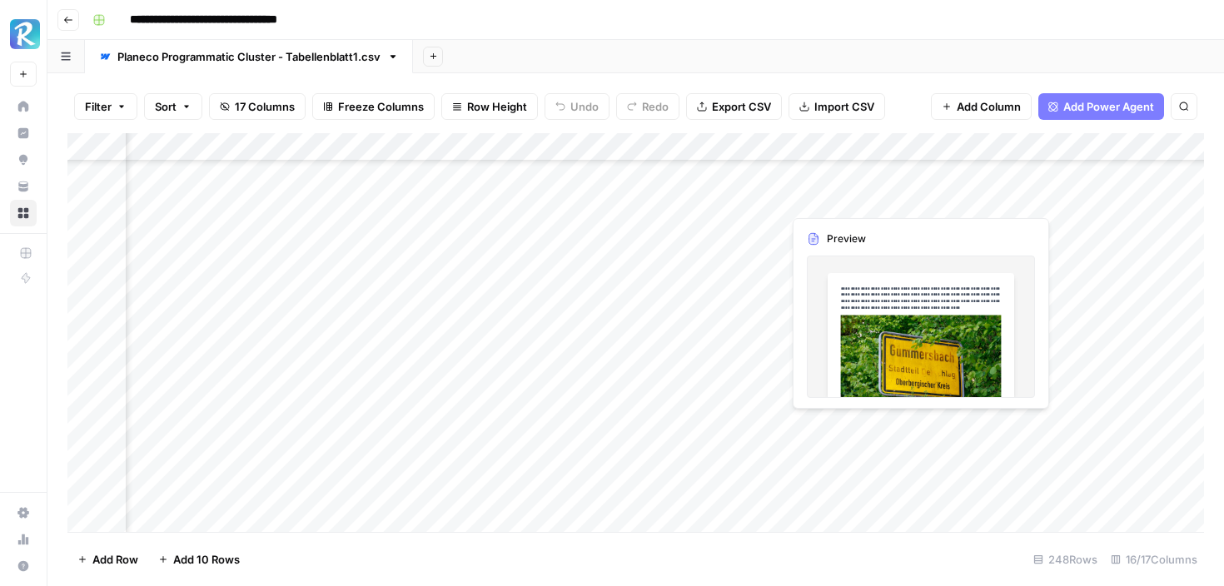
click at [852, 420] on div "Add Column" at bounding box center [635, 332] width 1137 height 399
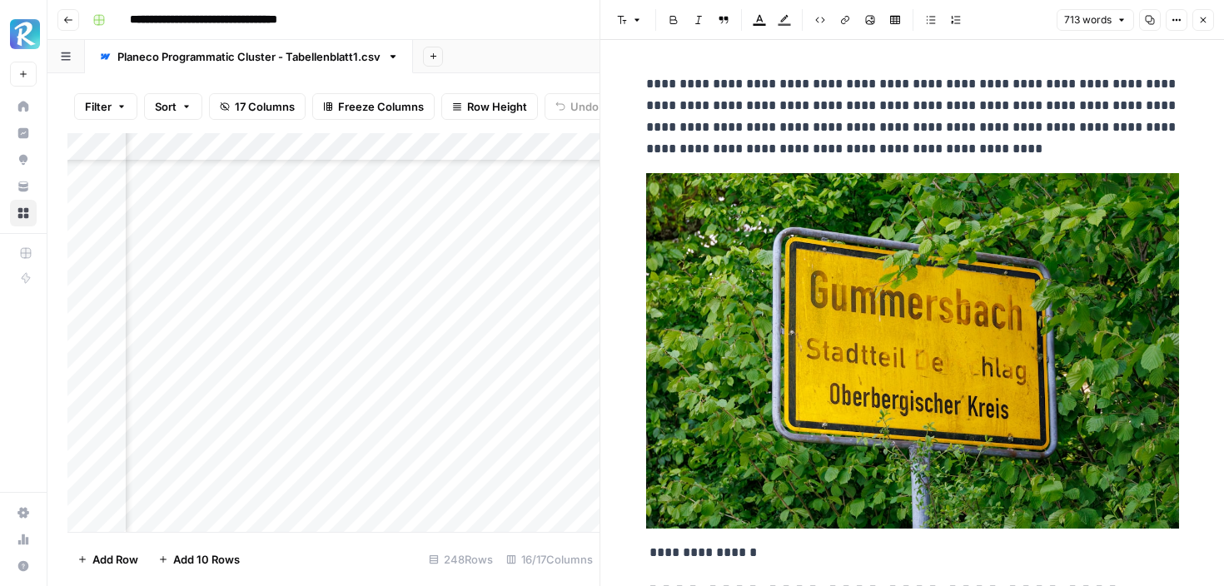
click at [558, 407] on div "Add Column" at bounding box center [333, 332] width 532 height 399
click at [1203, 13] on button "Close" at bounding box center [1203, 20] width 22 height 22
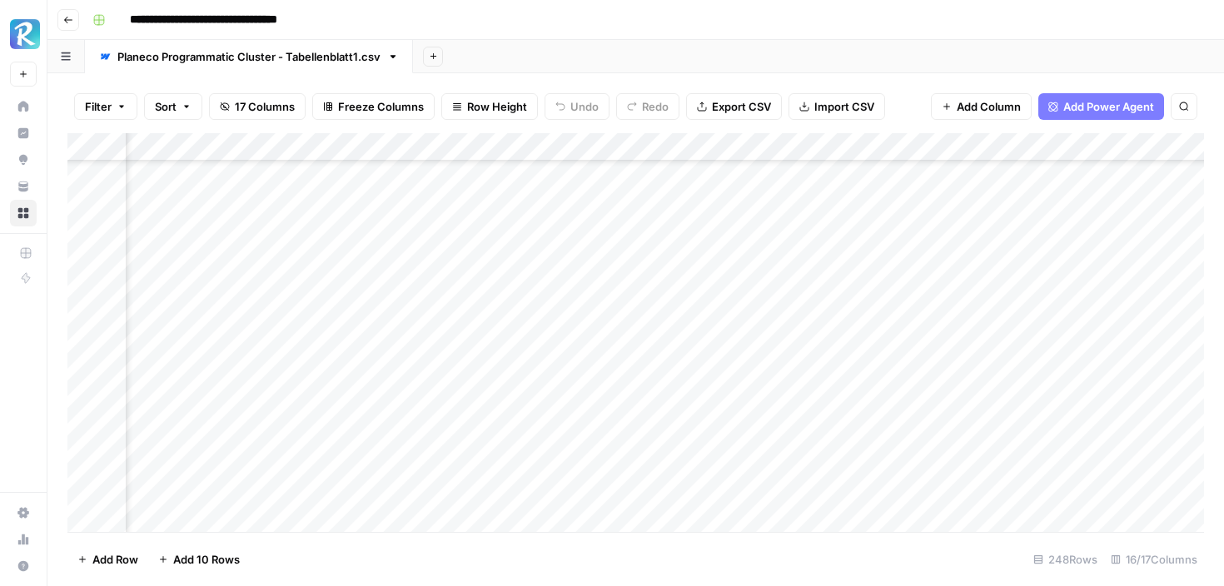
click at [811, 425] on div "Add Column" at bounding box center [635, 332] width 1137 height 399
click at [985, 425] on div "Add Column" at bounding box center [635, 332] width 1137 height 399
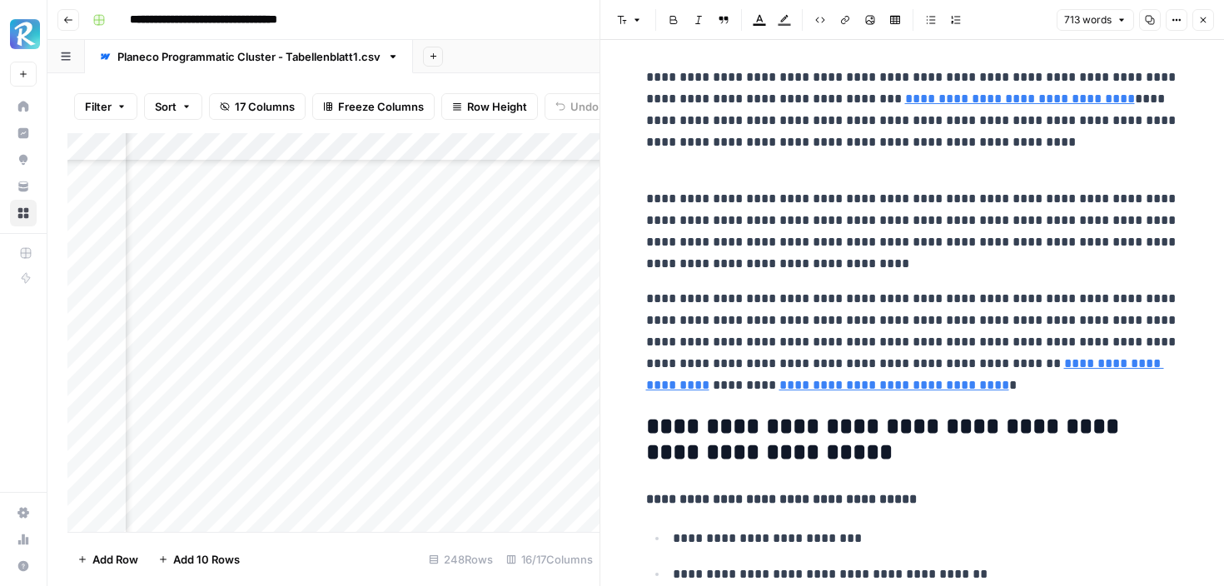
scroll to position [604, 0]
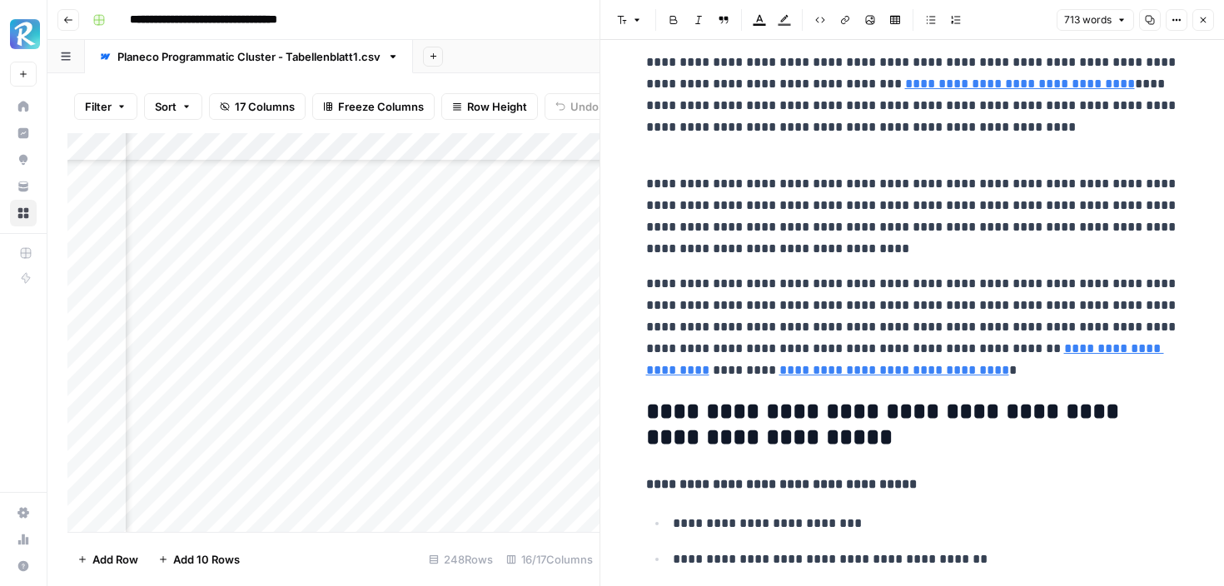
click at [870, 364] on link "**********" at bounding box center [894, 370] width 230 height 12
click at [893, 344] on input "https://www.planecobuilding.de/nutzungsaenderung/nutzungsaenderung-baden-wuertt…" at bounding box center [914, 345] width 221 height 17
click at [930, 307] on p "**********" at bounding box center [912, 327] width 533 height 108
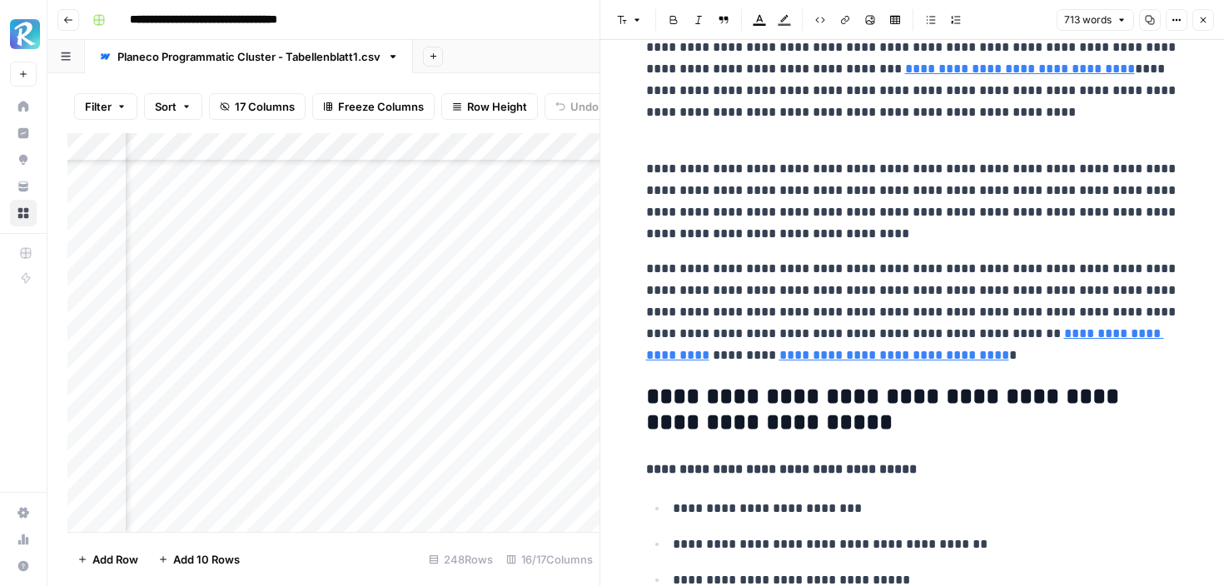
click at [714, 359] on link "**********" at bounding box center [905, 344] width 518 height 34
click at [694, 357] on link "**********" at bounding box center [905, 344] width 518 height 34
click at [1053, 335] on link "**********" at bounding box center [905, 344] width 518 height 34
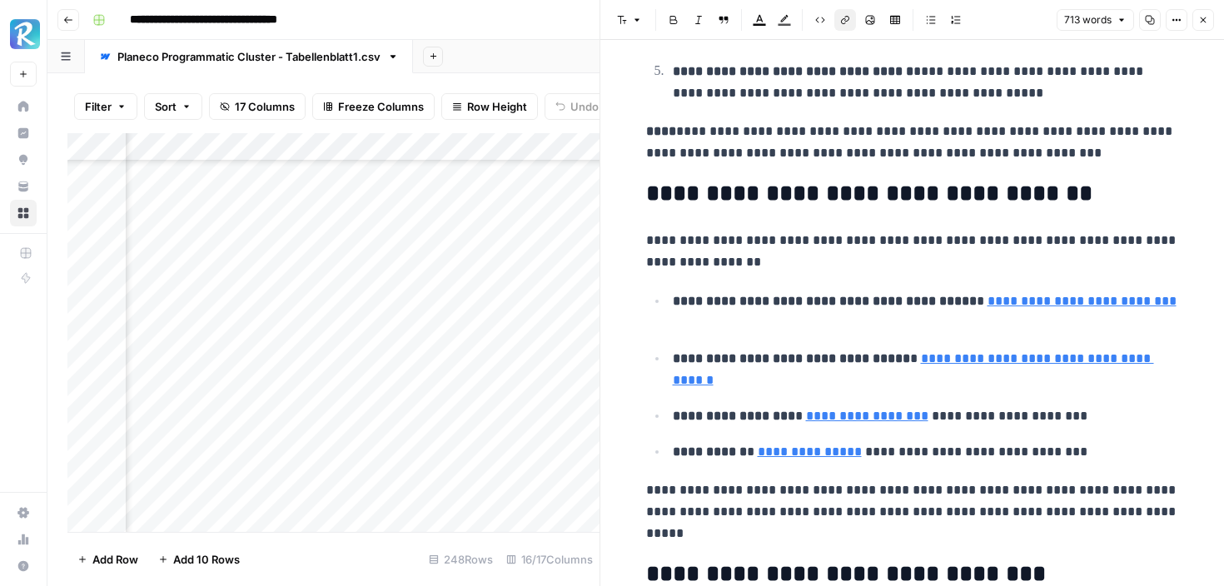
scroll to position [2685, 0]
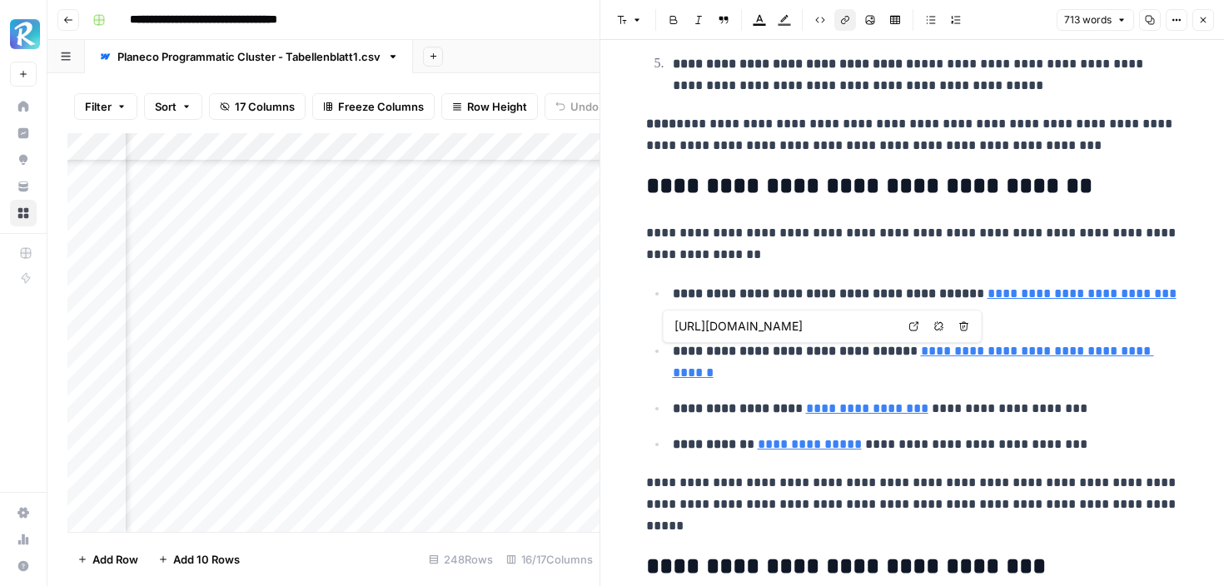
type input "https://www.planecobuilding.de/dachausbau"
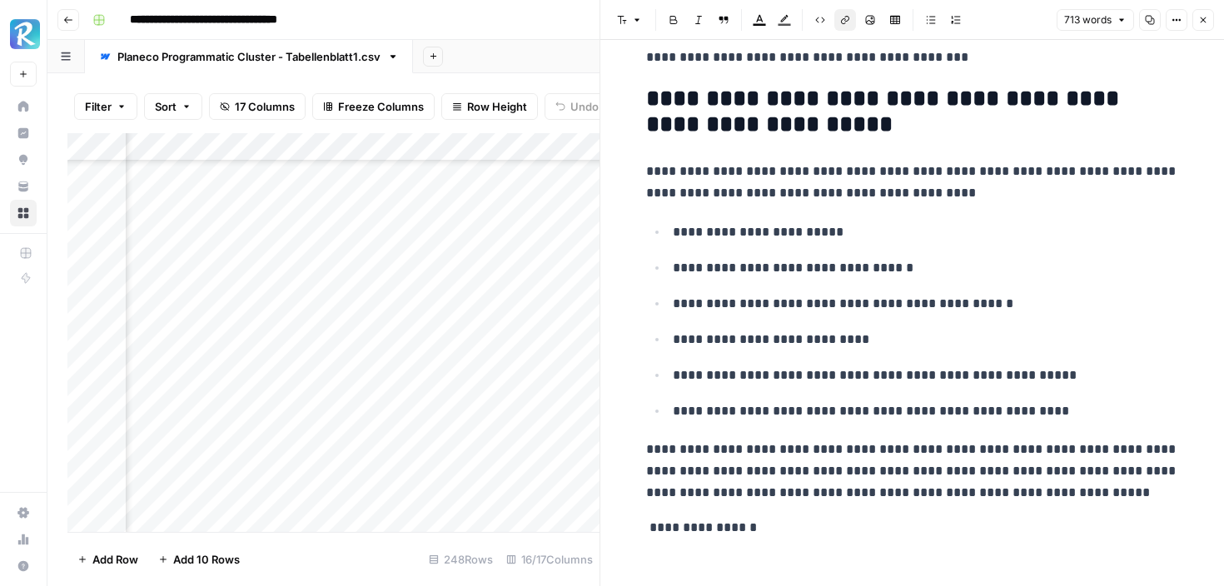
scroll to position [3645, 0]
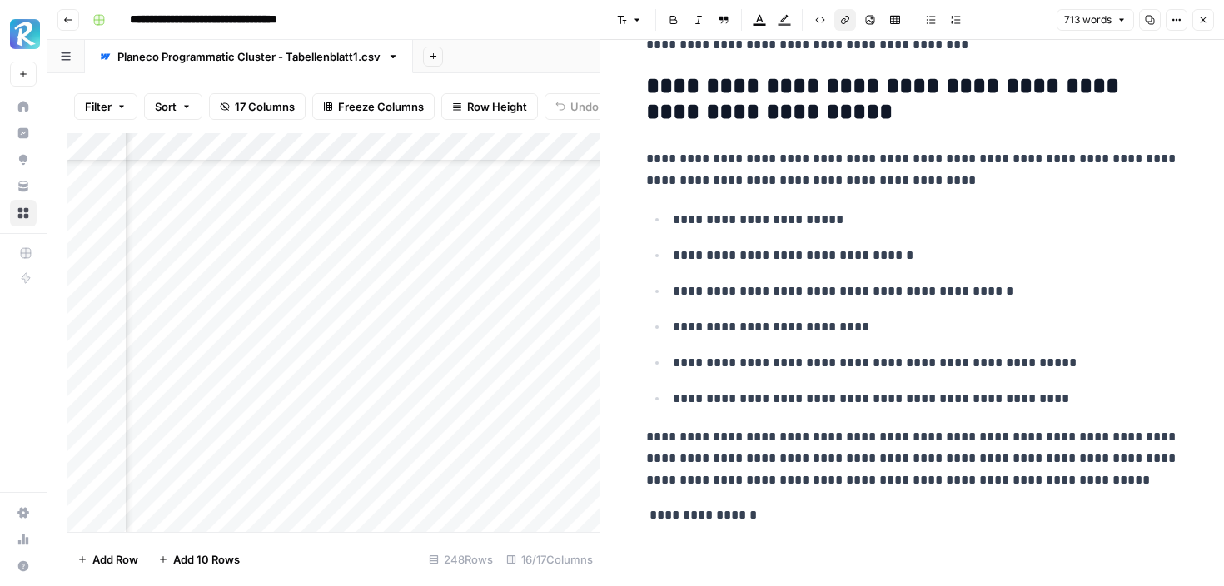
click at [1207, 15] on icon "button" at bounding box center [1203, 20] width 10 height 10
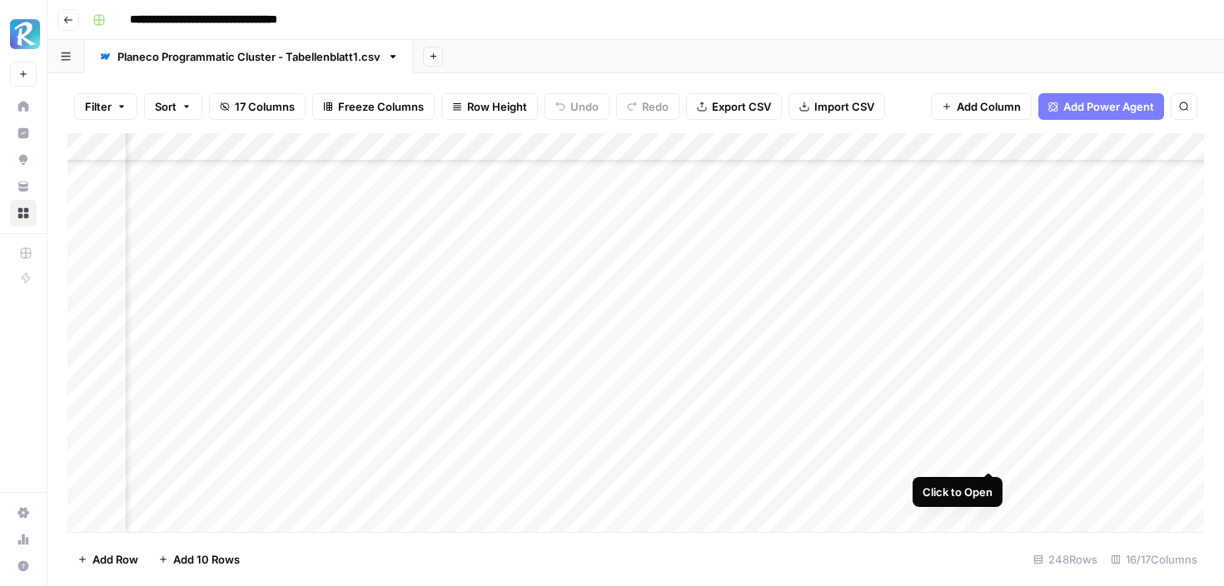
click at [985, 454] on div "Add Column" at bounding box center [635, 332] width 1137 height 399
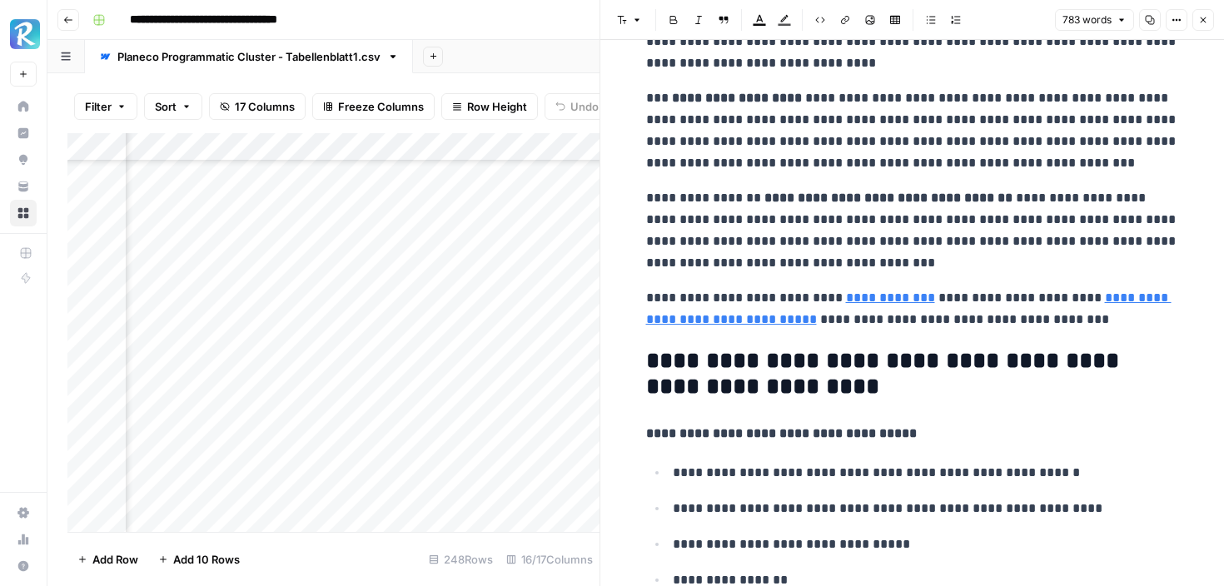
scroll to position [717, 0]
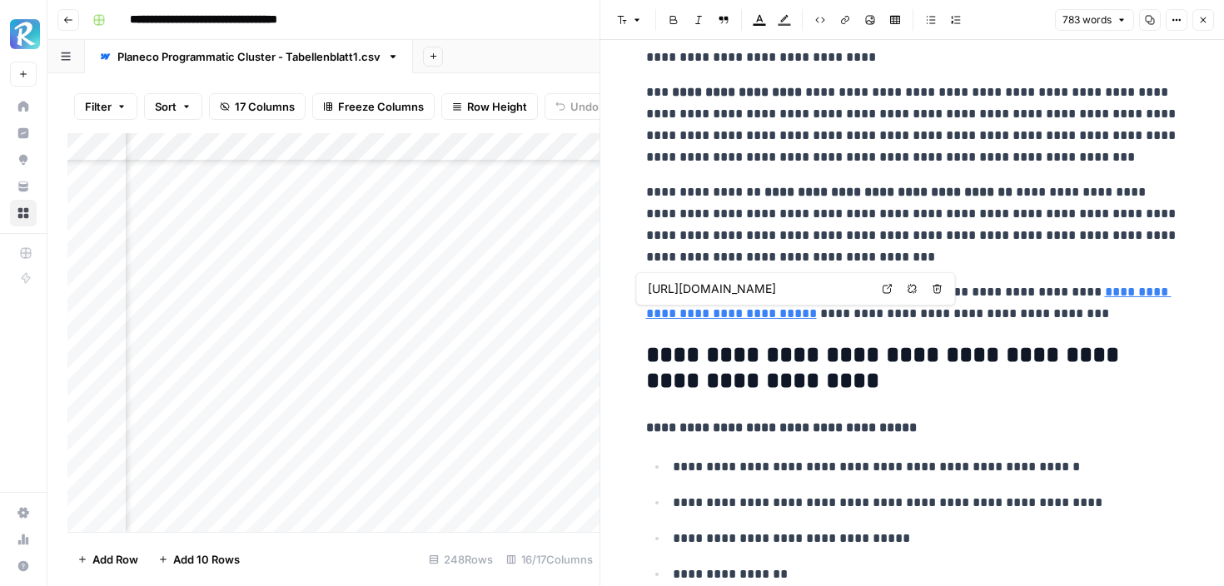
click at [853, 291] on input "https://www.planecobuilding.de/nutzungsaenderung/nutzungsaenderung-niedersachsen" at bounding box center [758, 289] width 221 height 17
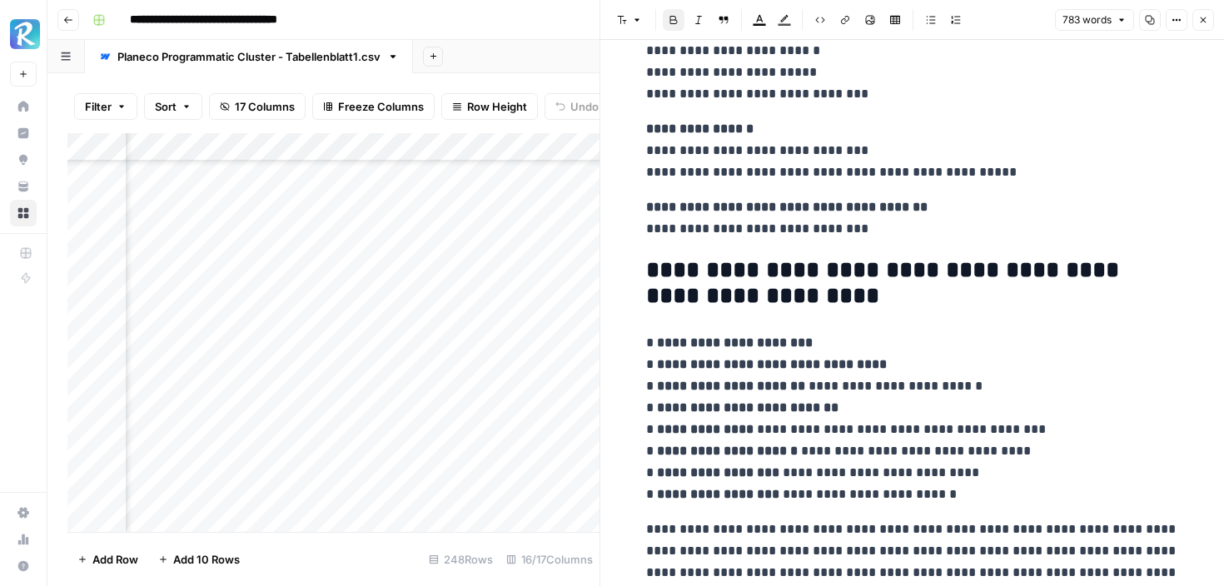
scroll to position [3480, 0]
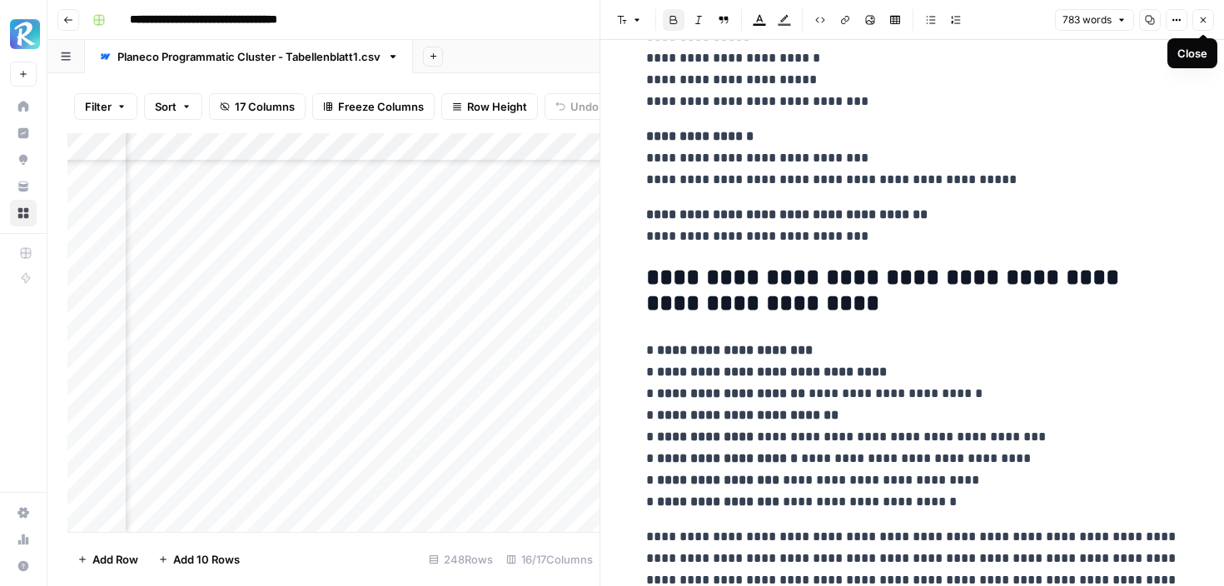
click at [1204, 18] on icon "button" at bounding box center [1203, 20] width 10 height 10
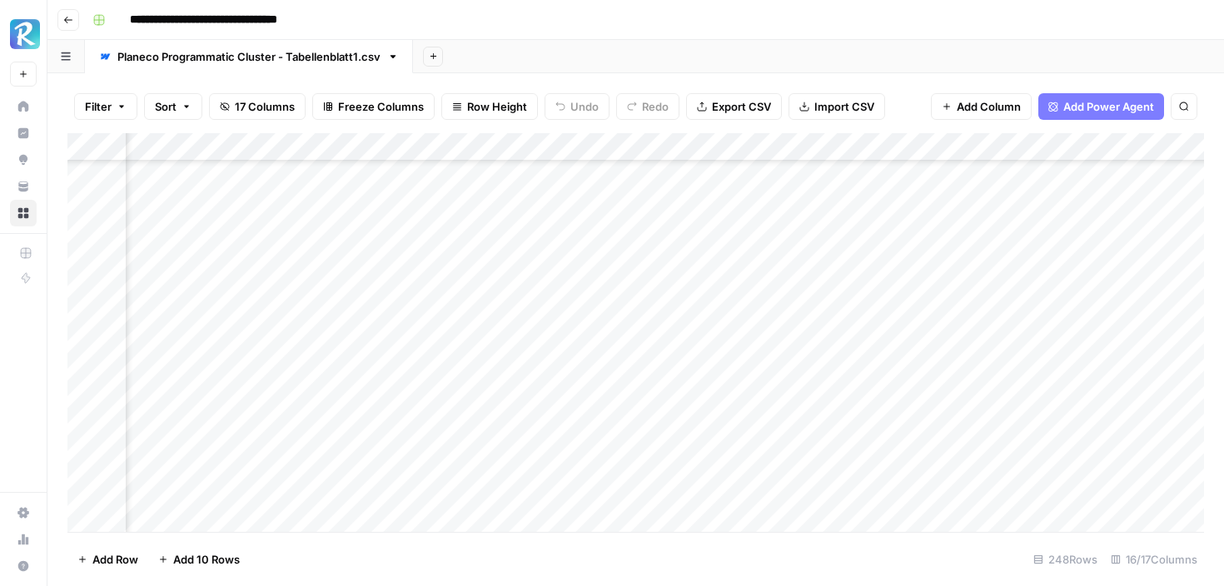
click at [986, 453] on div "Add Column" at bounding box center [635, 332] width 1137 height 399
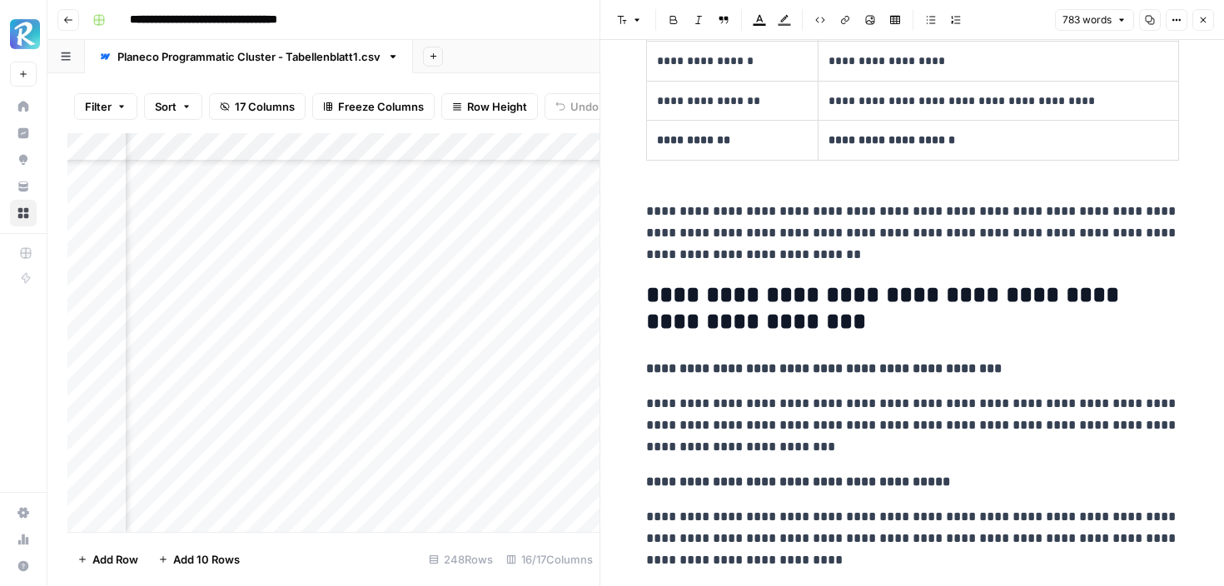
scroll to position [2010, 0]
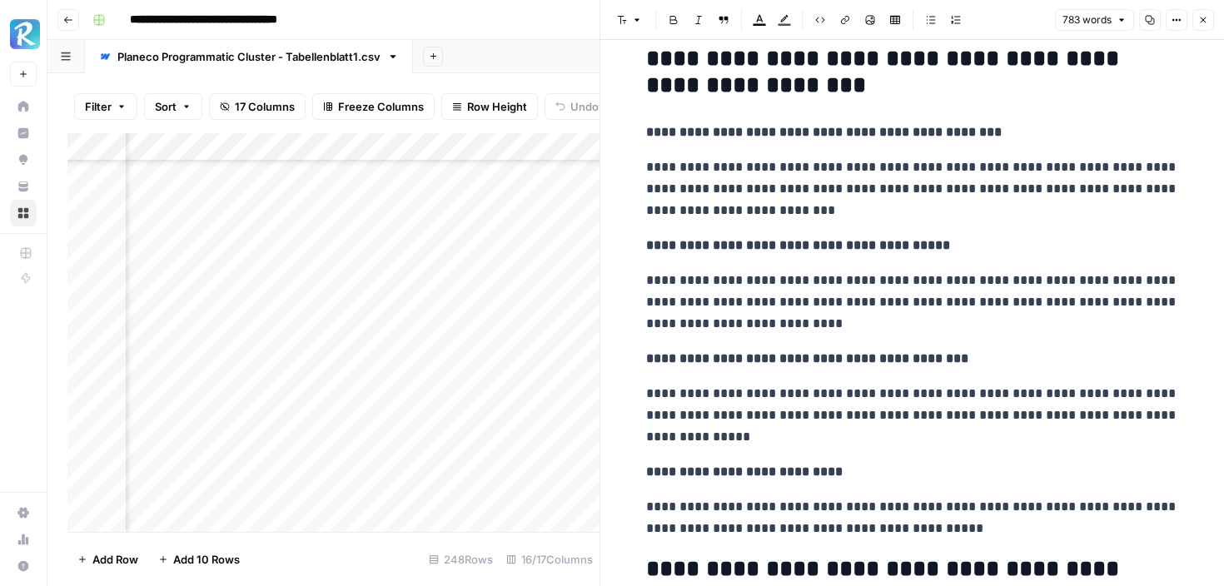
click at [1204, 23] on icon "button" at bounding box center [1203, 20] width 10 height 10
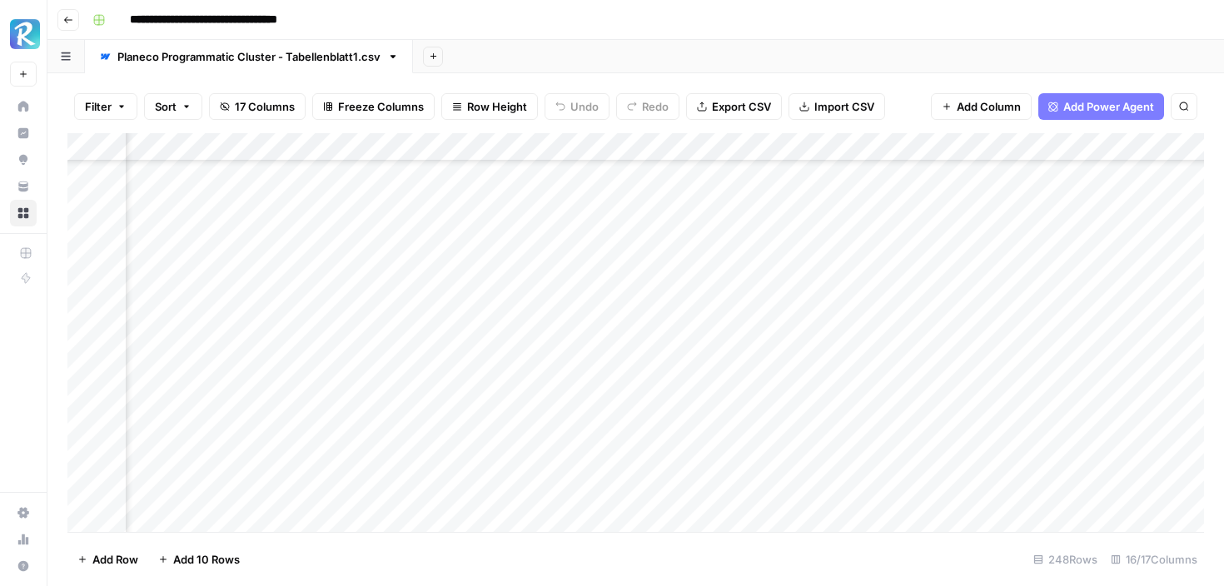
scroll to position [110, 678]
click at [647, 349] on div "Add Column" at bounding box center [635, 332] width 1137 height 399
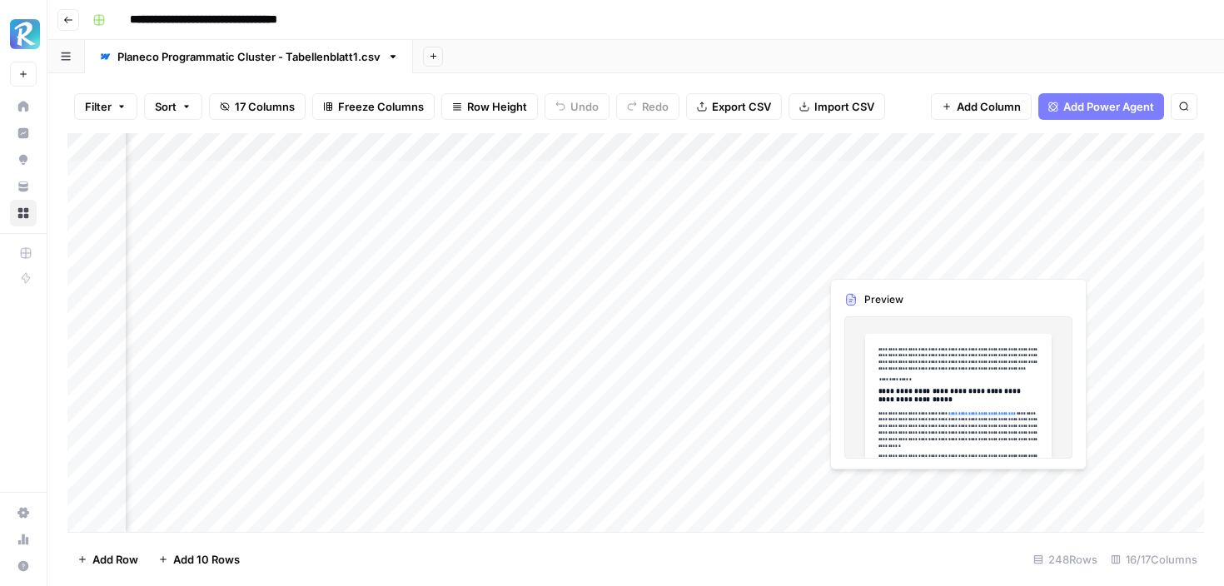
click at [954, 257] on div "Add Column" at bounding box center [635, 332] width 1137 height 399
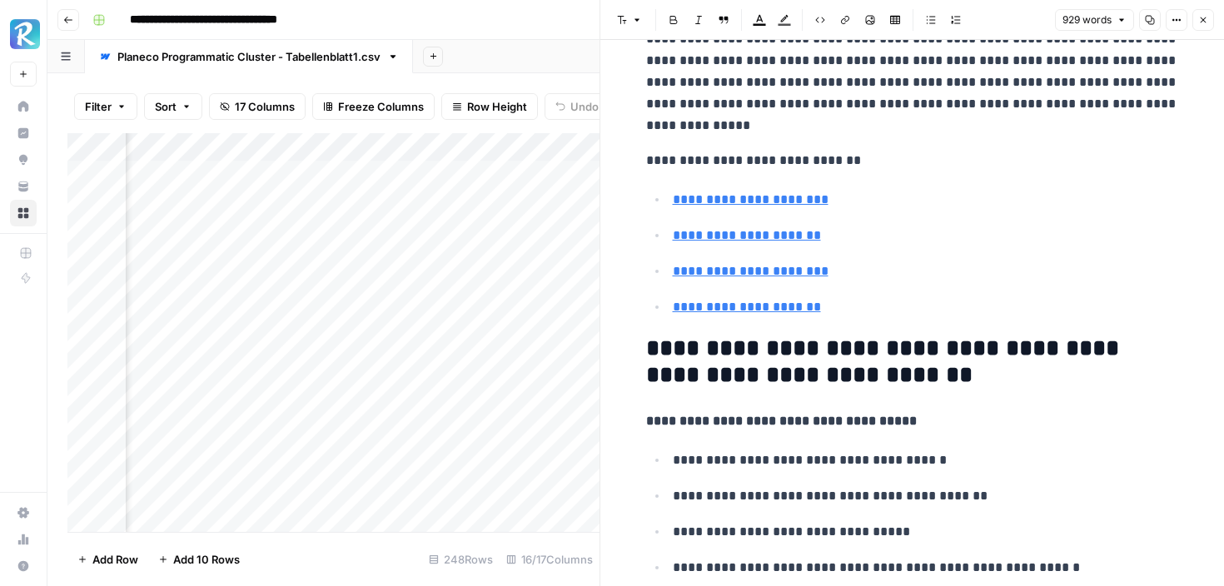
scroll to position [527, 0]
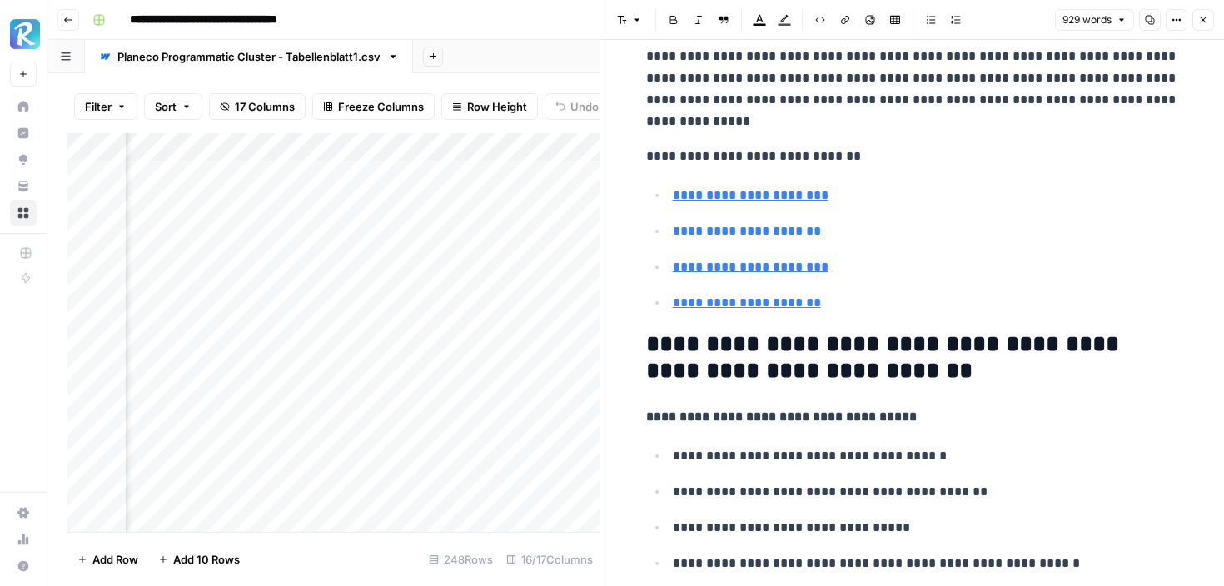
click at [1197, 14] on button "Close" at bounding box center [1203, 20] width 22 height 22
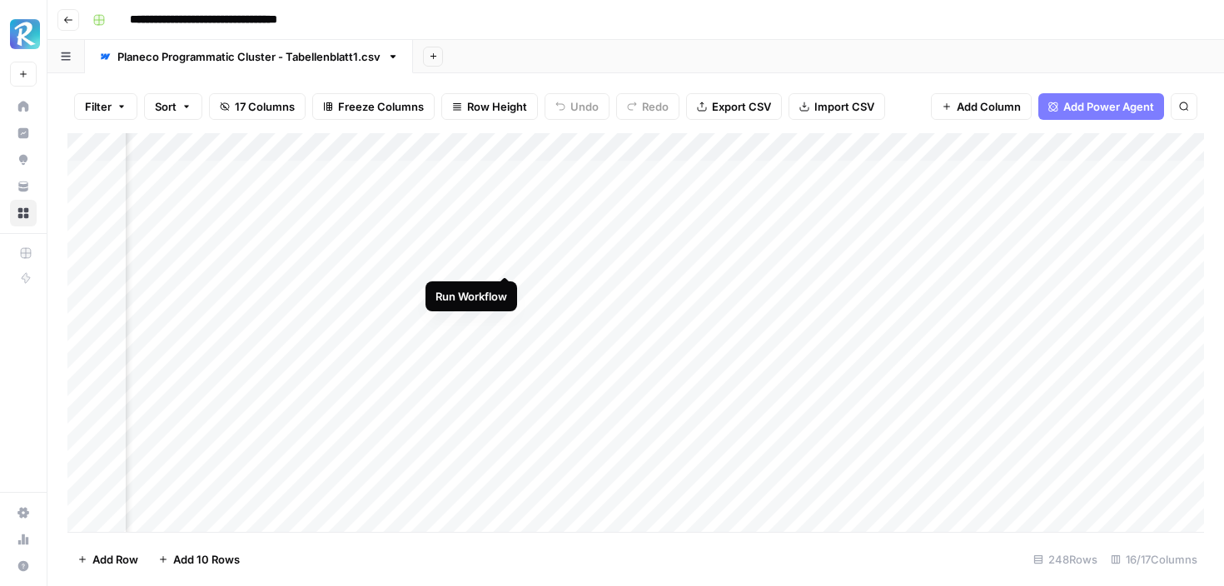
click at [506, 258] on div "Add Column" at bounding box center [635, 332] width 1137 height 399
click at [647, 468] on div "Add Column" at bounding box center [635, 332] width 1137 height 399
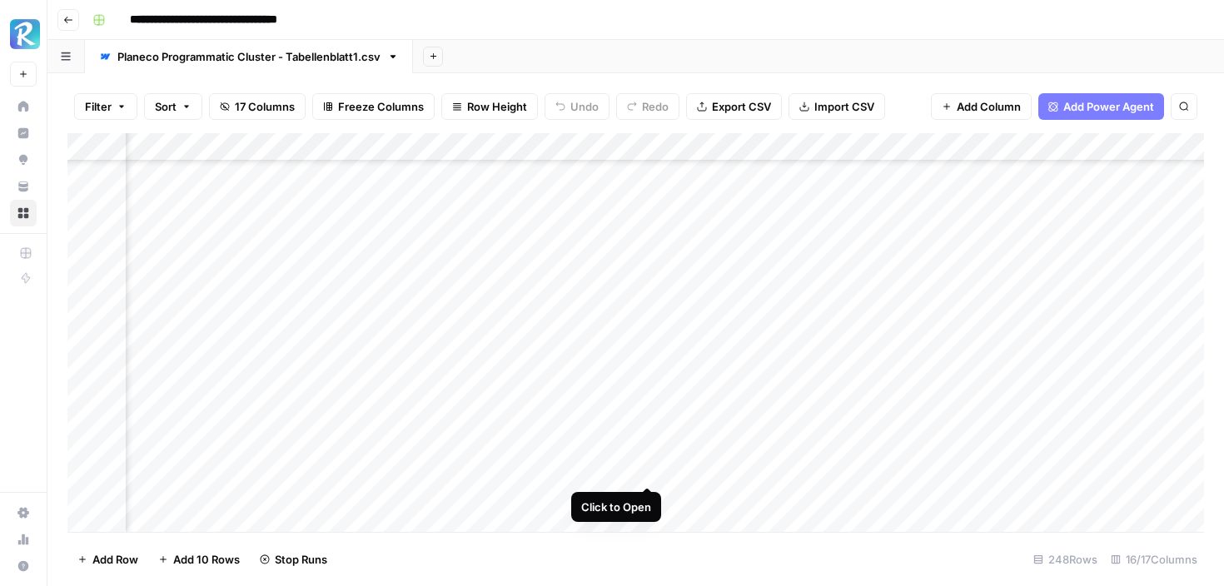
click at [644, 469] on div "Add Column" at bounding box center [635, 332] width 1137 height 399
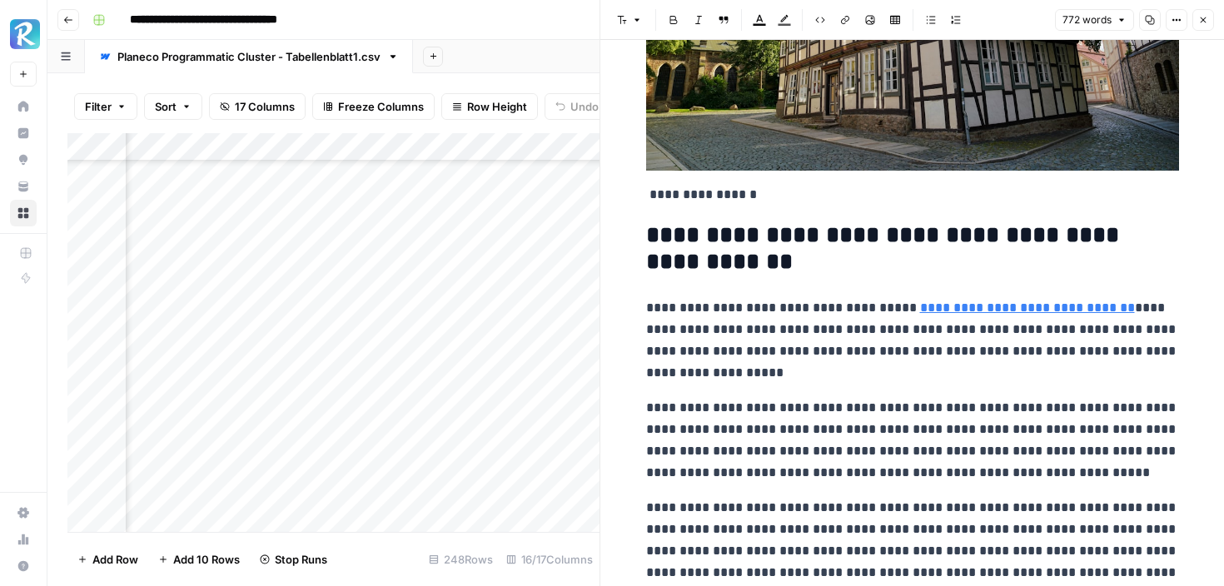
scroll to position [359, 0]
click at [998, 316] on p "**********" at bounding box center [912, 339] width 533 height 87
click at [1025, 308] on link "**********" at bounding box center [1027, 307] width 215 height 12
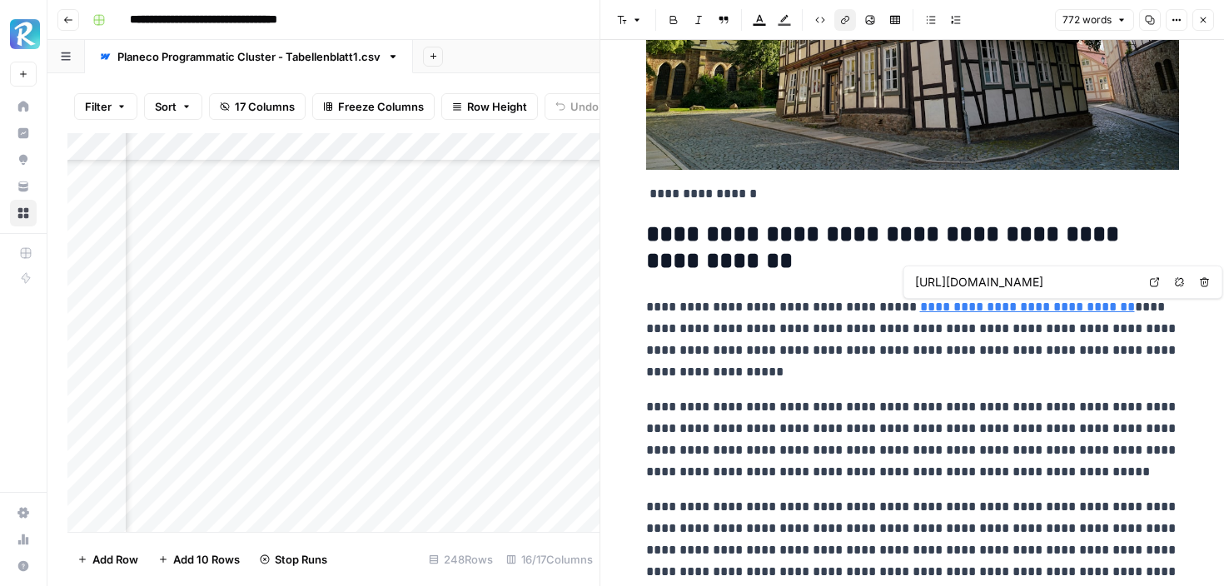
click at [1034, 285] on input "https://www.planecobuilding.de/nutzungsaenderung/bauvoranfrage" at bounding box center [1025, 282] width 221 height 17
click at [931, 373] on p "**********" at bounding box center [912, 339] width 533 height 87
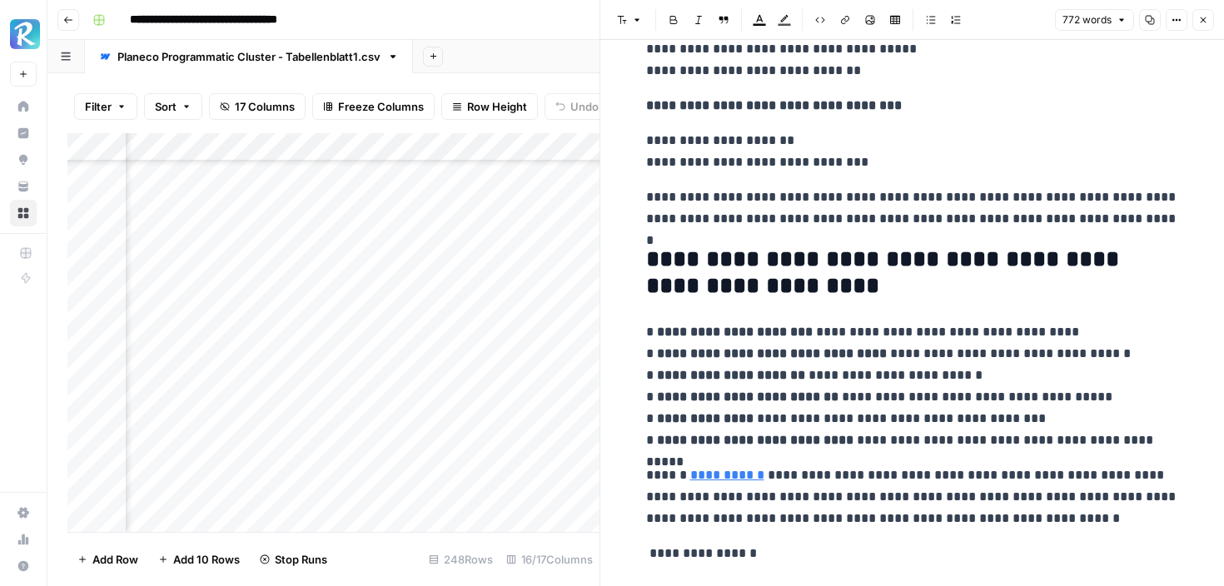
scroll to position [3413, 0]
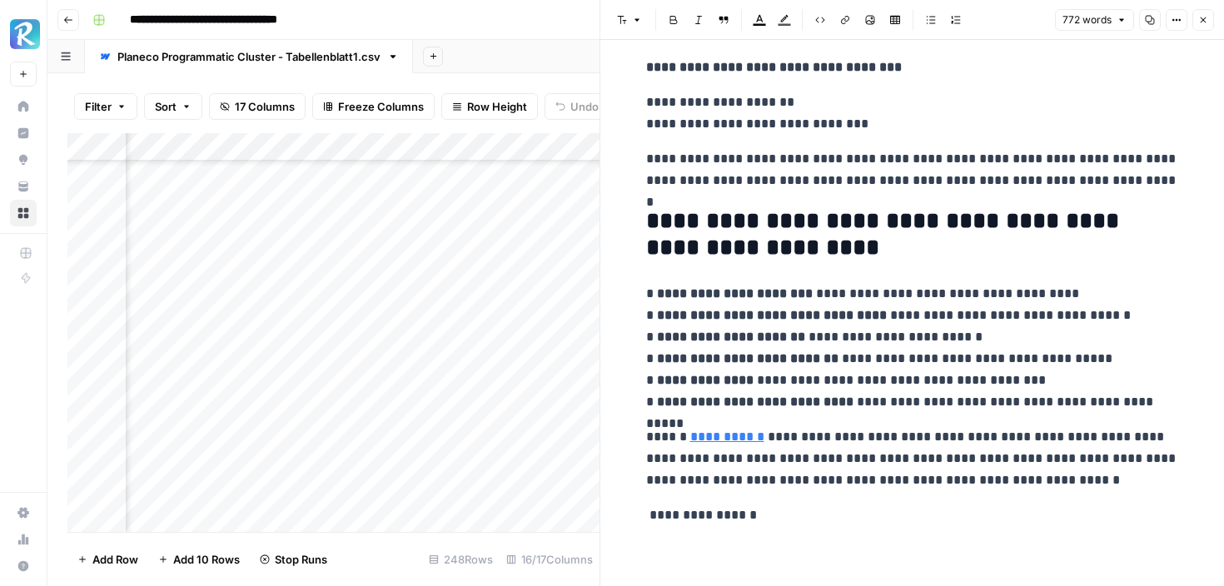
click at [1198, 24] on icon "button" at bounding box center [1203, 20] width 10 height 10
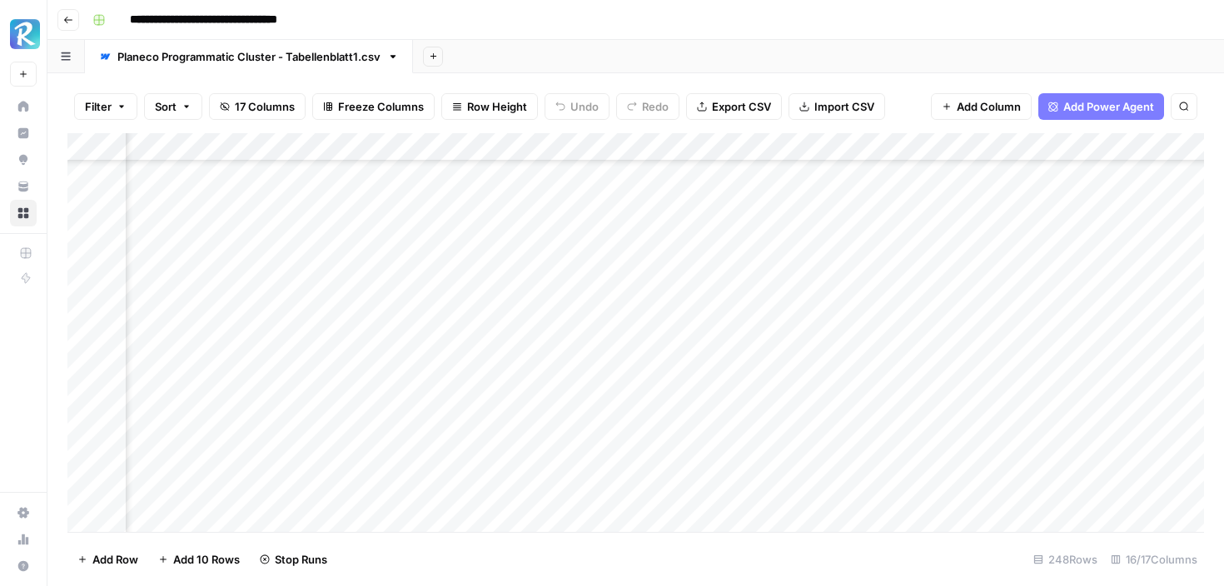
click at [909, 276] on div "Add Column" at bounding box center [635, 332] width 1137 height 399
click at [902, 459] on div "Add Column" at bounding box center [635, 332] width 1137 height 399
click at [945, 470] on div "Add Column" at bounding box center [635, 332] width 1137 height 399
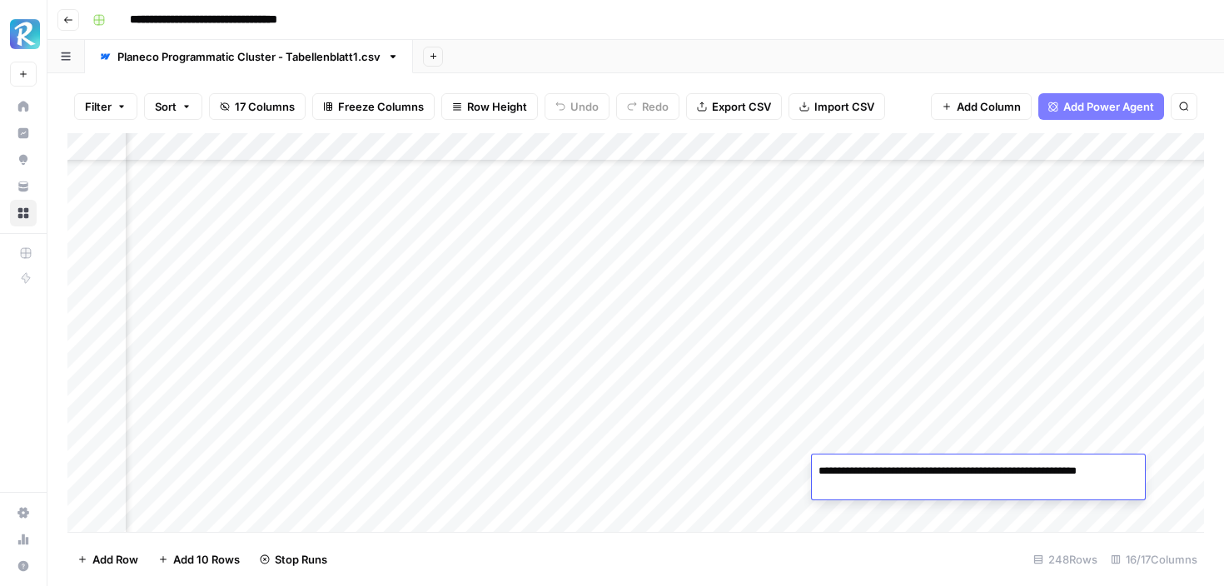
click at [984, 417] on div "Add Column" at bounding box center [635, 332] width 1137 height 399
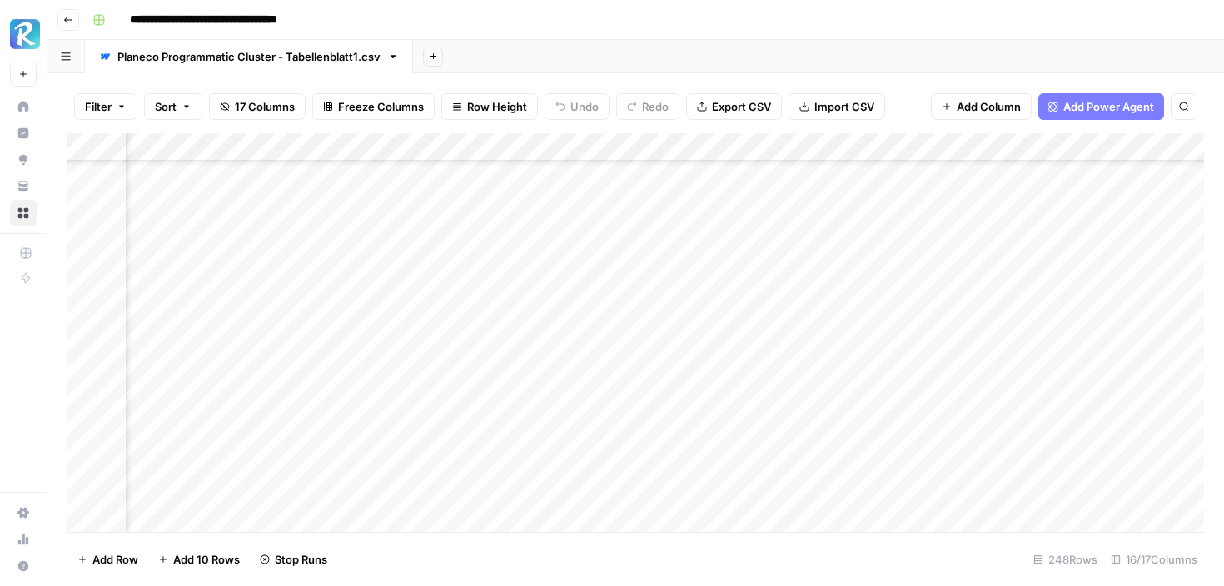
click at [644, 473] on div "Add Column" at bounding box center [635, 332] width 1137 height 399
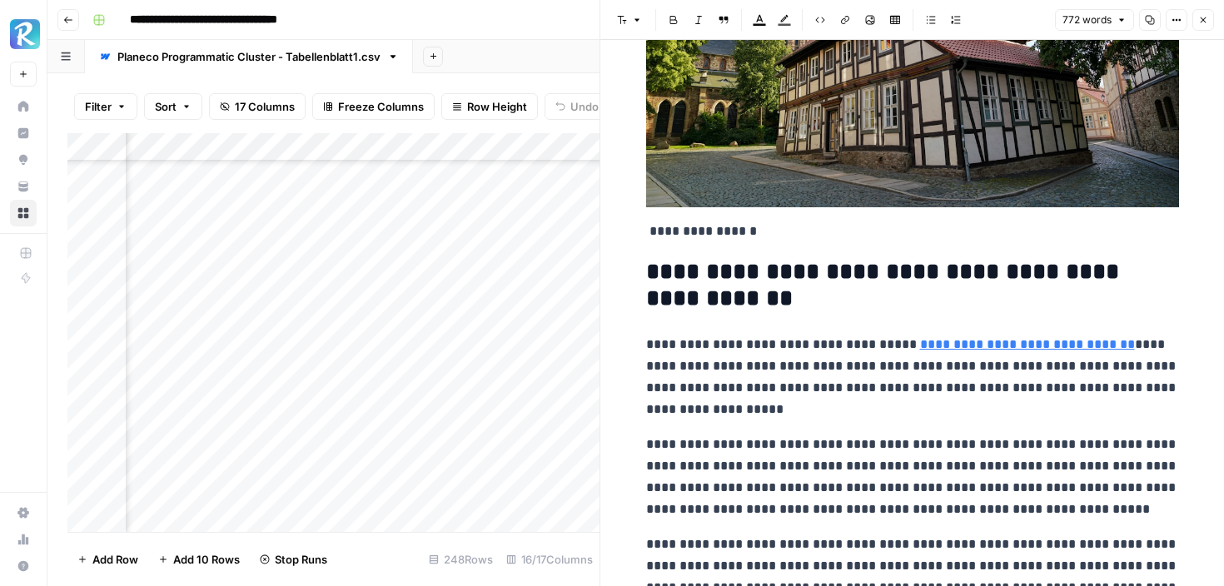
scroll to position [341, 0]
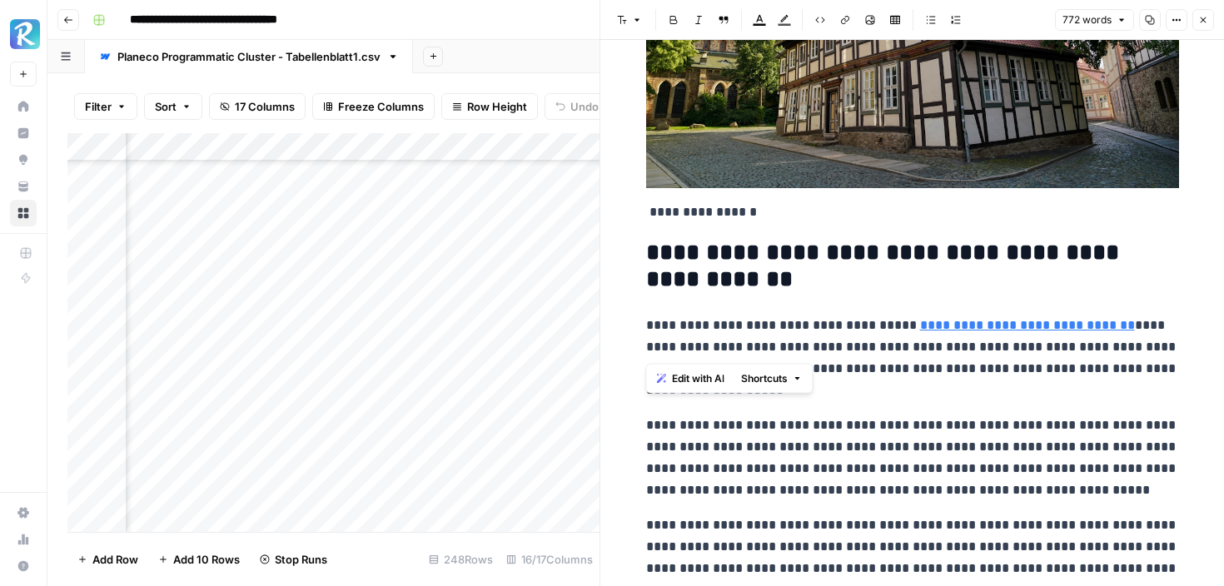
drag, startPoint x: 643, startPoint y: 324, endPoint x: 984, endPoint y: 349, distance: 342.3
copy p "**********"
click at [1205, 22] on icon "button" at bounding box center [1203, 20] width 10 height 10
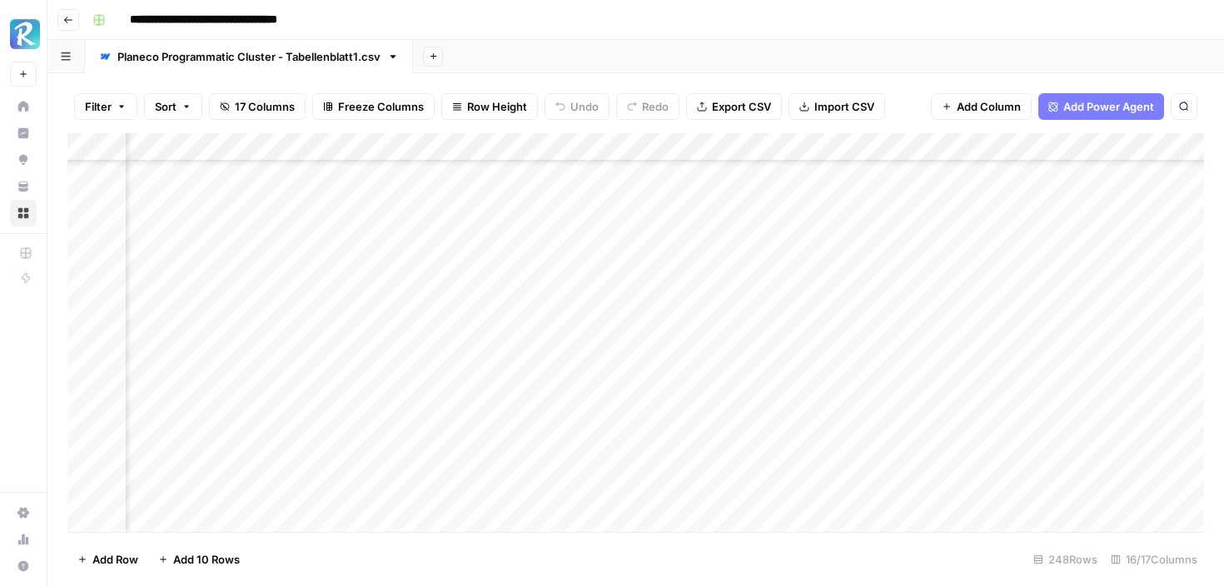
scroll to position [150, 855]
click at [1041, 283] on div "Add Column" at bounding box center [635, 332] width 1137 height 399
click at [1052, 278] on div "Add Column" at bounding box center [635, 332] width 1137 height 399
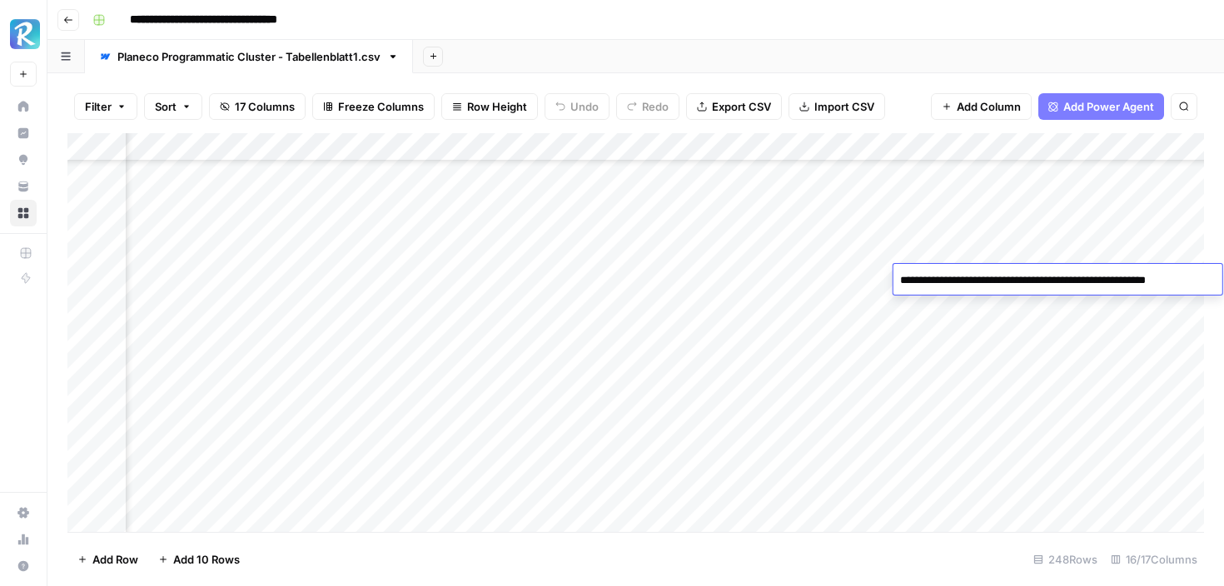
click at [1052, 278] on textarea "**********" at bounding box center [1054, 280] width 322 height 23
click at [1043, 310] on div "Add Column" at bounding box center [635, 332] width 1137 height 399
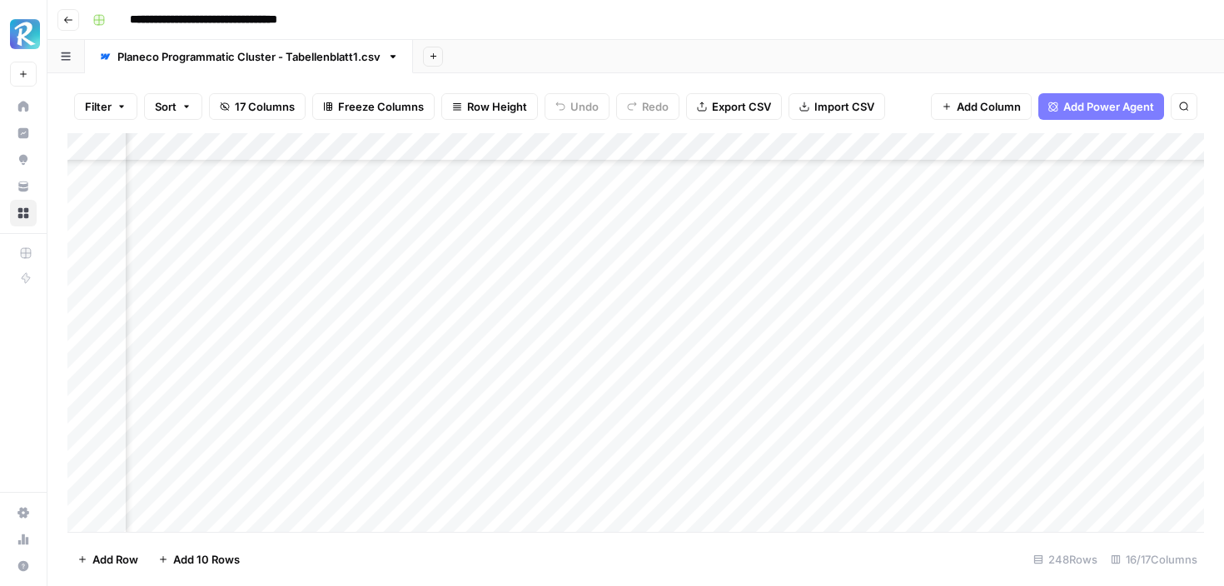
scroll to position [135, 855]
click at [1044, 236] on div "Add Column" at bounding box center [635, 332] width 1137 height 399
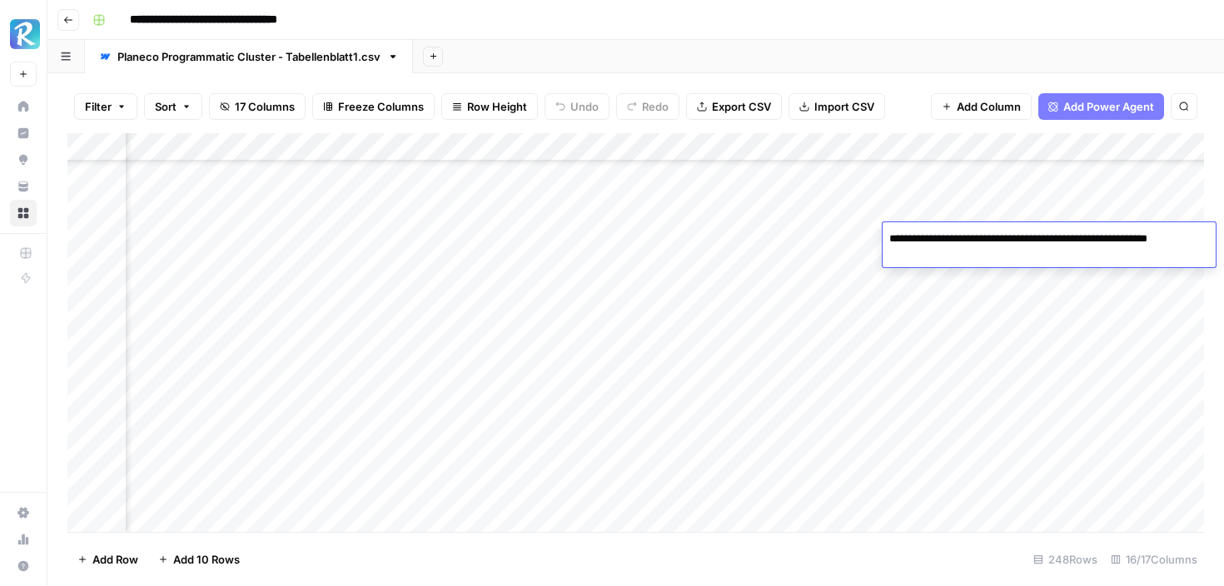
click at [1037, 298] on div "Add Column" at bounding box center [635, 332] width 1137 height 399
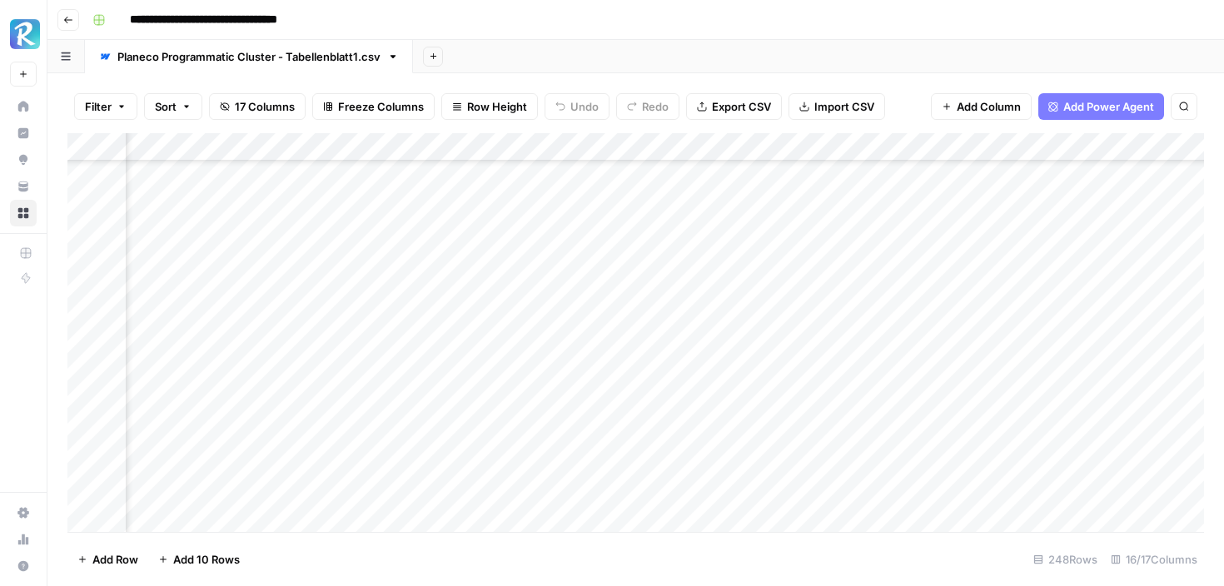
scroll to position [1928, 1072]
click at [971, 262] on div "Add Column" at bounding box center [635, 332] width 1137 height 399
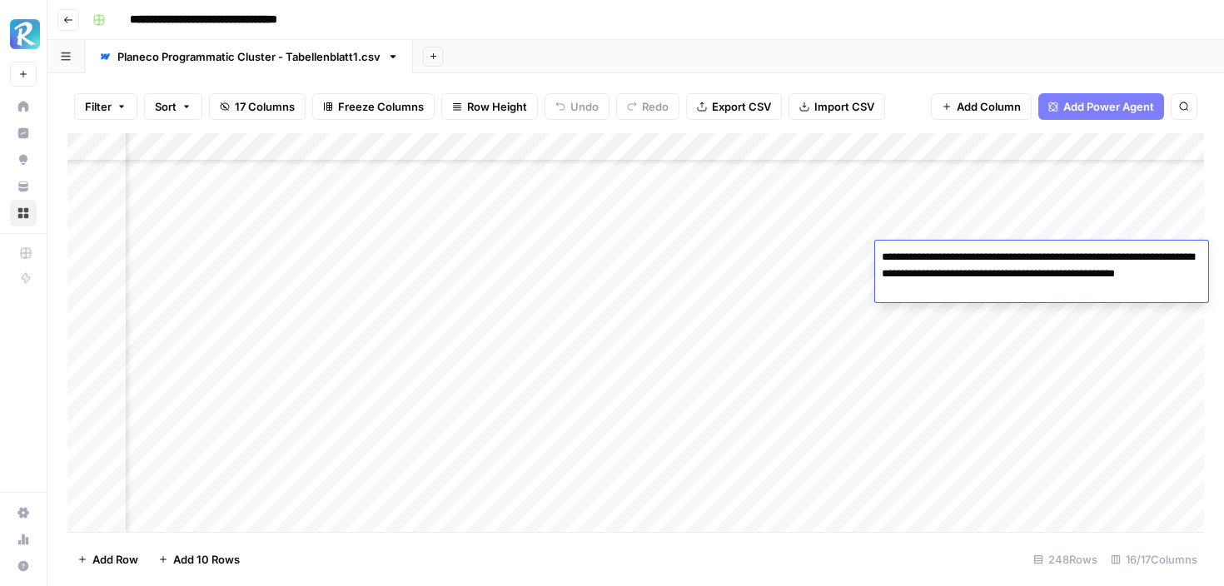
click at [957, 365] on div "Add Column" at bounding box center [635, 332] width 1137 height 399
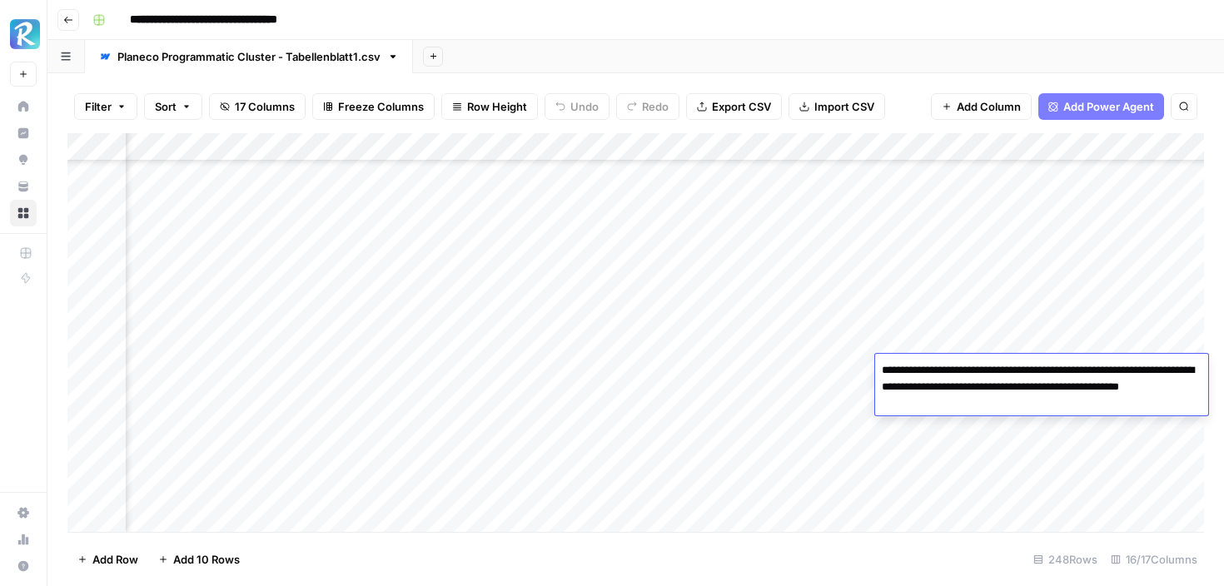
click at [953, 321] on div "Add Column" at bounding box center [635, 332] width 1137 height 399
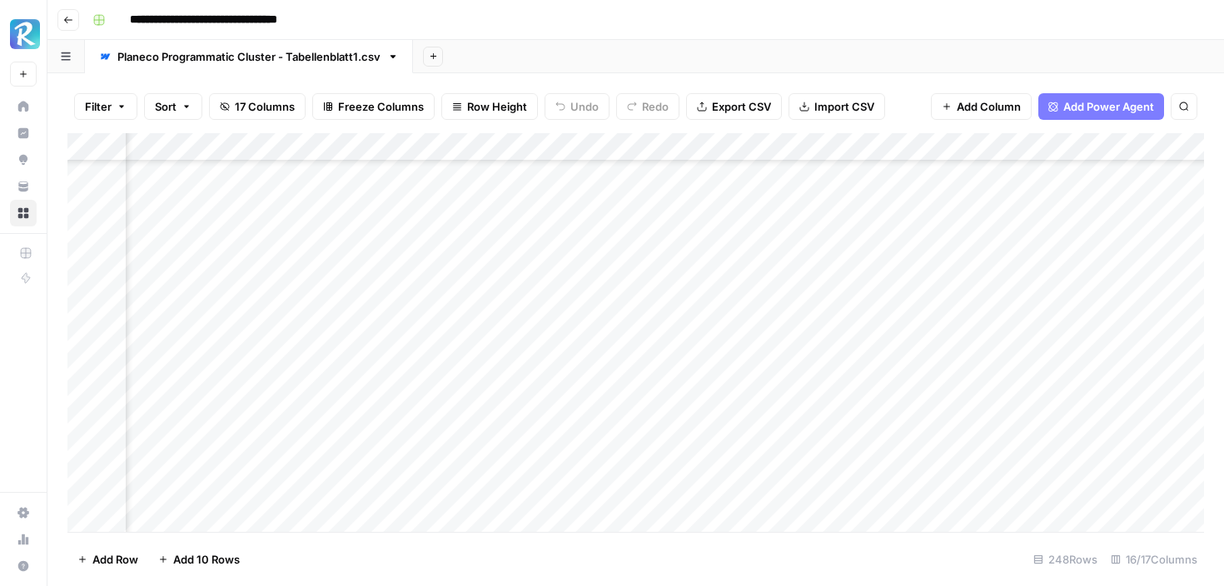
click at [1085, 371] on div "Add Column" at bounding box center [635, 332] width 1137 height 399
click at [693, 276] on div "Add Column" at bounding box center [635, 332] width 1137 height 399
click at [1003, 267] on div "Add Column" at bounding box center [635, 332] width 1137 height 399
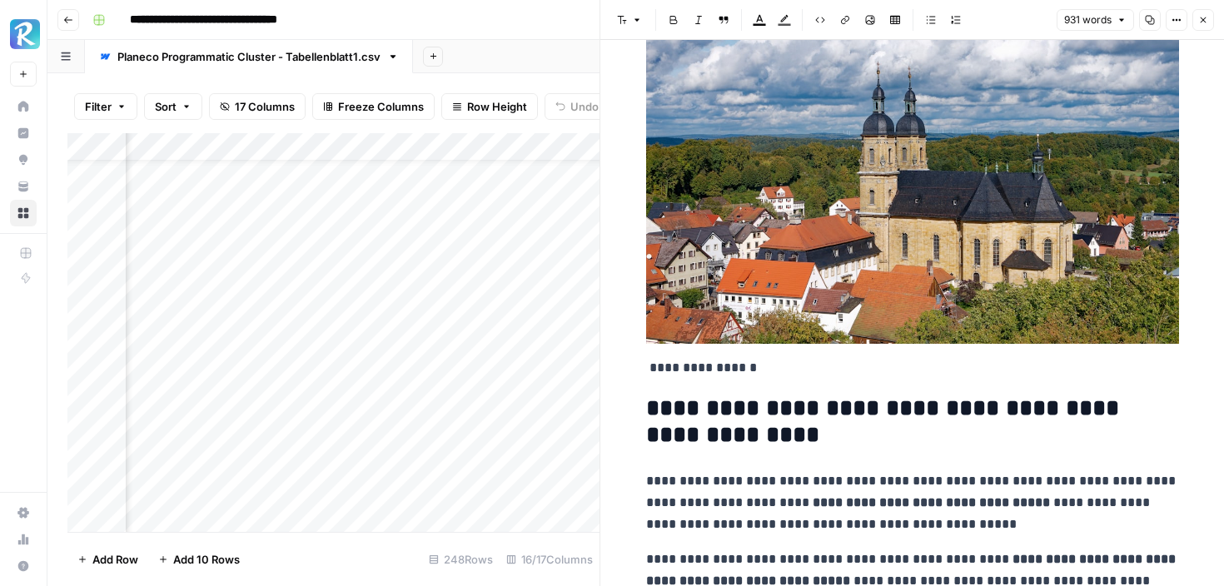
scroll to position [254, 0]
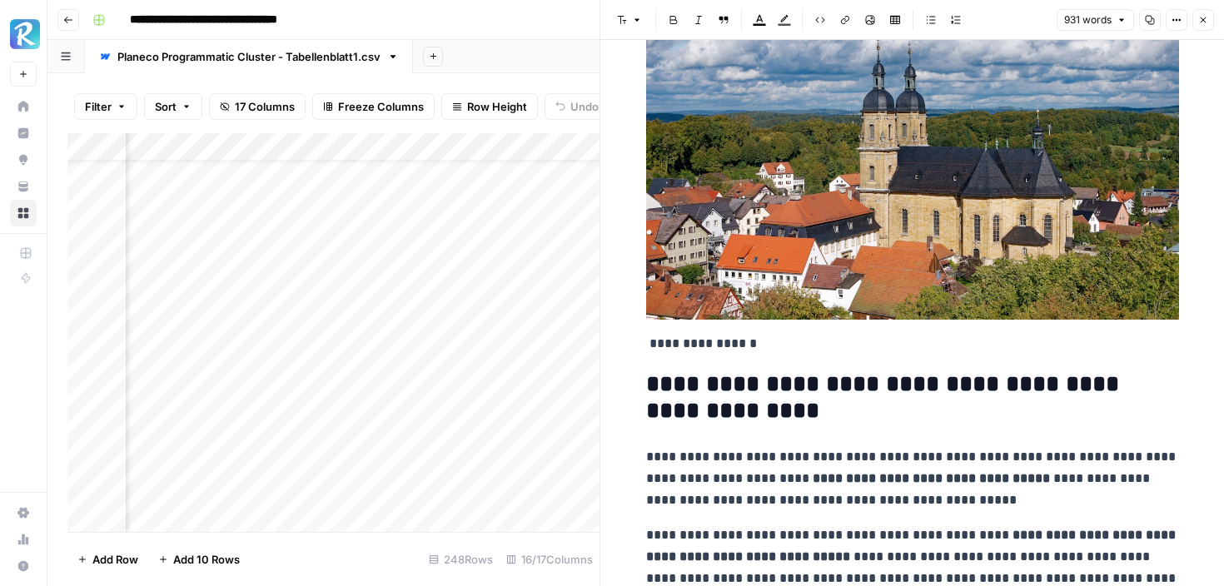
click at [1205, 17] on icon "button" at bounding box center [1203, 20] width 10 height 10
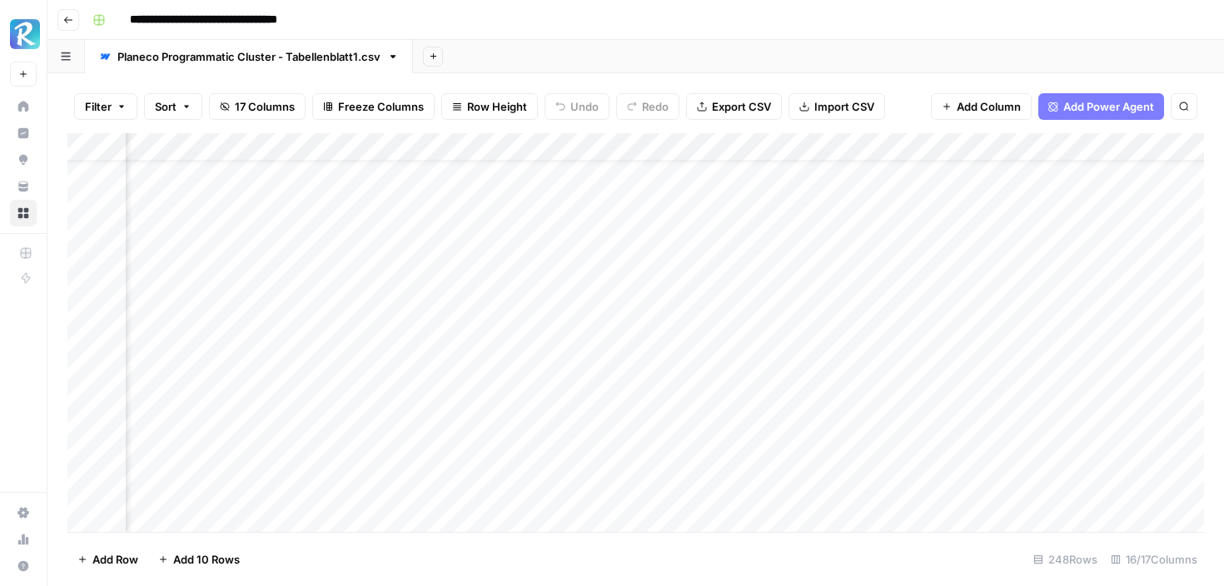
click at [1008, 211] on div "Add Column" at bounding box center [635, 332] width 1137 height 399
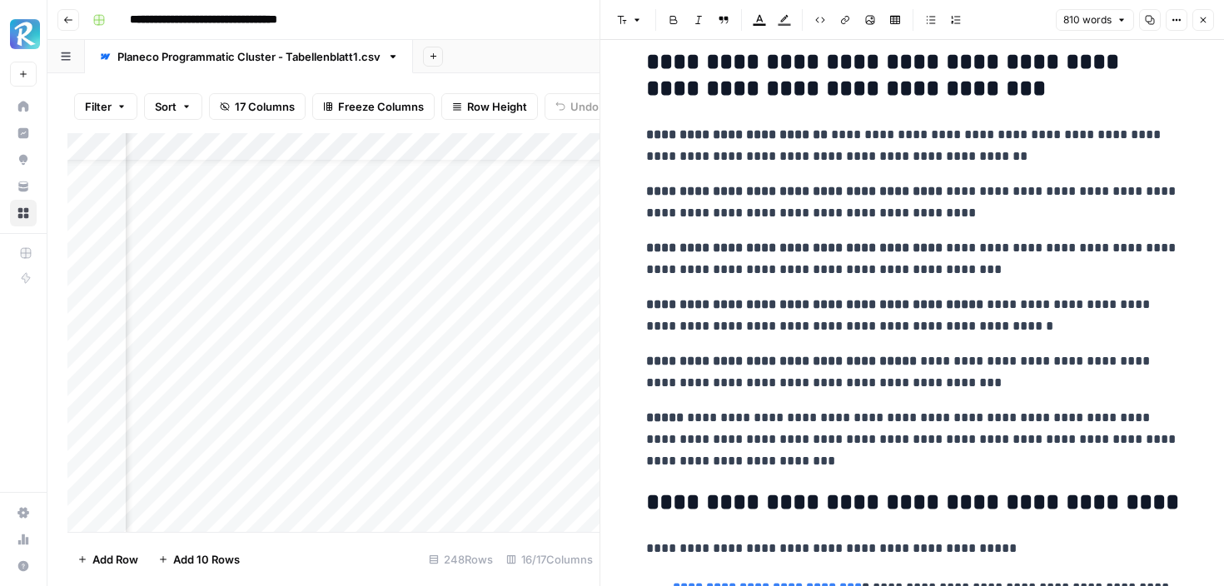
scroll to position [2617, 0]
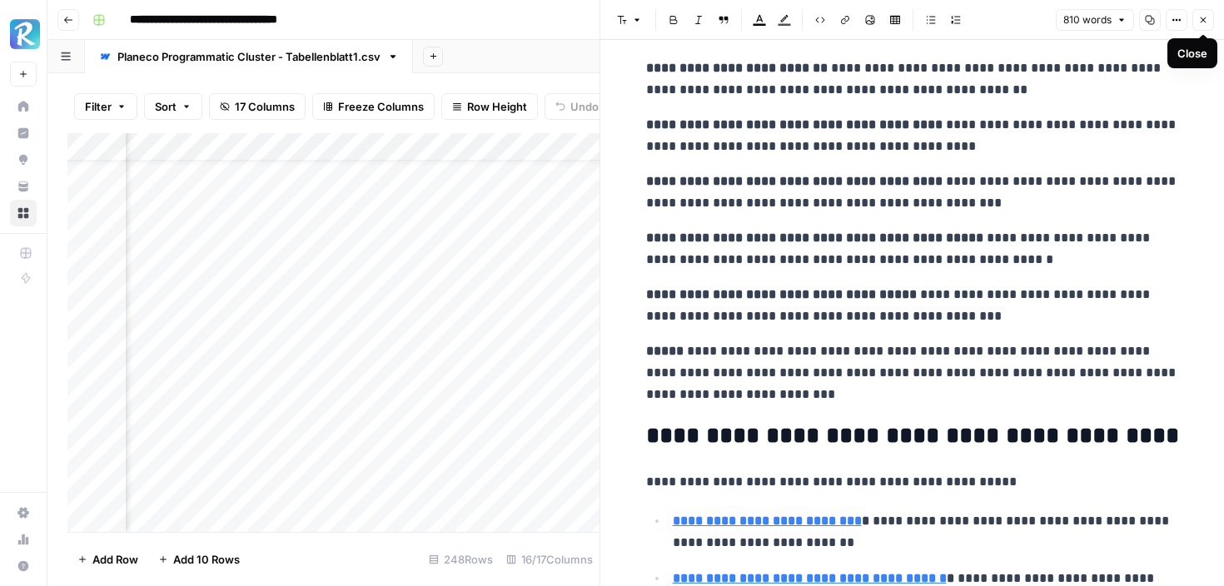
click at [1207, 17] on icon "button" at bounding box center [1203, 20] width 10 height 10
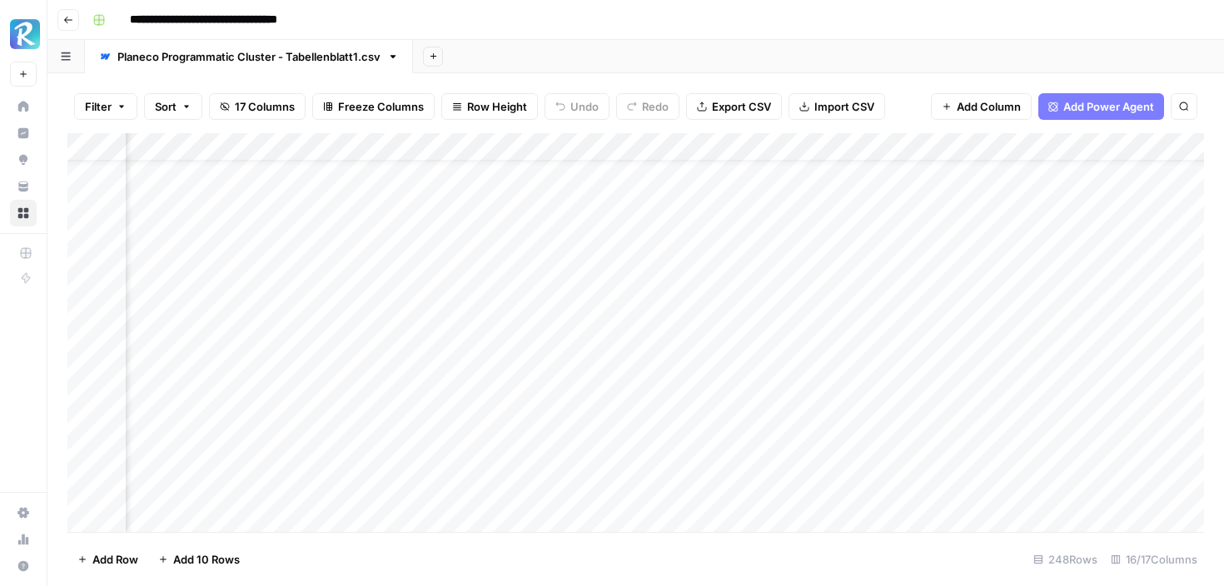
scroll to position [0, 621]
click at [563, 175] on div "Add Column" at bounding box center [635, 332] width 1137 height 399
click at [563, 201] on div "Add Column" at bounding box center [635, 332] width 1137 height 399
click at [562, 226] on div "Add Column" at bounding box center [635, 332] width 1137 height 399
click at [562, 284] on div "Add Column" at bounding box center [635, 332] width 1137 height 399
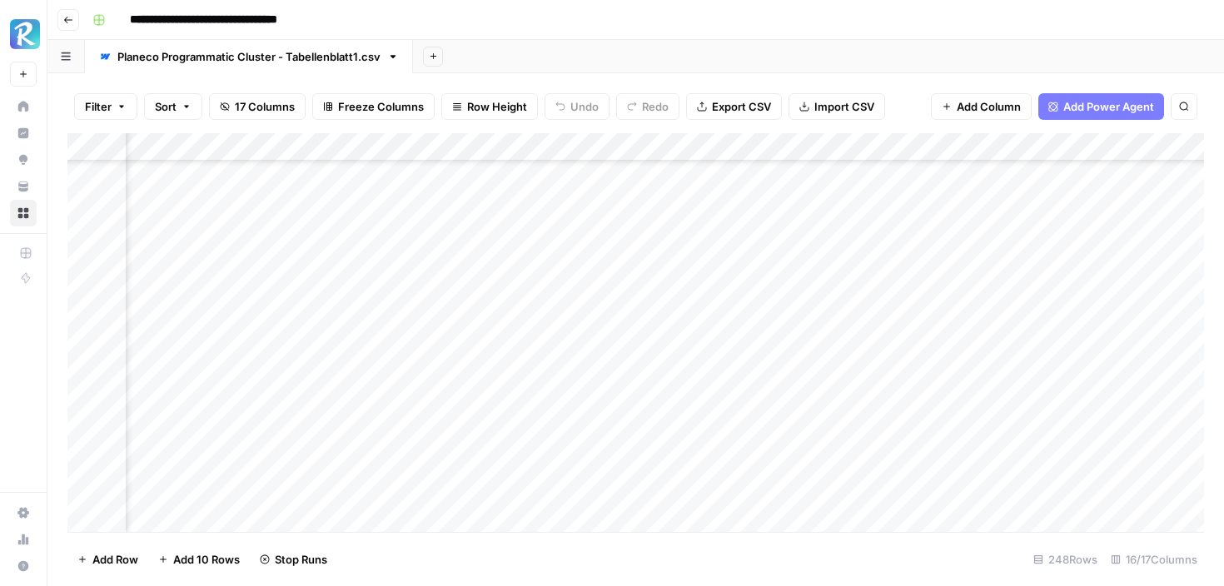
scroll to position [1939, 646]
click at [690, 211] on div "Add Column" at bounding box center [635, 332] width 1137 height 399
click at [537, 218] on div "Add Column" at bounding box center [635, 332] width 1137 height 399
click at [533, 246] on div "Add Column" at bounding box center [635, 332] width 1137 height 399
click at [535, 274] on div "Add Column" at bounding box center [635, 332] width 1137 height 399
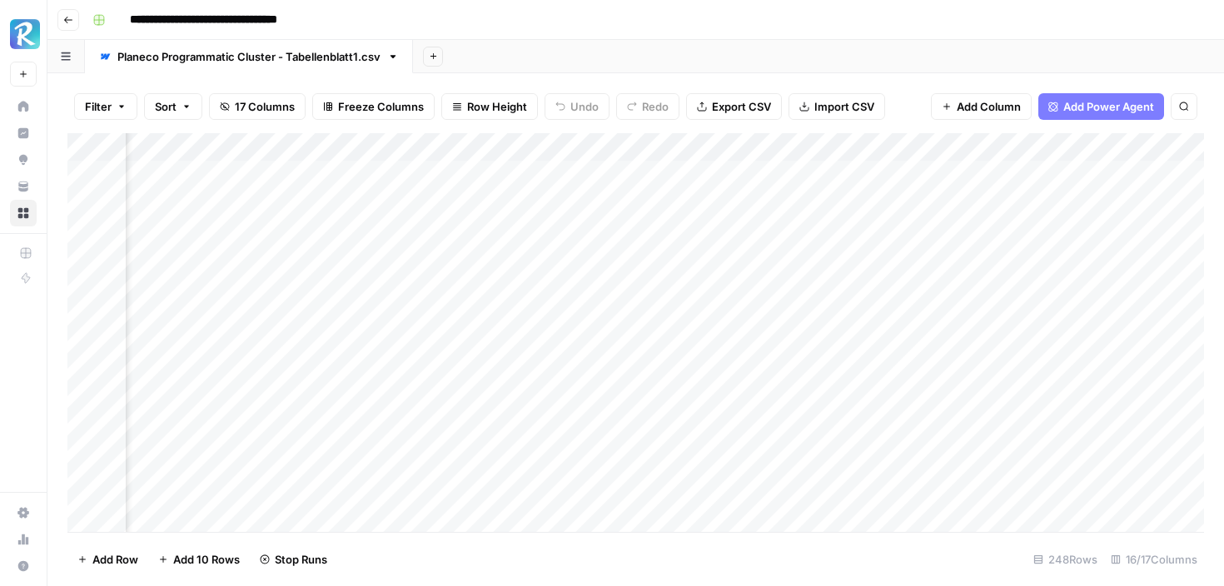
scroll to position [0, 646]
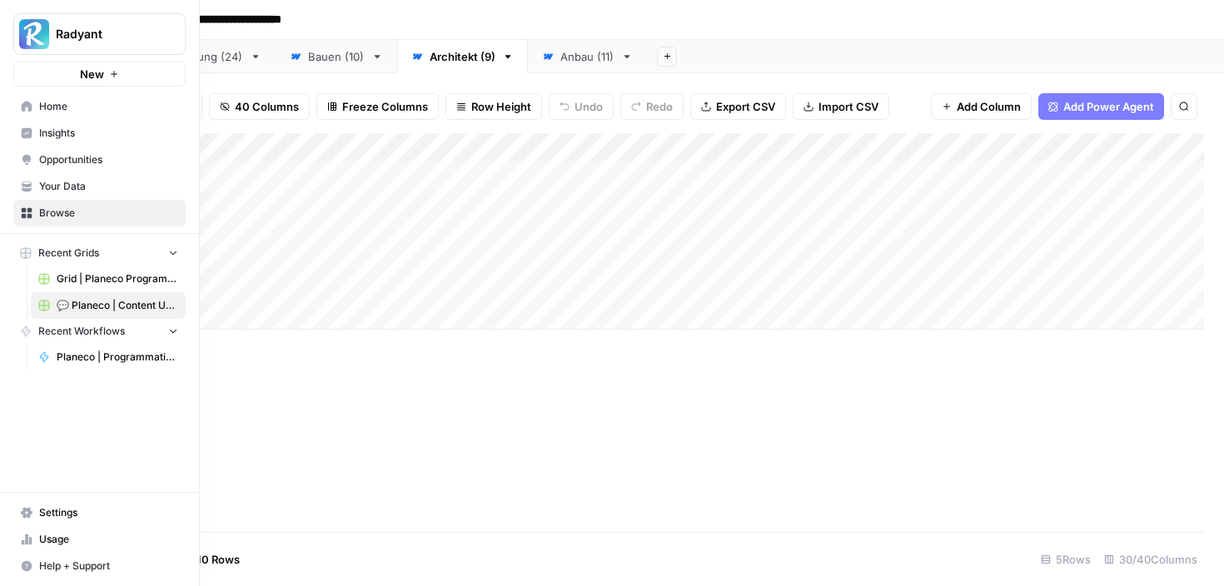
click at [97, 355] on span "Planeco | Programmatic Cluster für "Bauvoranfrage"" at bounding box center [118, 357] width 122 height 15
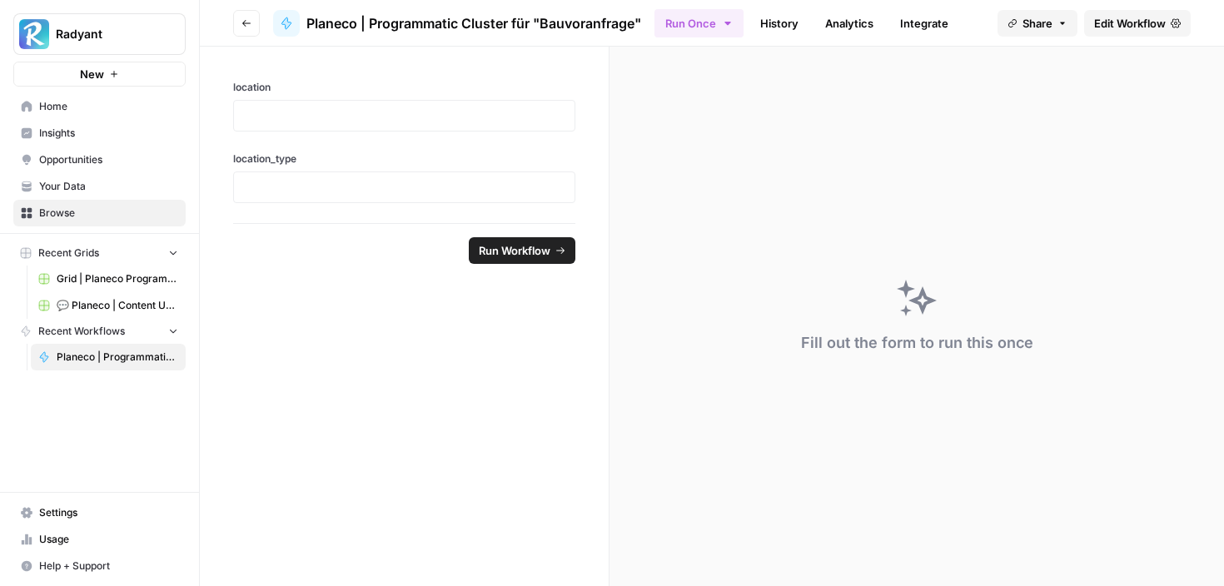
click at [1116, 26] on span "Edit Workflow" at bounding box center [1130, 23] width 72 height 17
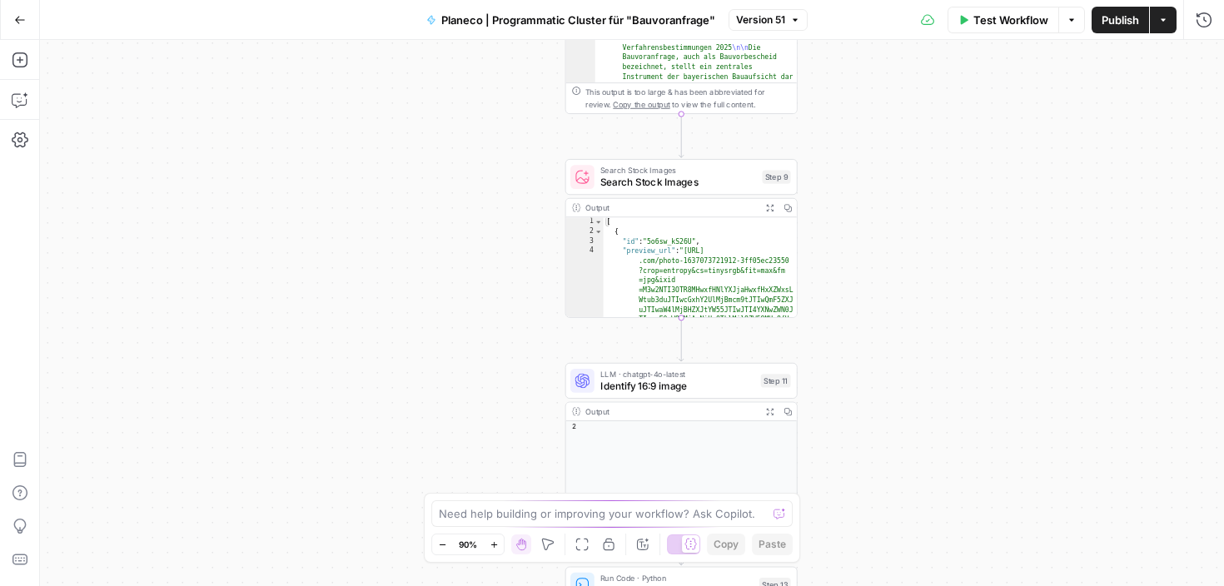
click at [702, 185] on span "Search Stock Images" at bounding box center [678, 182] width 156 height 15
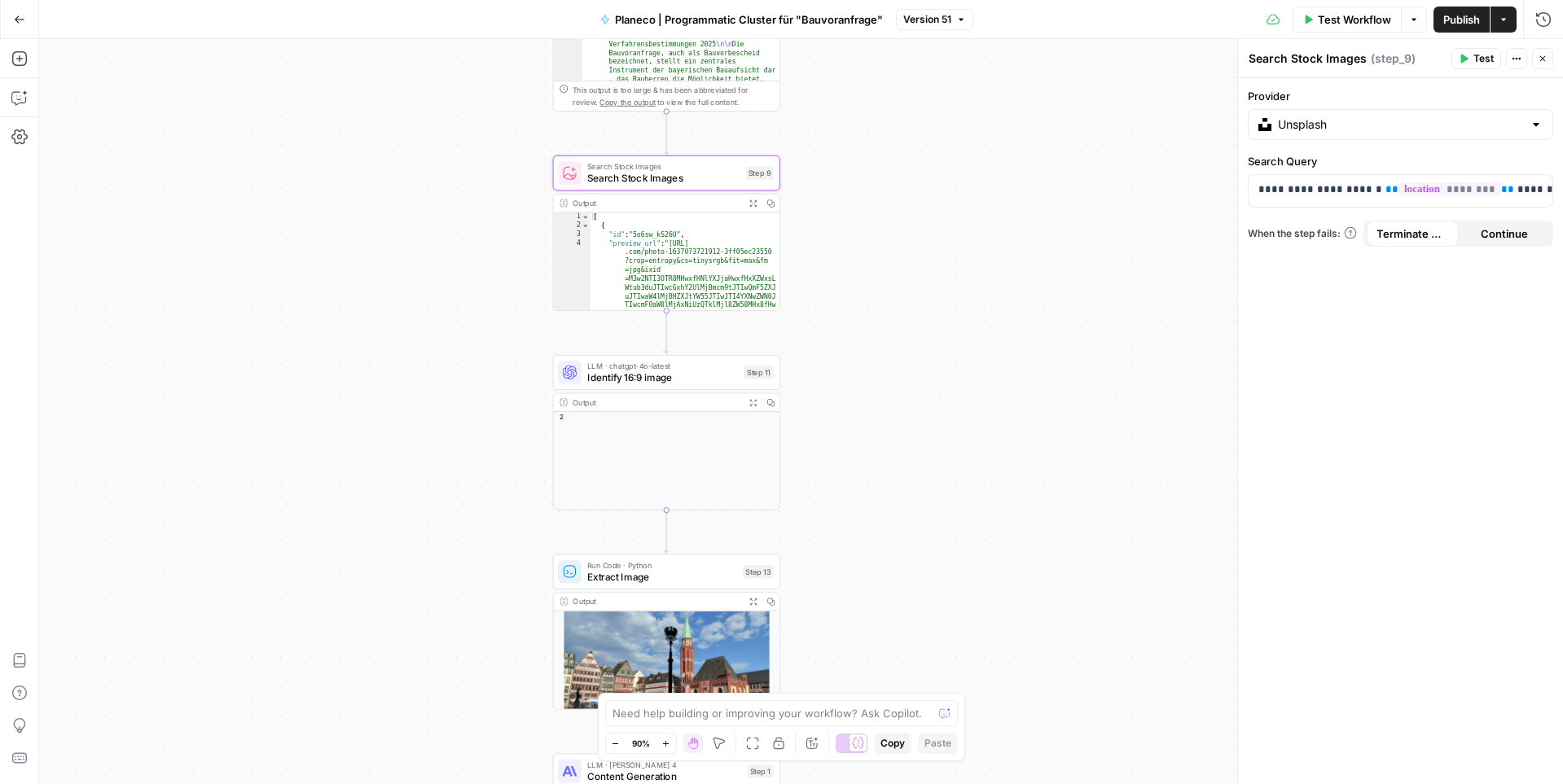
type textarea "**********"
click at [672, 263] on div "[ { "id" : "5o6sw_kS26U" , "preview_url" : "[URL] .com/photo-1637073721912-3ff0…" at bounding box center [685, 309] width 189 height 195
click at [702, 267] on div "[ { "id" : "5o6sw_kS26U" , "preview_url" : "[URL] .com/photo-1637073721912-3ff0…" at bounding box center [685, 309] width 189 height 195
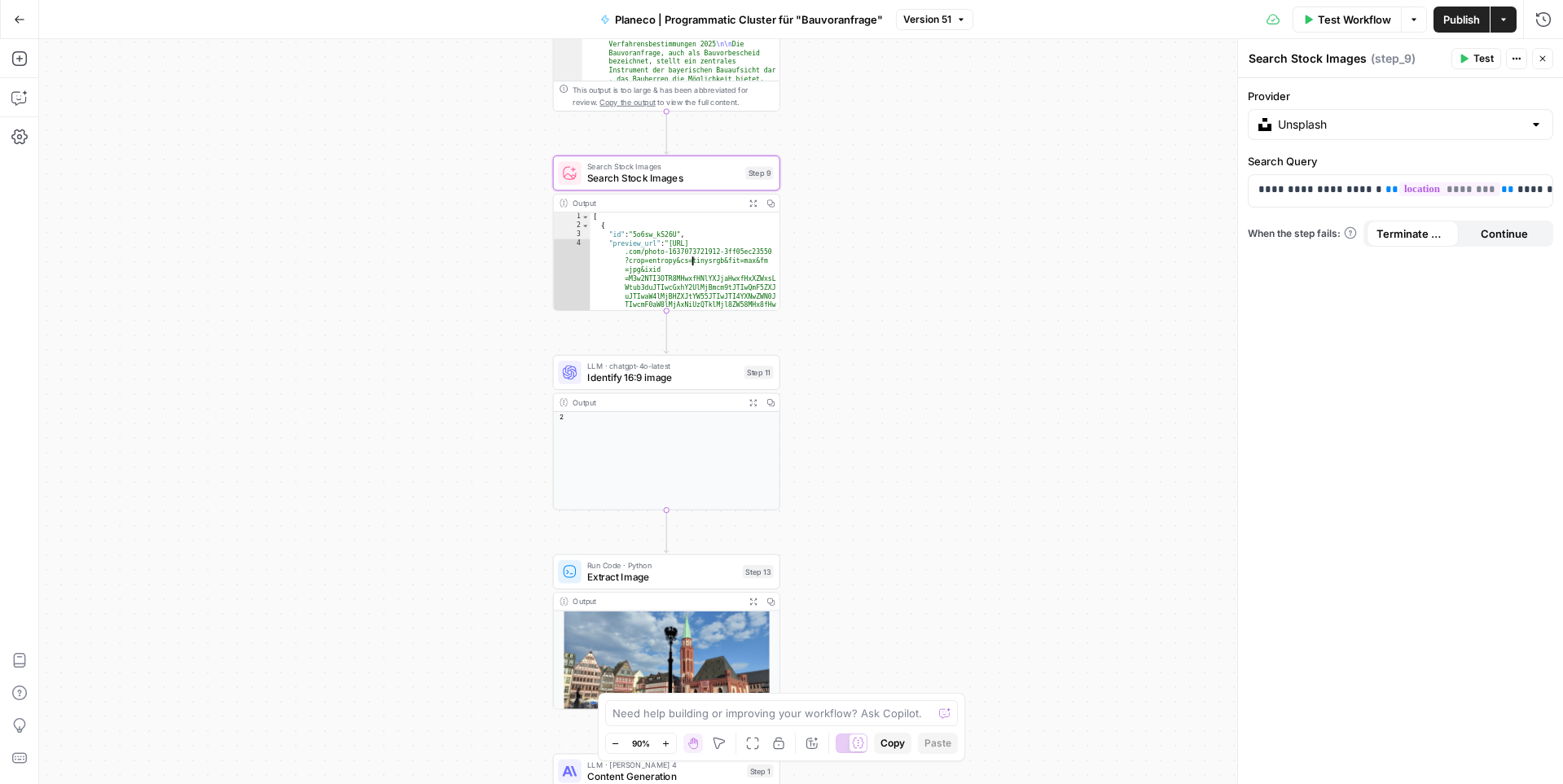
click at [702, 267] on div "[ { "id" : "5o6sw_kS26U" , "preview_url" : "[URL] .com/photo-1637073721912-3ff0…" at bounding box center [685, 309] width 189 height 195
click at [674, 206] on div "Output" at bounding box center [655, 203] width 167 height 12
click at [982, 196] on div "**********" at bounding box center [801, 412] width 1524 height 745
click at [1196, 56] on icon "button" at bounding box center [1543, 59] width 6 height 6
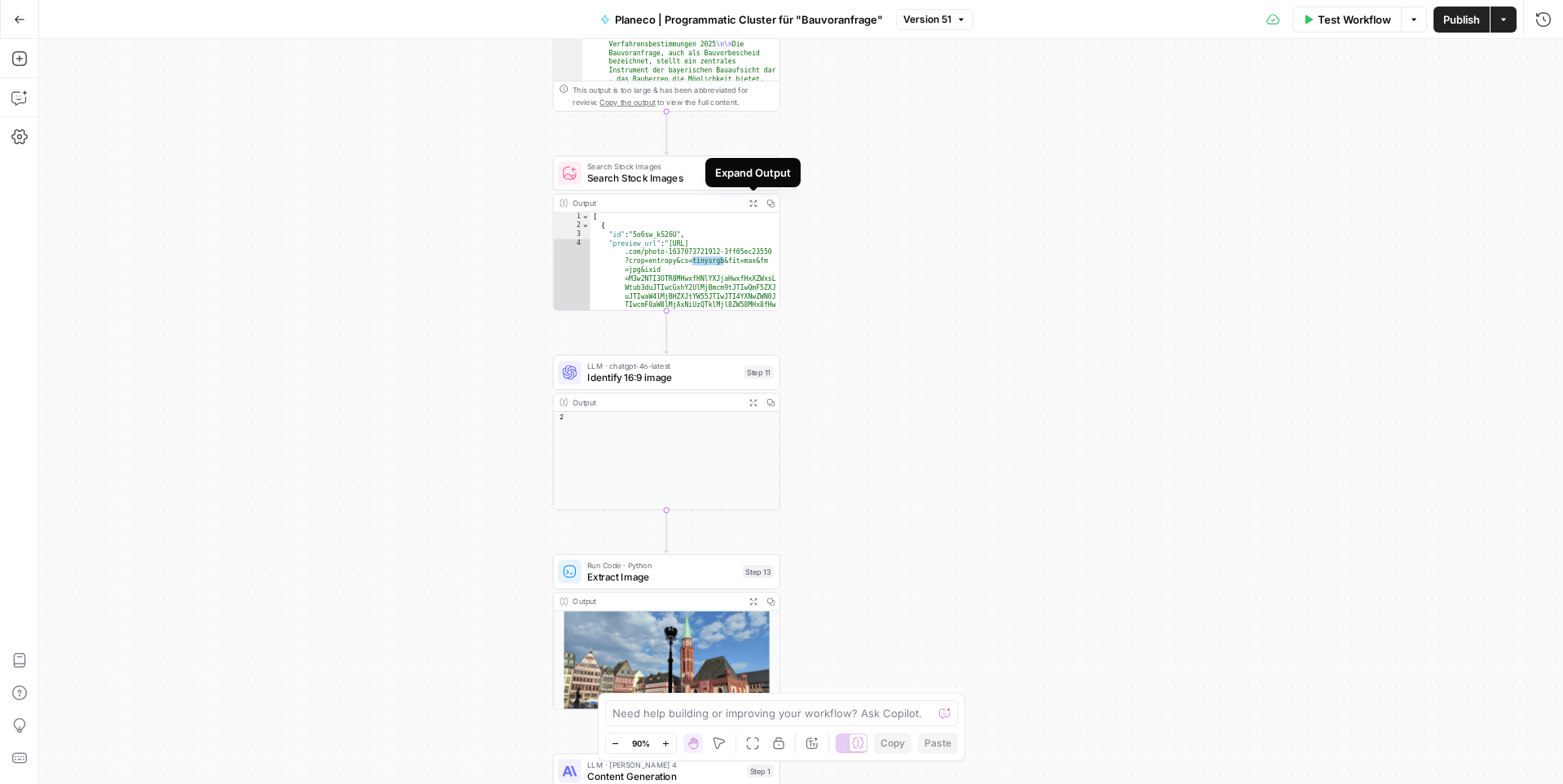
click at [848, 237] on div "**********" at bounding box center [801, 412] width 1524 height 745
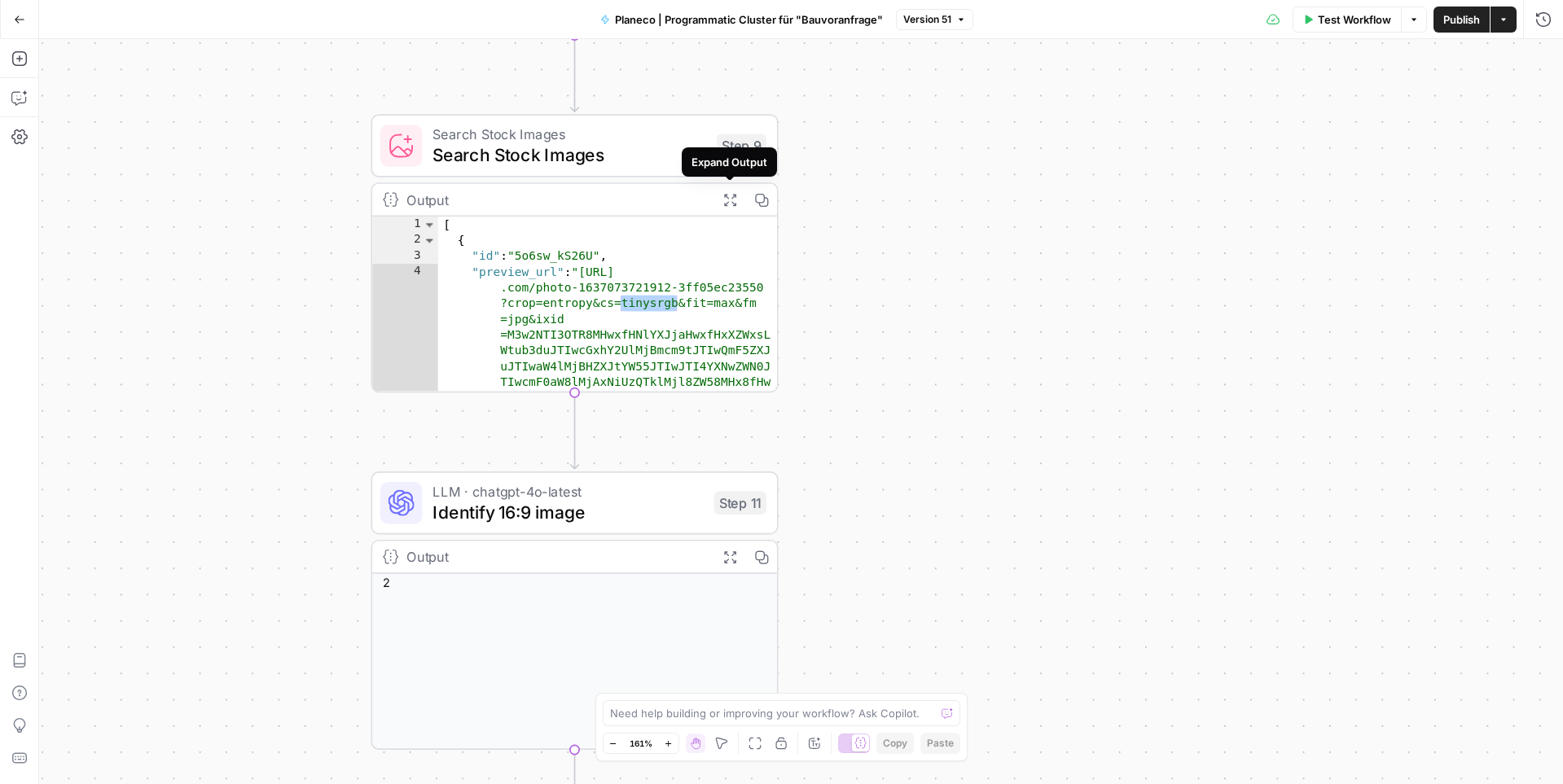
click at [699, 301] on div "[ { "id" : "5o6sw_kS26U" , "preview_url" : "[URL] .com/photo-1637073721912-3ff0…" at bounding box center [607, 390] width 338 height 348
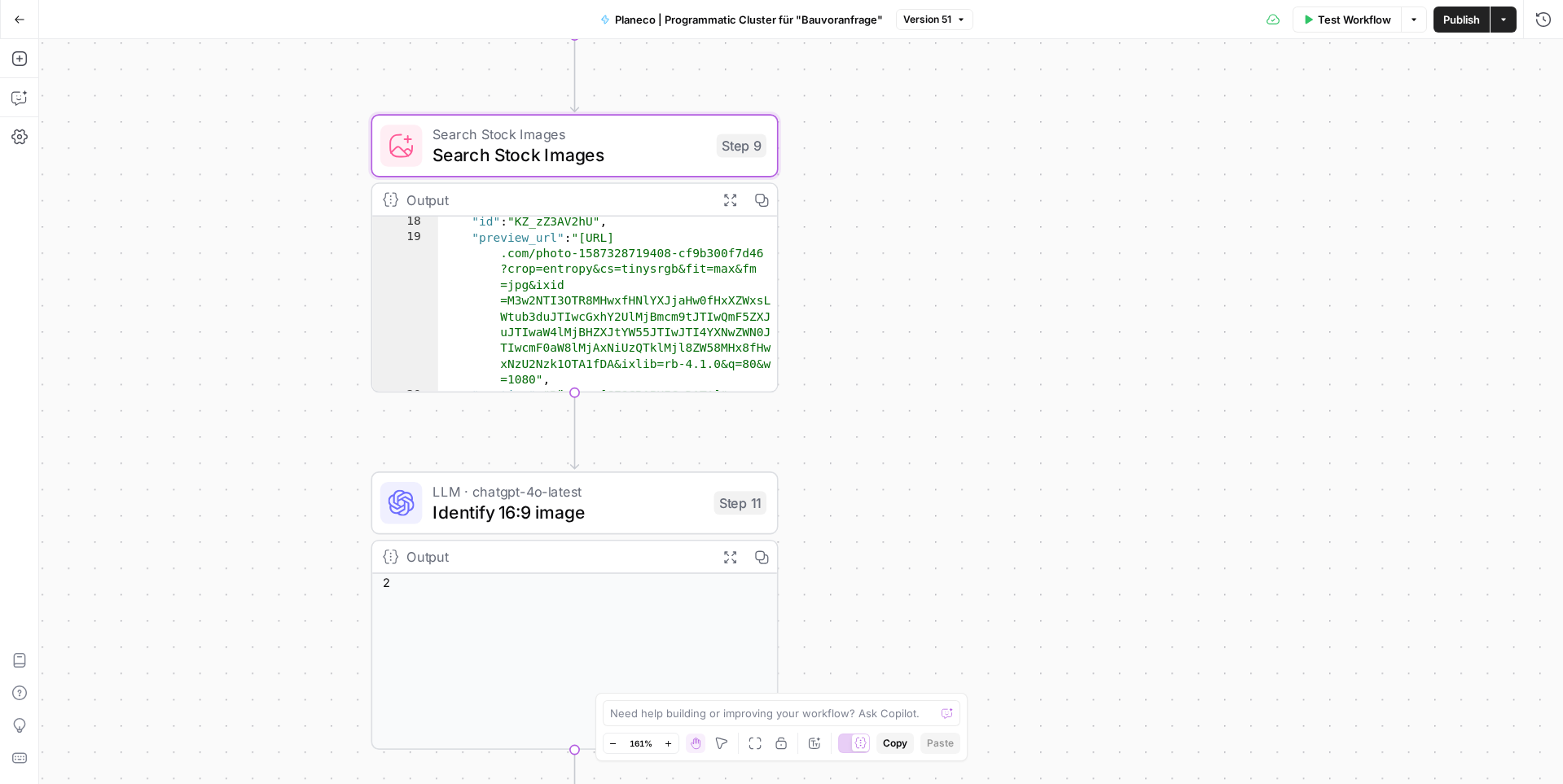
scroll to position [453, 0]
click at [650, 510] on span "Identify 16:9 image" at bounding box center [567, 511] width 270 height 26
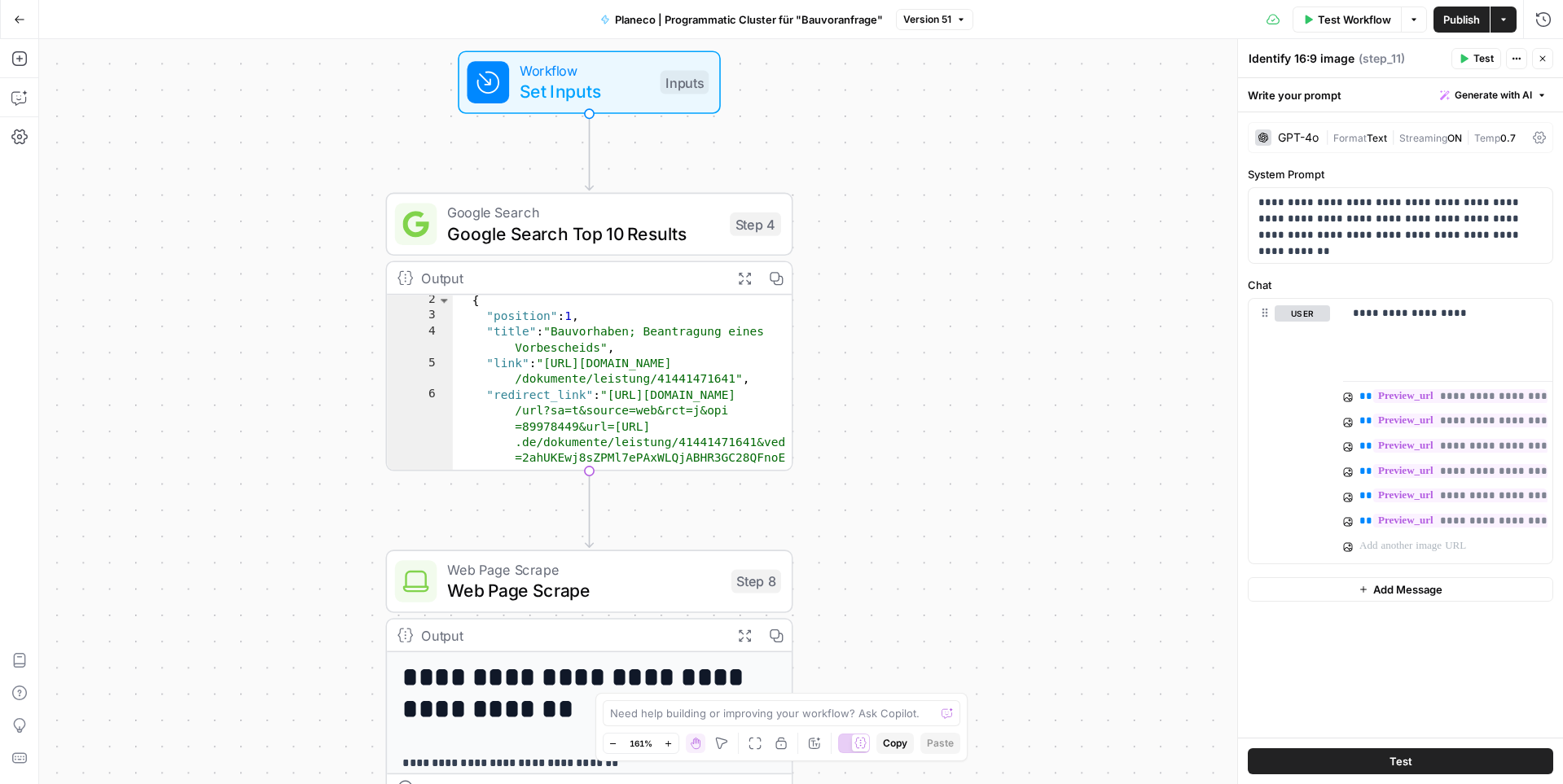
scroll to position [17, 0]
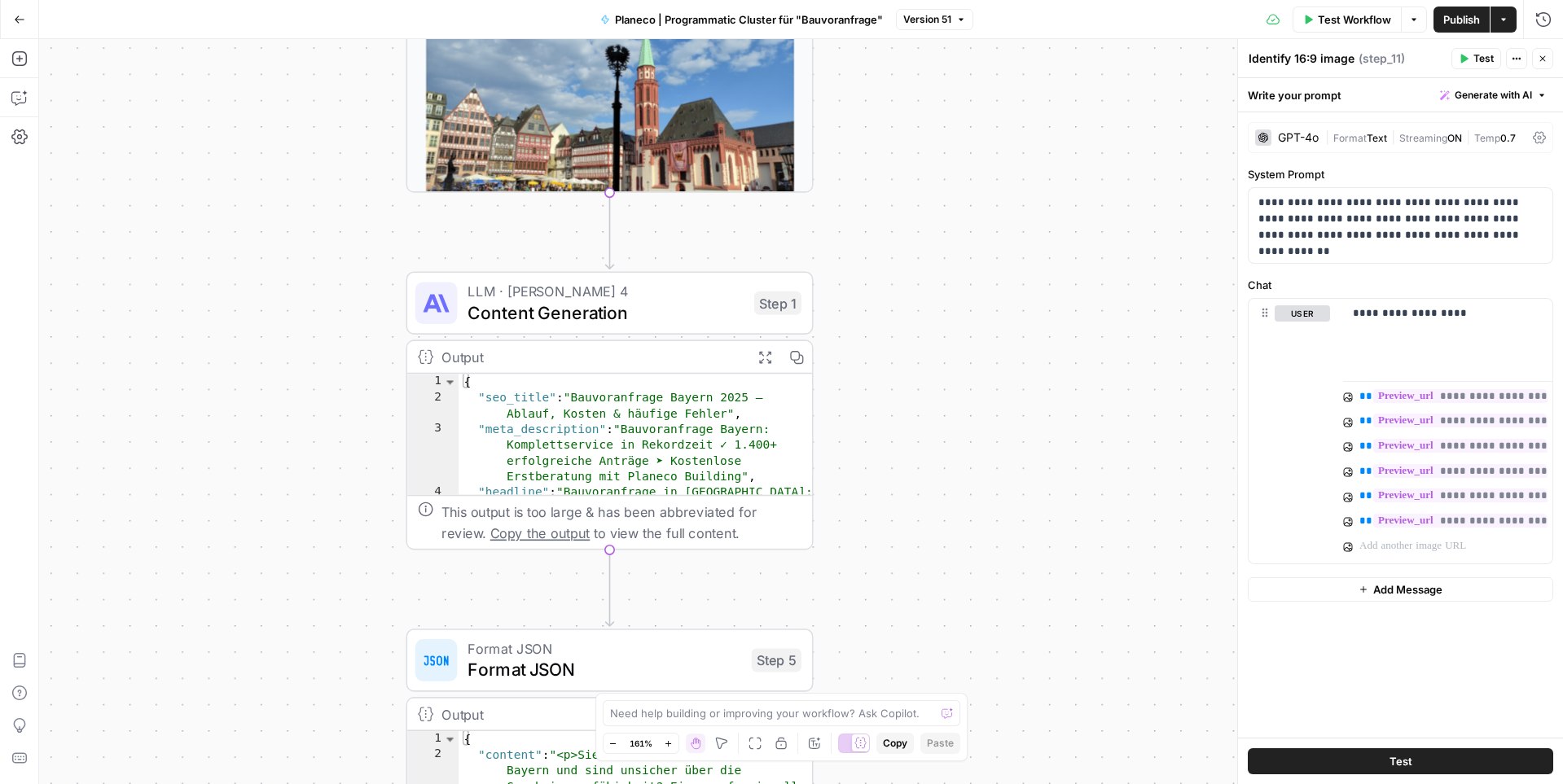
click at [611, 295] on span "LLM · [PERSON_NAME] 4" at bounding box center [605, 291] width 276 height 22
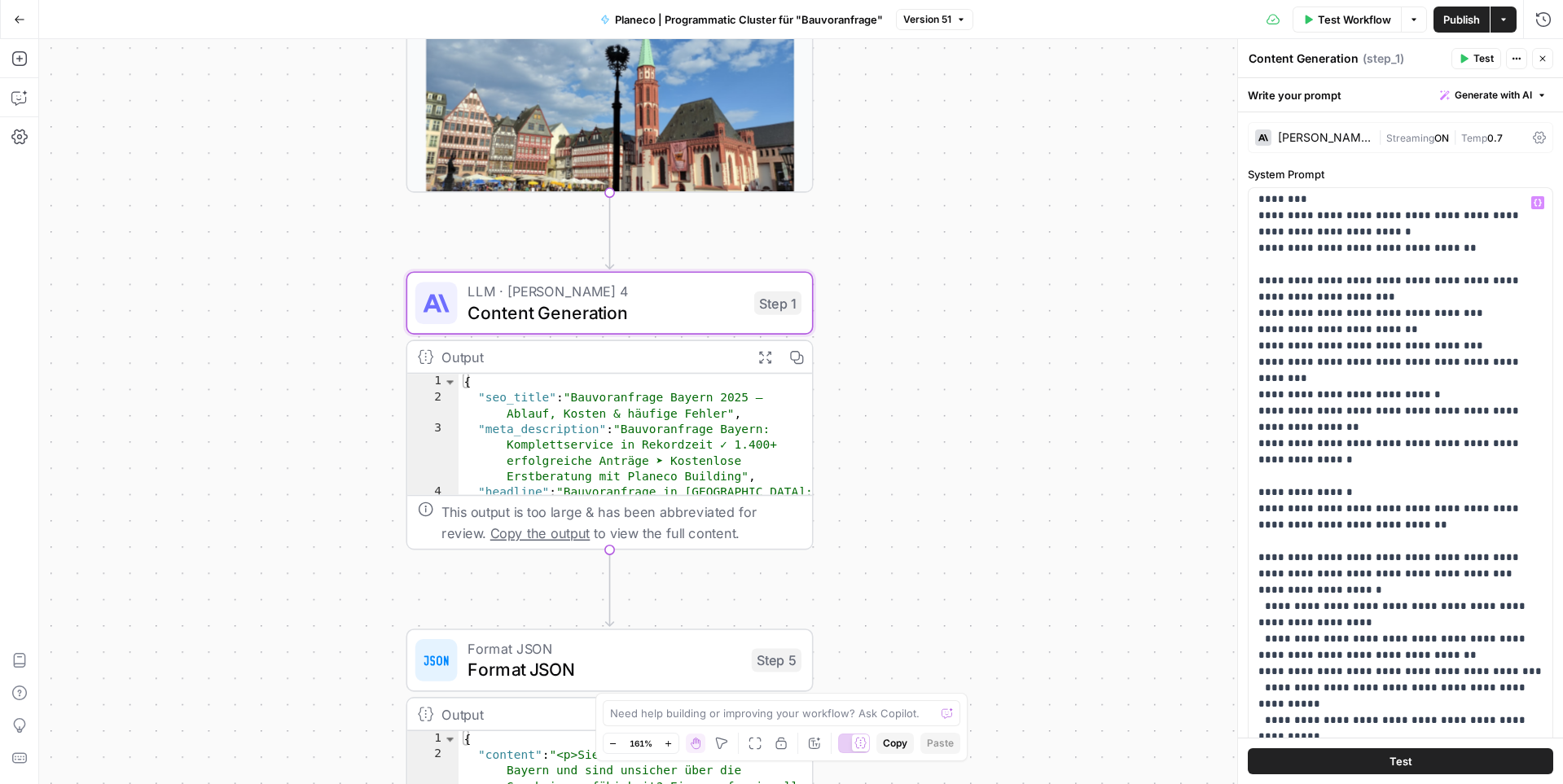
scroll to position [5086, 0]
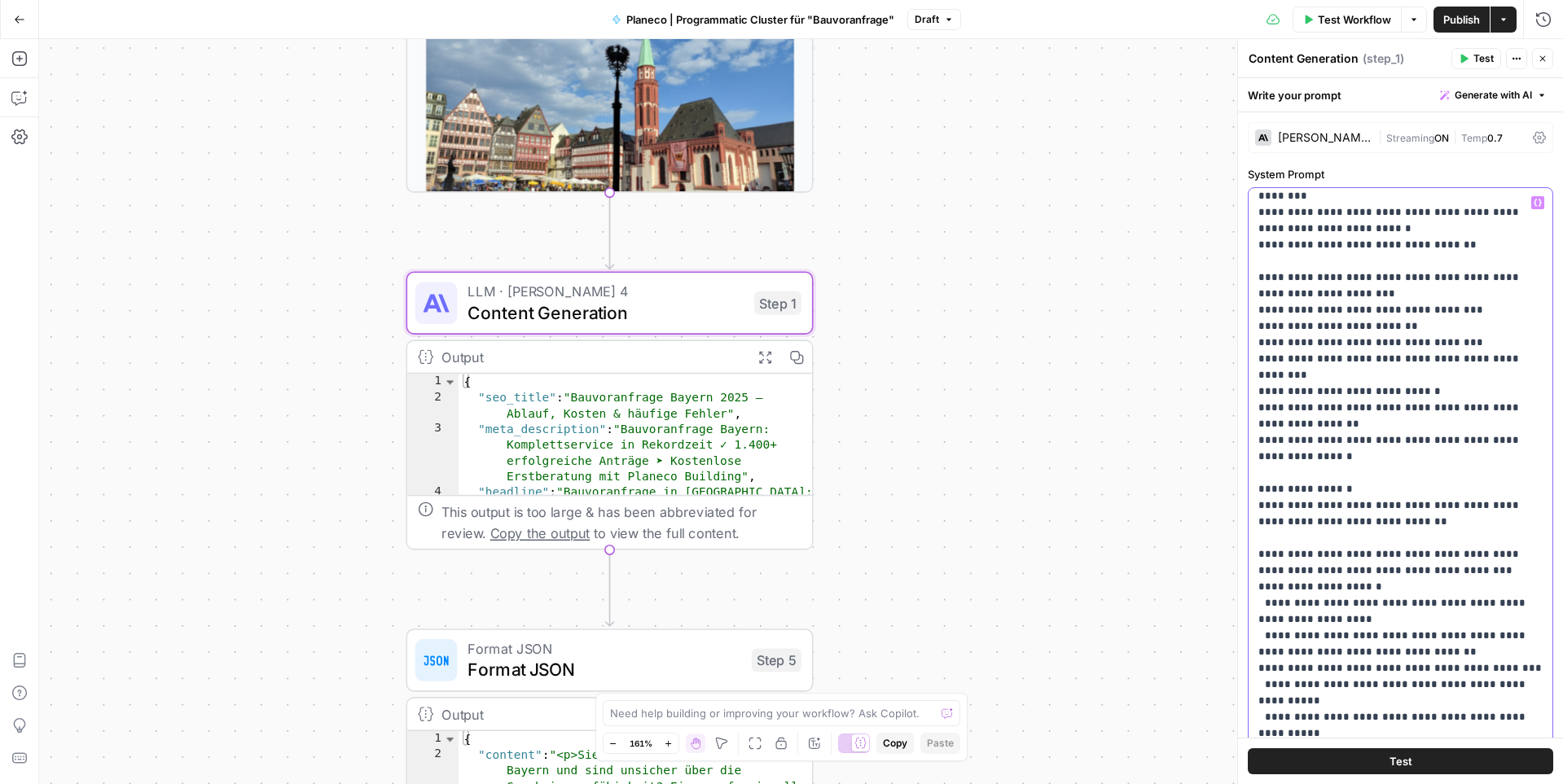
scroll to position [5096, 0]
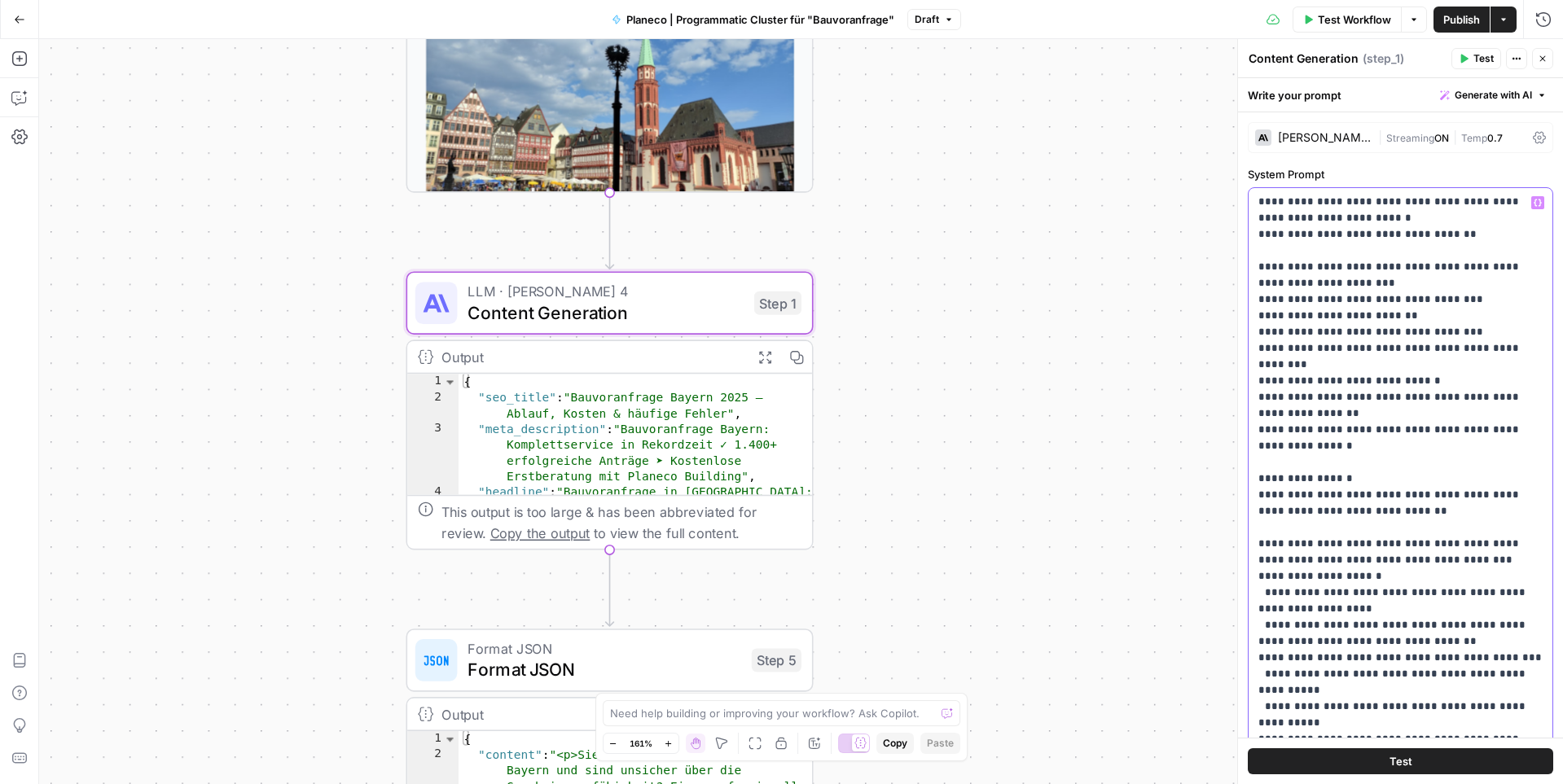
drag, startPoint x: 1384, startPoint y: 411, endPoint x: 1515, endPoint y: 414, distance: 131.0
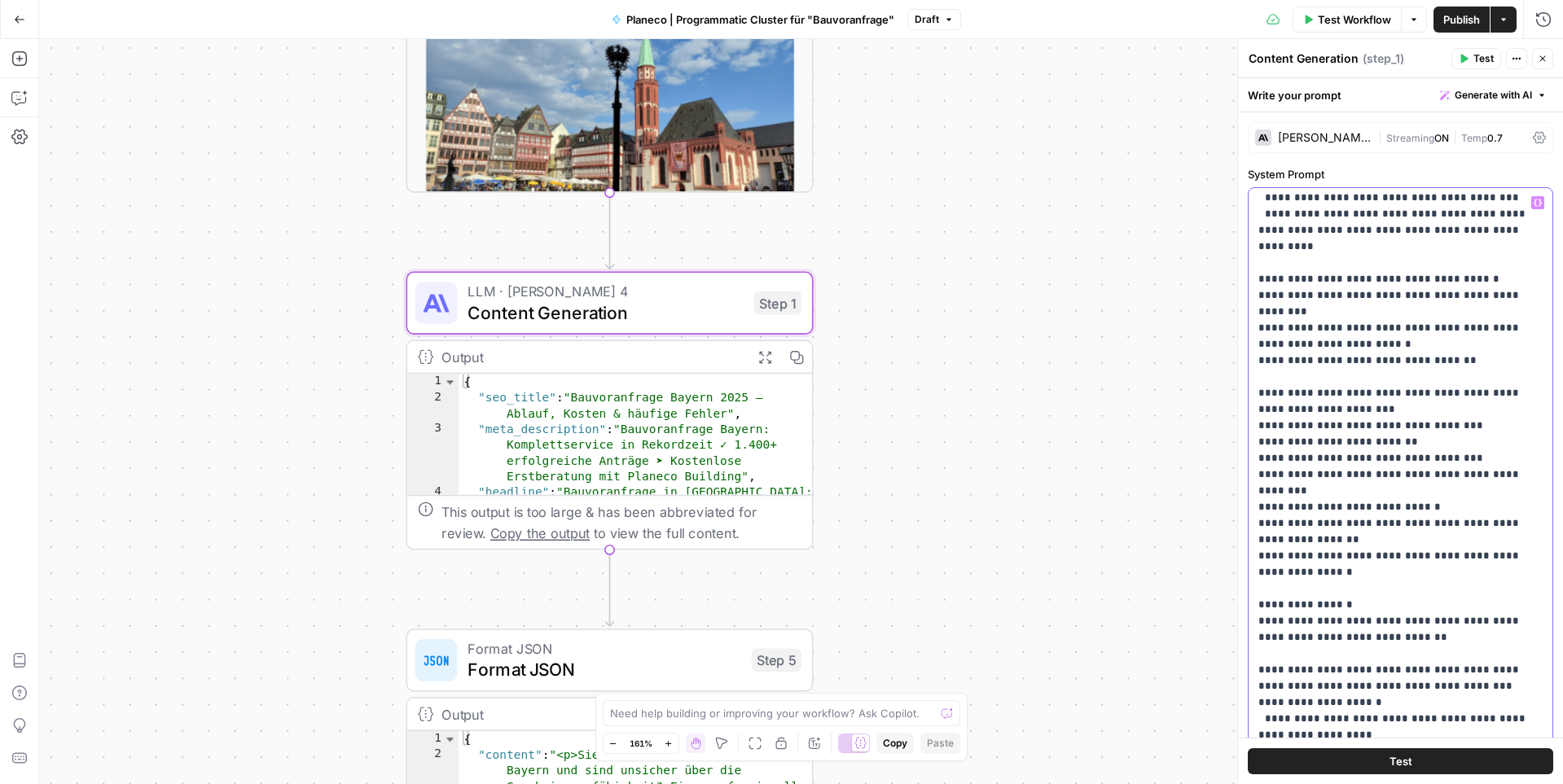
scroll to position [4960, 0]
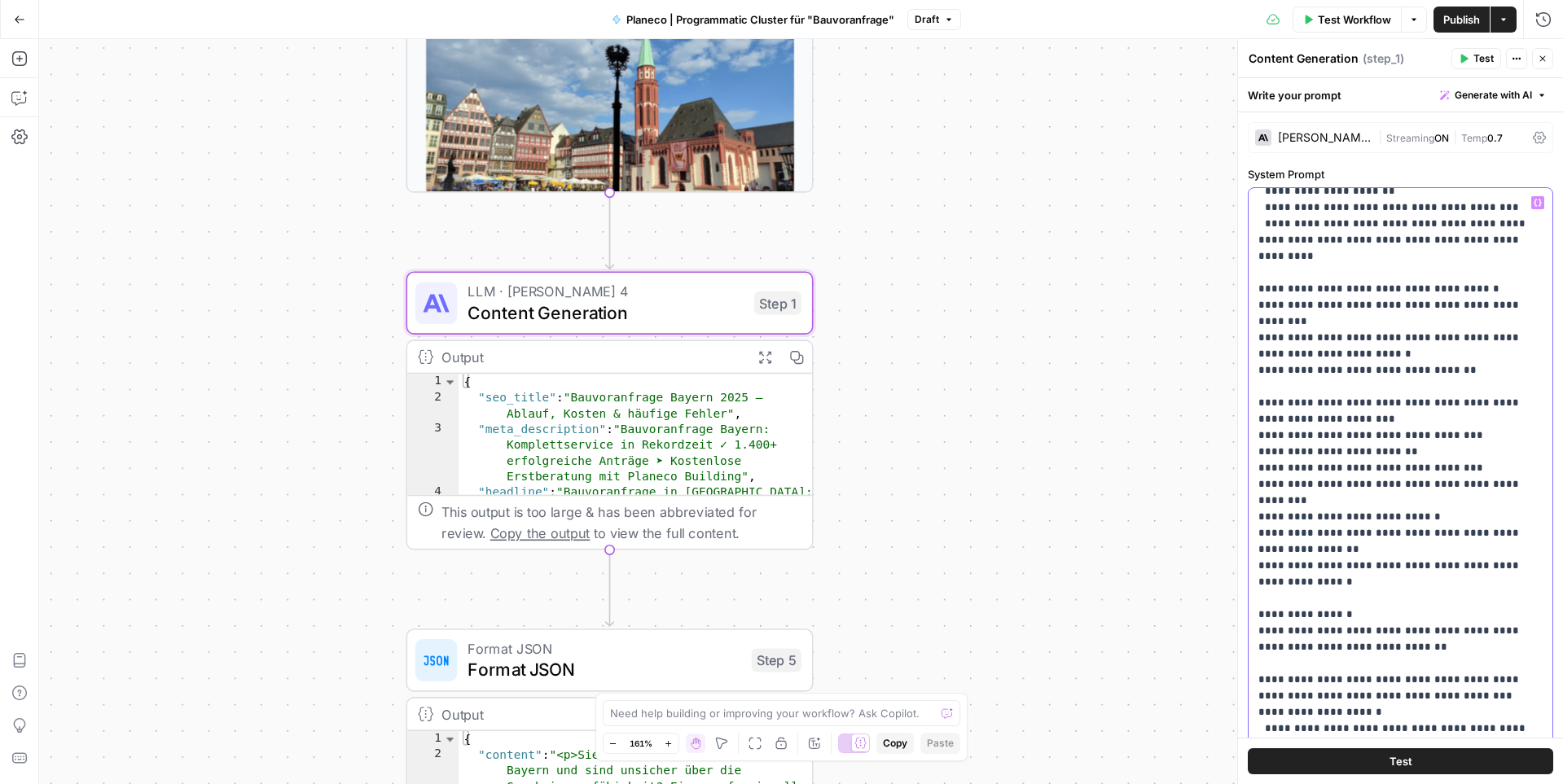
drag, startPoint x: 1260, startPoint y: 402, endPoint x: 1523, endPoint y: 403, distance: 263.0
copy p "**********"
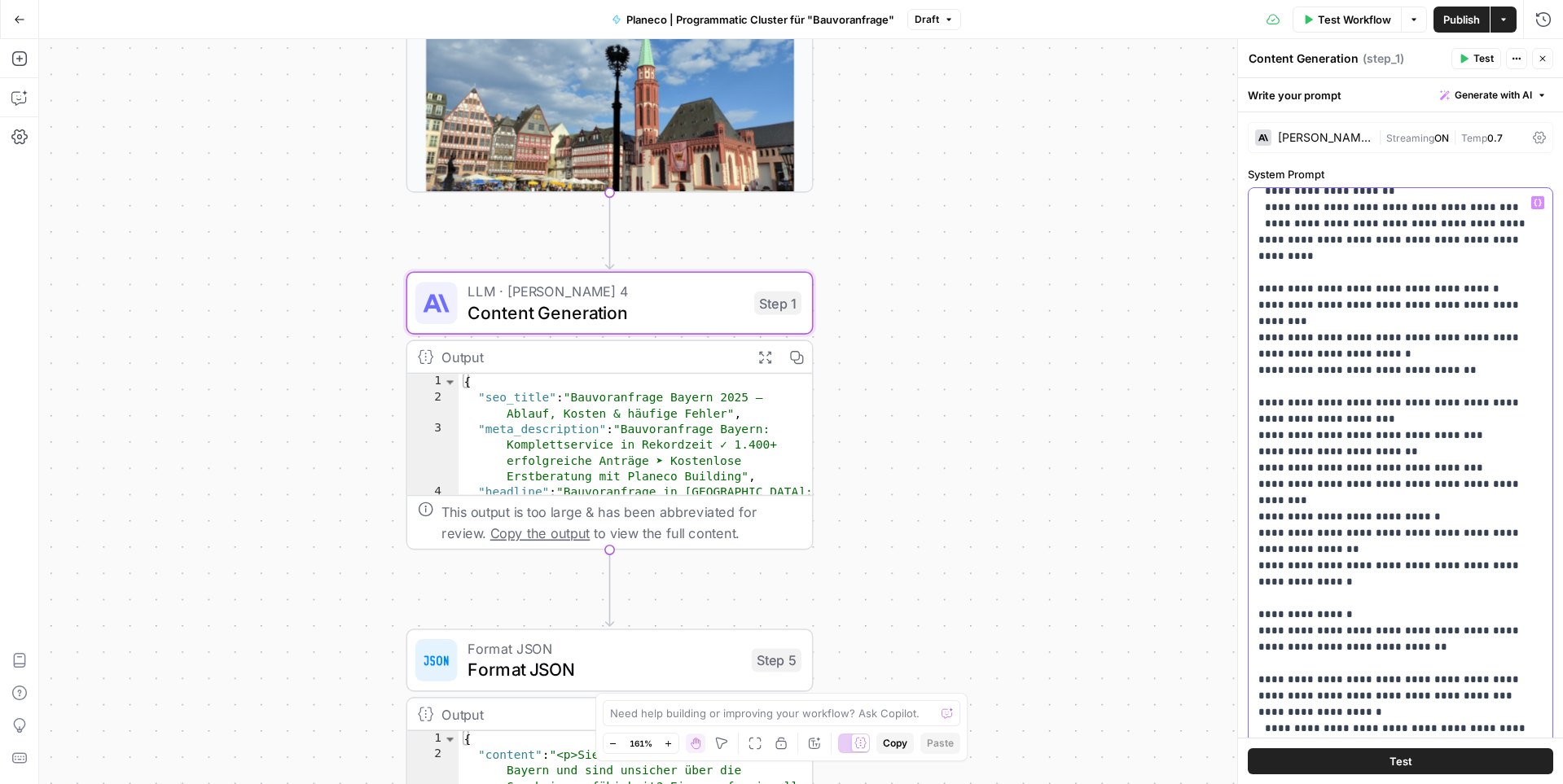
drag, startPoint x: 1506, startPoint y: 403, endPoint x: 1248, endPoint y: 400, distance: 258.0
click at [1196, 400] on div "**********" at bounding box center [1400, 519] width 304 height 664
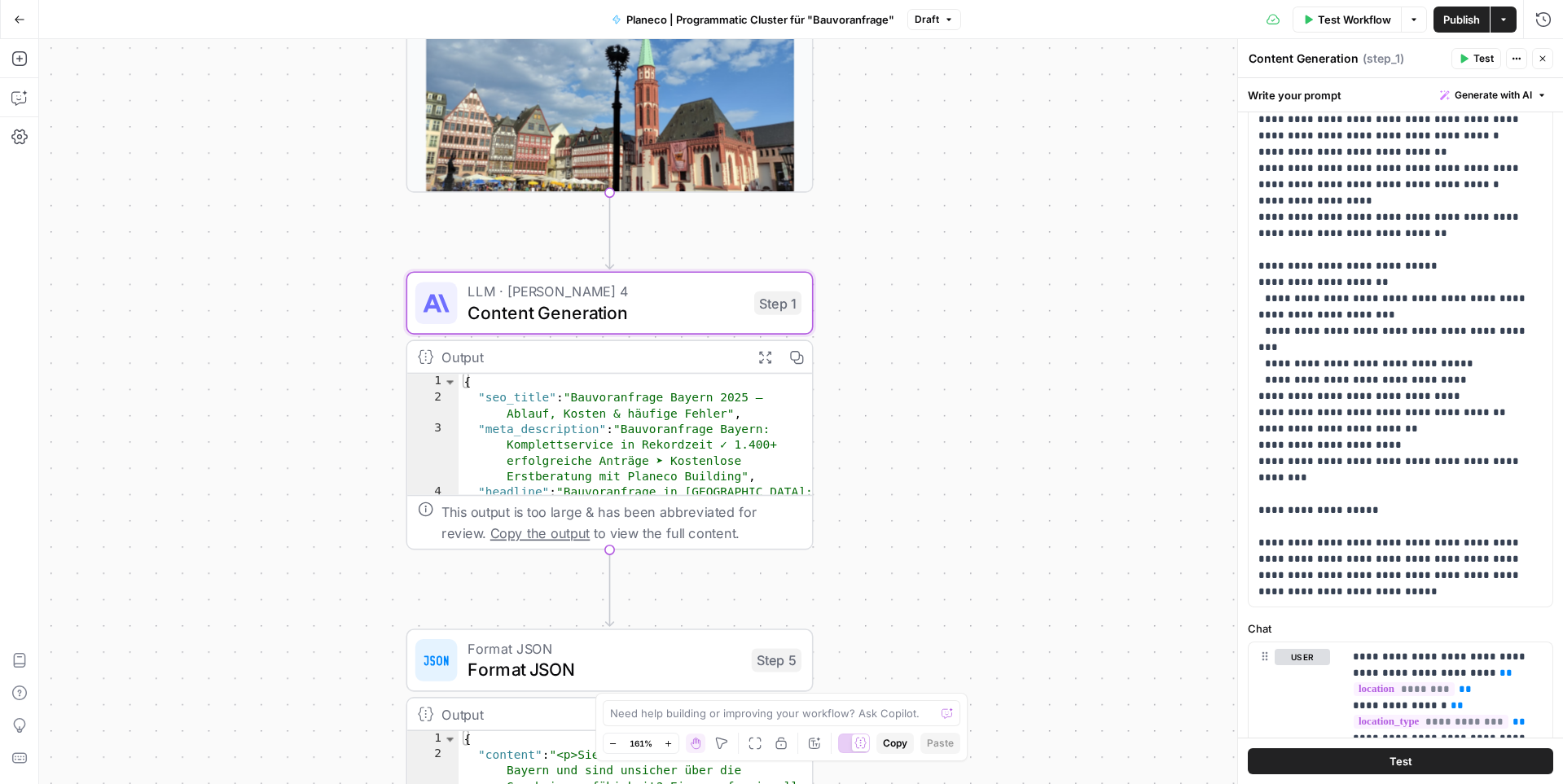
scroll to position [0, 0]
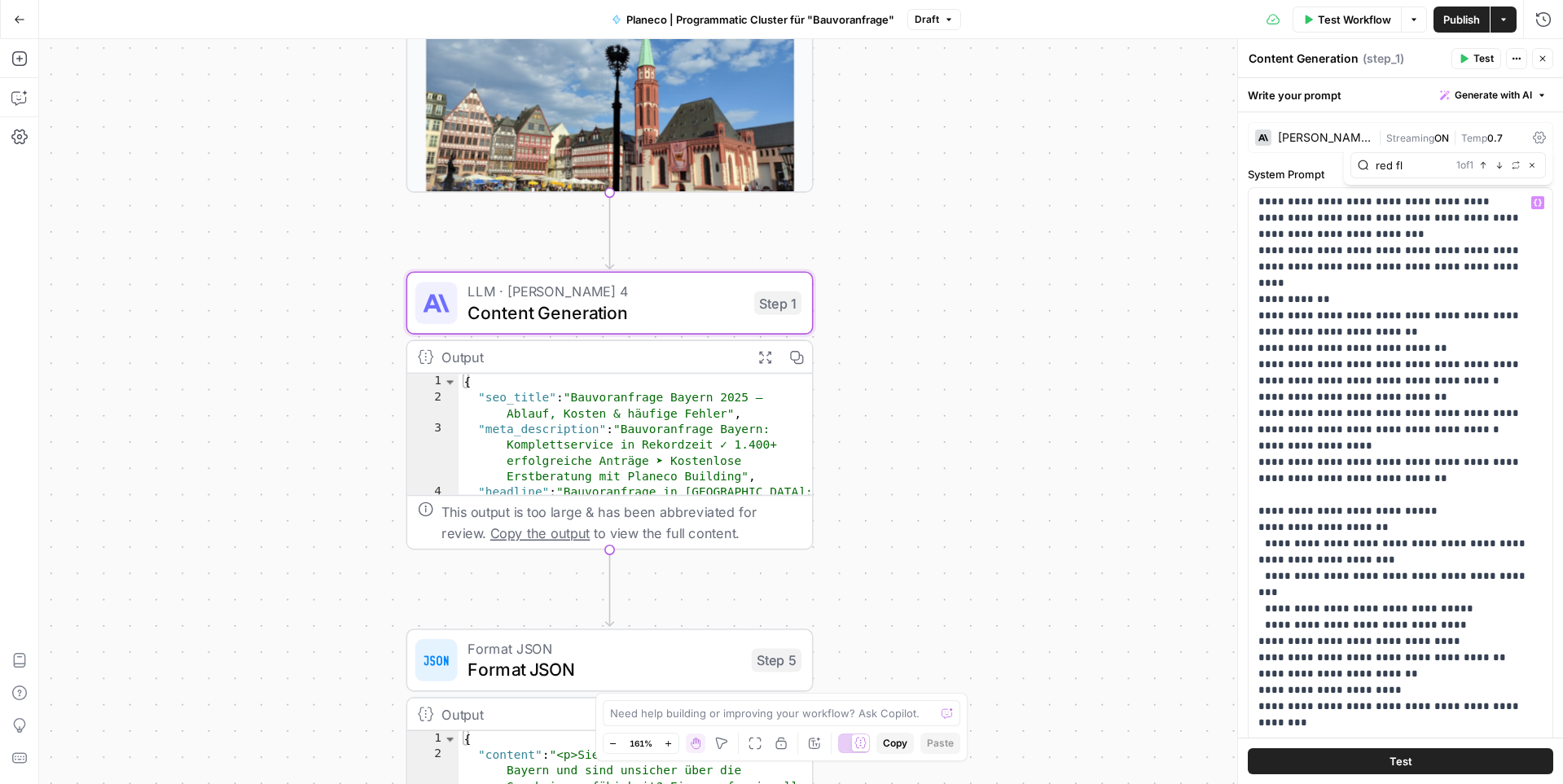
type input "red fl"
click at [1196, 165] on icon "button" at bounding box center [1499, 165] width 8 height 8
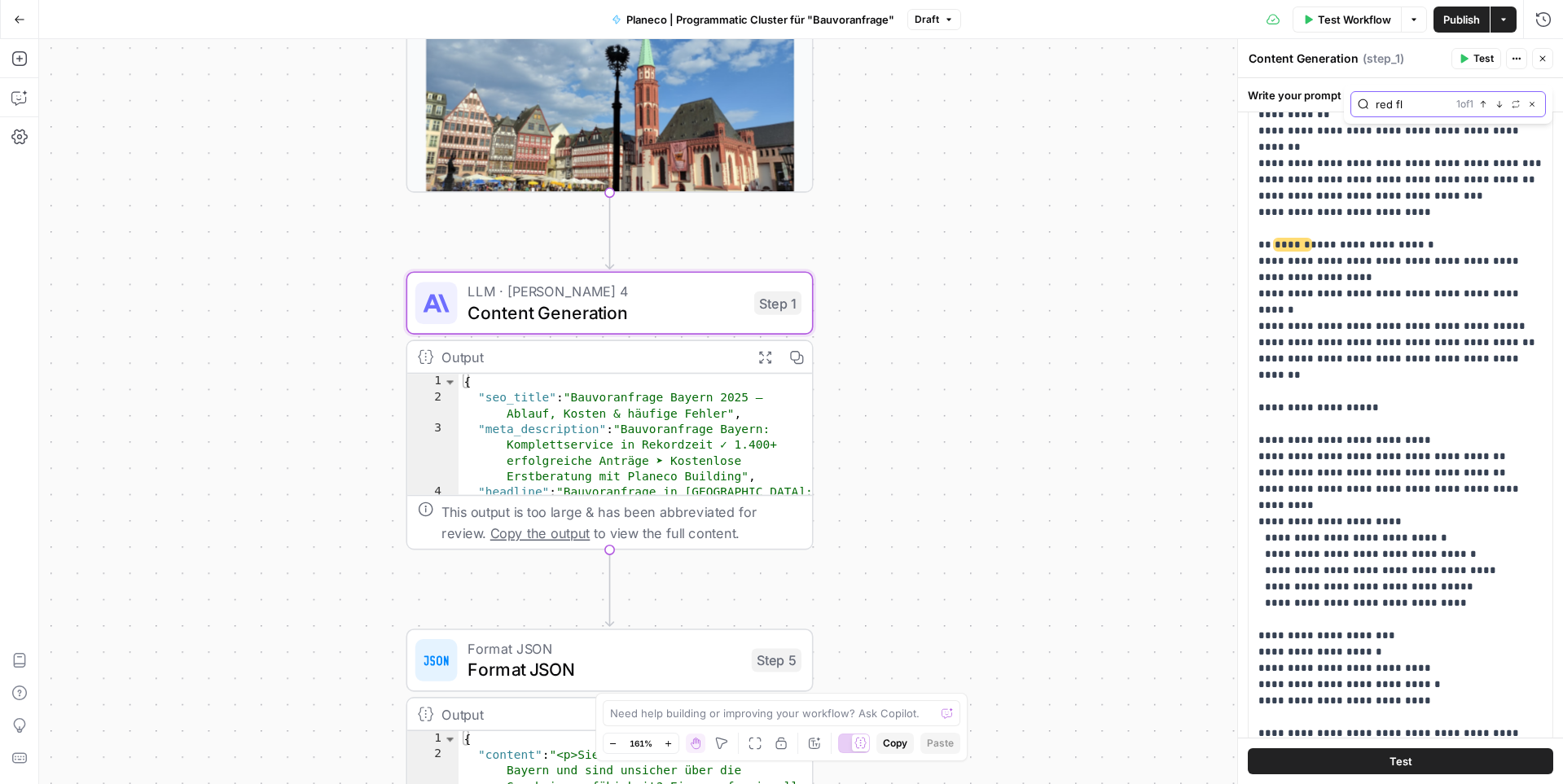
scroll to position [1099, 0]
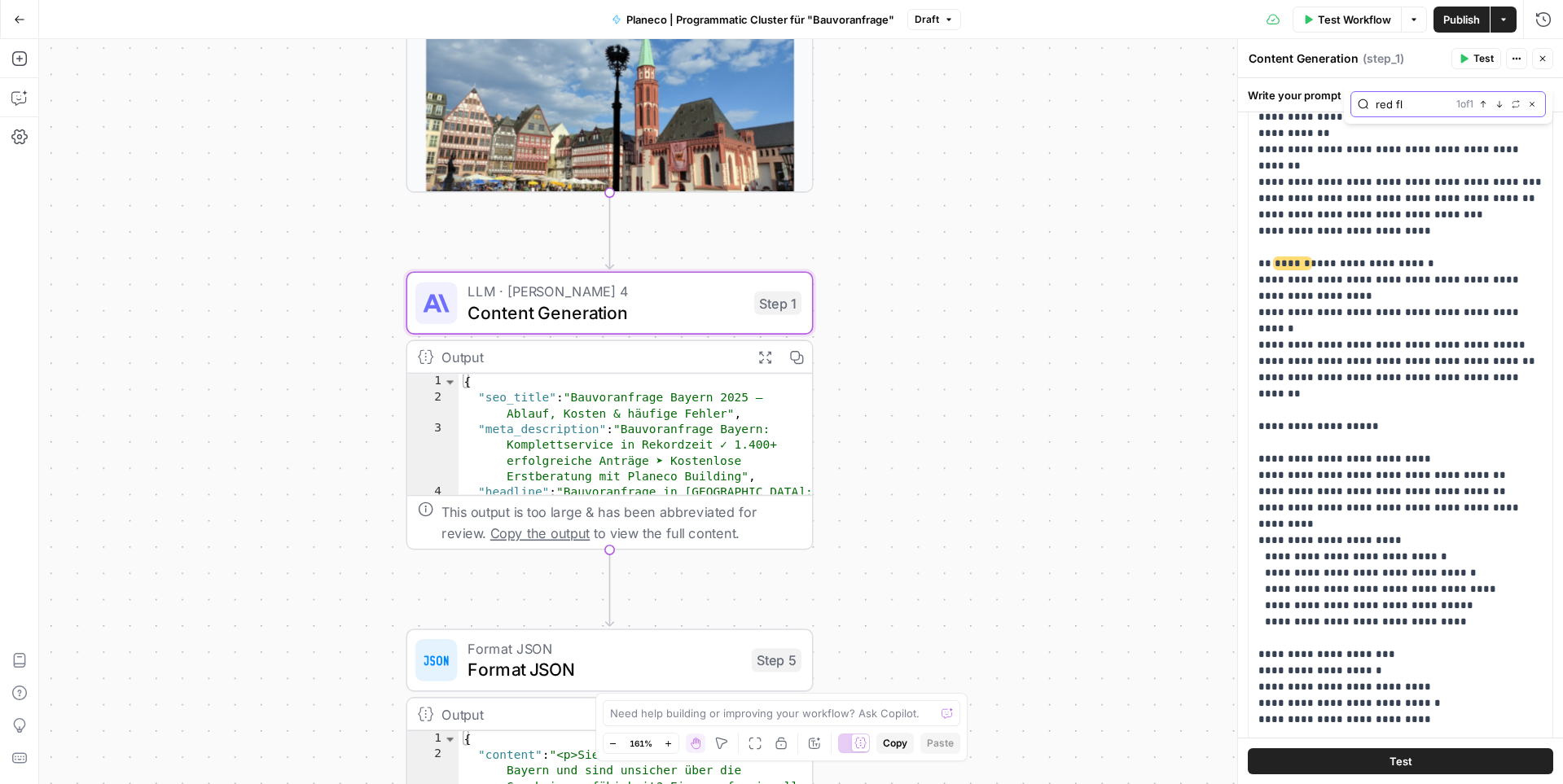
click at [1196, 107] on icon "button" at bounding box center [1499, 104] width 8 height 8
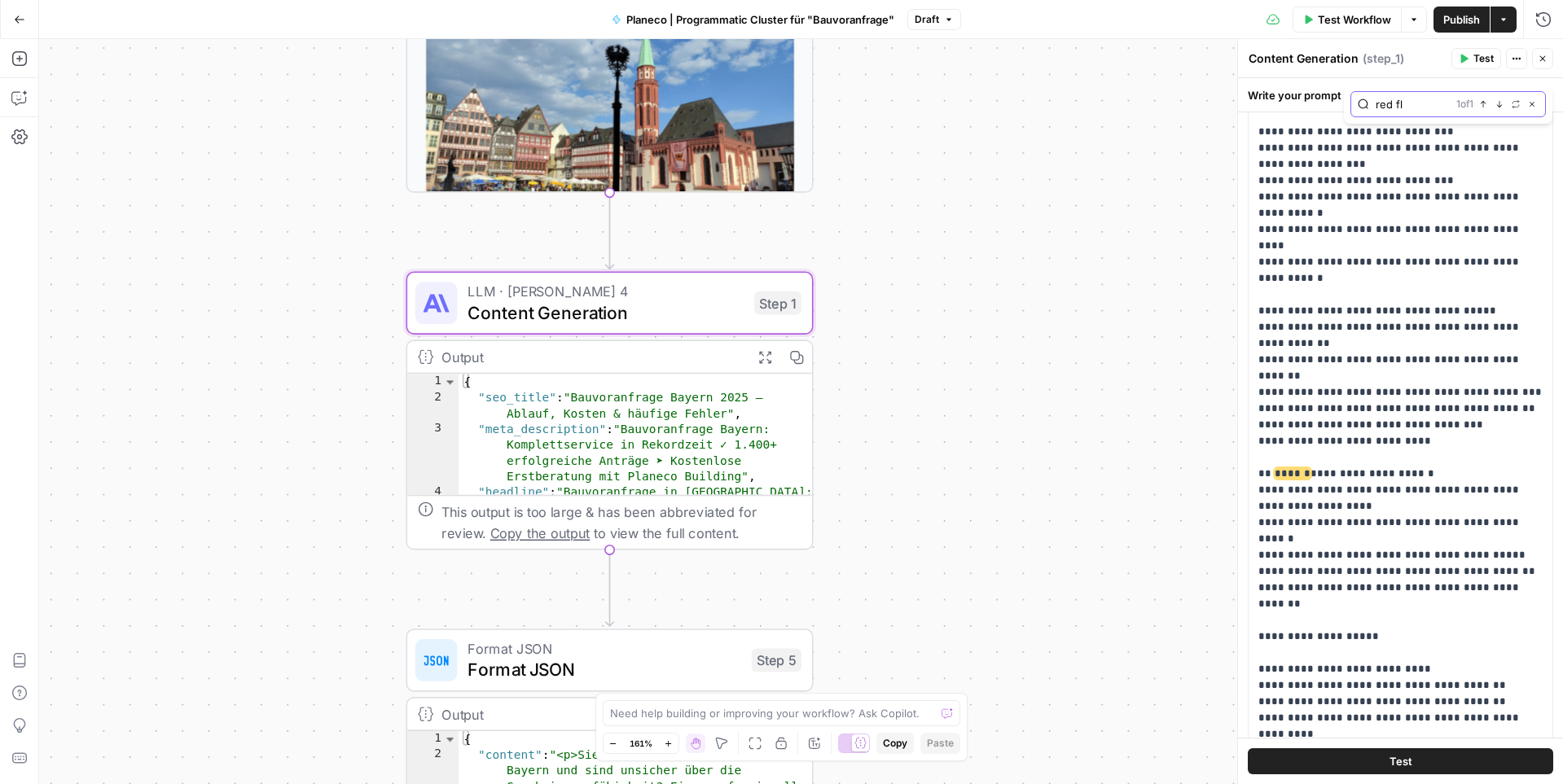
scroll to position [892, 0]
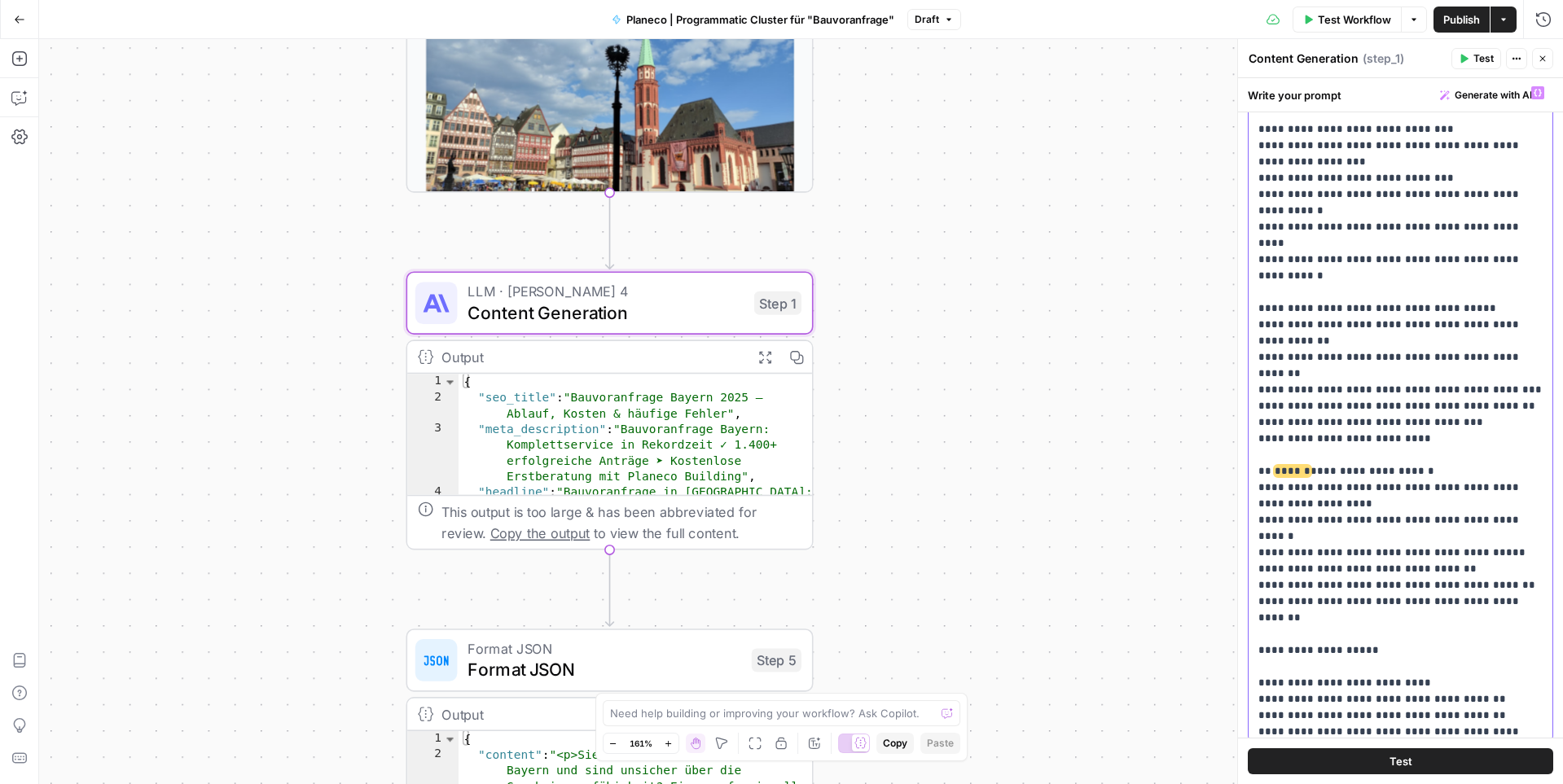
drag, startPoint x: 1452, startPoint y: 387, endPoint x: 1370, endPoint y: 387, distance: 82.0
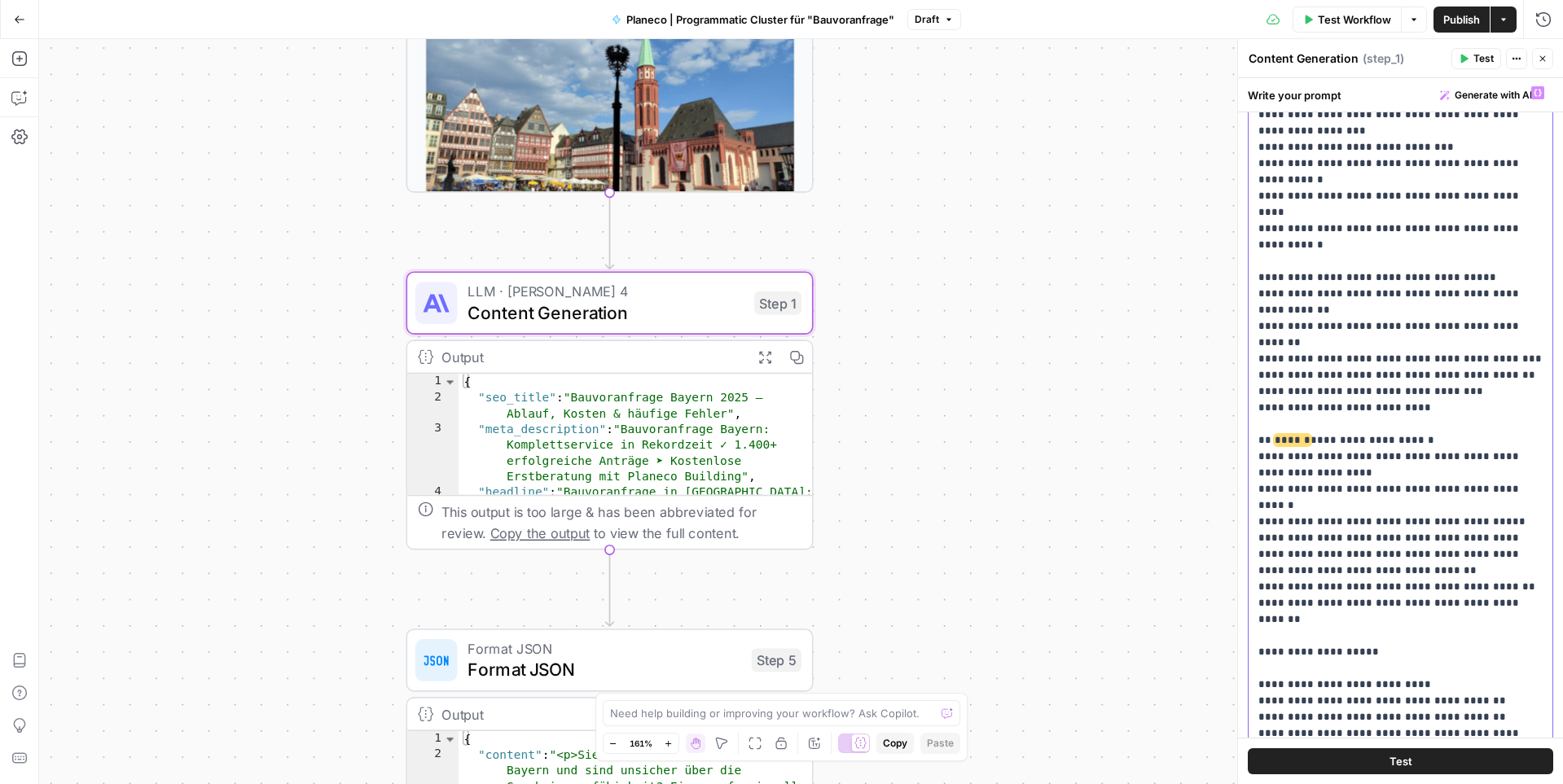
scroll to position [944, 0]
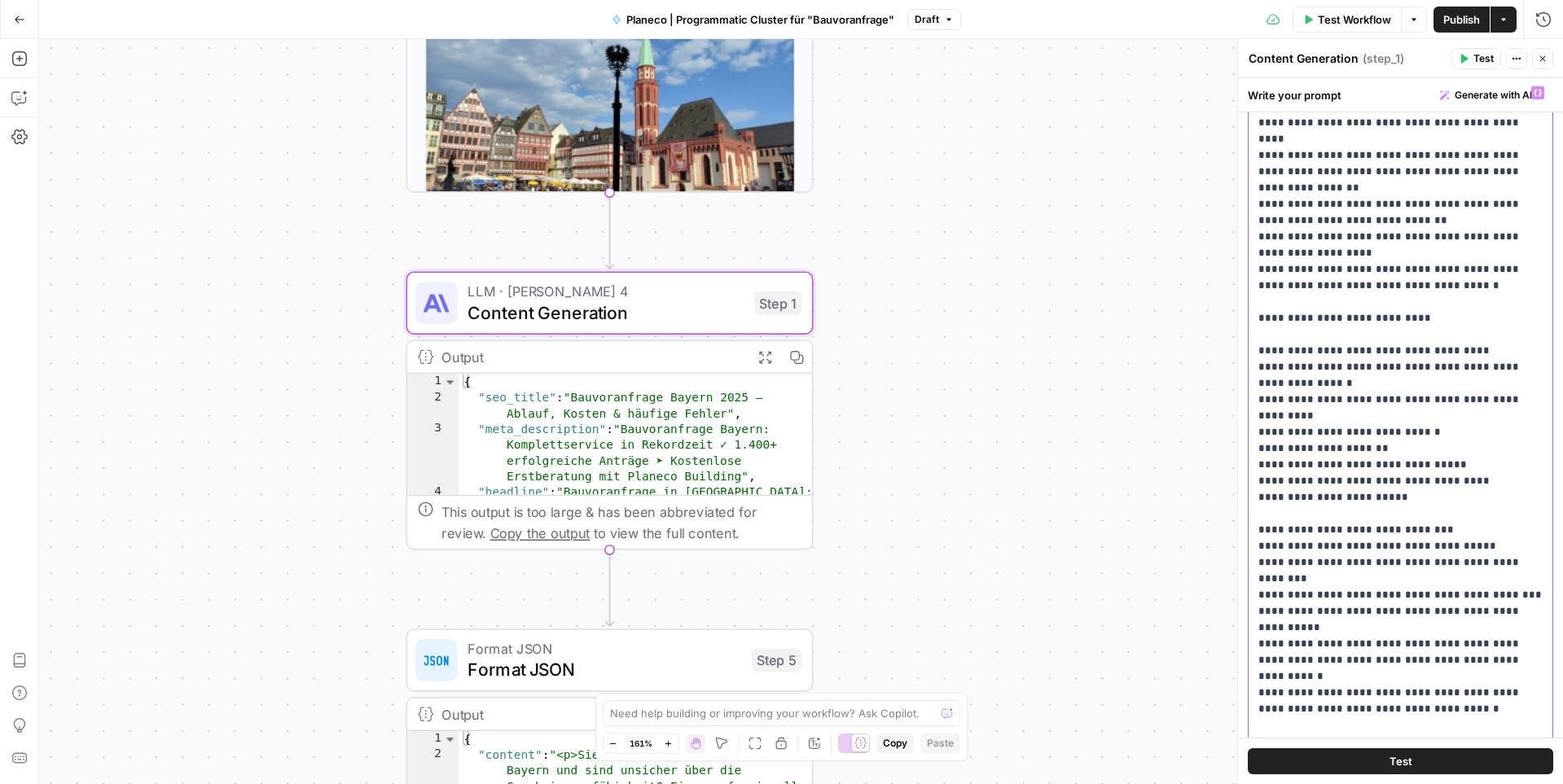
scroll to position [290, 0]
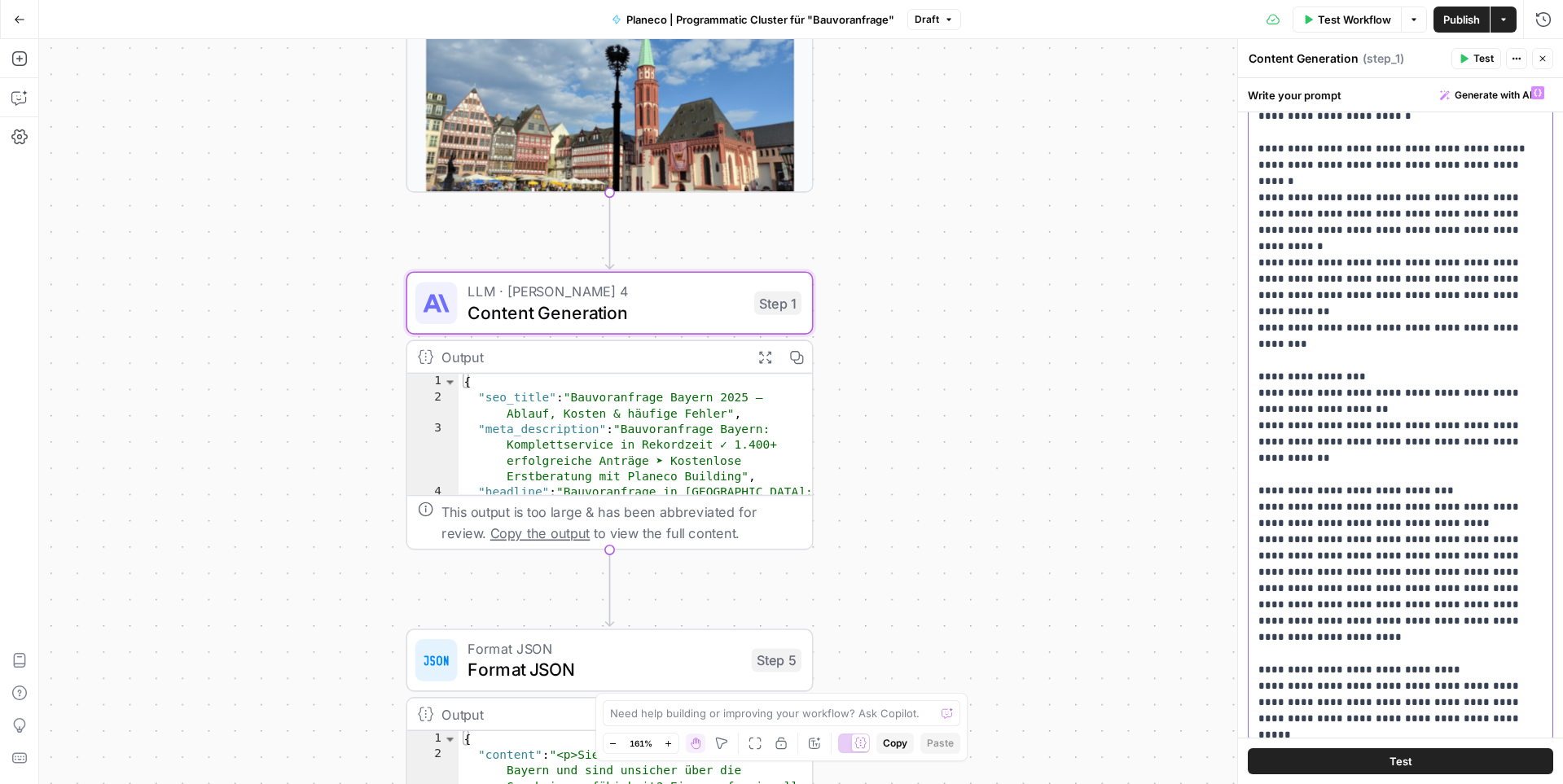
scroll to position [2028, 0]
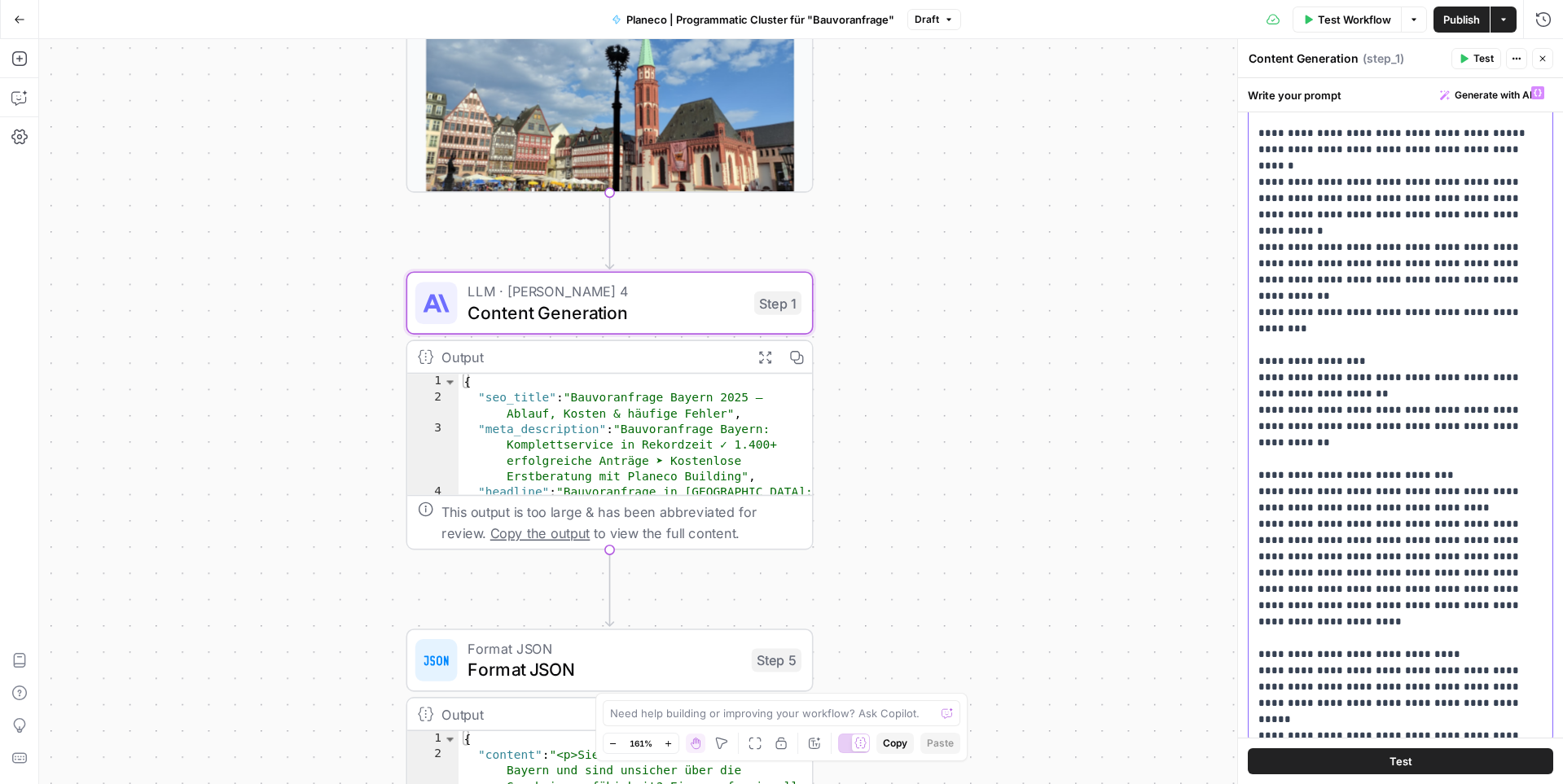
scroll to position [2047, 0]
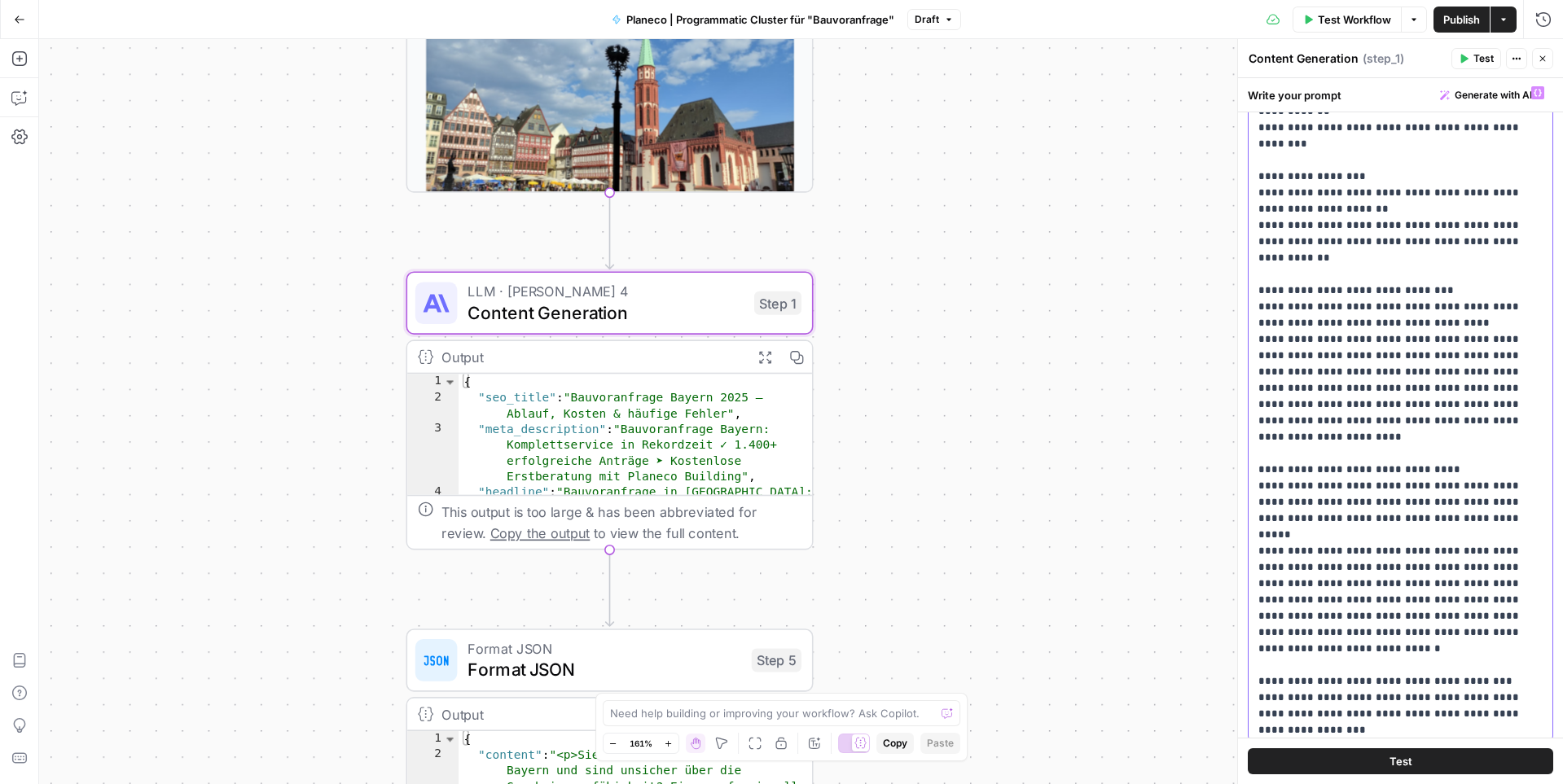
scroll to position [2225, 0]
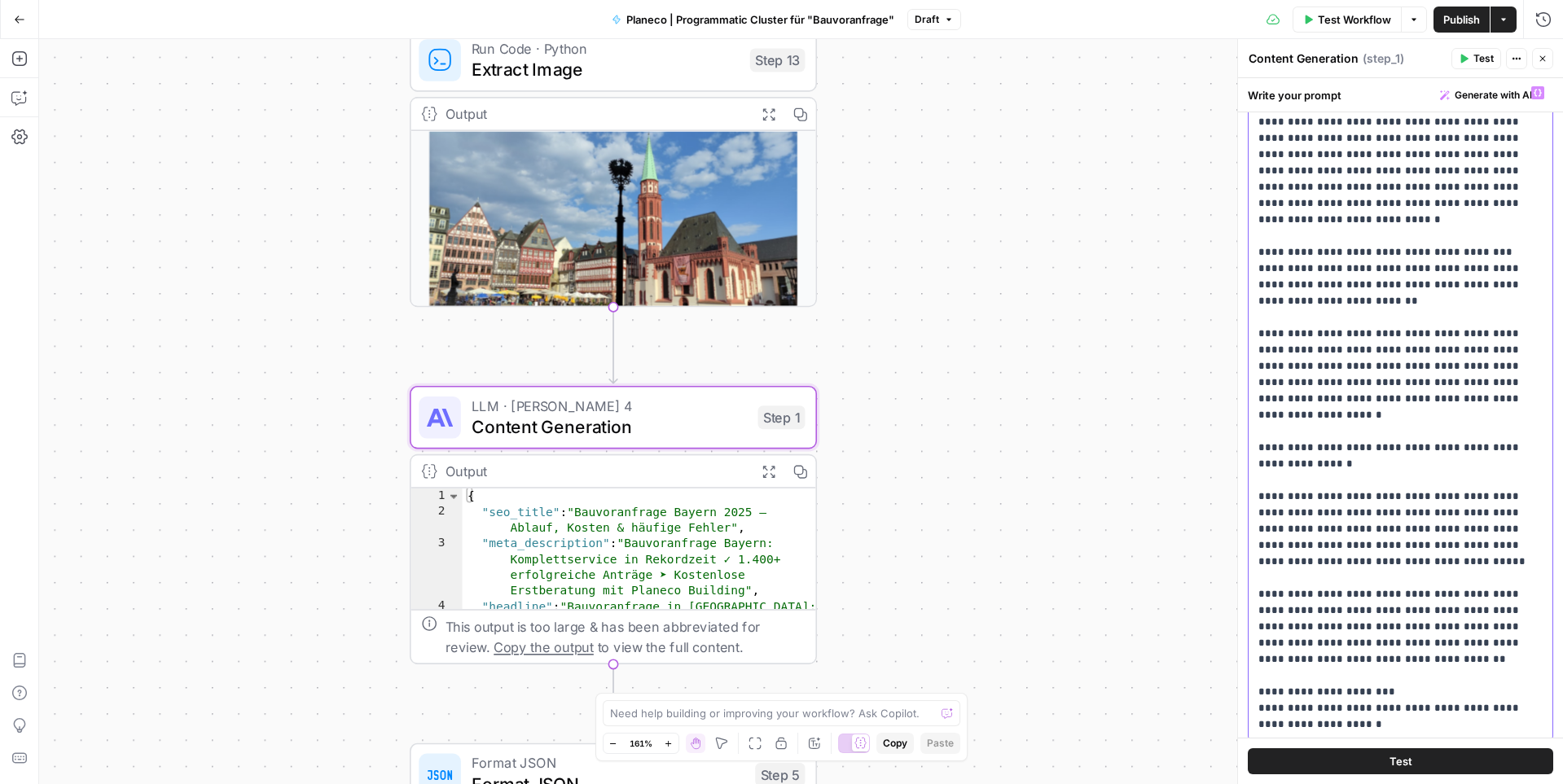
scroll to position [2662, 0]
click at [1196, 535] on p "**********" at bounding box center [1400, 671] width 285 height 6496
click at [1196, 540] on p "**********" at bounding box center [1400, 671] width 285 height 6496
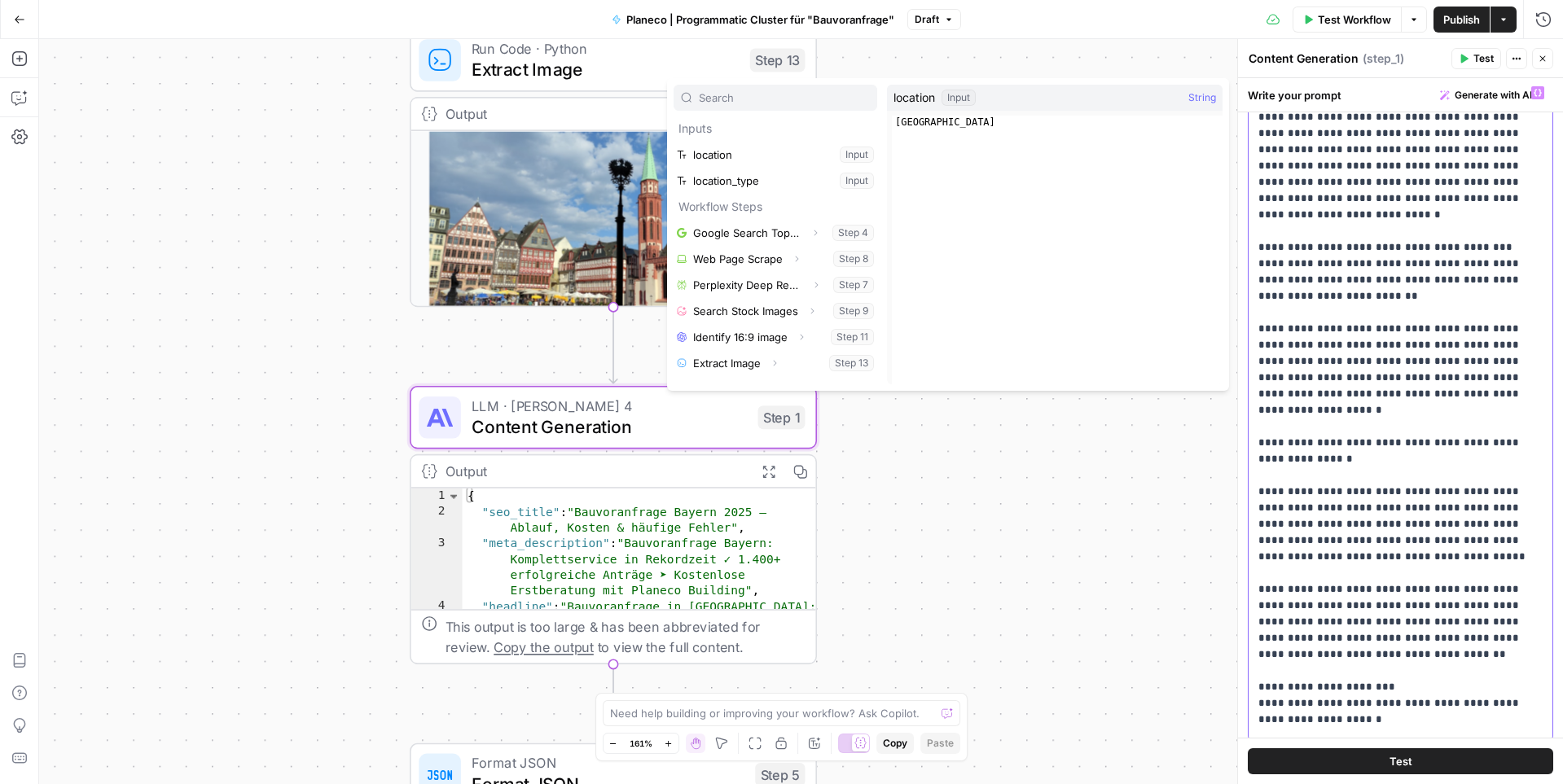
click at [1196, 562] on p "**********" at bounding box center [1400, 678] width 285 height 6512
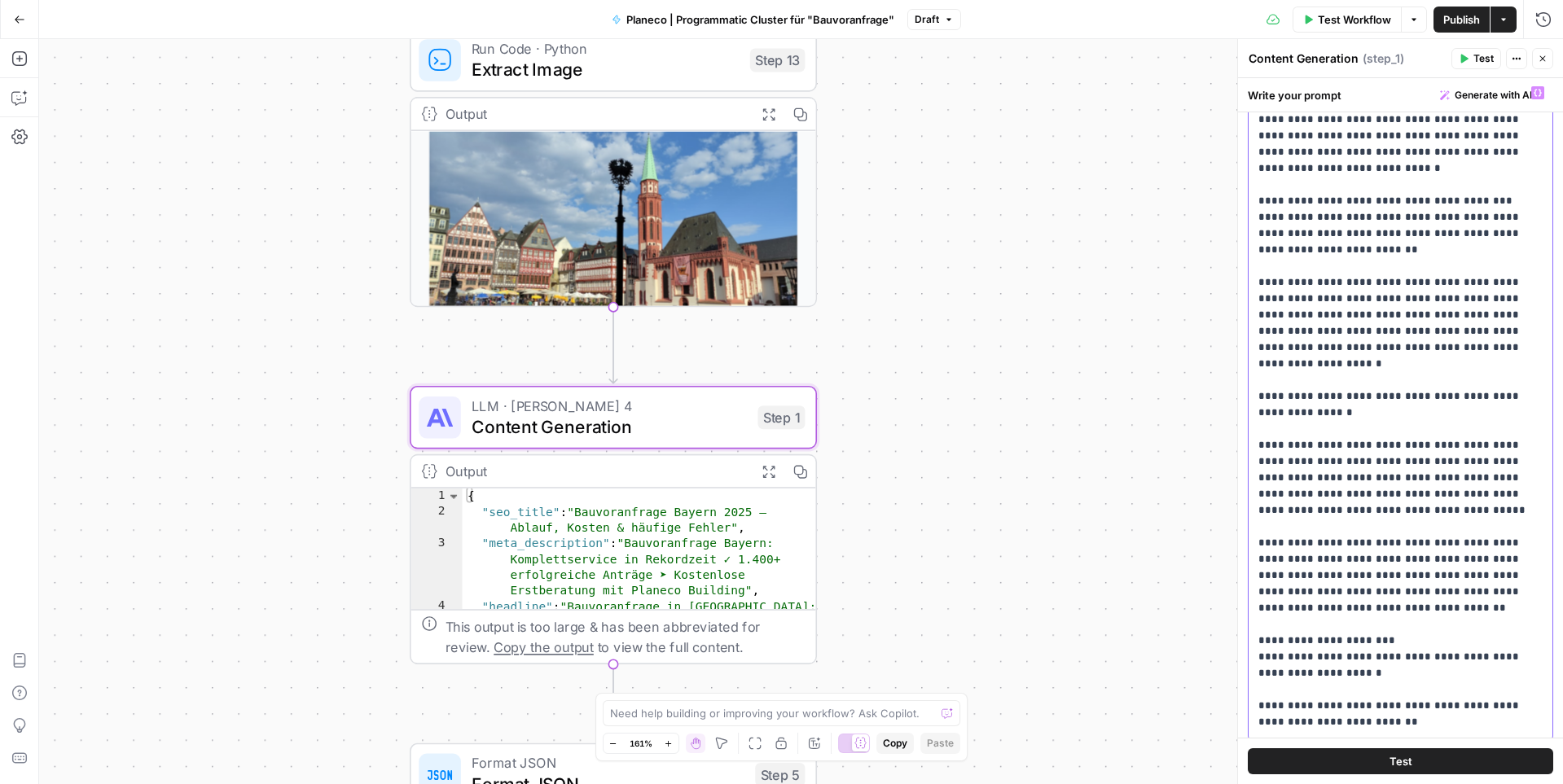
scroll to position [2705, 0]
click at [1196, 527] on p "**********" at bounding box center [1400, 635] width 285 height 6512
click at [1196, 525] on p "**********" at bounding box center [1400, 635] width 285 height 6512
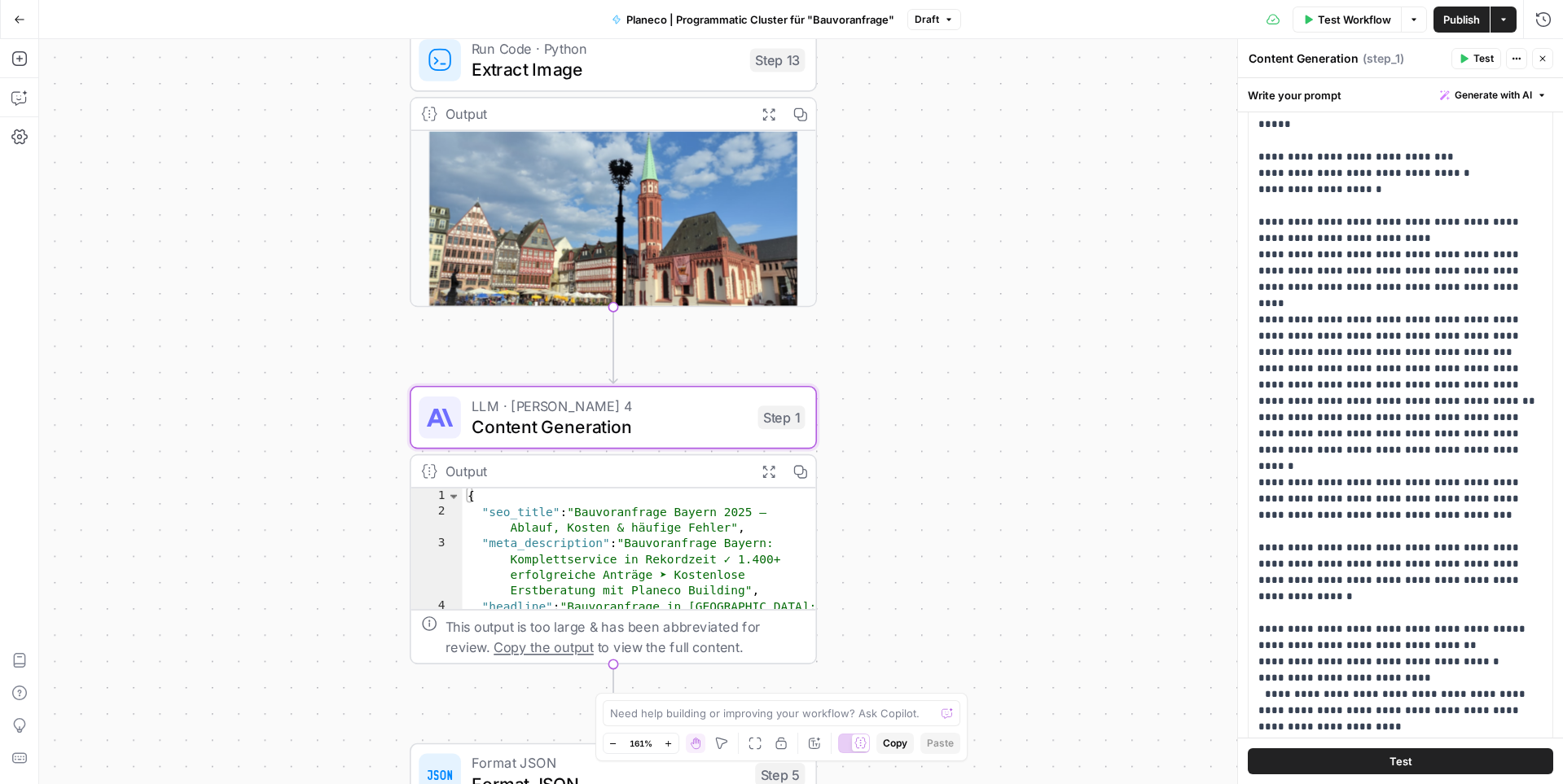
scroll to position [4324, 0]
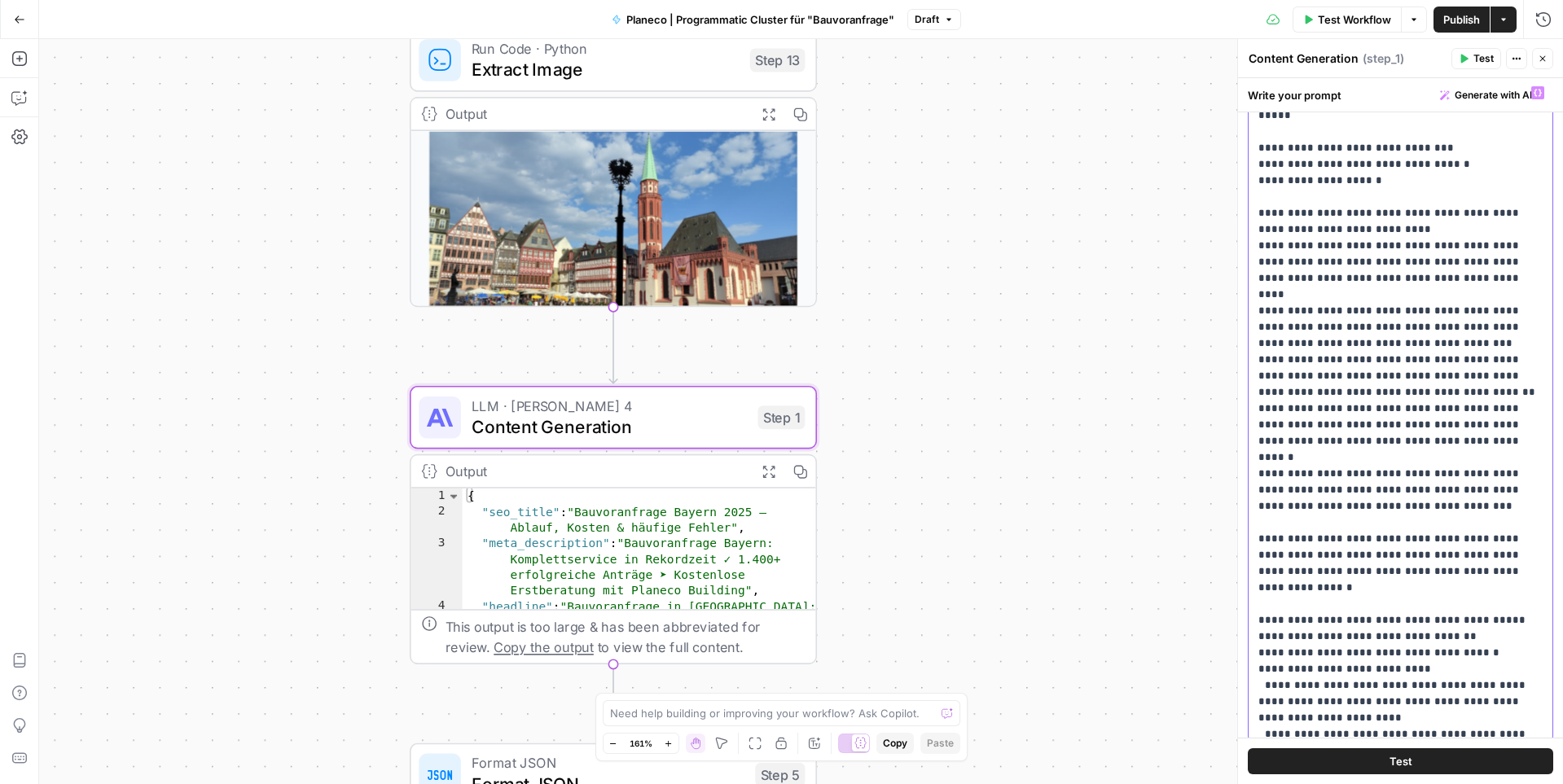
click at [1196, 572] on div "**********" at bounding box center [1400, 410] width 304 height 664
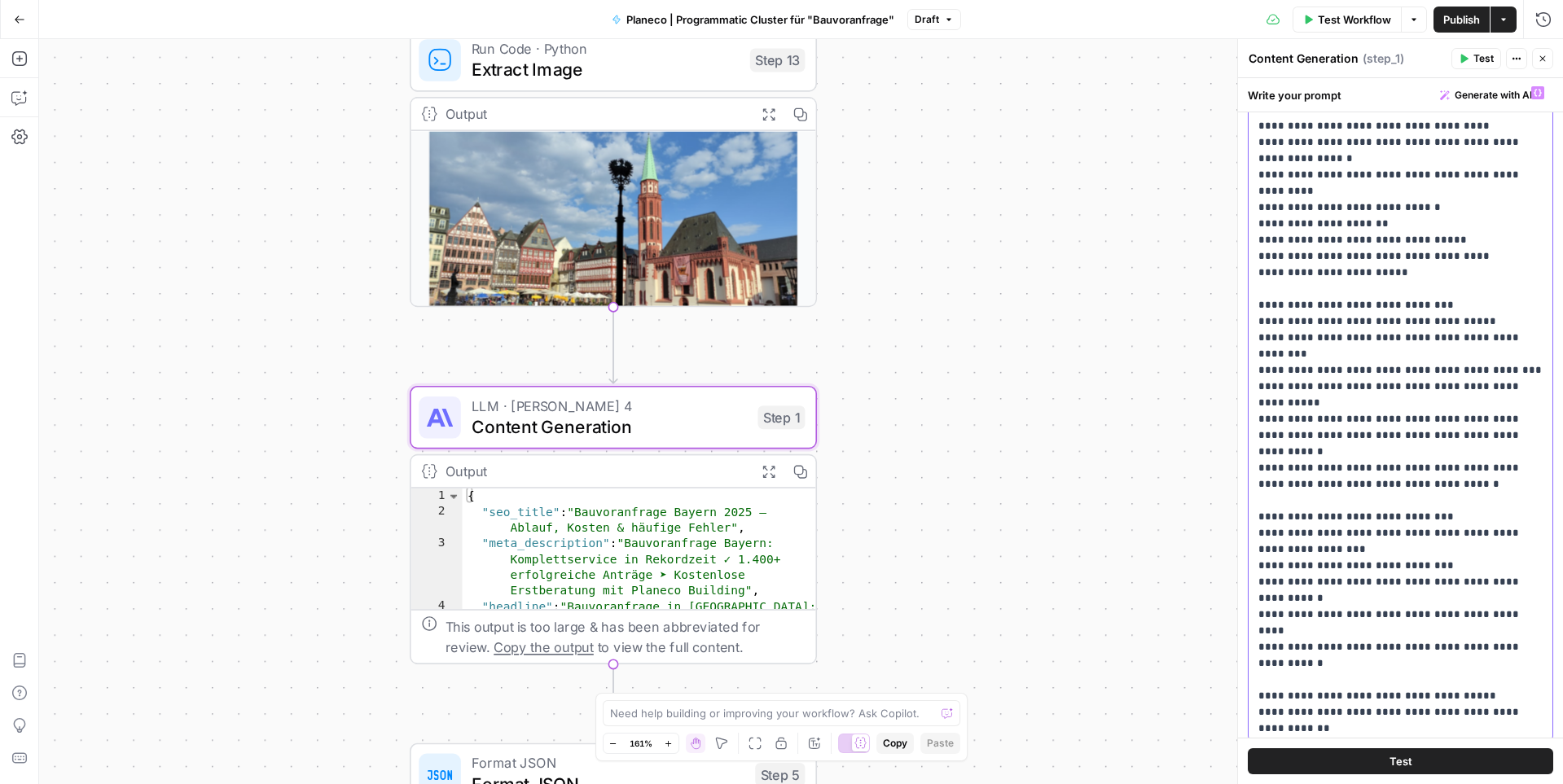
scroll to position [625, 0]
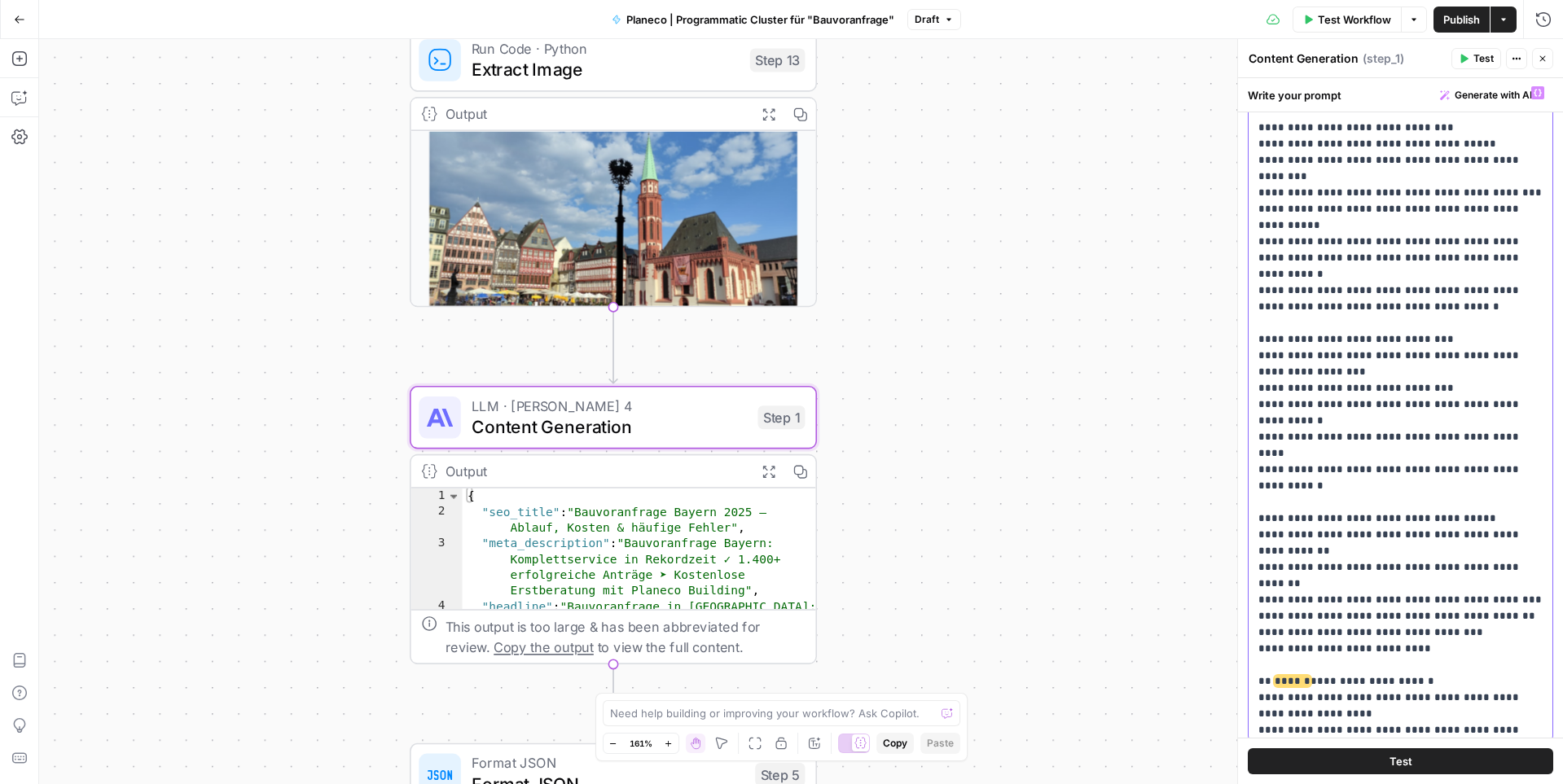
scroll to position [695, 0]
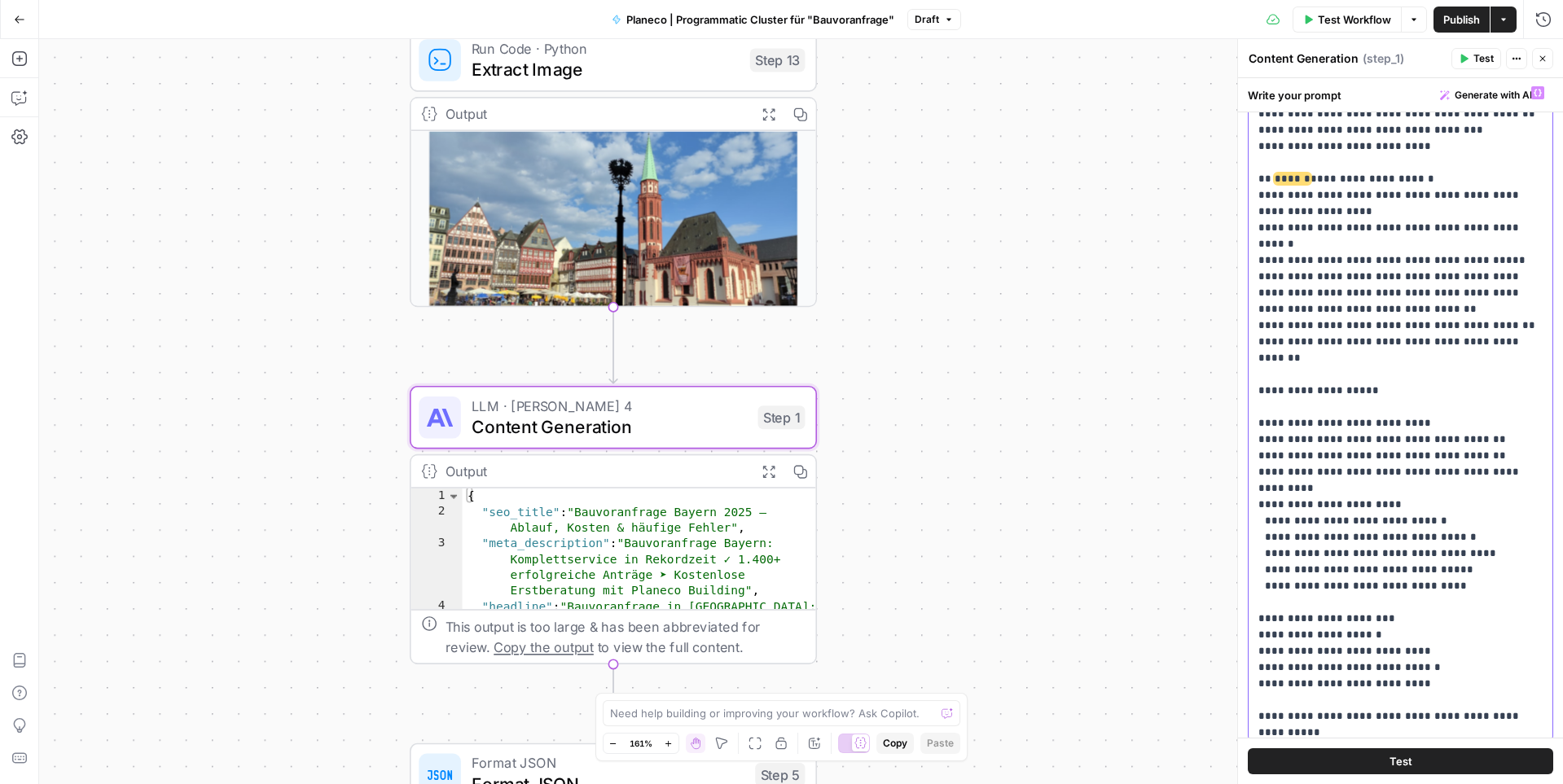
scroll to position [1501, 0]
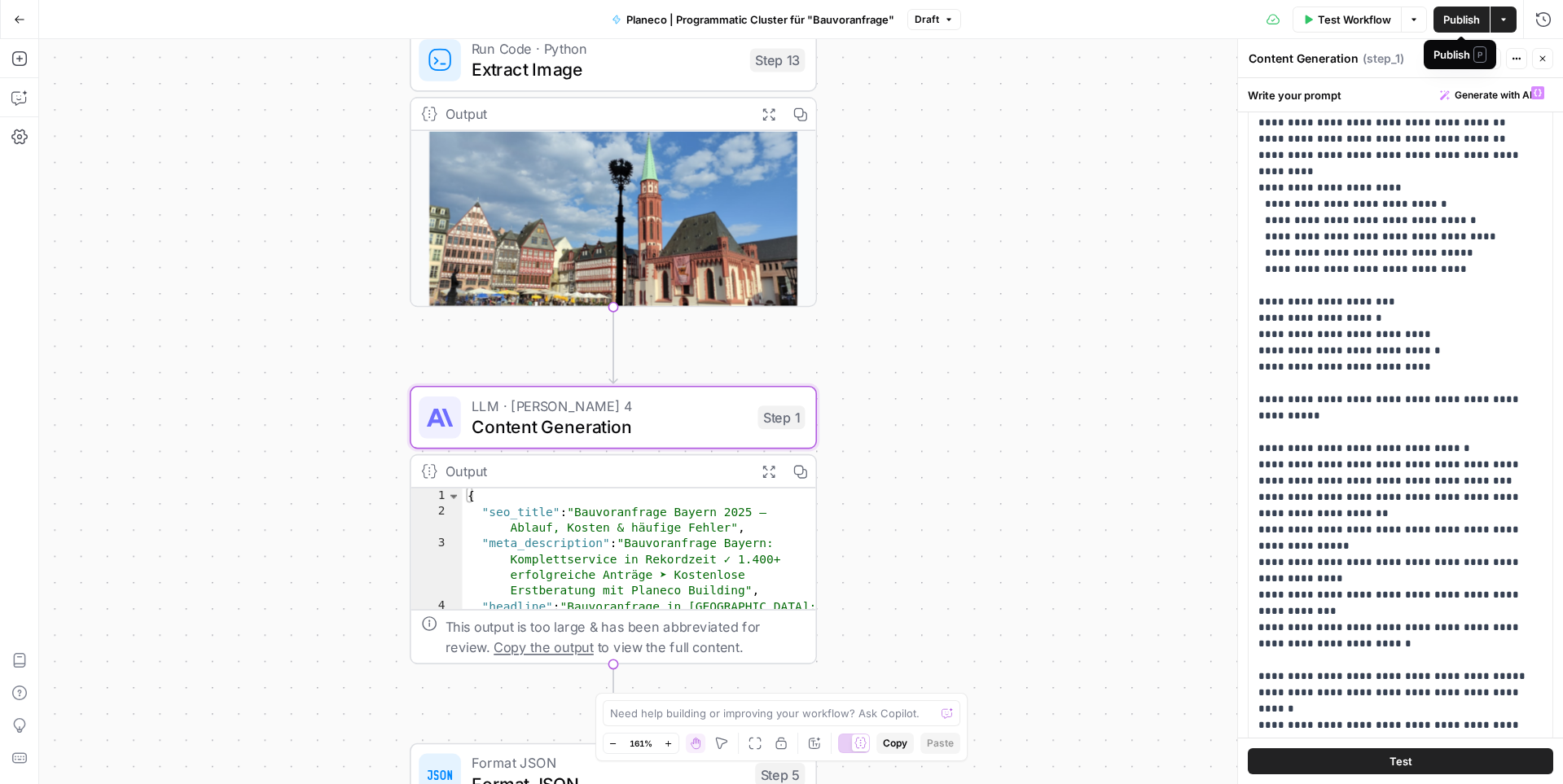
click at [1196, 19] on span "Publish" at bounding box center [1461, 20] width 36 height 17
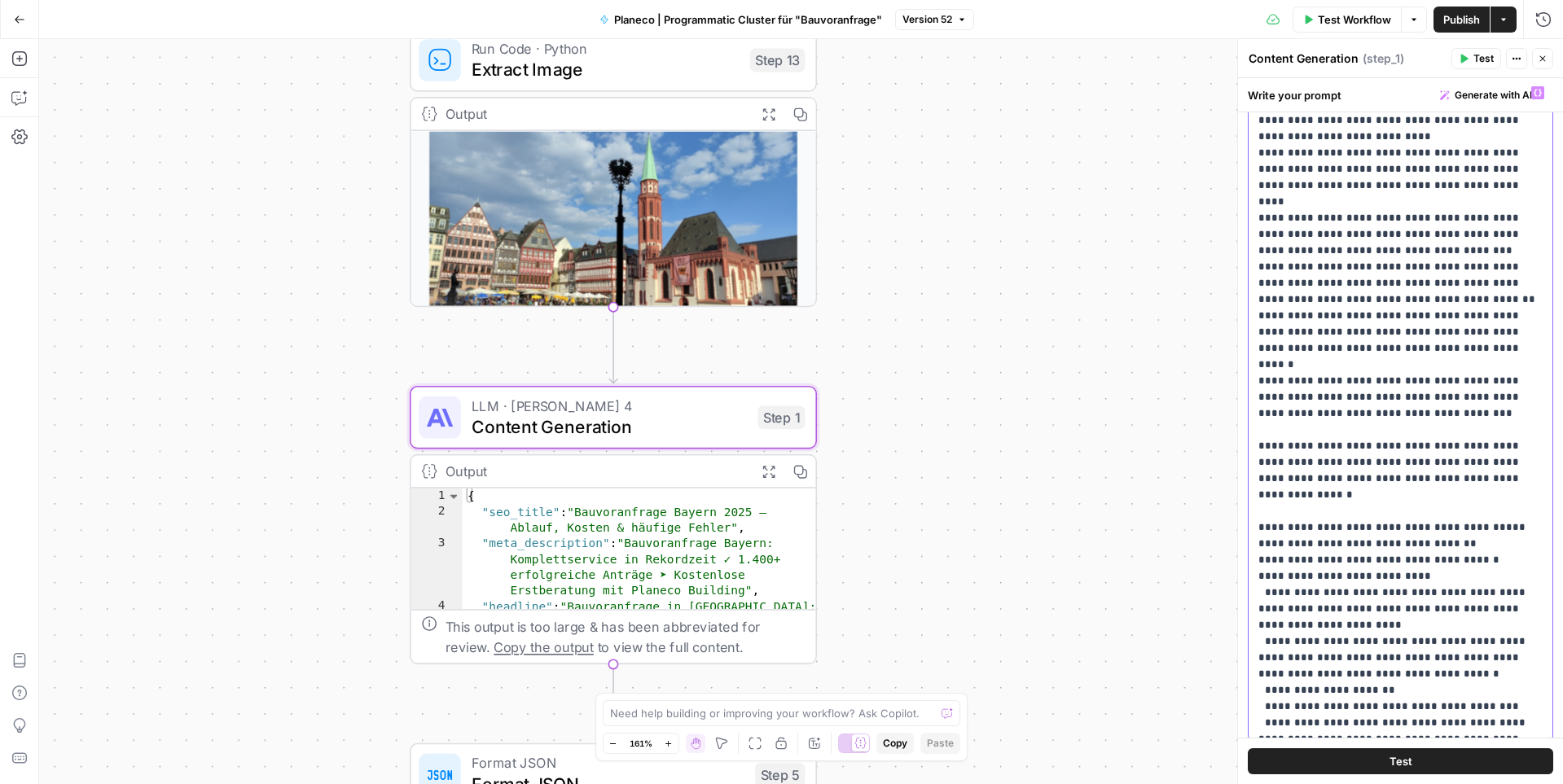
scroll to position [4415, 0]
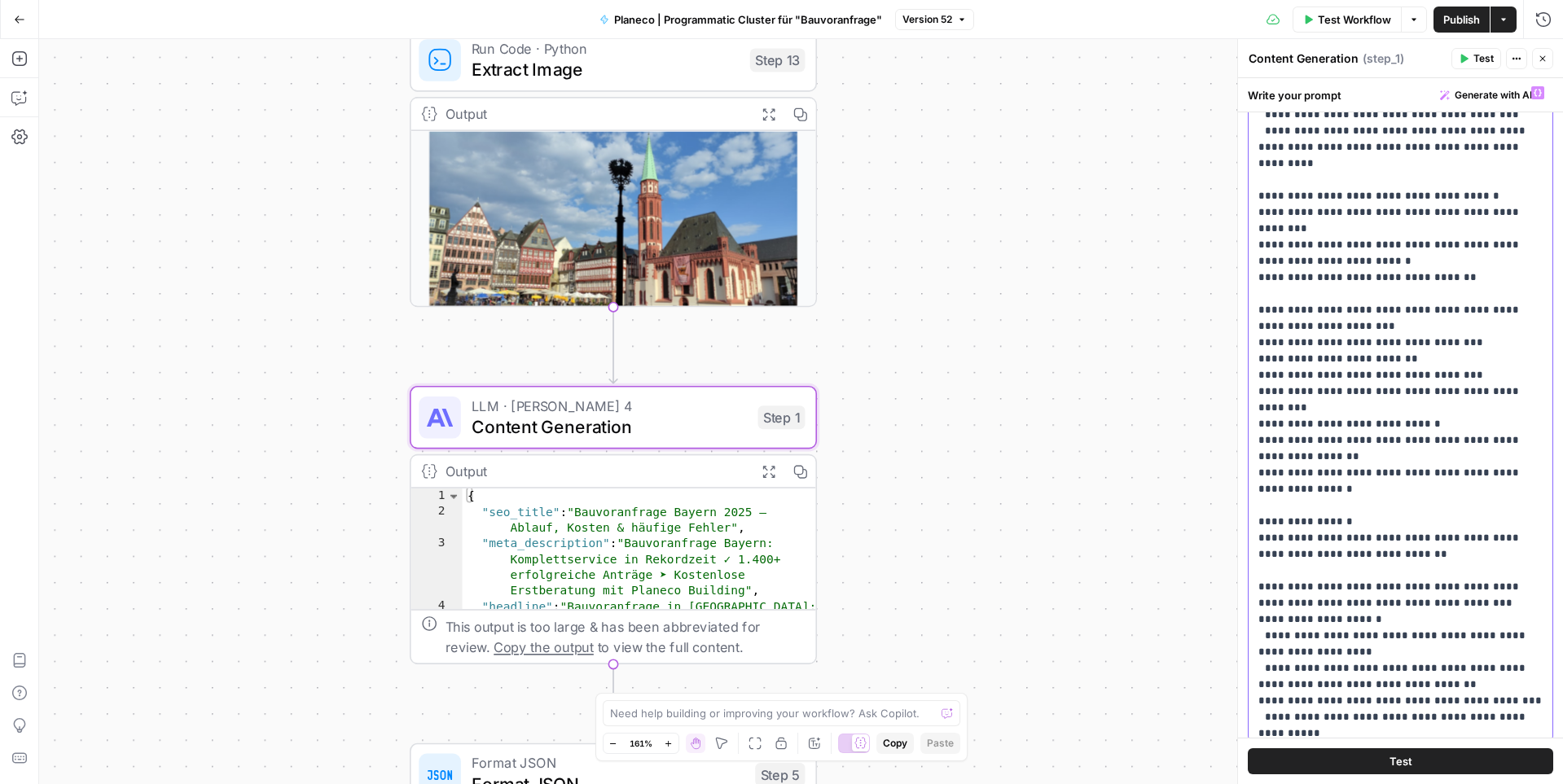
scroll to position [5034, 0]
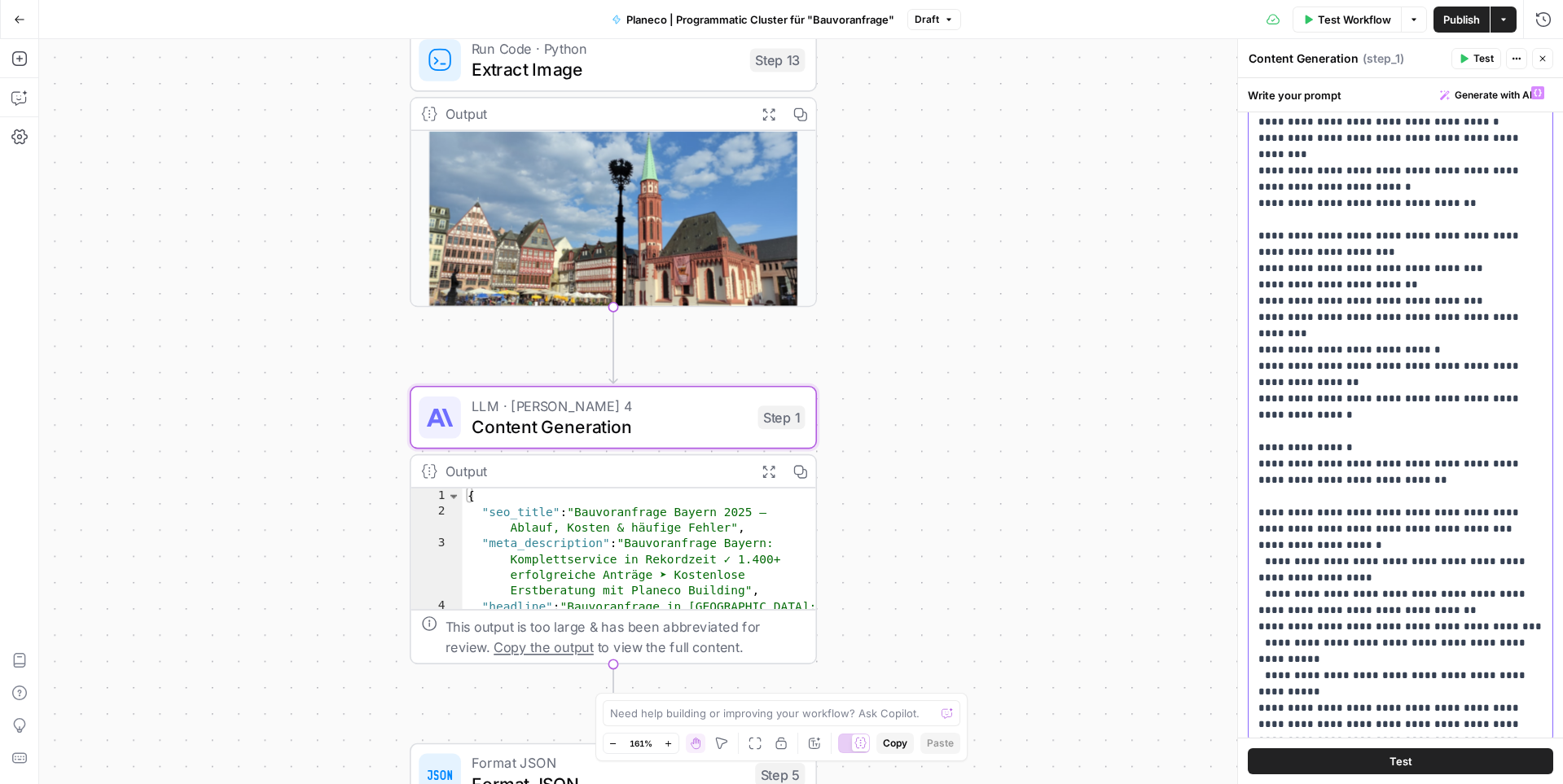
drag, startPoint x: 1302, startPoint y: 596, endPoint x: 1274, endPoint y: 593, distance: 28.2
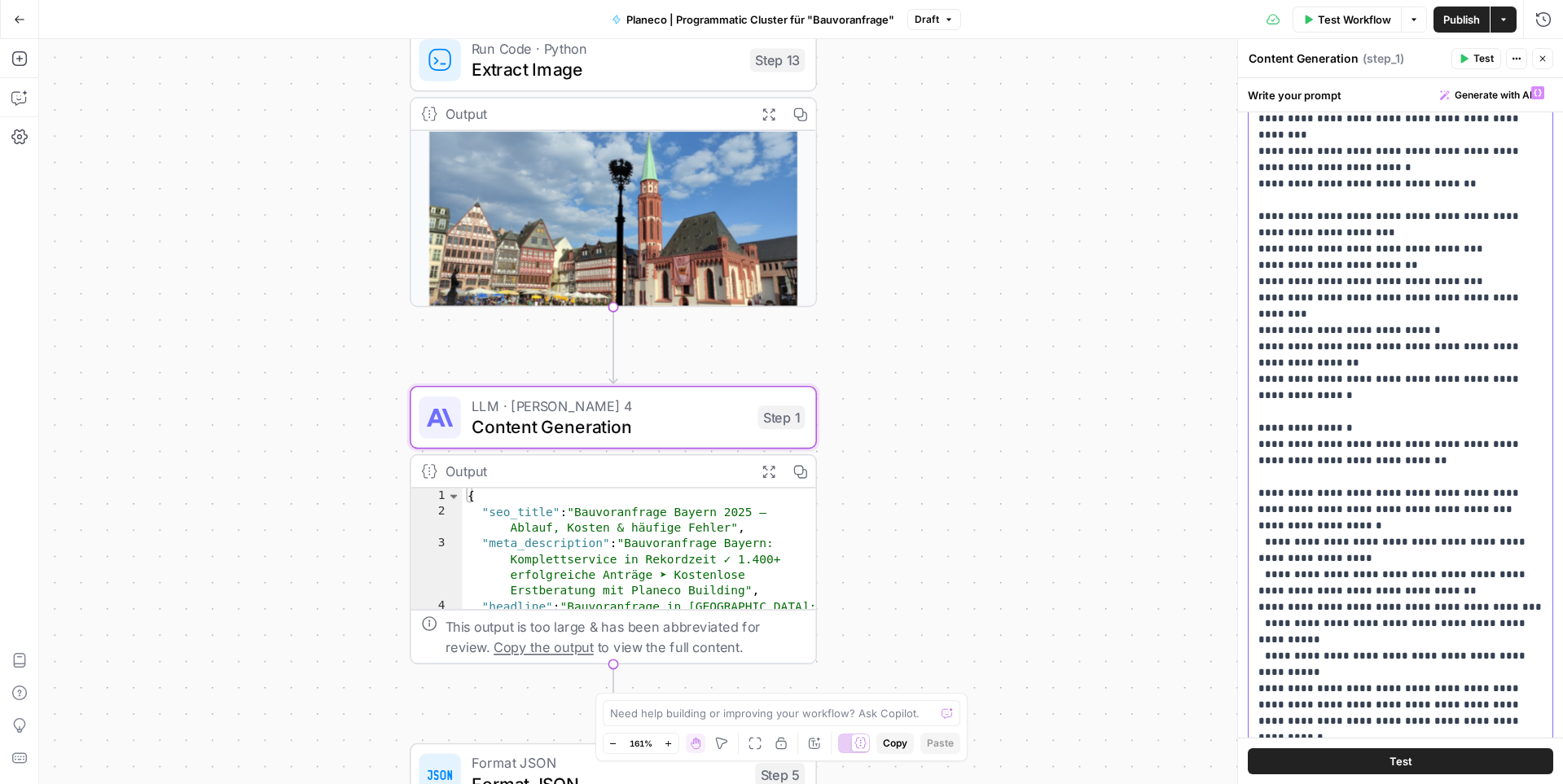
scroll to position [5106, 0]
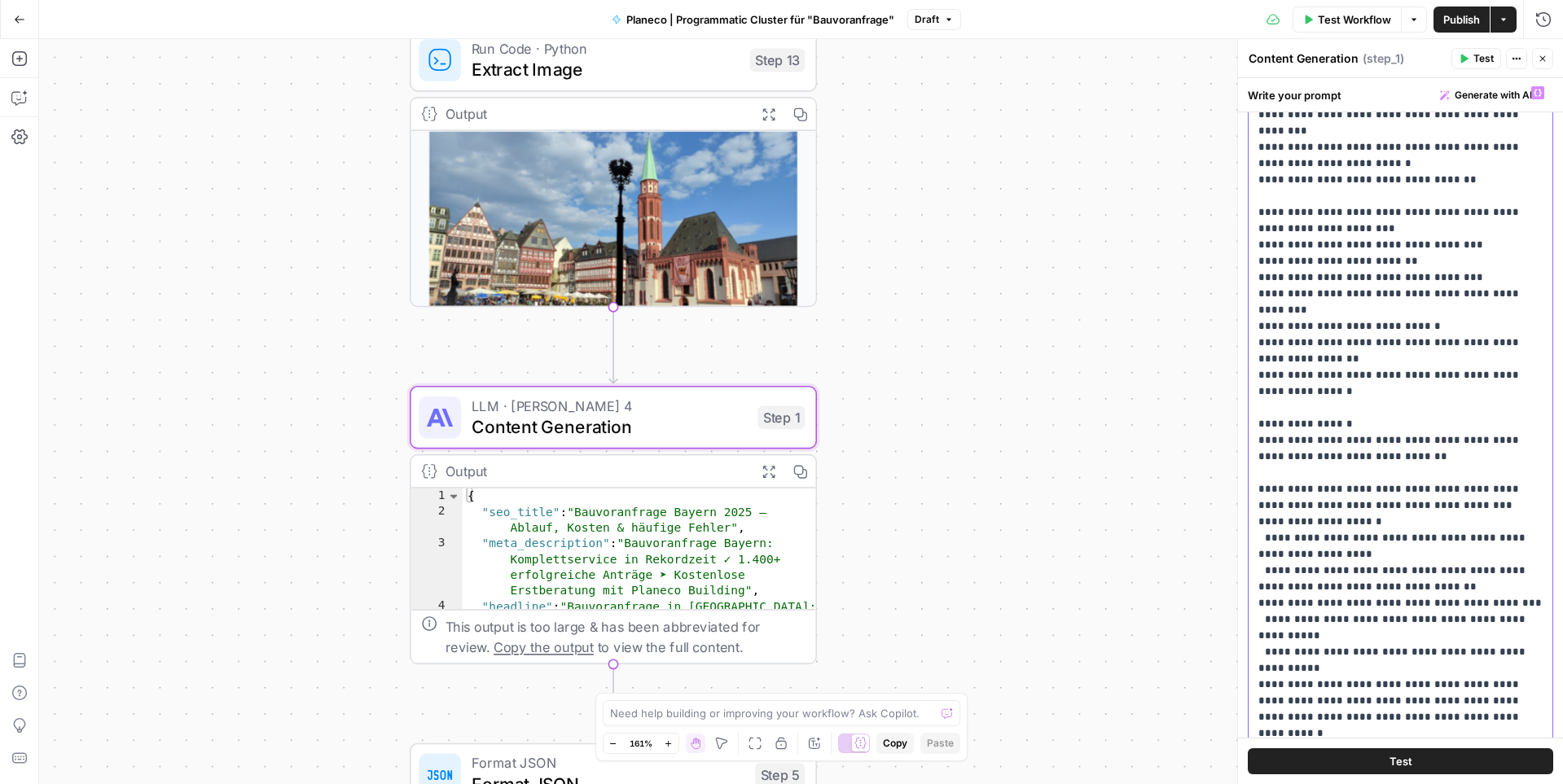
drag, startPoint x: 1504, startPoint y: 555, endPoint x: 1408, endPoint y: 541, distance: 97.0
drag, startPoint x: 1521, startPoint y: 586, endPoint x: 1439, endPoint y: 590, distance: 82.1
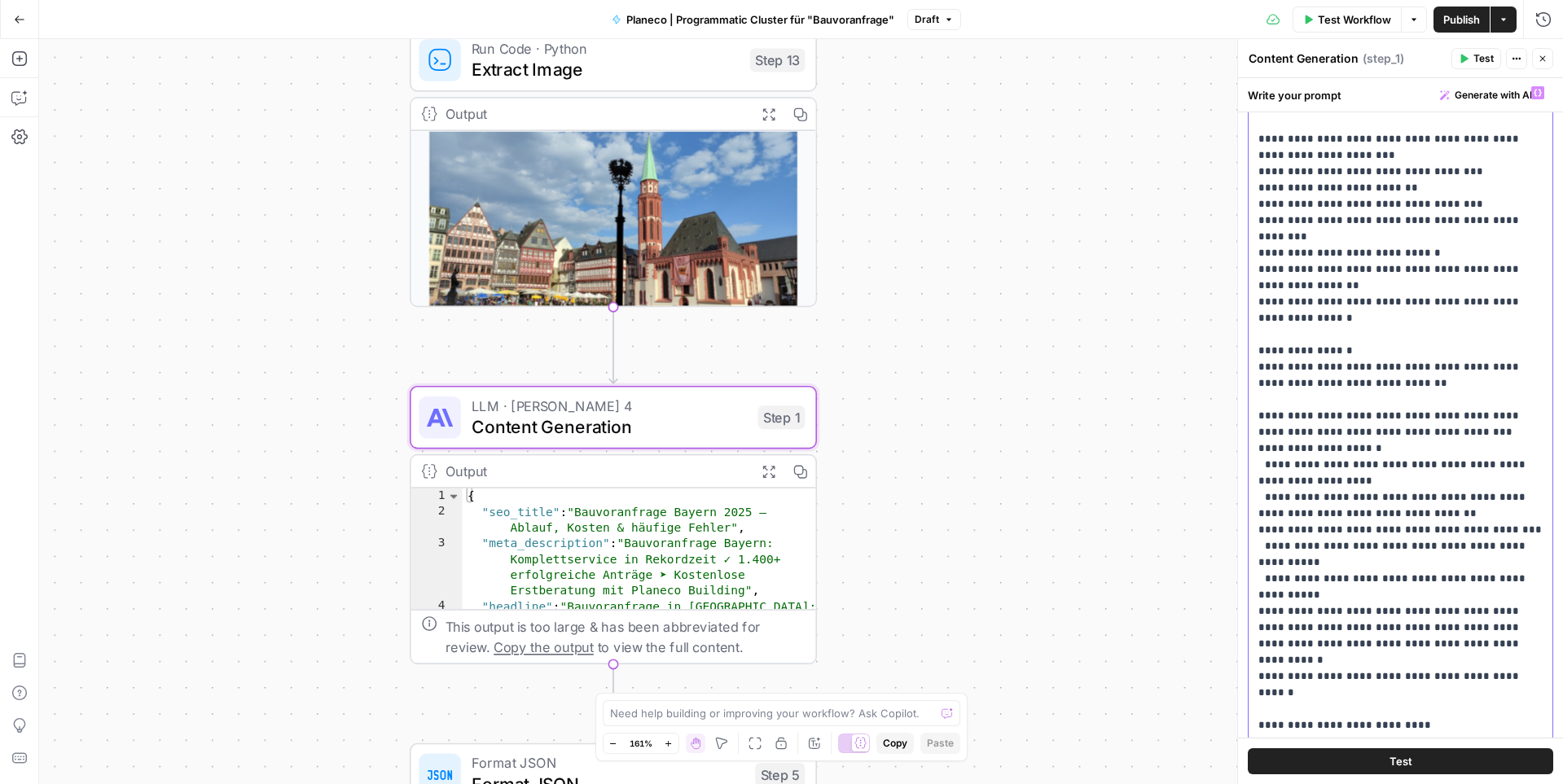
scroll to position [5184, 0]
drag, startPoint x: 1417, startPoint y: 527, endPoint x: 1258, endPoint y: 457, distance: 173.7
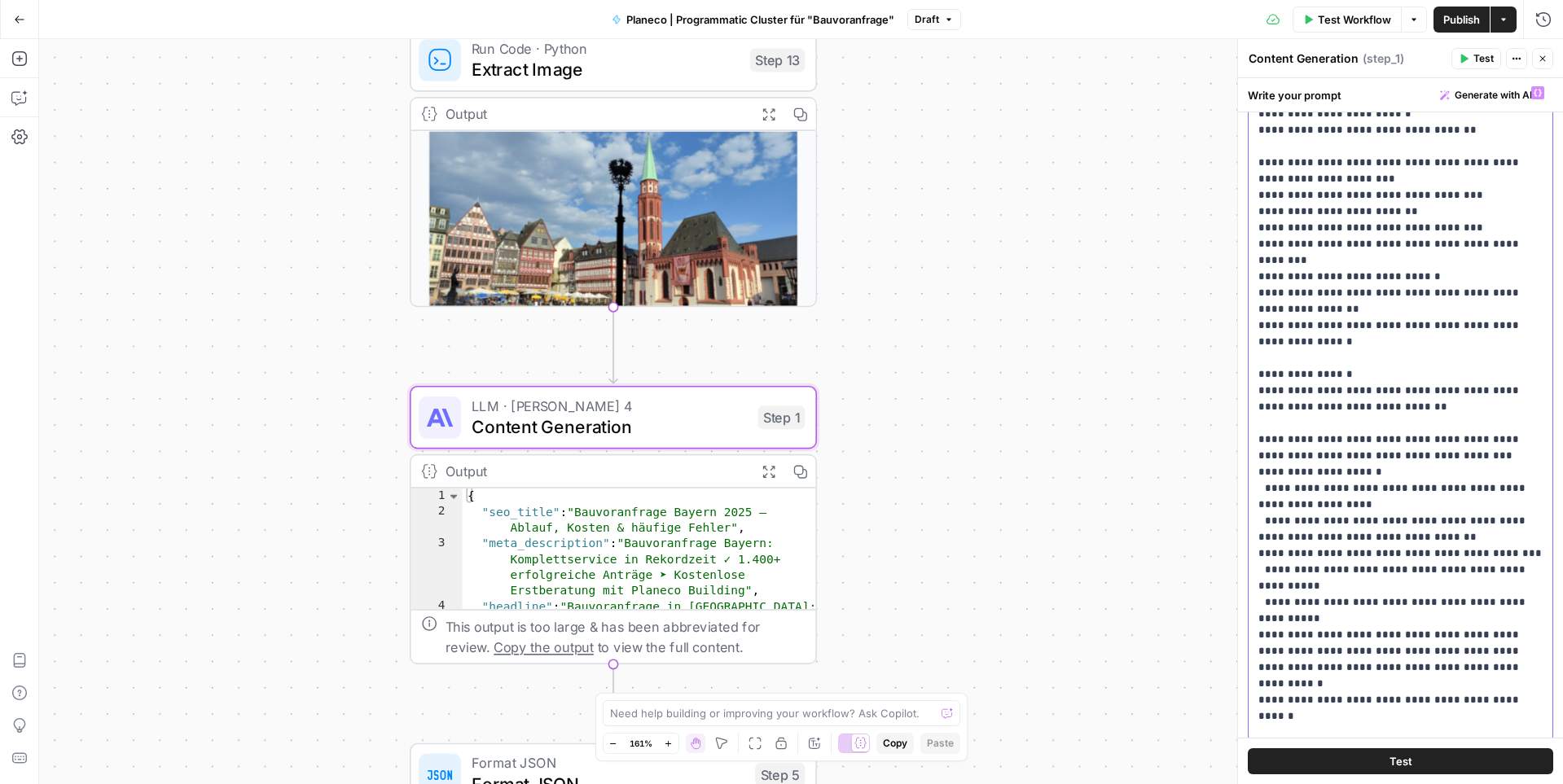
scroll to position [5139, 0]
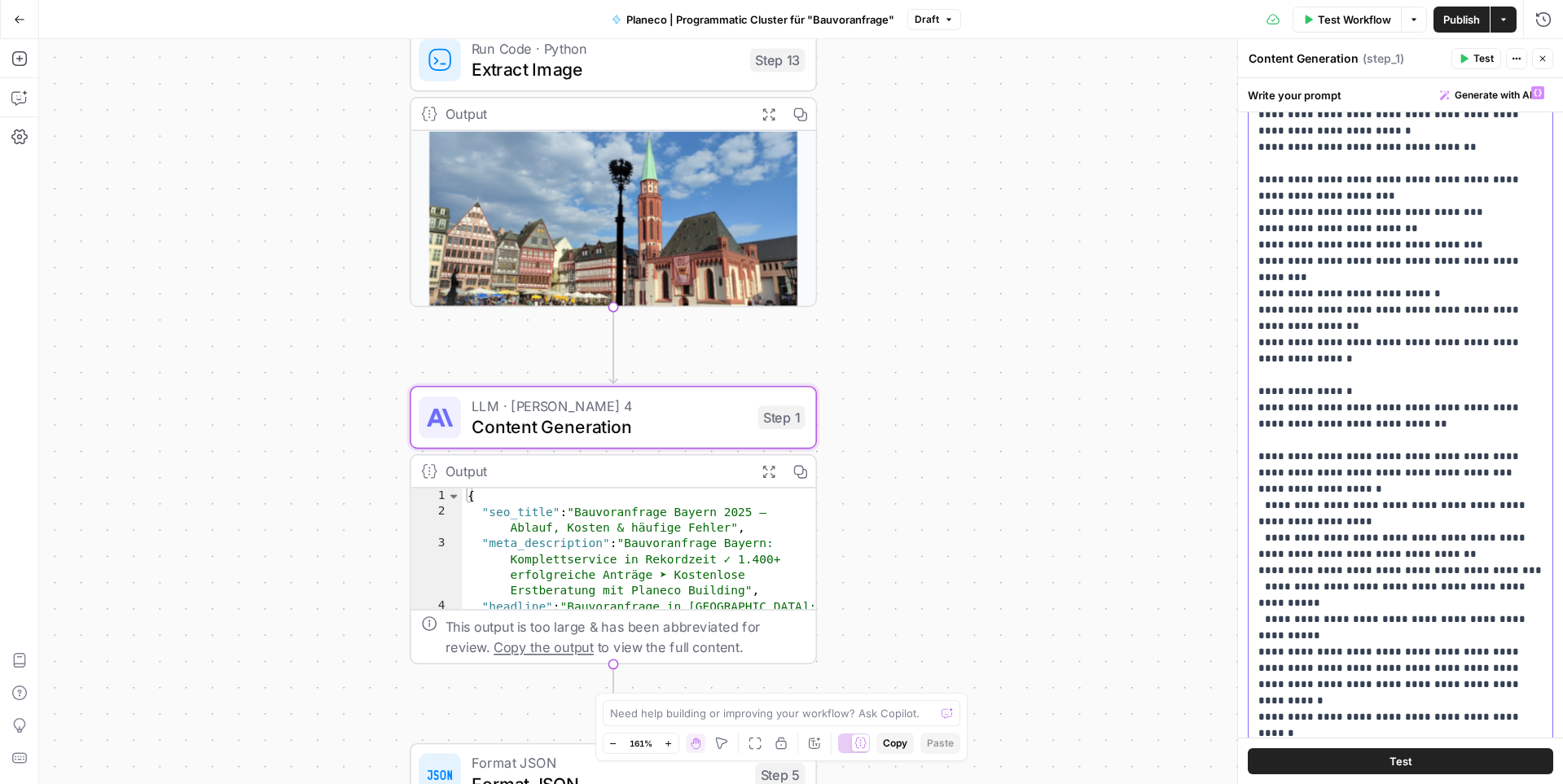
drag, startPoint x: 1444, startPoint y: 556, endPoint x: 1249, endPoint y: 554, distance: 195.0
click at [1196, 554] on div "**********" at bounding box center [1400, 410] width 304 height 664
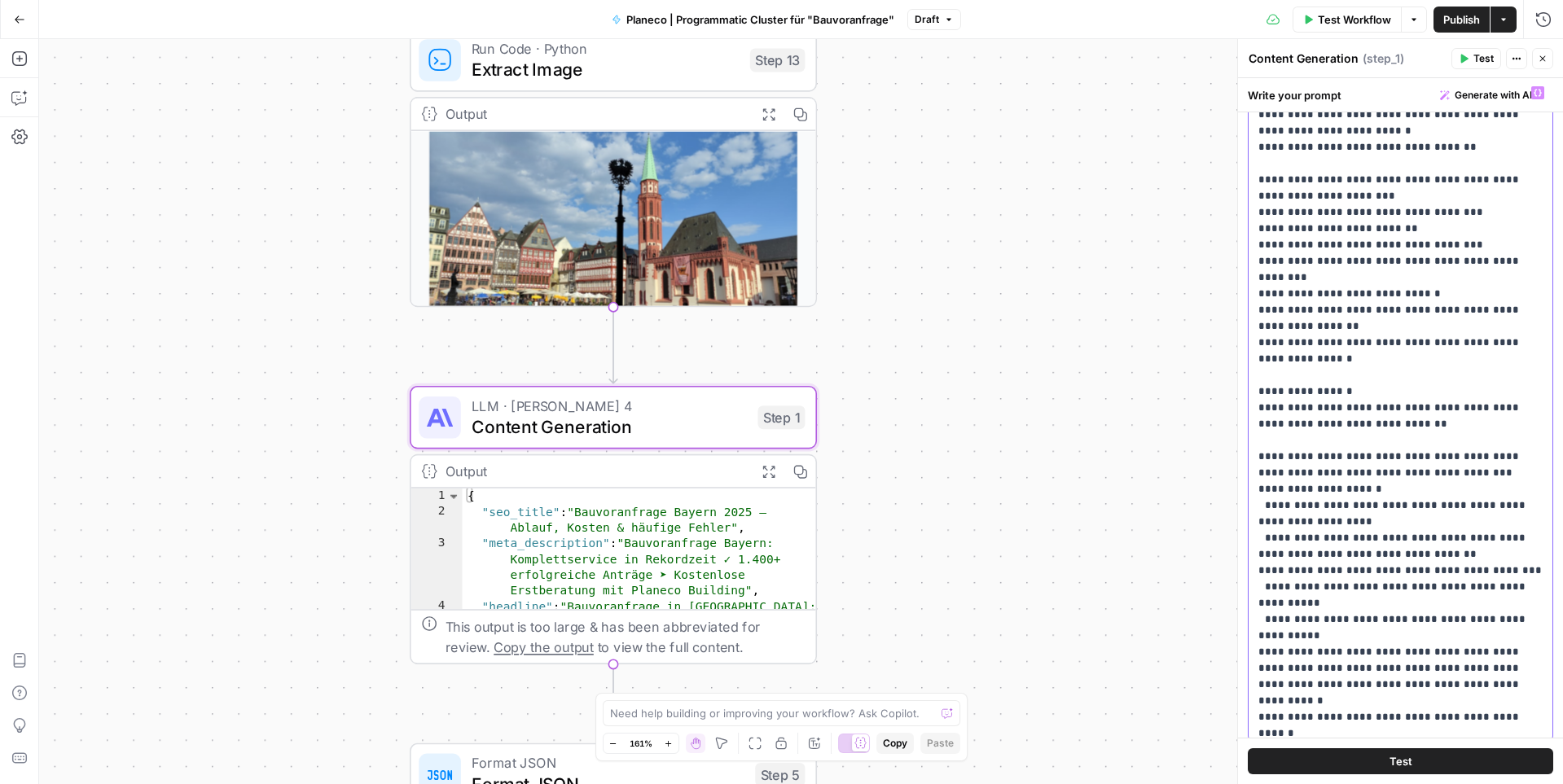
drag, startPoint x: 1418, startPoint y: 570, endPoint x: 1259, endPoint y: 567, distance: 159.0
drag, startPoint x: 1447, startPoint y: 553, endPoint x: 1253, endPoint y: 550, distance: 194.0
click at [1196, 550] on div "**********" at bounding box center [1400, 410] width 304 height 664
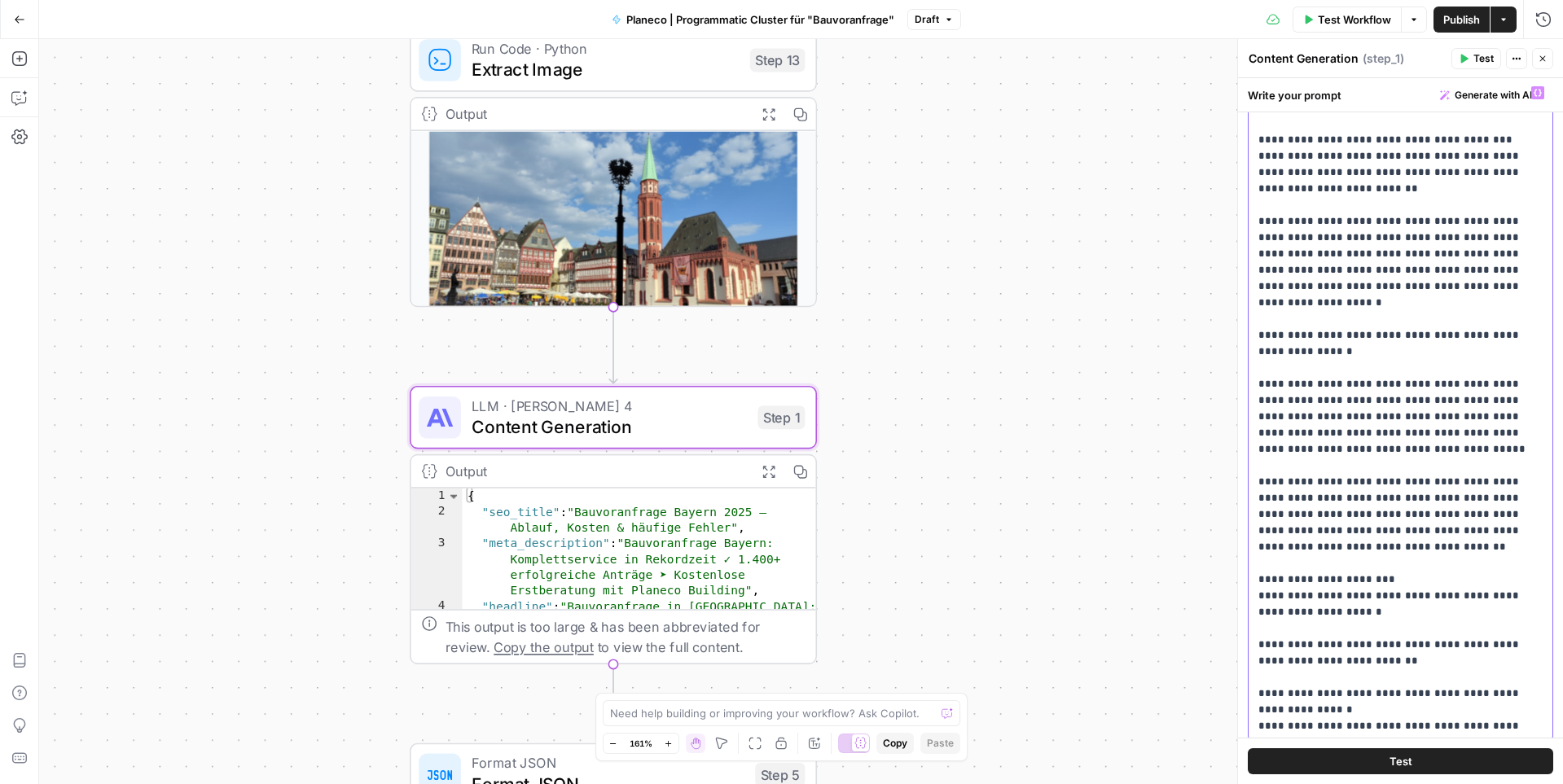
scroll to position [2766, 0]
click at [1196, 447] on p "**********" at bounding box center [1400, 614] width 285 height 6594
click at [1196, 464] on p "**********" at bounding box center [1400, 614] width 285 height 6594
drag, startPoint x: 1504, startPoint y: 481, endPoint x: 1249, endPoint y: 337, distance: 292.8
click at [1196, 337] on div "**********" at bounding box center [1400, 410] width 304 height 664
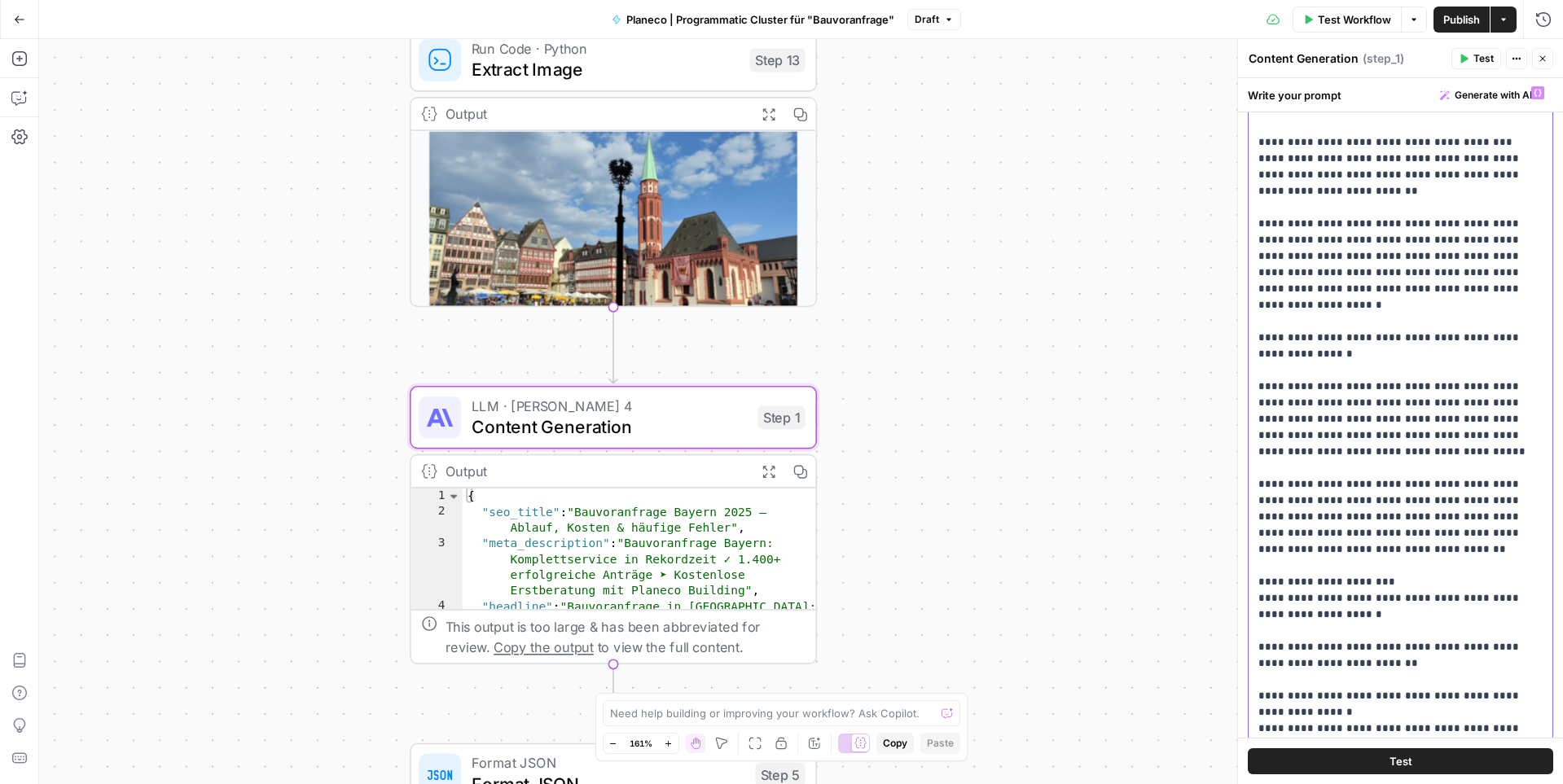
copy p "**********"
click at [1196, 469] on p "**********" at bounding box center [1400, 614] width 285 height 6594
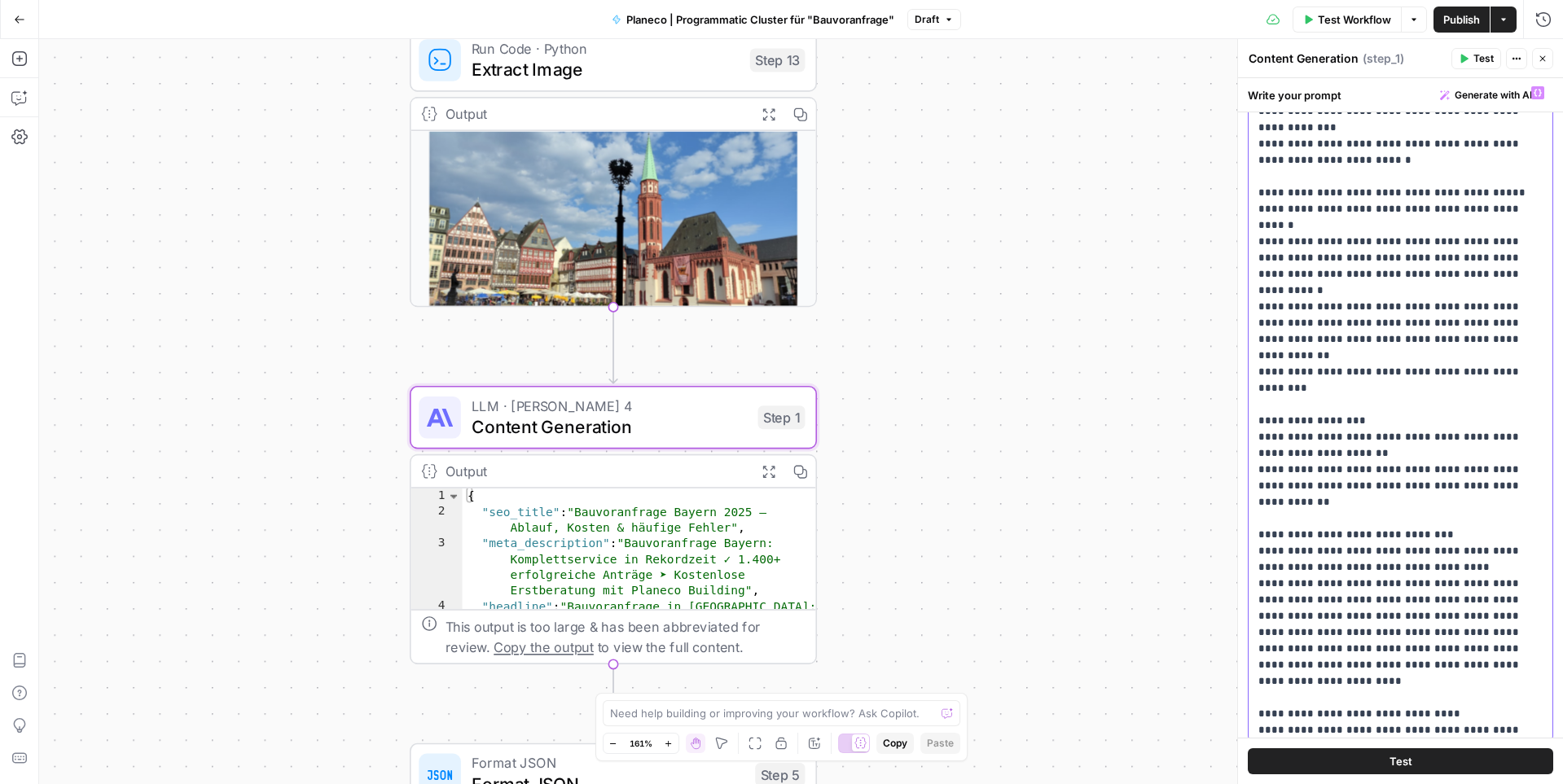
scroll to position [1902, 0]
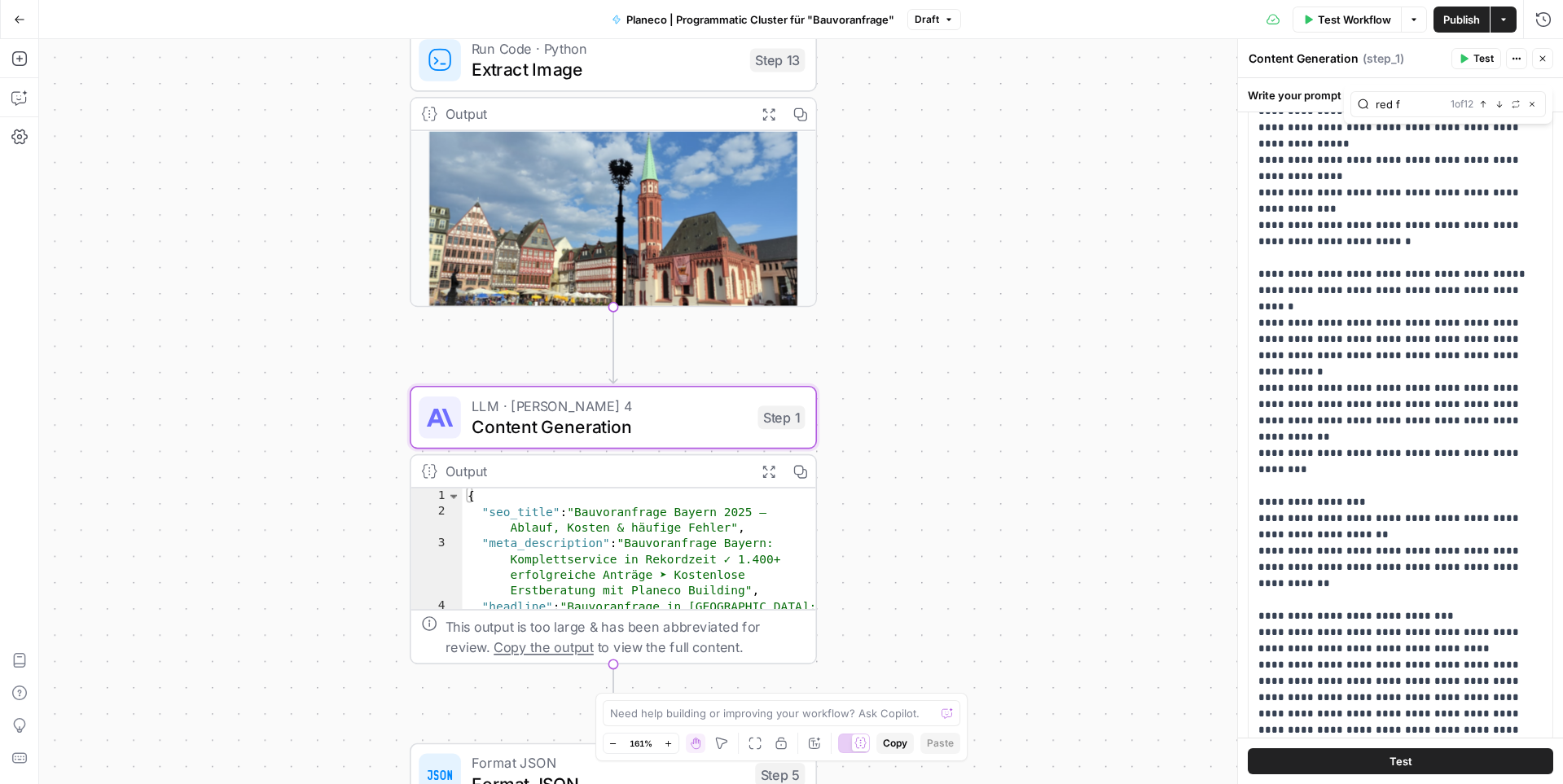
type input "red fl"
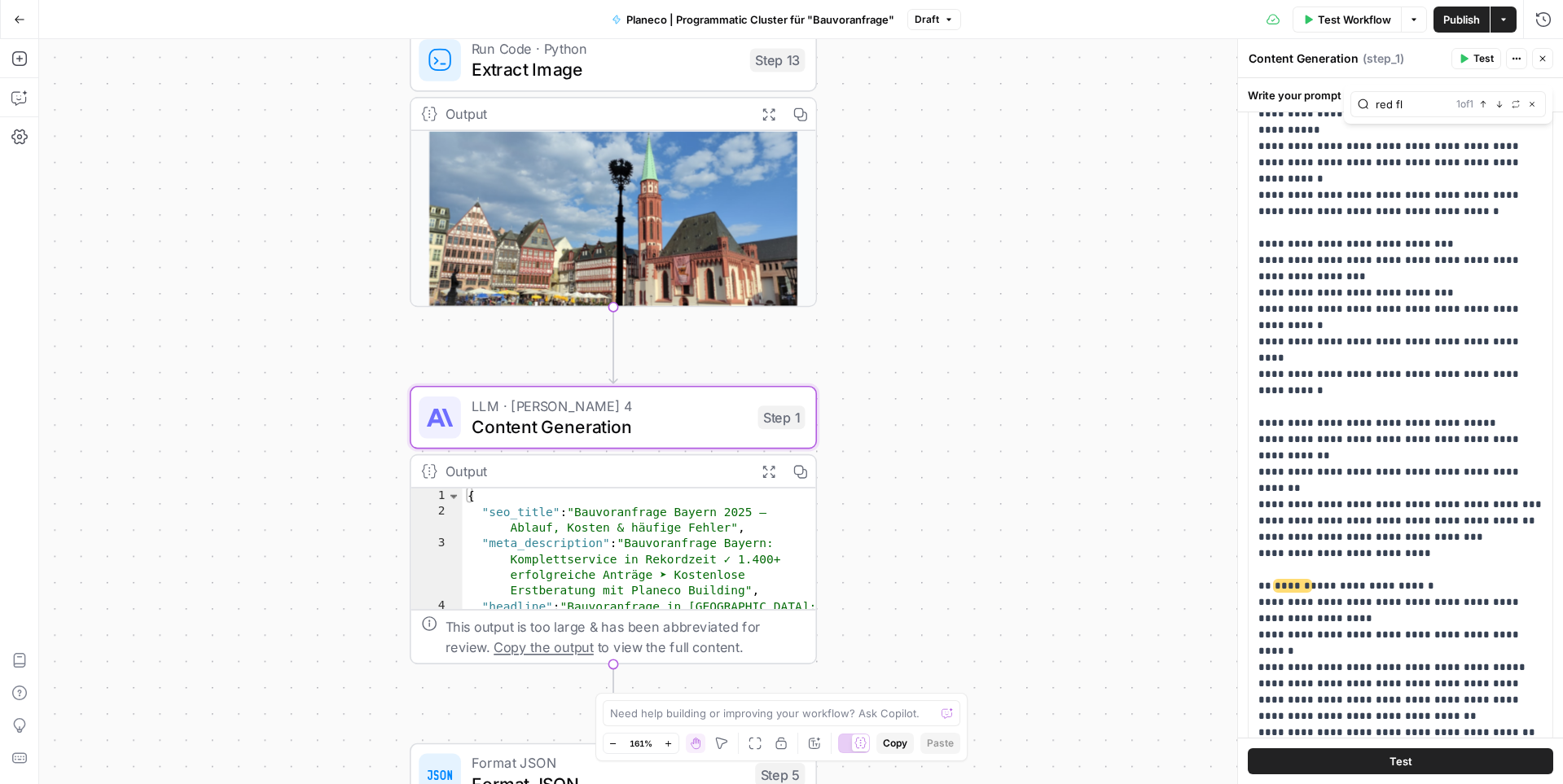
scroll to position [773, 0]
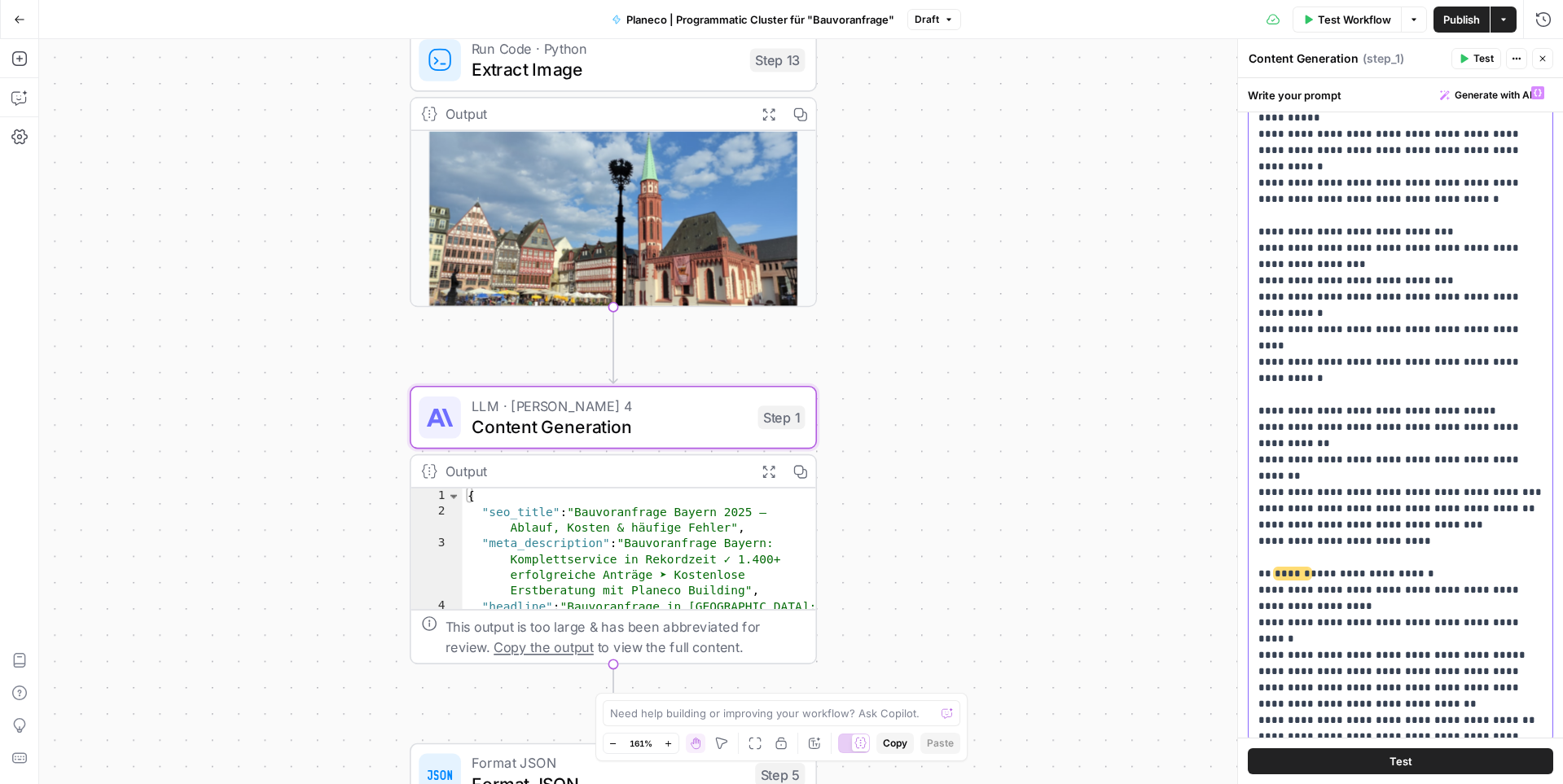
scroll to position [790, 0]
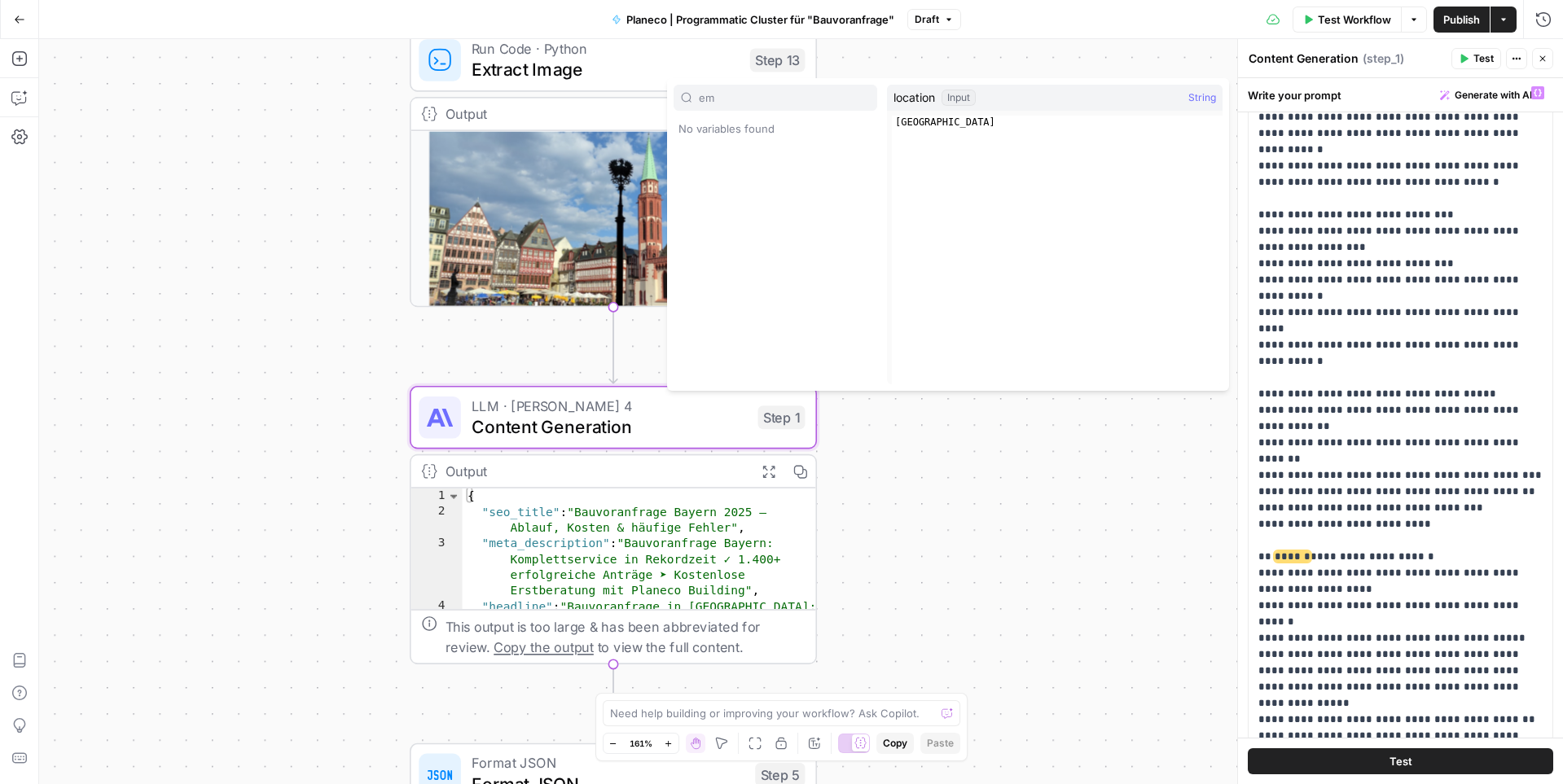
type input "e"
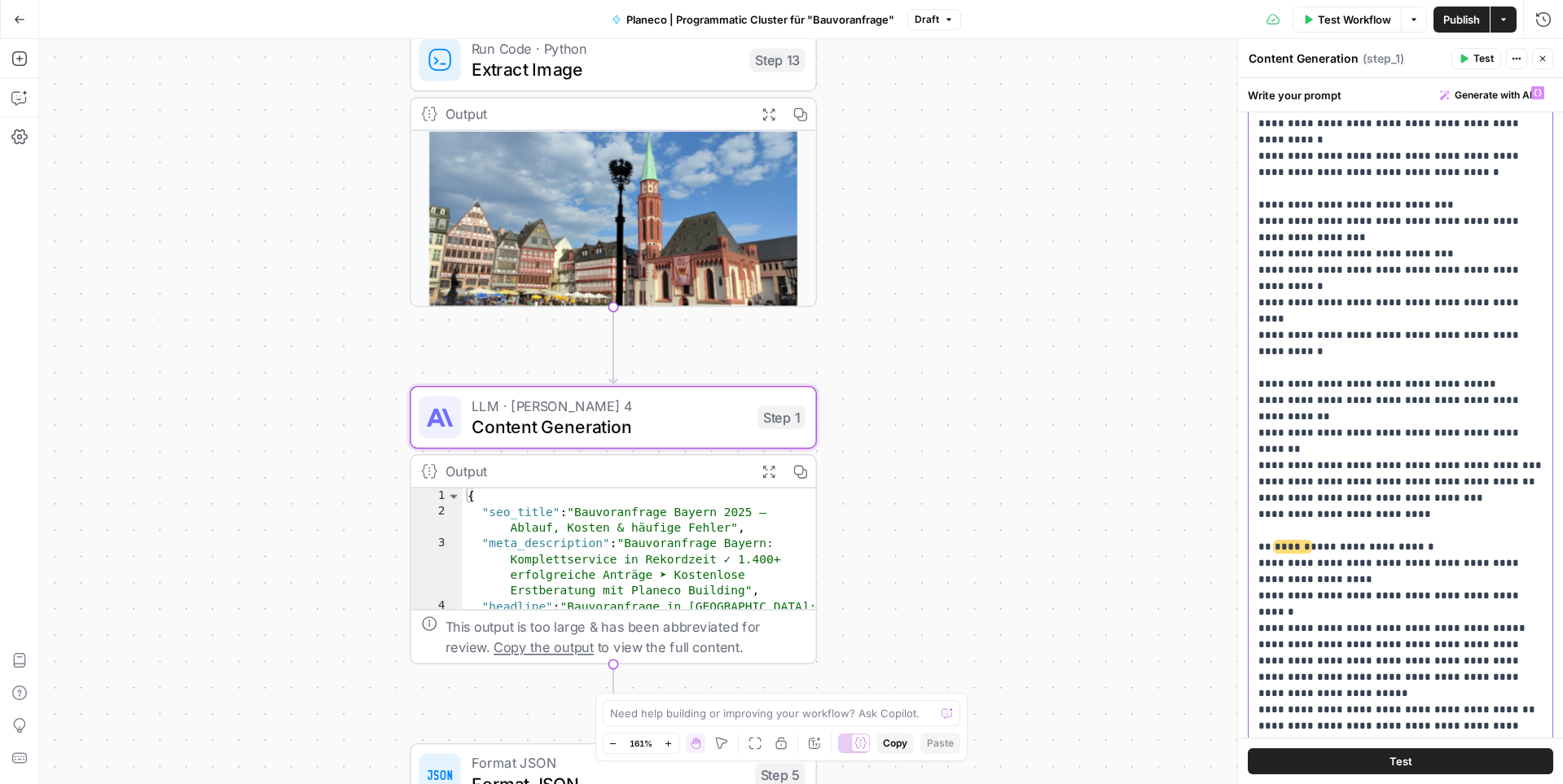
scroll to position [824, 0]
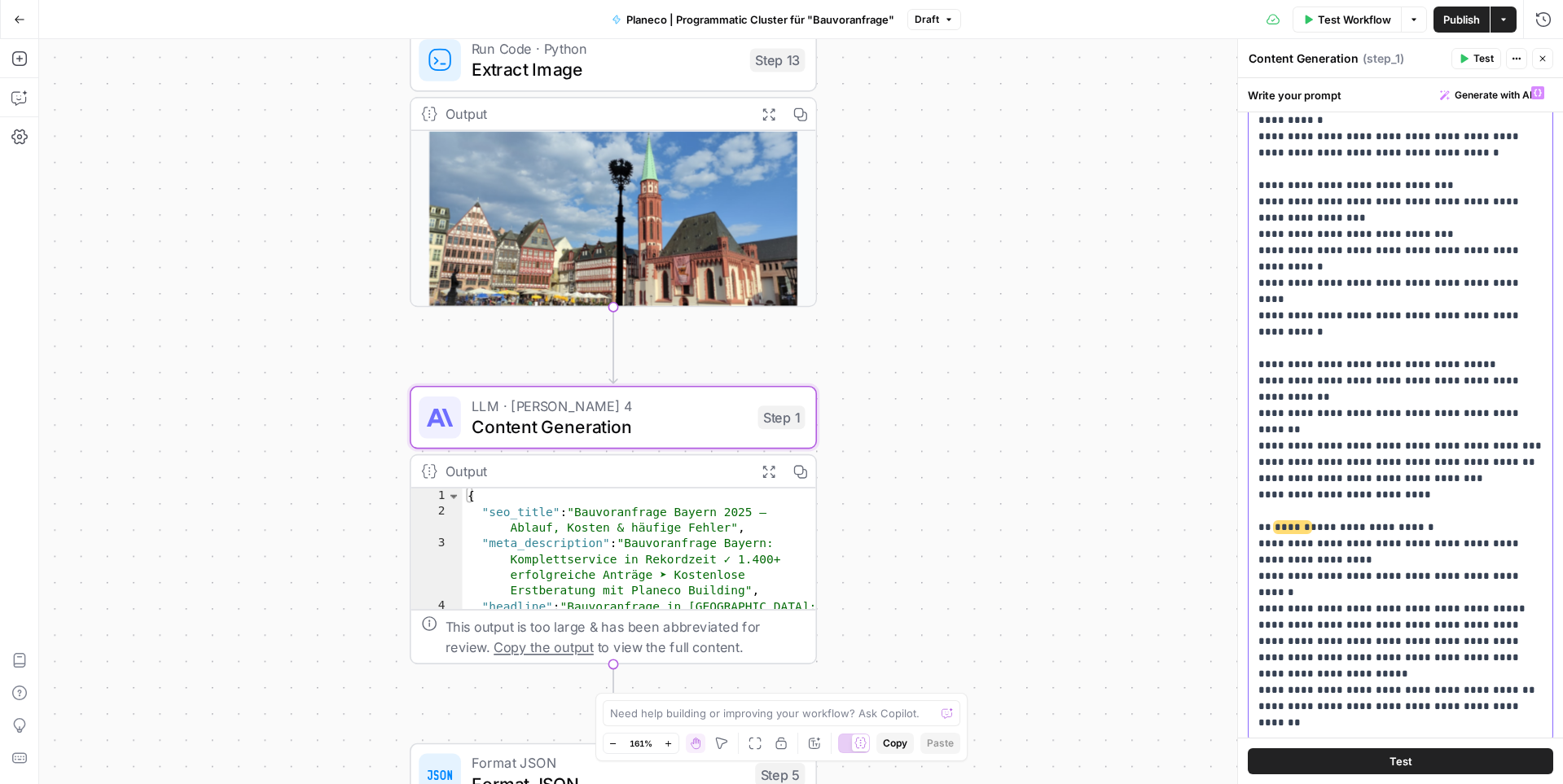
drag, startPoint x: 1540, startPoint y: 448, endPoint x: 1486, endPoint y: 446, distance: 54.0
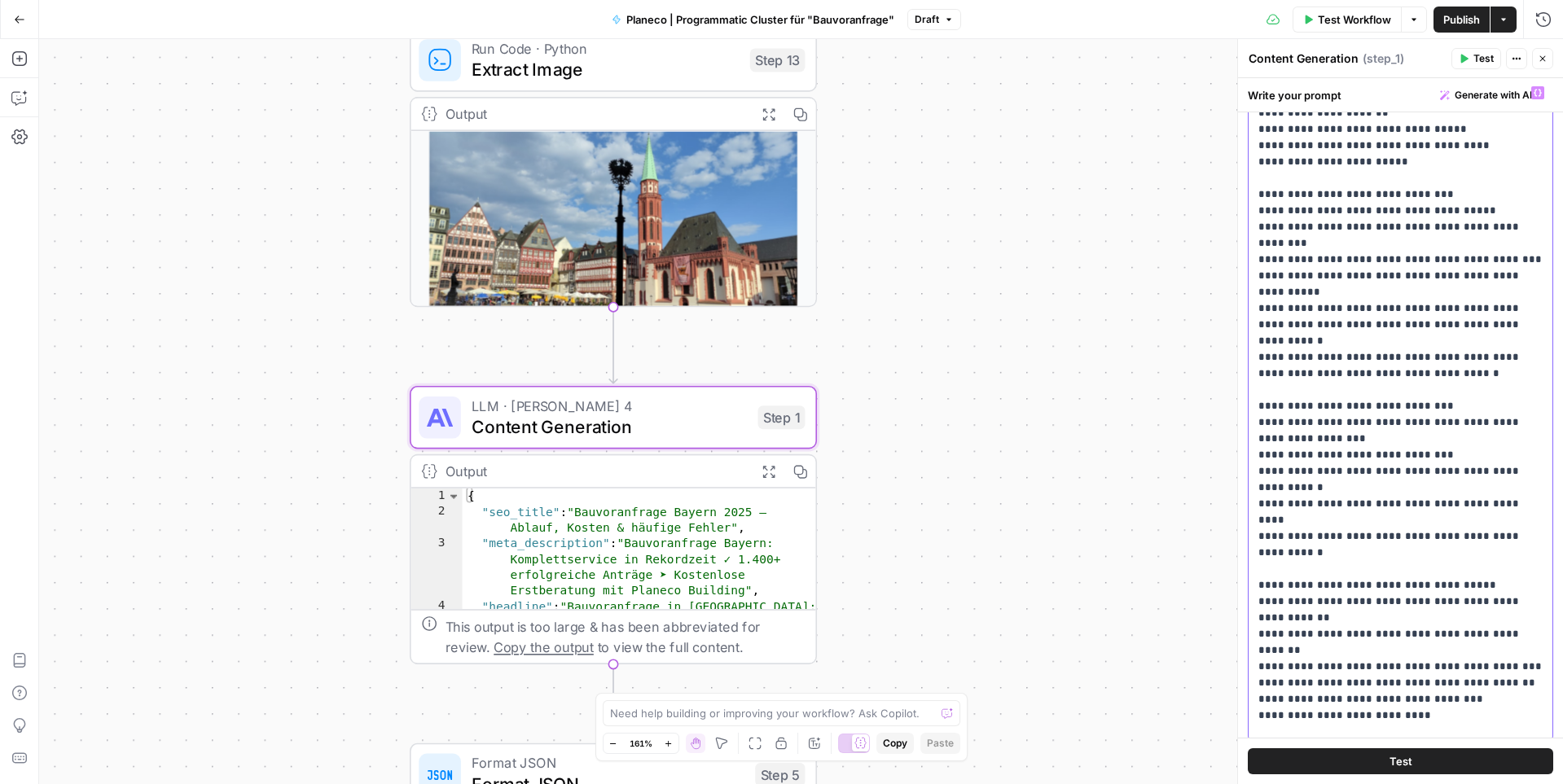
scroll to position [614, 0]
click at [1196, 18] on span "Publish" at bounding box center [1461, 20] width 36 height 17
